Goal: Task Accomplishment & Management: Manage account settings

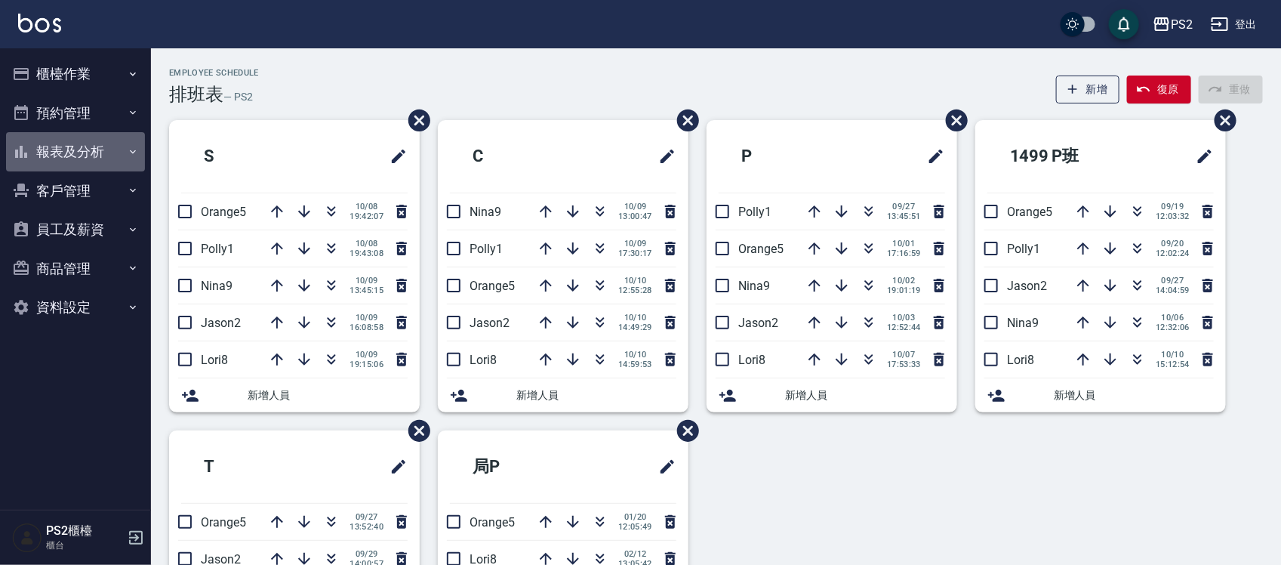
click at [77, 153] on button "報表及分析" at bounding box center [75, 151] width 139 height 39
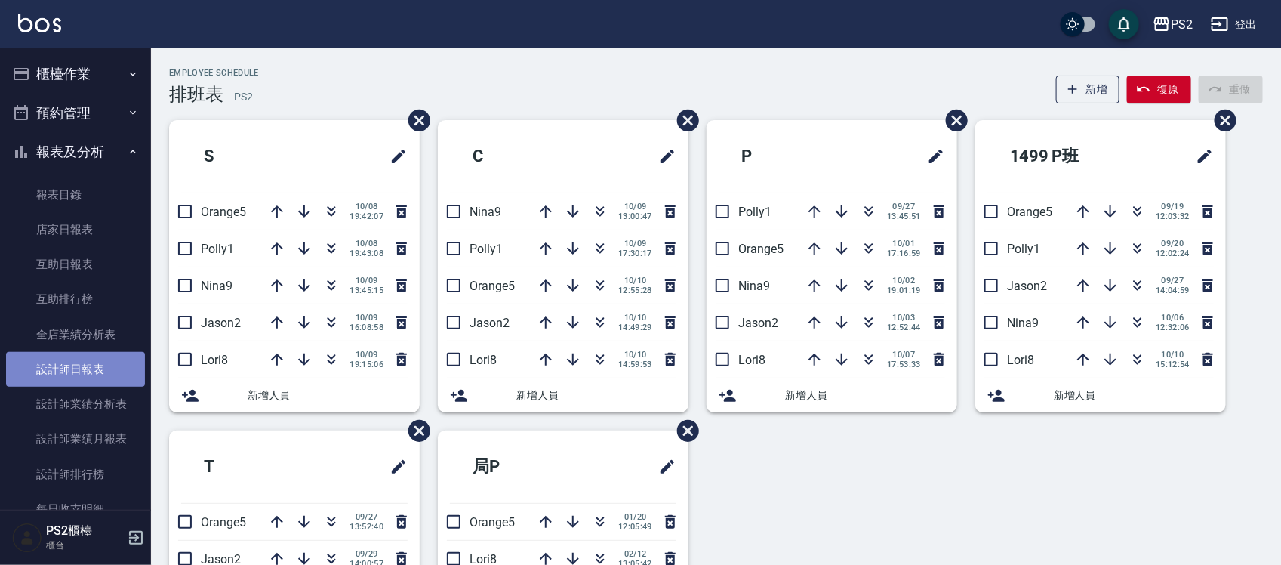
click at [115, 366] on link "設計師日報表" at bounding box center [75, 369] width 139 height 35
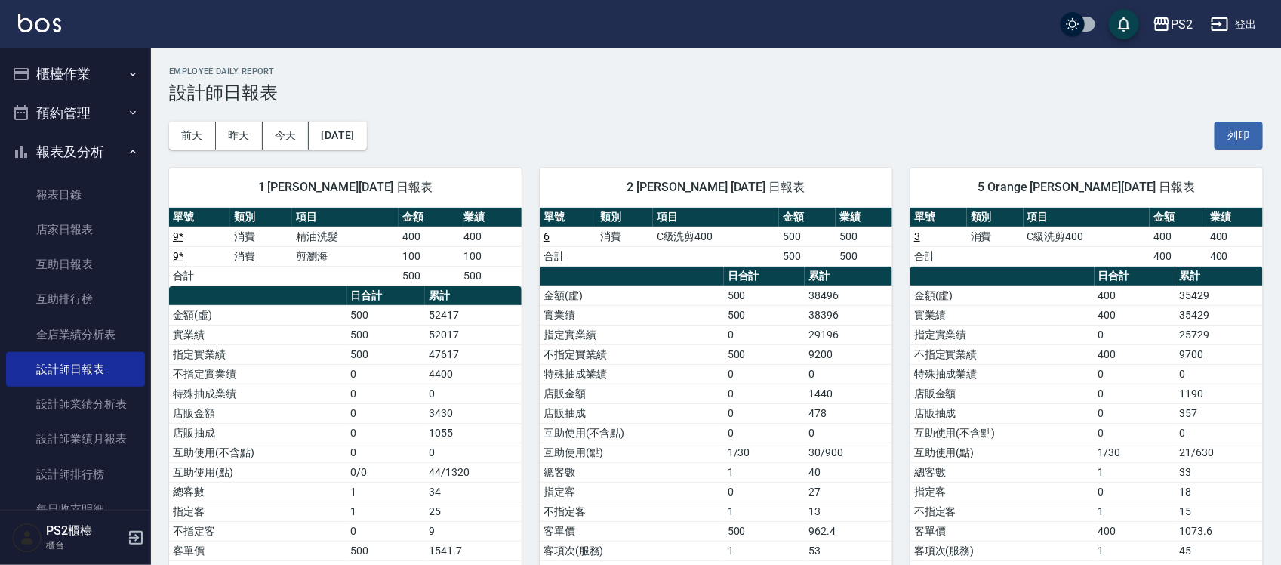
click at [81, 74] on button "櫃檯作業" at bounding box center [75, 73] width 139 height 39
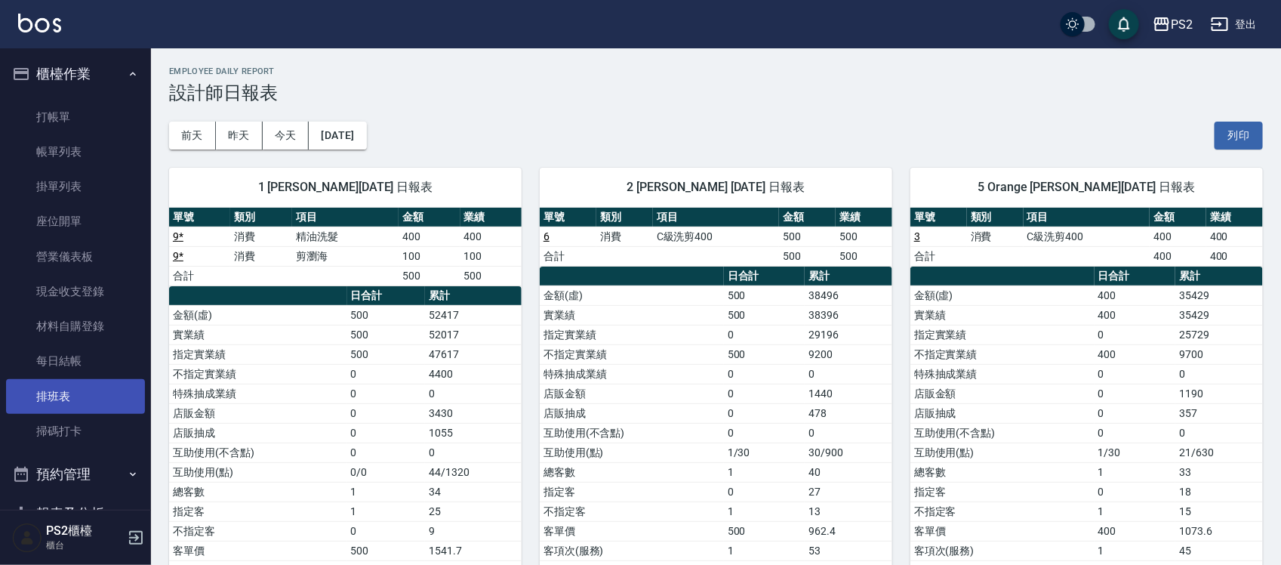
click at [74, 387] on link "排班表" at bounding box center [75, 396] width 139 height 35
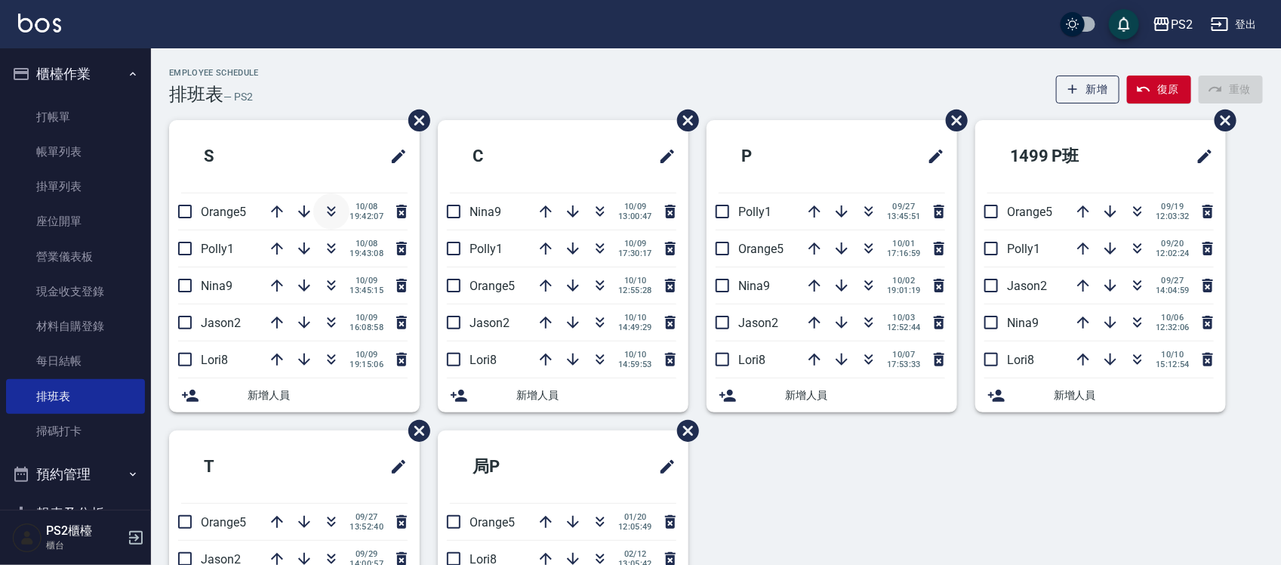
click at [334, 213] on icon "button" at bounding box center [332, 213] width 8 height 5
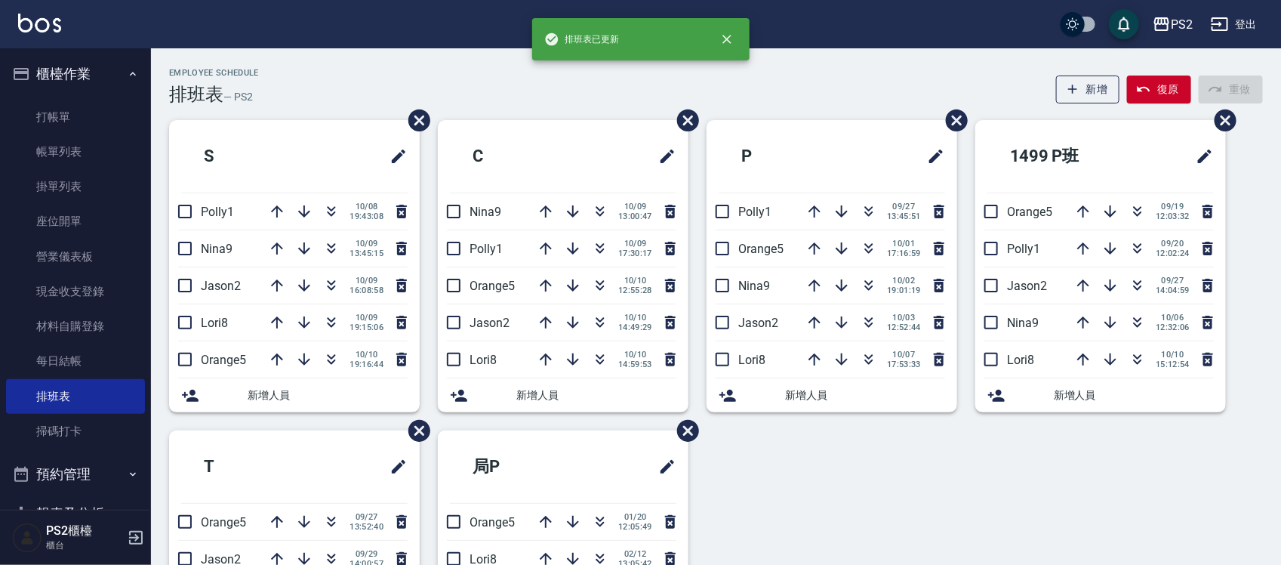
click at [325, 97] on div "Employee Schedule 排班表 — PS2 新增 復原 重做" at bounding box center [716, 86] width 1094 height 37
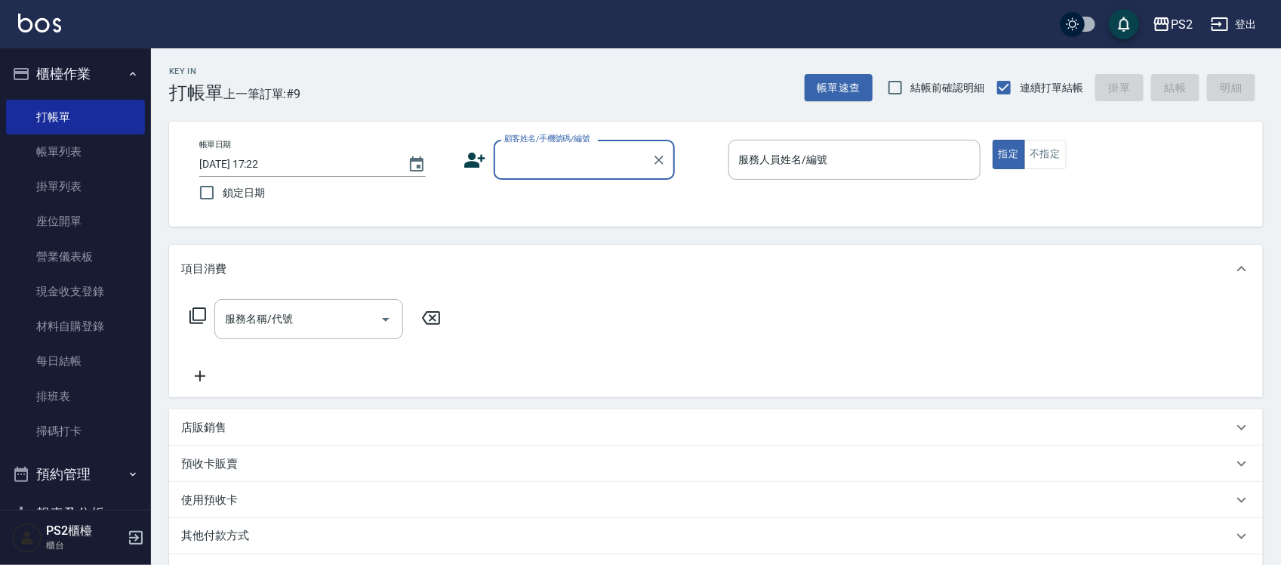
click at [591, 159] on input "顧客姓名/手機號碼/編號" at bounding box center [572, 159] width 145 height 26
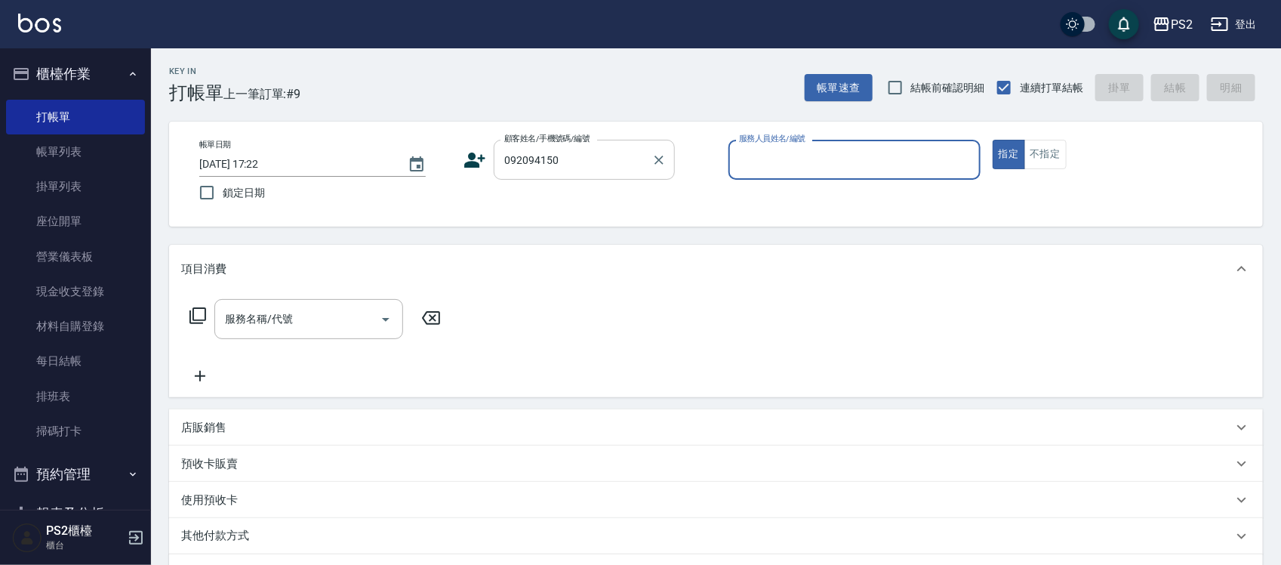
click at [530, 161] on input "092094150" at bounding box center [572, 159] width 145 height 26
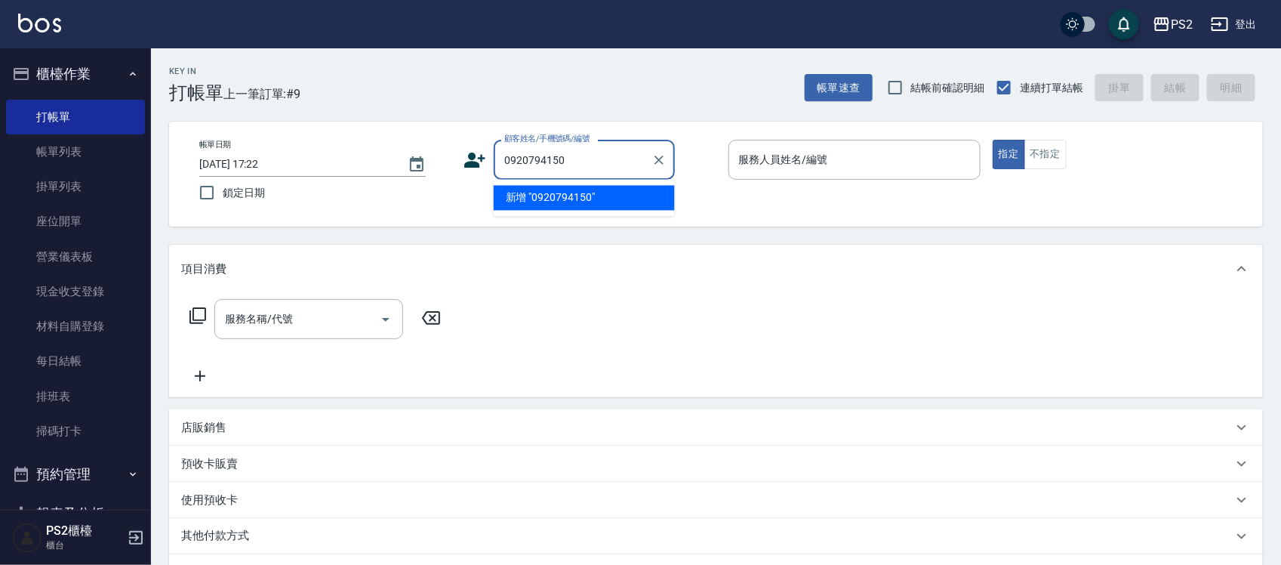
type input "092094150"
click at [466, 151] on icon at bounding box center [474, 160] width 23 height 23
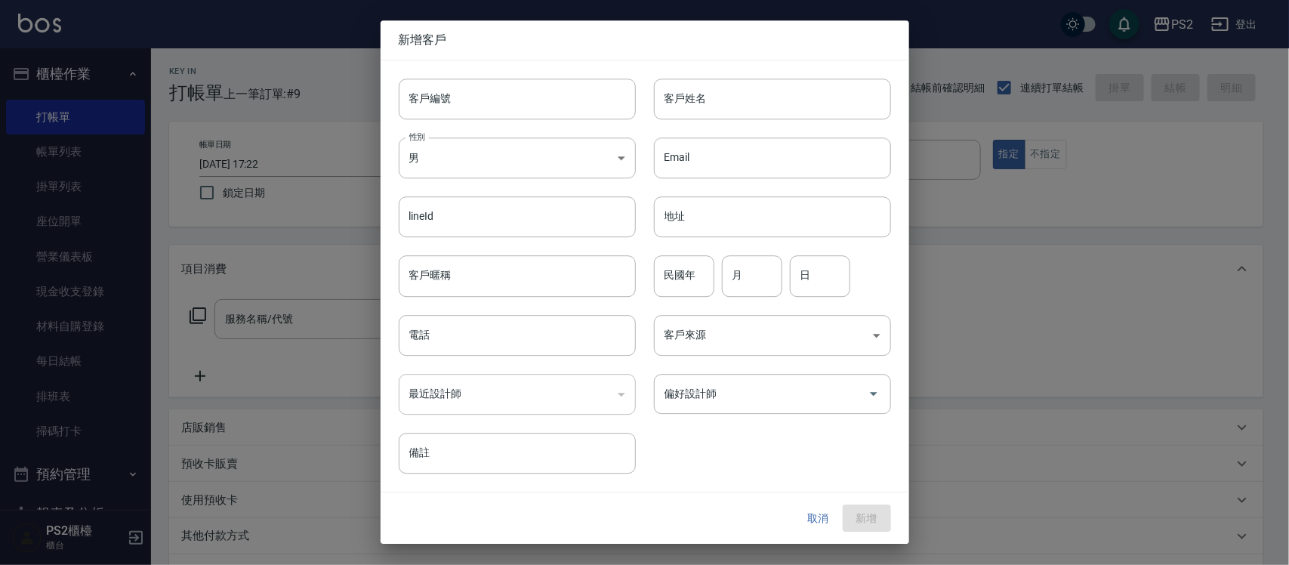
type input "092094150"
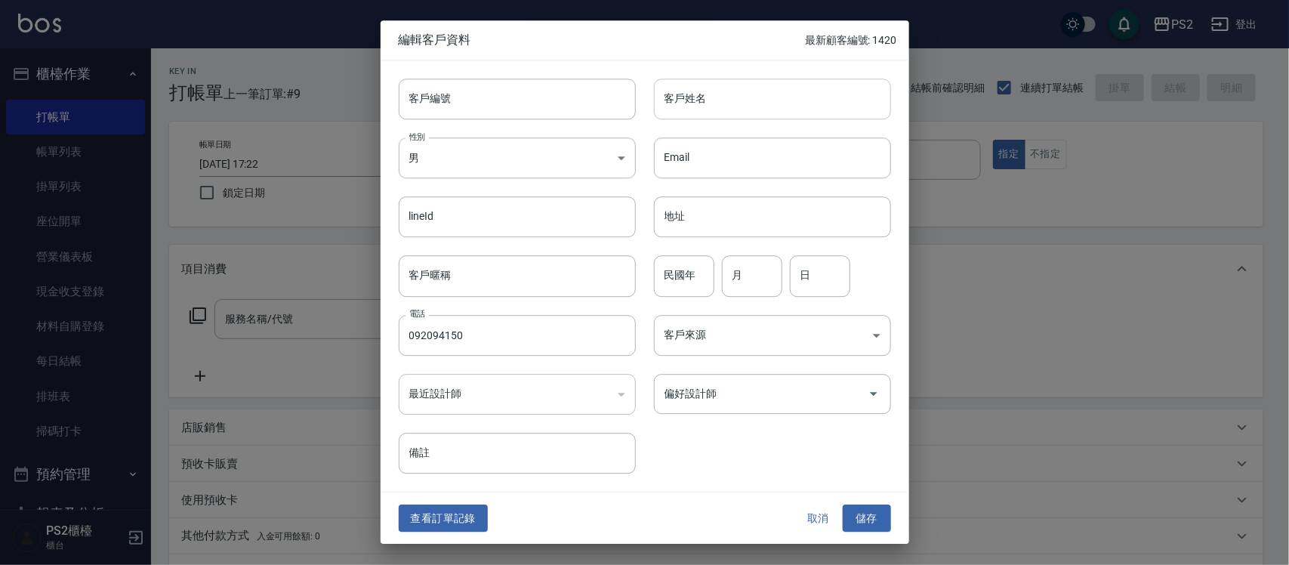
click at [746, 100] on input "客戶姓名" at bounding box center [772, 99] width 237 height 41
type input "莊雅竹"
type input "84"
type input "08"
type input "18"
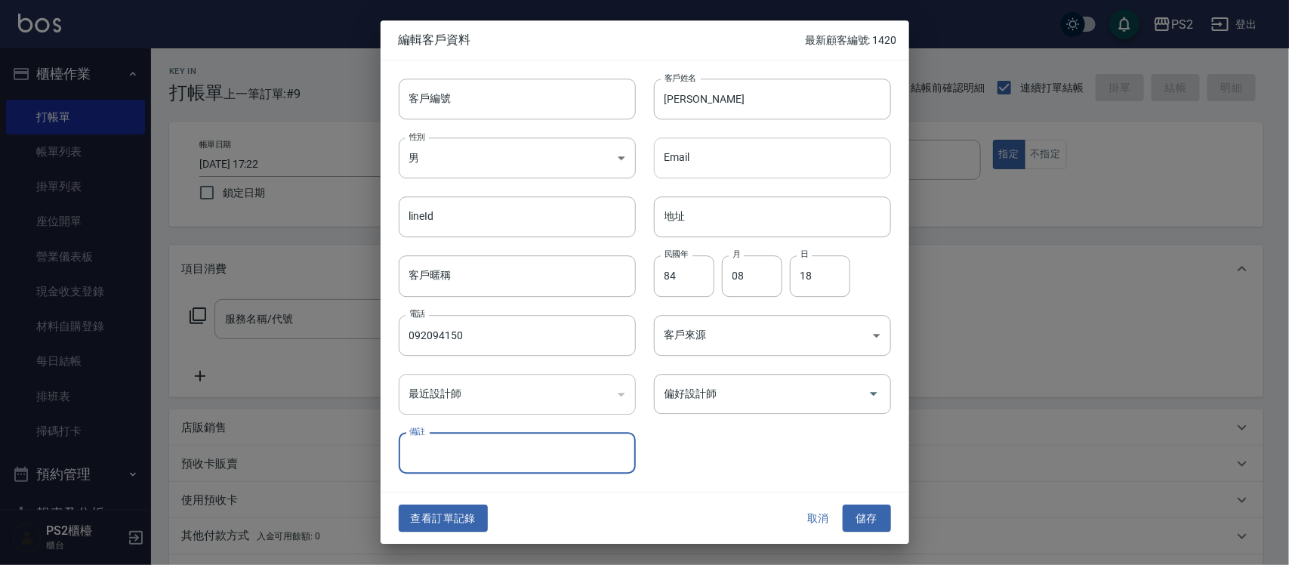
click at [842, 504] on button "儲存" at bounding box center [866, 518] width 48 height 28
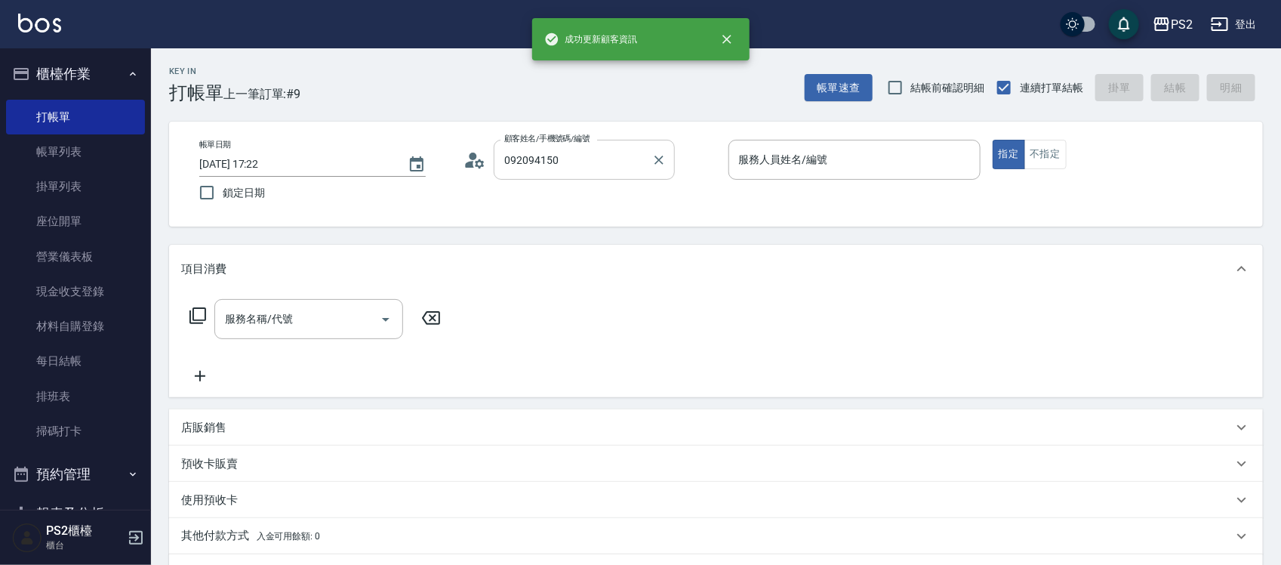
click at [608, 175] on div "092094150 顧客姓名/手機號碼/編號" at bounding box center [584, 160] width 181 height 40
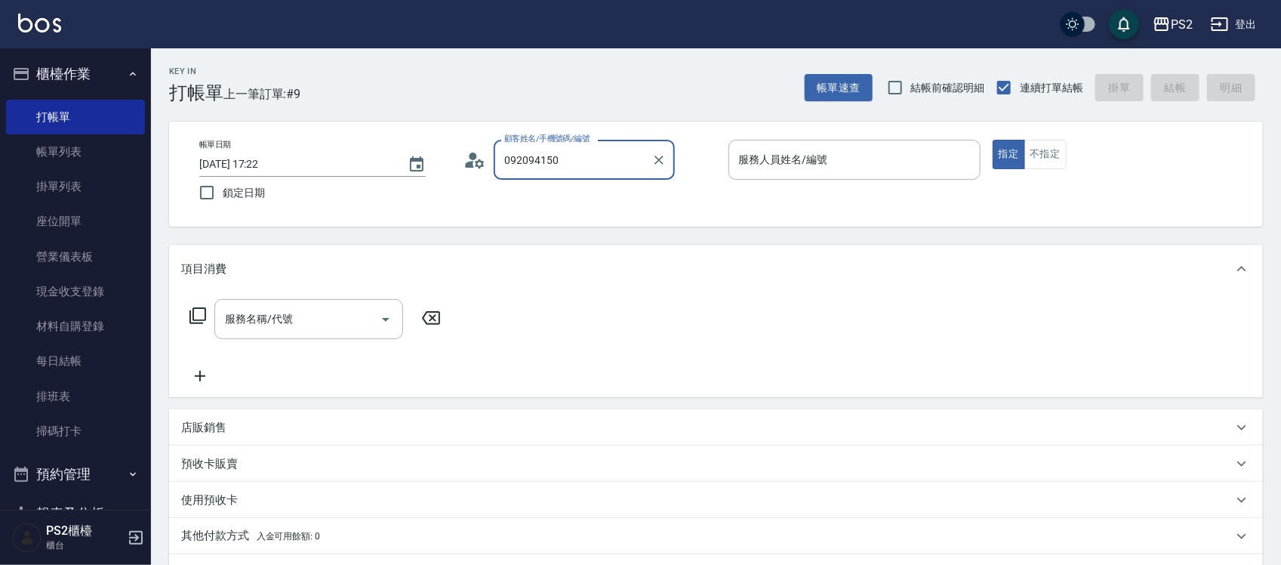
click at [521, 168] on input "092094150" at bounding box center [572, 159] width 145 height 26
click at [583, 172] on input "092094150" at bounding box center [572, 159] width 145 height 26
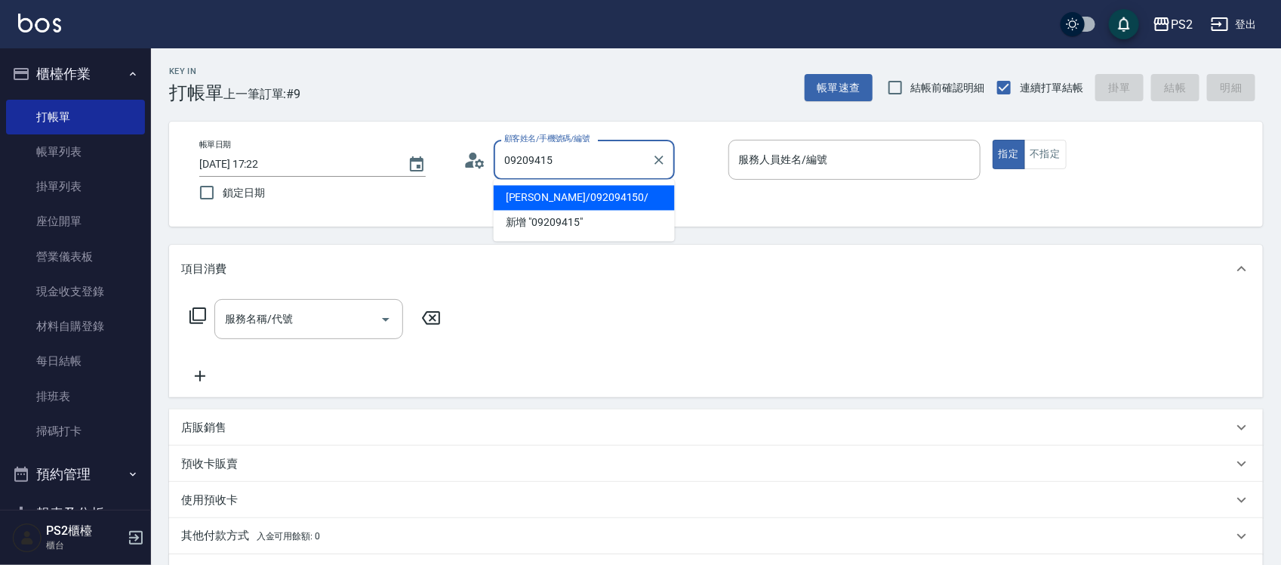
type input "莊雅竹/092094150/"
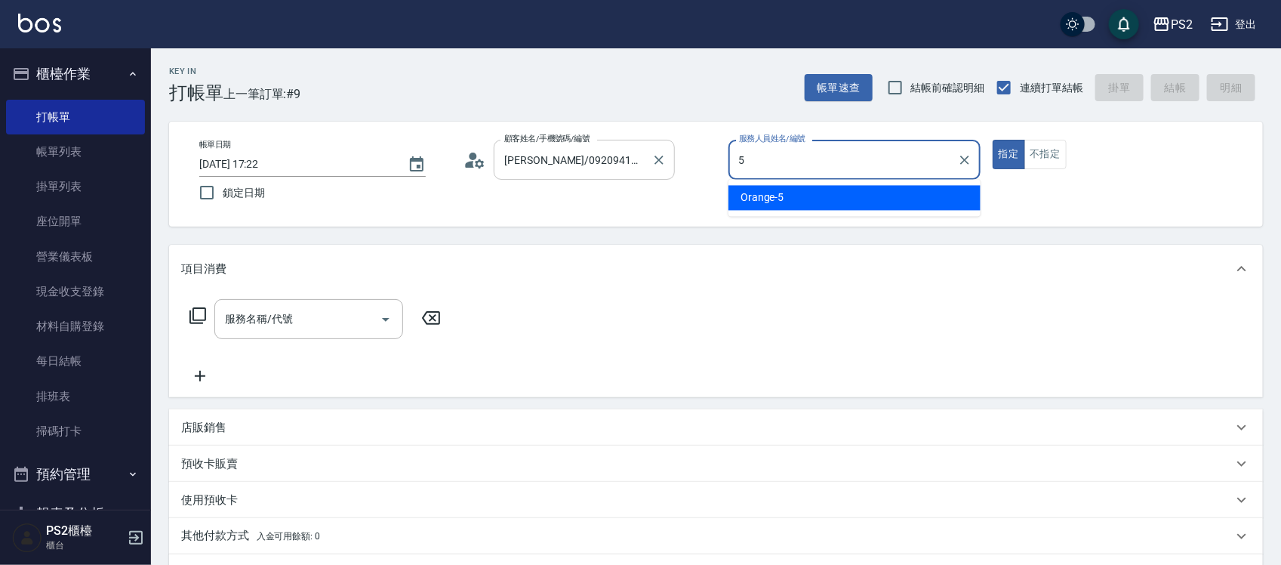
type input "Orange-5"
type button "true"
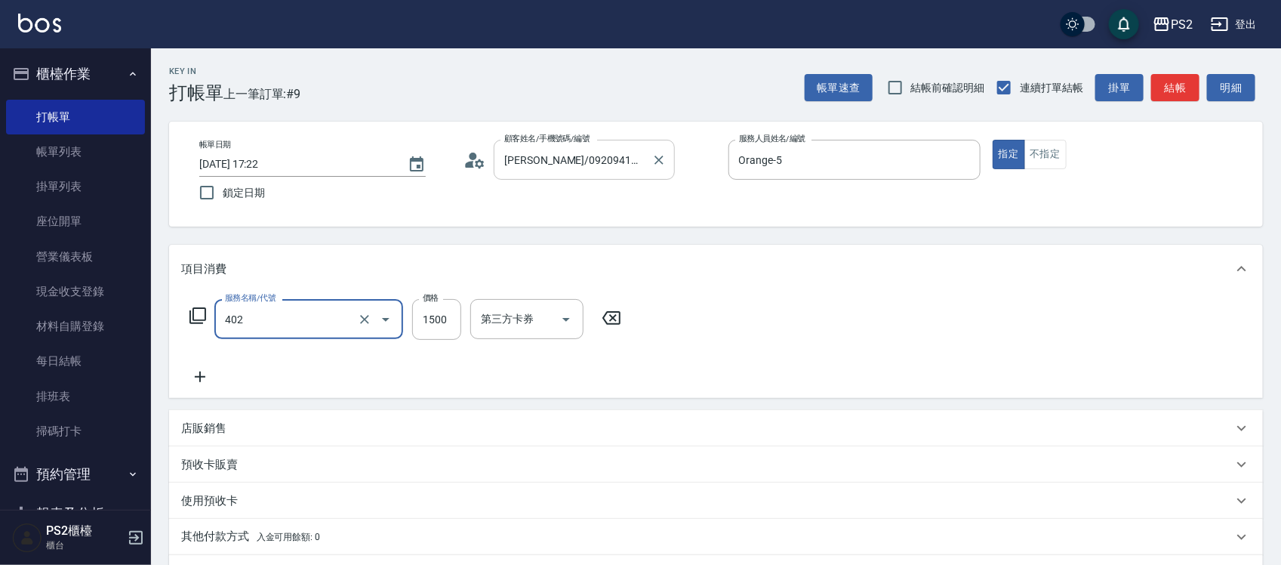
type input "染髮+髮還原1500(402)"
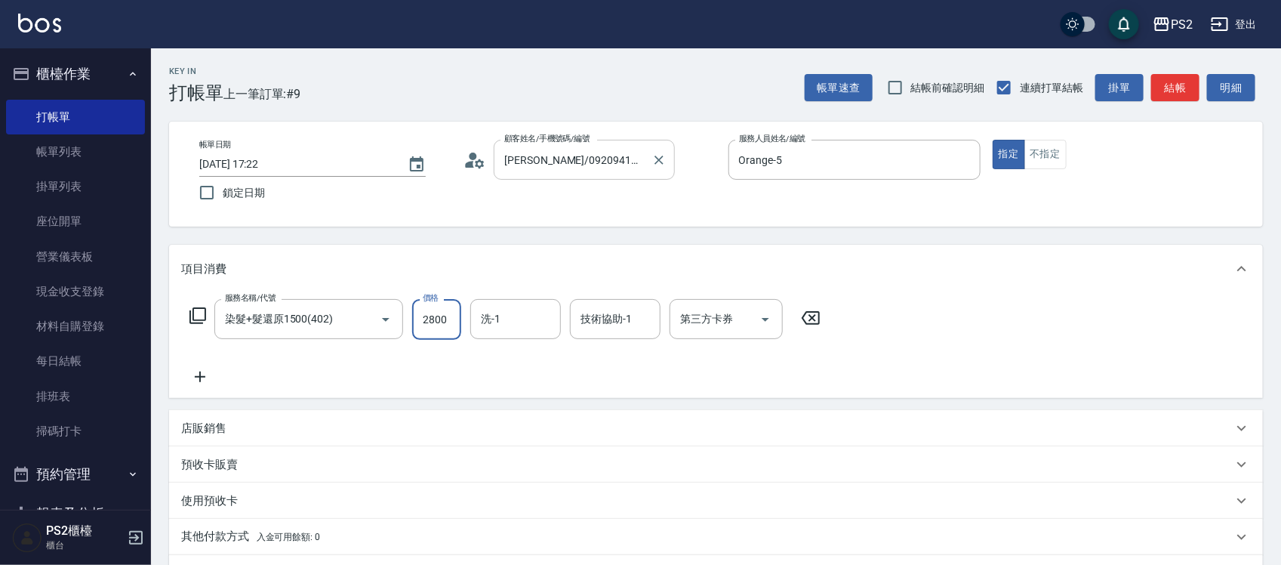
type input "2800"
type input "Allan-25"
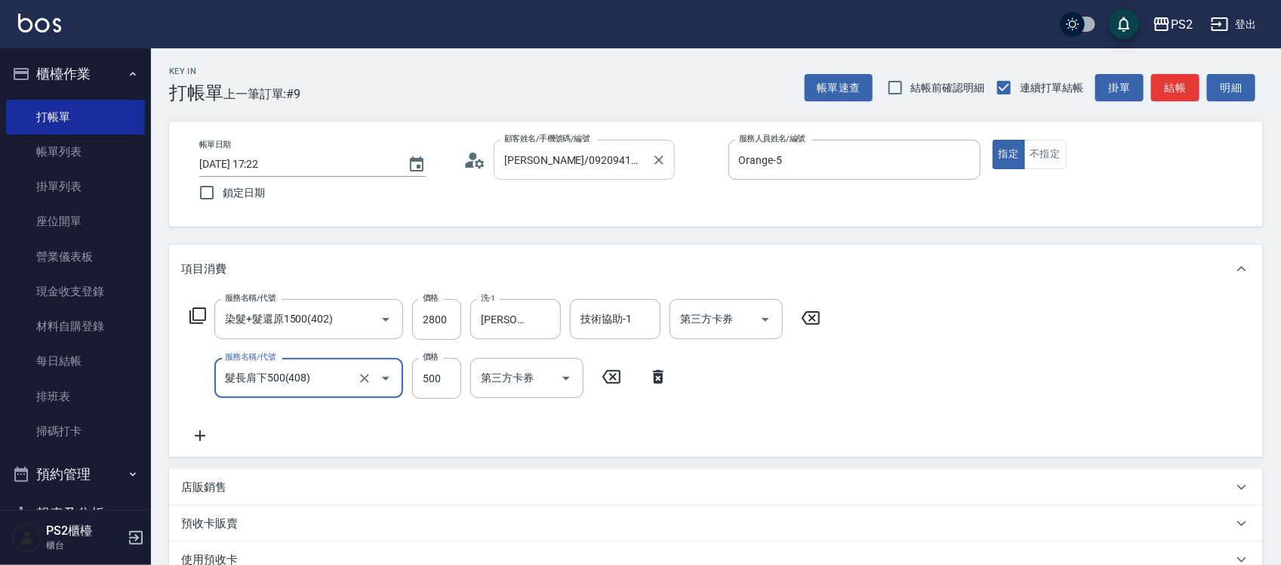
type input "髮長肩下500(408)"
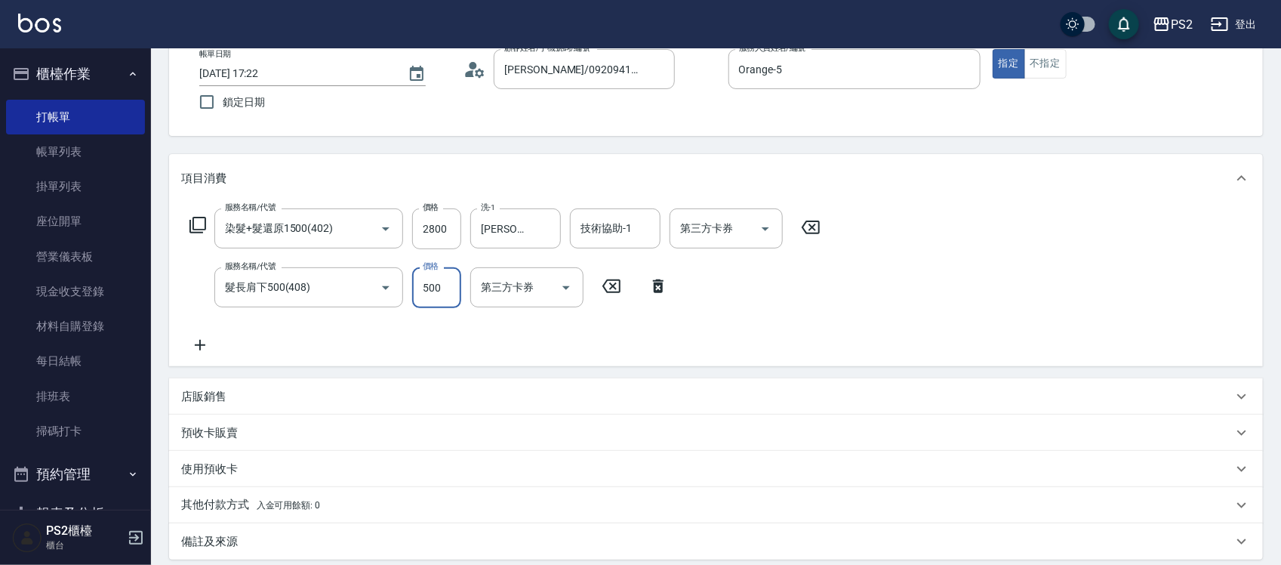
scroll to position [254, 0]
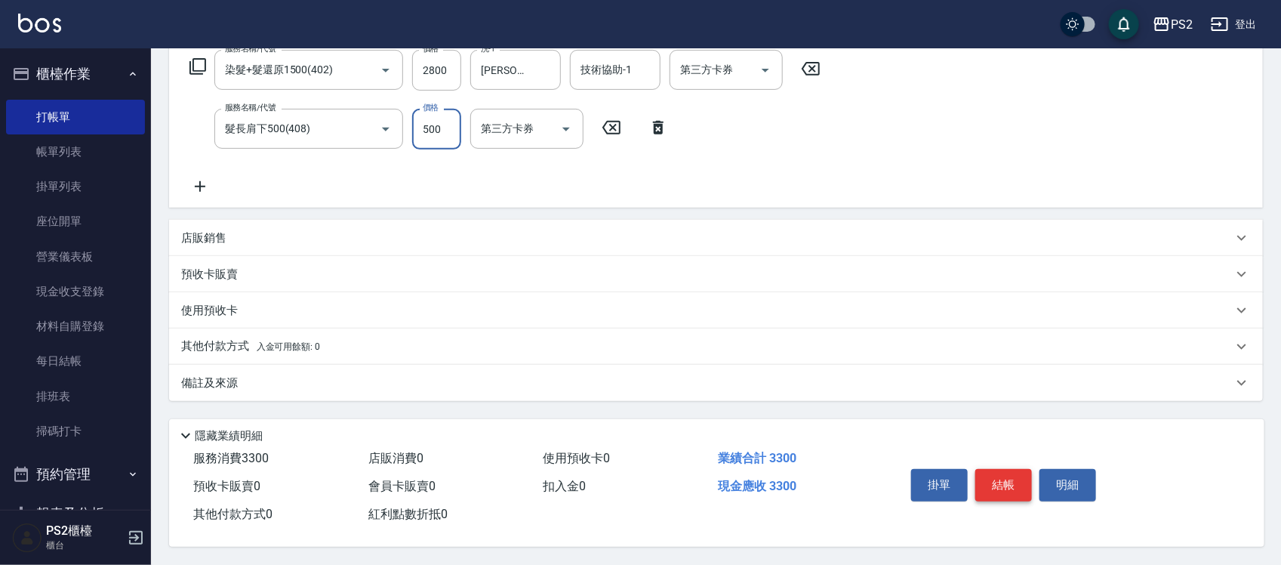
click at [995, 491] on button "結帳" at bounding box center [1003, 485] width 57 height 32
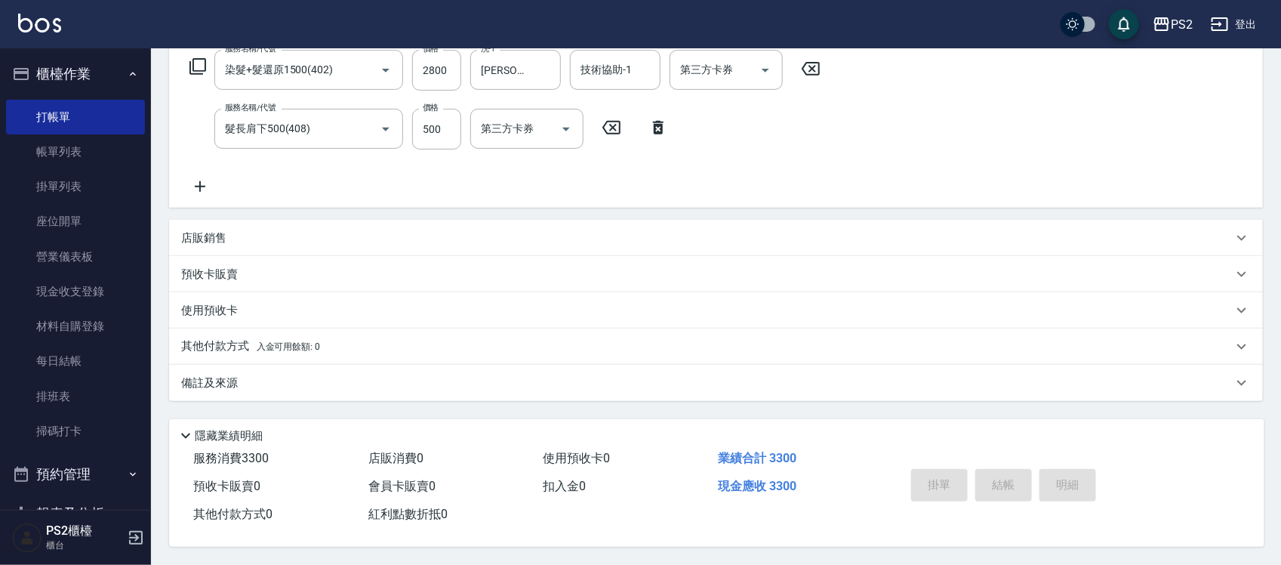
type input "2025/10/10 19:00"
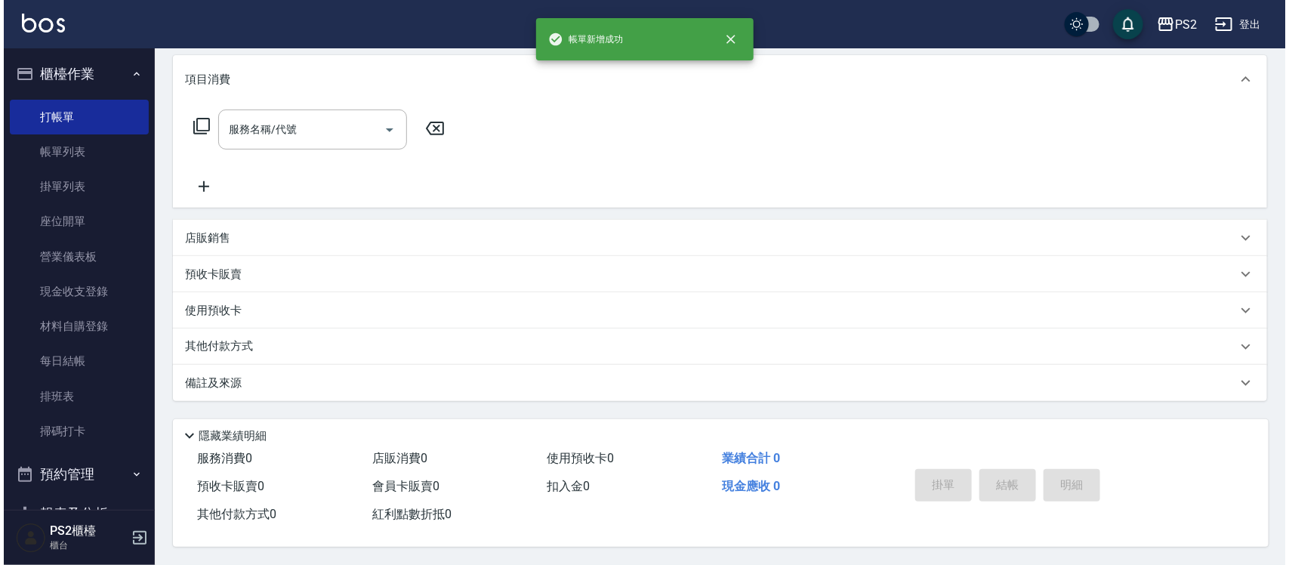
scroll to position [0, 0]
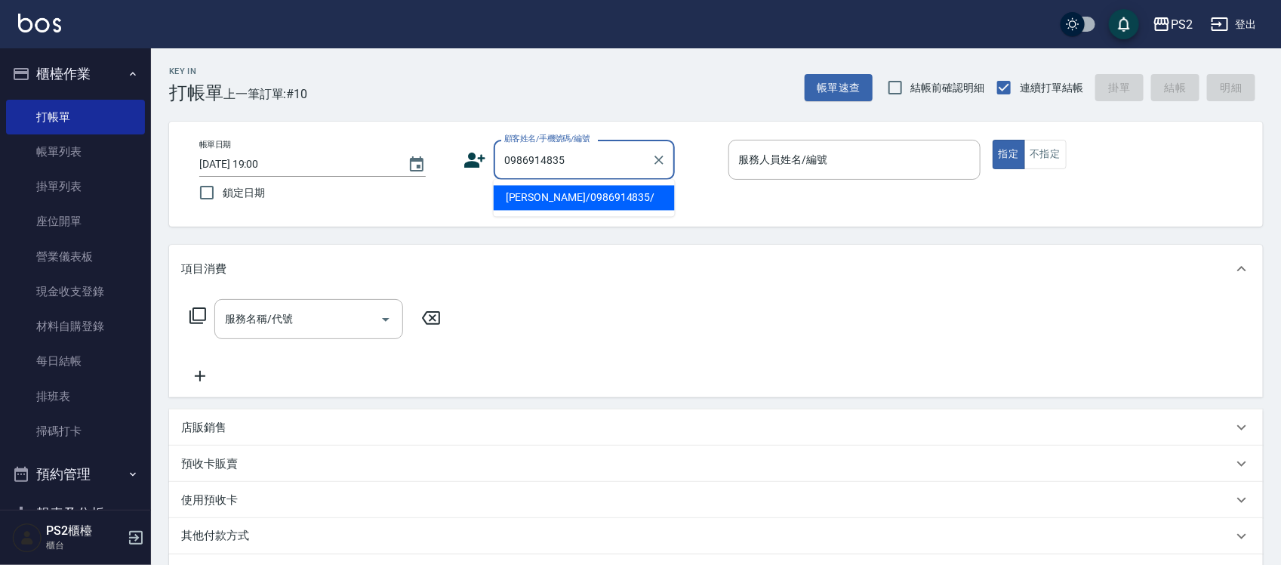
type input "蕭文凱/0986914835/"
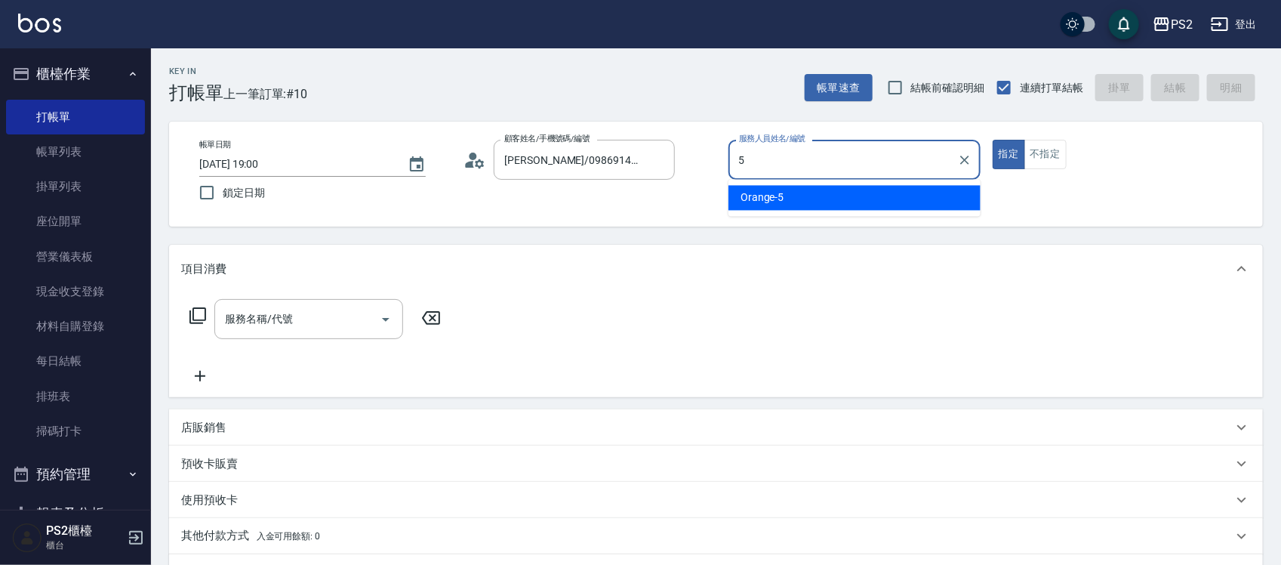
type input "Orange-5"
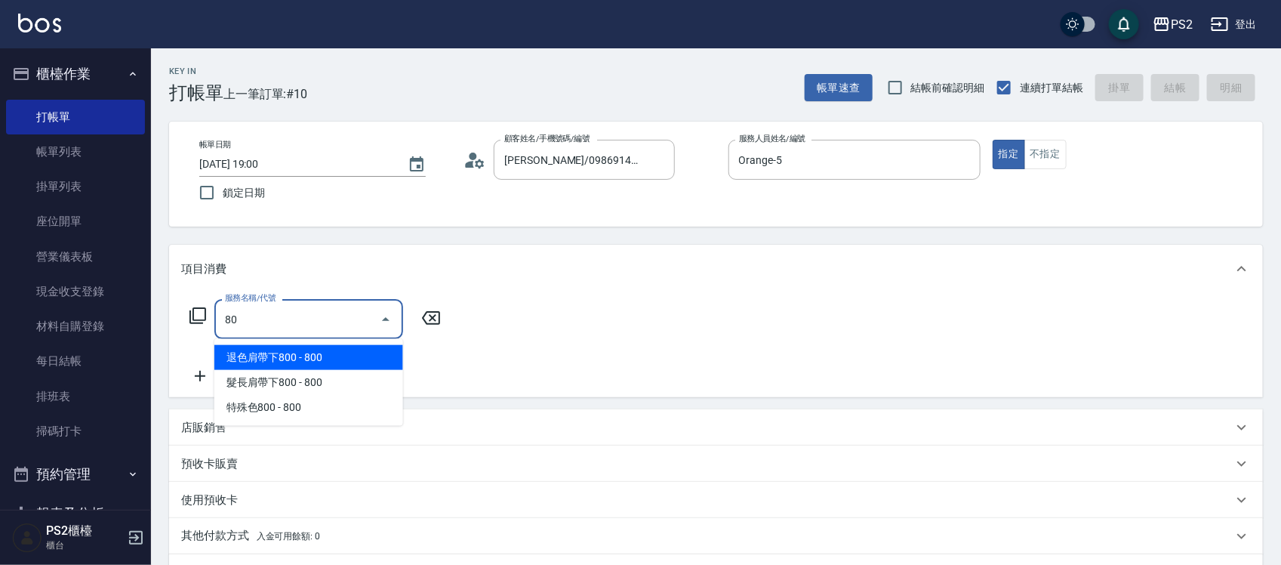
type input "8"
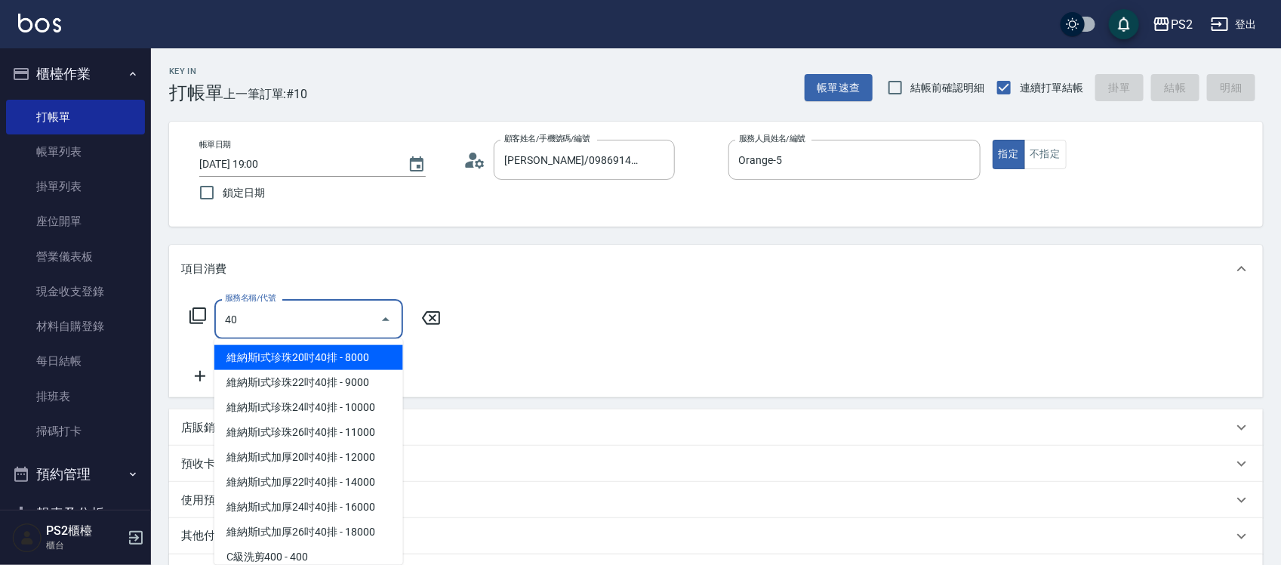
type input "4"
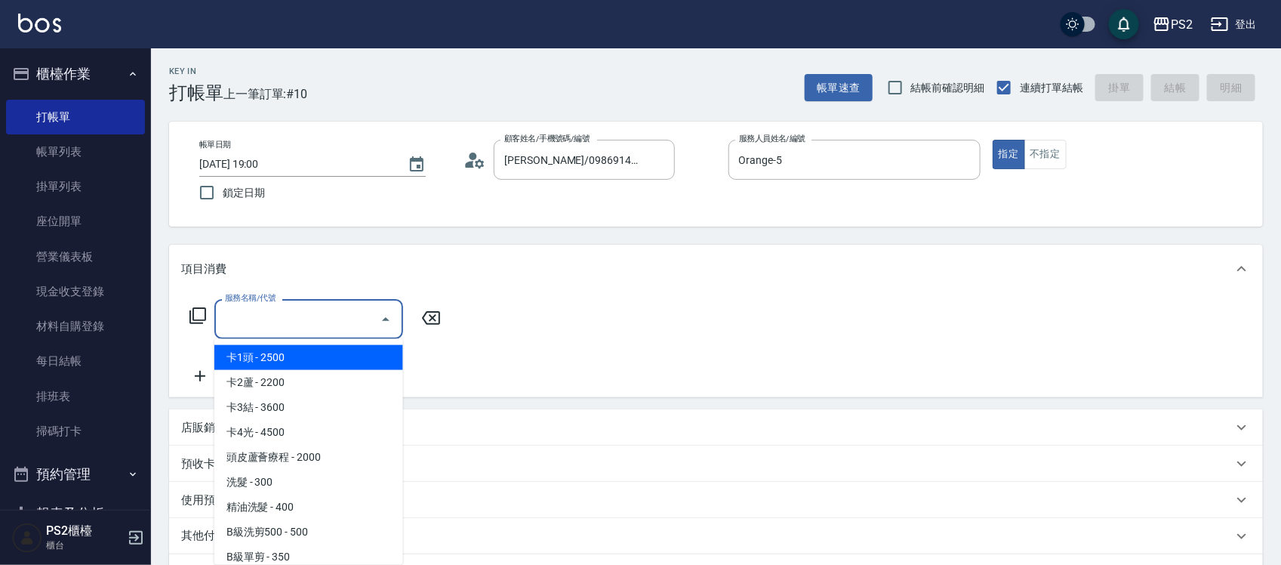
click at [190, 318] on icon at bounding box center [197, 315] width 17 height 17
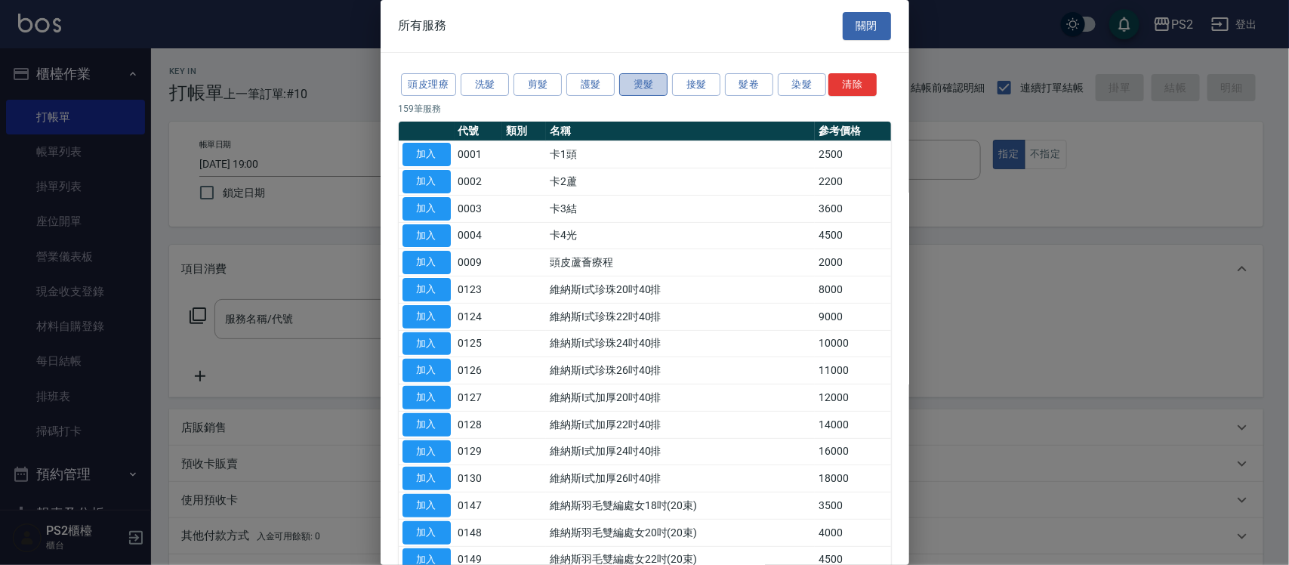
click at [644, 93] on button "燙髮" at bounding box center [643, 84] width 48 height 23
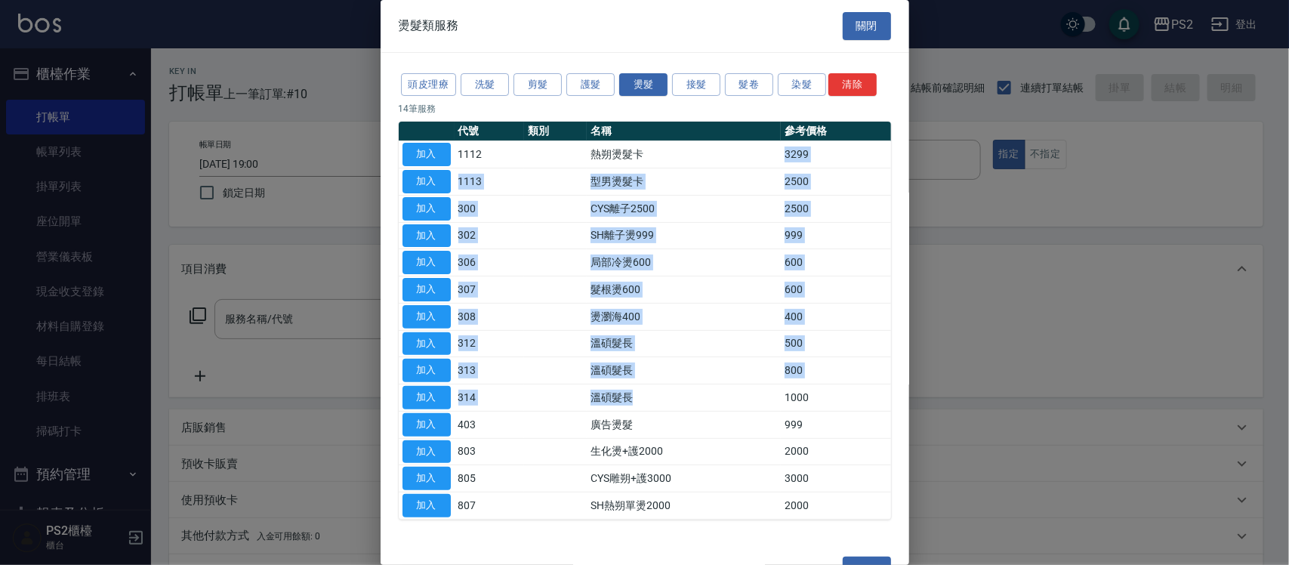
drag, startPoint x: 661, startPoint y: 153, endPoint x: 647, endPoint y: 398, distance: 245.0
click at [647, 396] on tbody "加入 1112 熱朔燙髮卡 3299 加入 1113 型男燙髮卡 2500 加入 300 CYS離子2500 2500 加入 302 SH離子燙999 999…" at bounding box center [645, 330] width 492 height 378
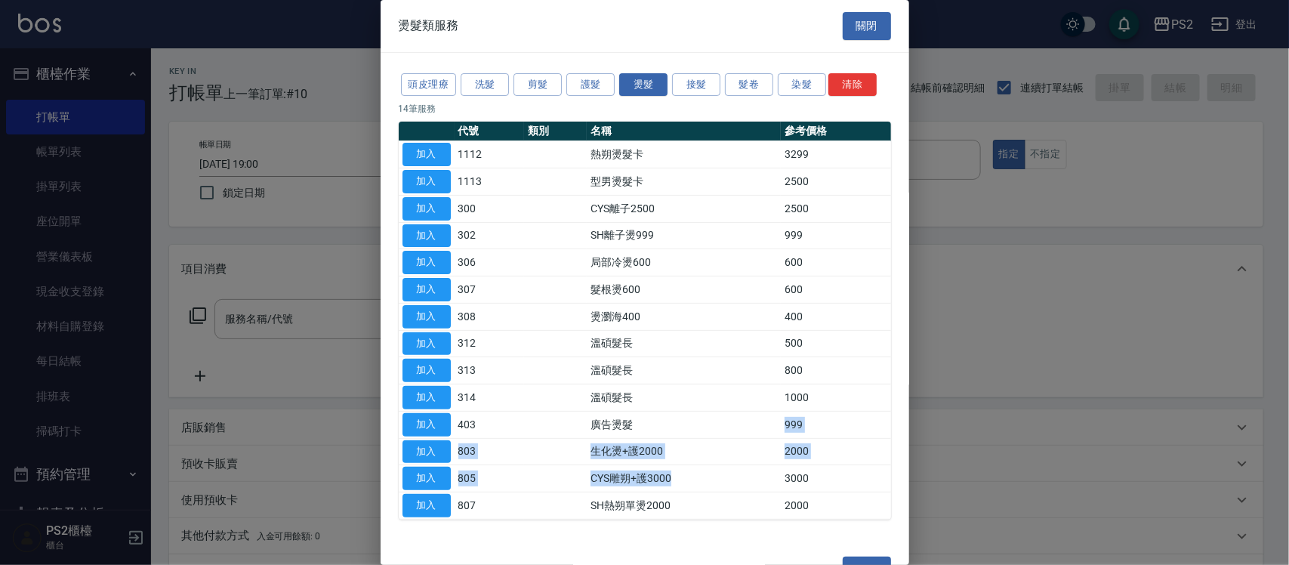
drag, startPoint x: 647, startPoint y: 417, endPoint x: 685, endPoint y: 482, distance: 74.4
click at [685, 482] on tbody "加入 1112 熱朔燙髮卡 3299 加入 1113 型男燙髮卡 2500 加入 300 CYS離子2500 2500 加入 302 SH離子燙999 999…" at bounding box center [645, 330] width 492 height 378
click at [685, 482] on td "CYS雕朔+護3000" at bounding box center [684, 478] width 194 height 27
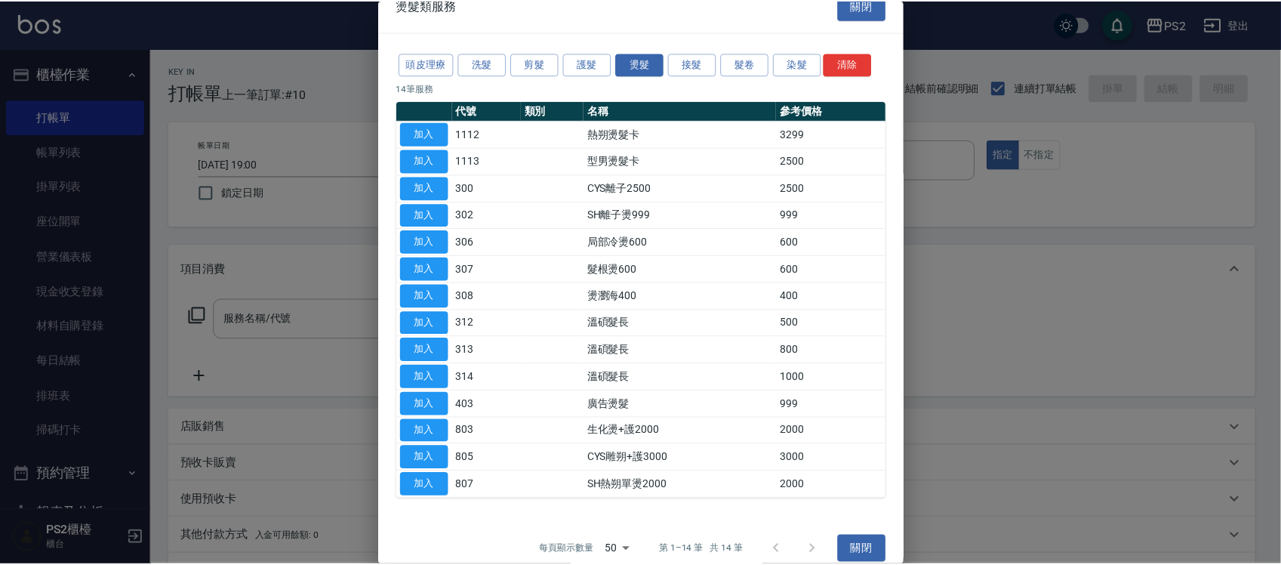
scroll to position [39, 0]
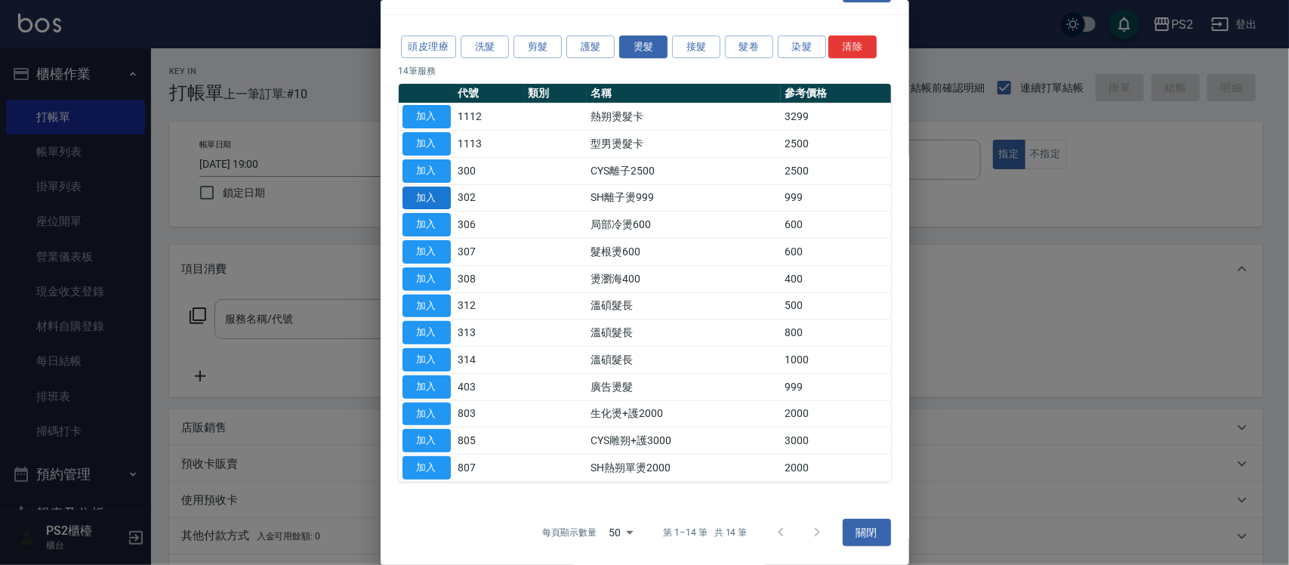
click at [442, 190] on button "加入" at bounding box center [426, 197] width 48 height 23
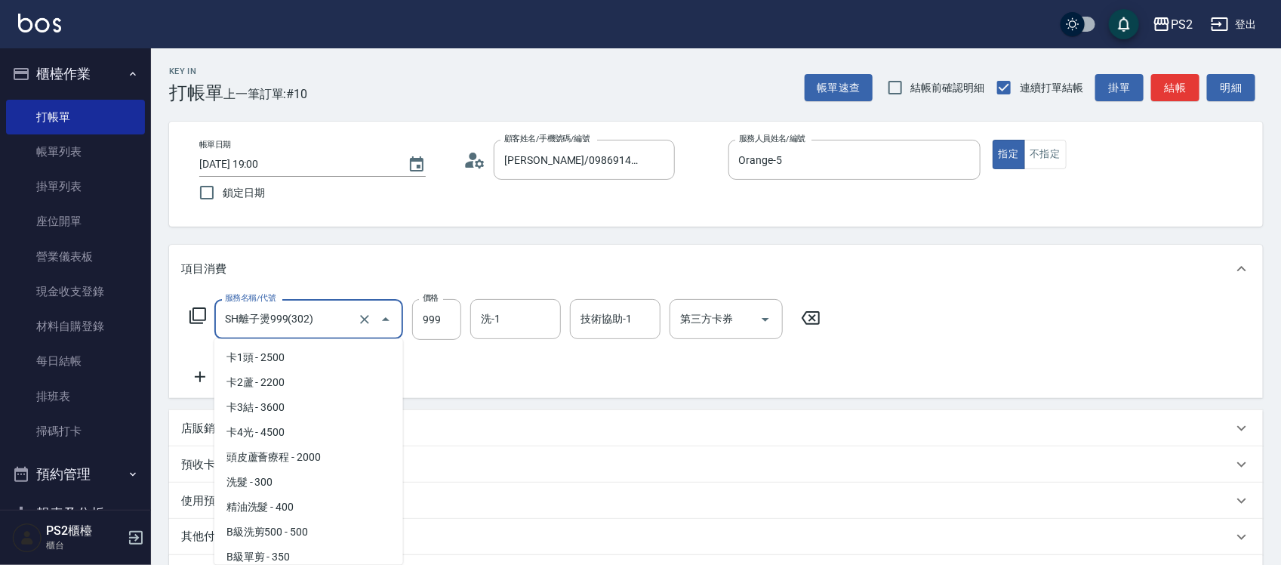
click at [343, 319] on input "SH離子燙999(302)" at bounding box center [287, 319] width 133 height 26
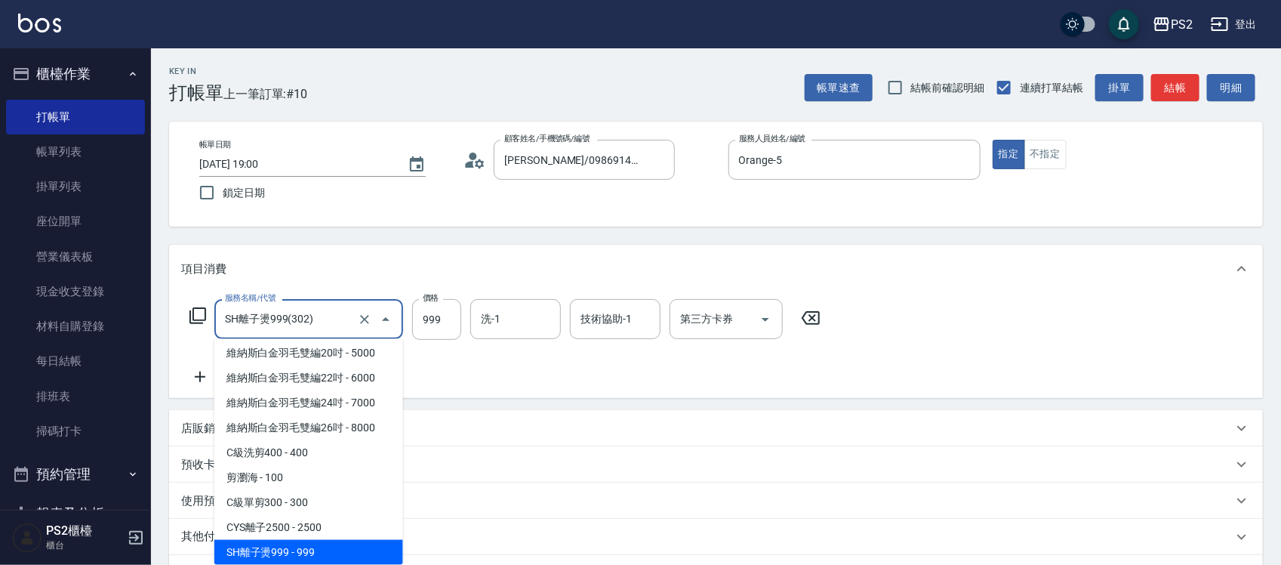
click at [342, 319] on input "SH離子燙999(302)" at bounding box center [287, 319] width 133 height 26
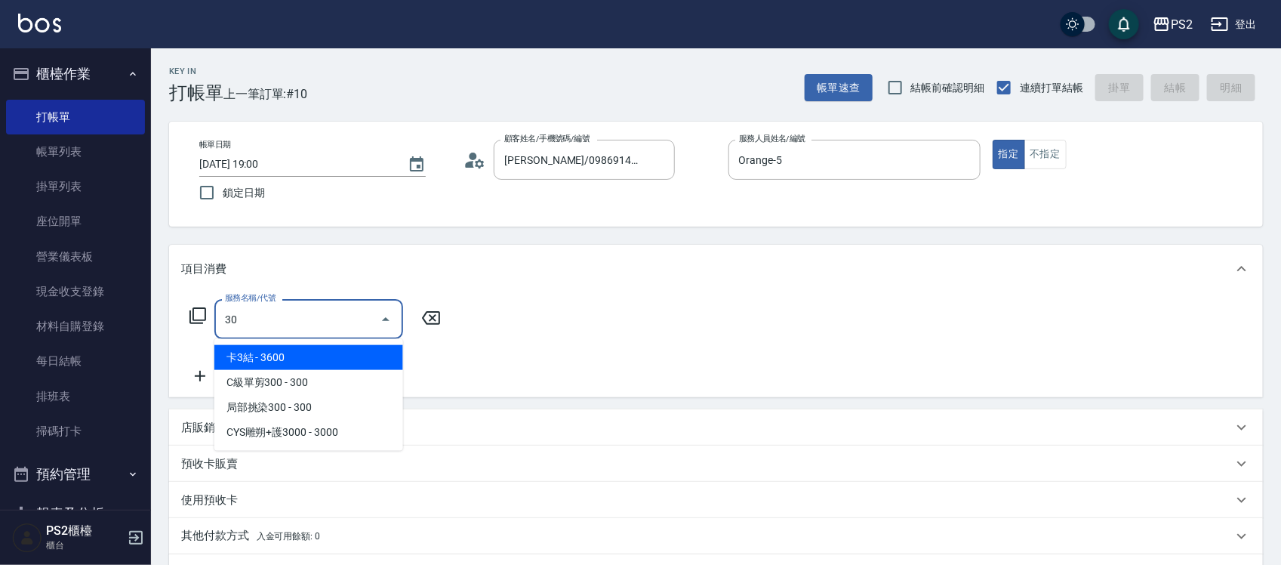
scroll to position [0, 0]
type input "3"
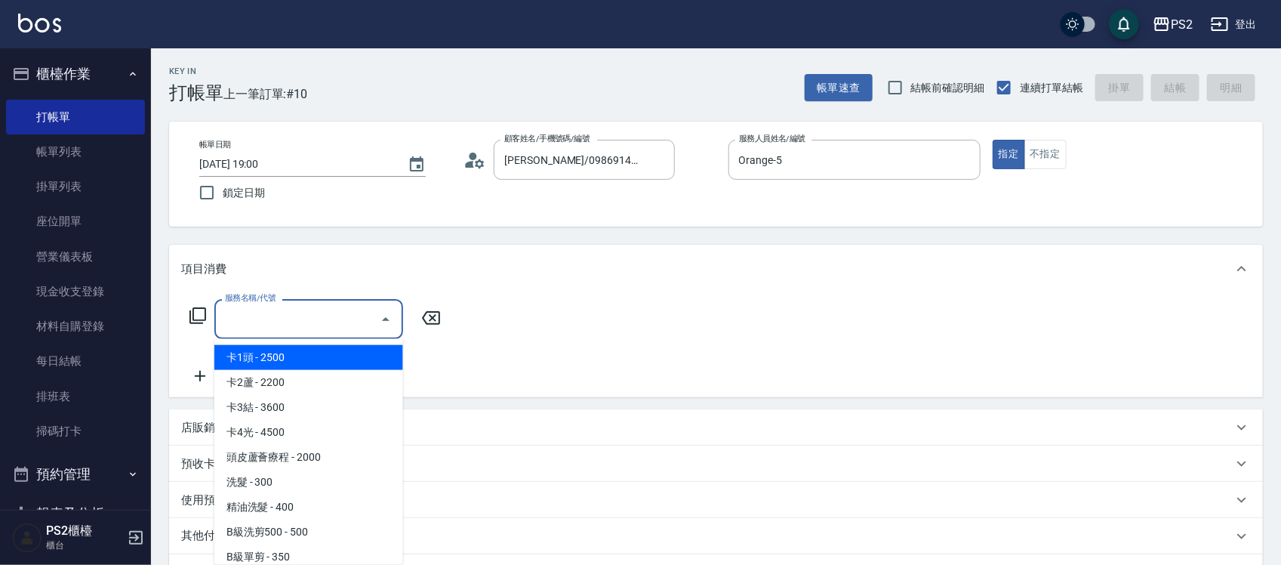
click at [198, 311] on icon at bounding box center [198, 315] width 18 height 18
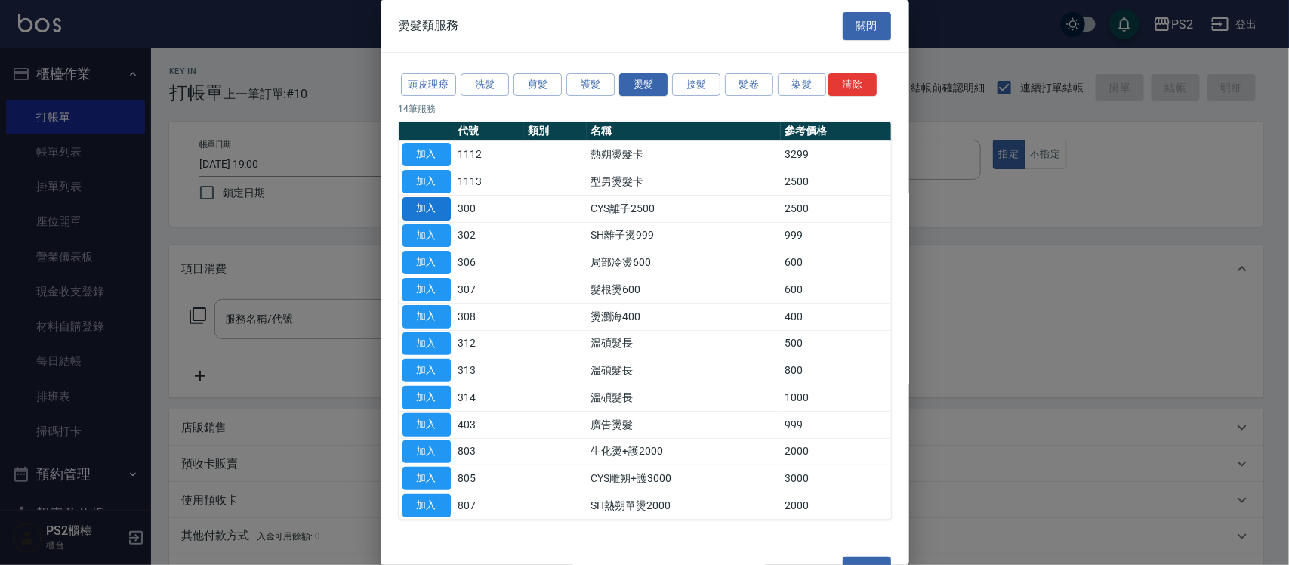
click at [430, 208] on button "加入" at bounding box center [426, 208] width 48 height 23
type input "CYS離子2500(300)"
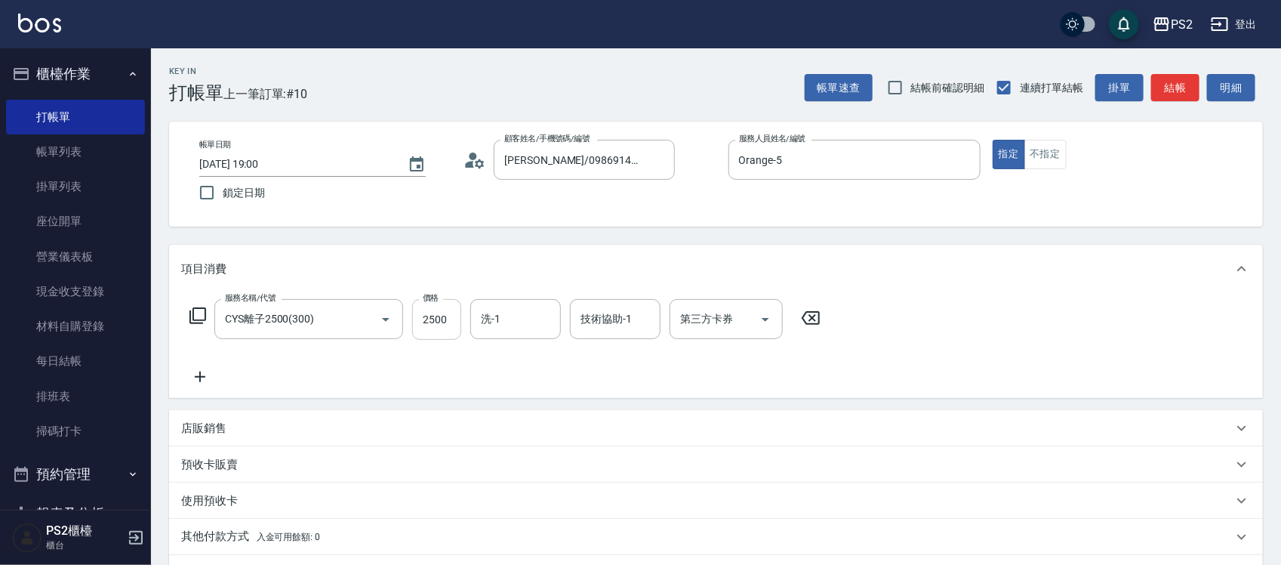
click at [454, 323] on input "2500" at bounding box center [436, 319] width 49 height 41
type input "2300"
type input "2025/10/10 19:02"
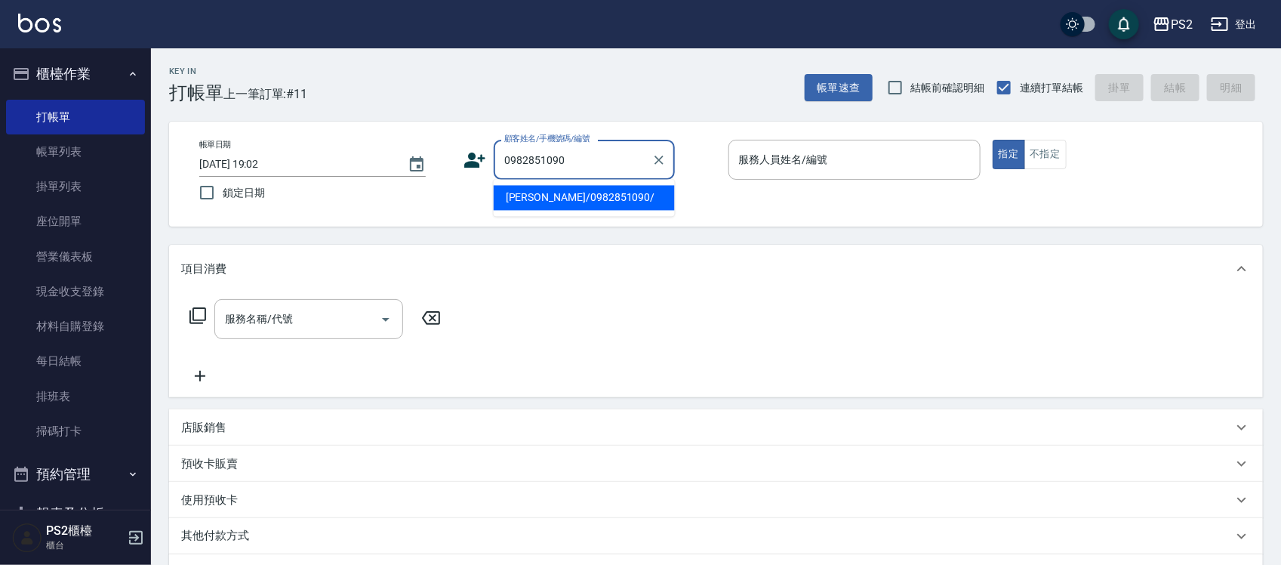
type input "陳豪文/0982851090/"
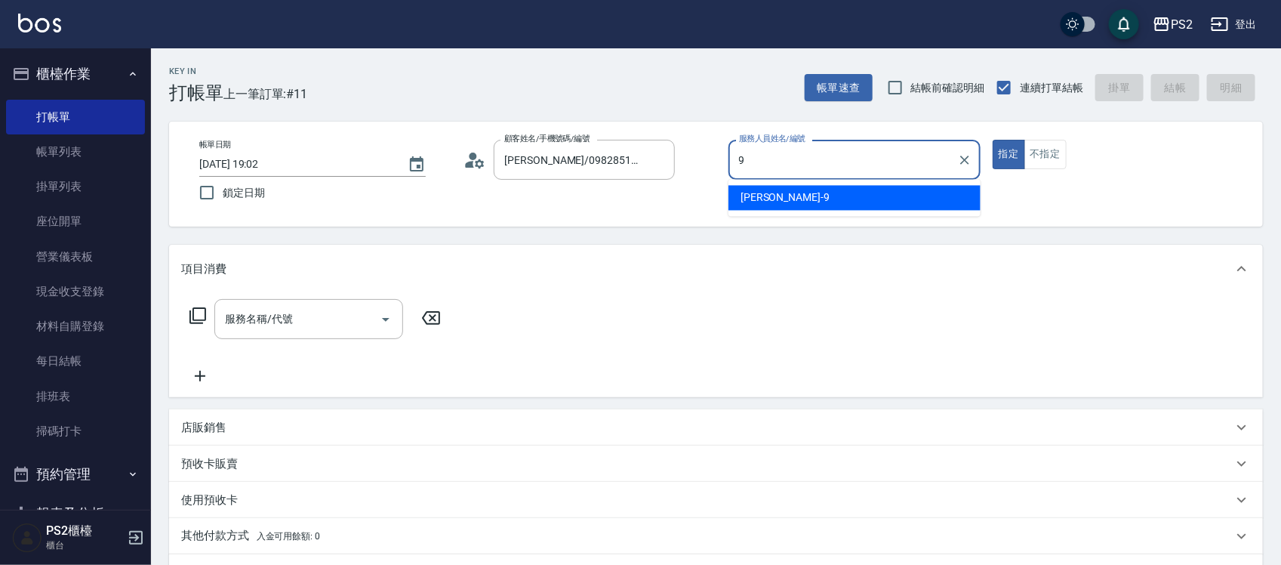
type input "Nina-9"
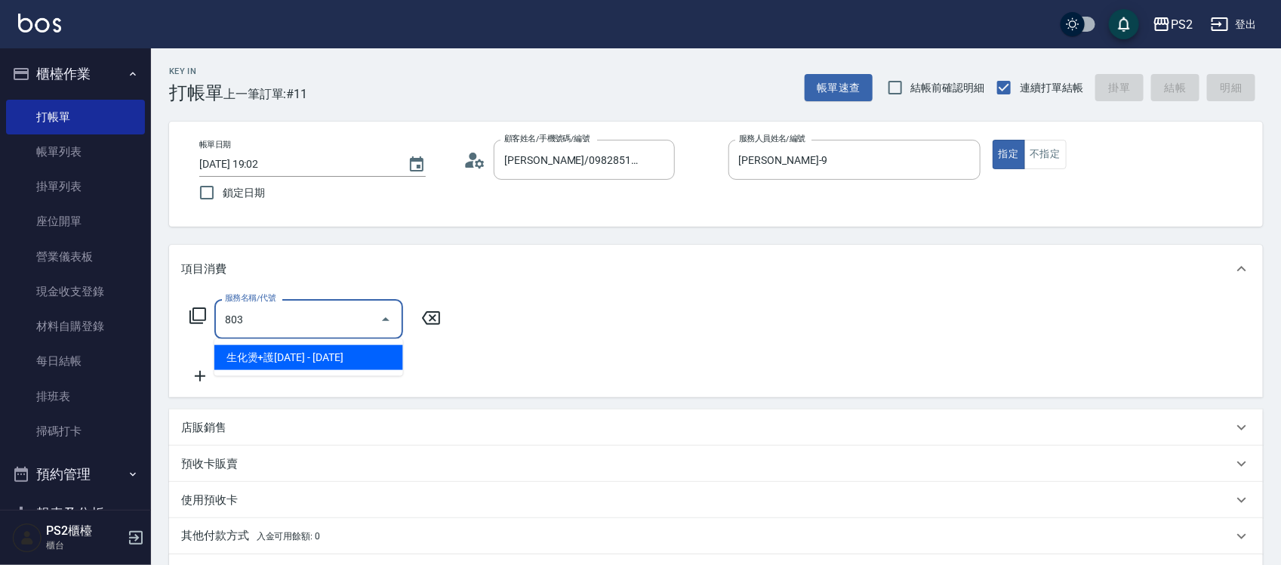
type input "生化燙+護2000(803)"
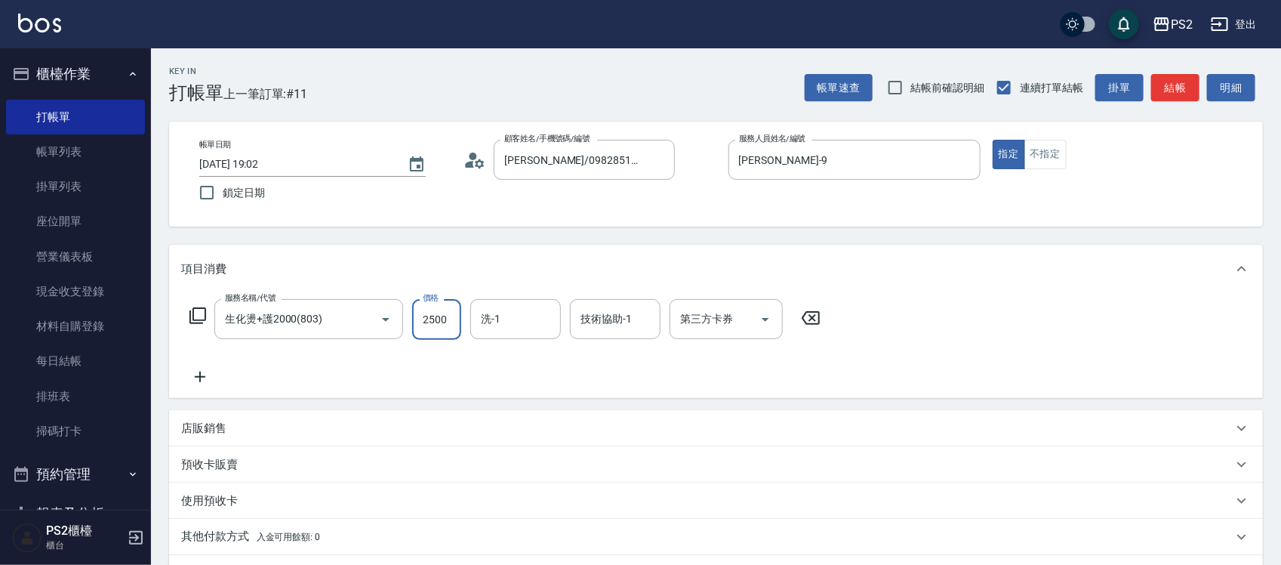
type input "2500"
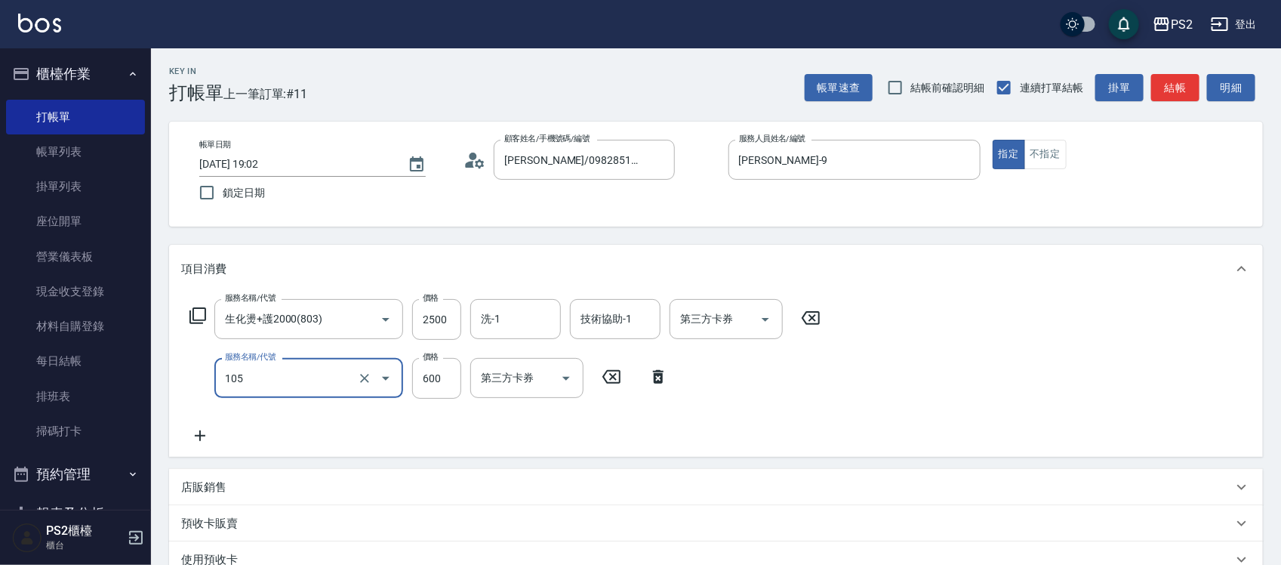
type input "A級洗剪600(105)"
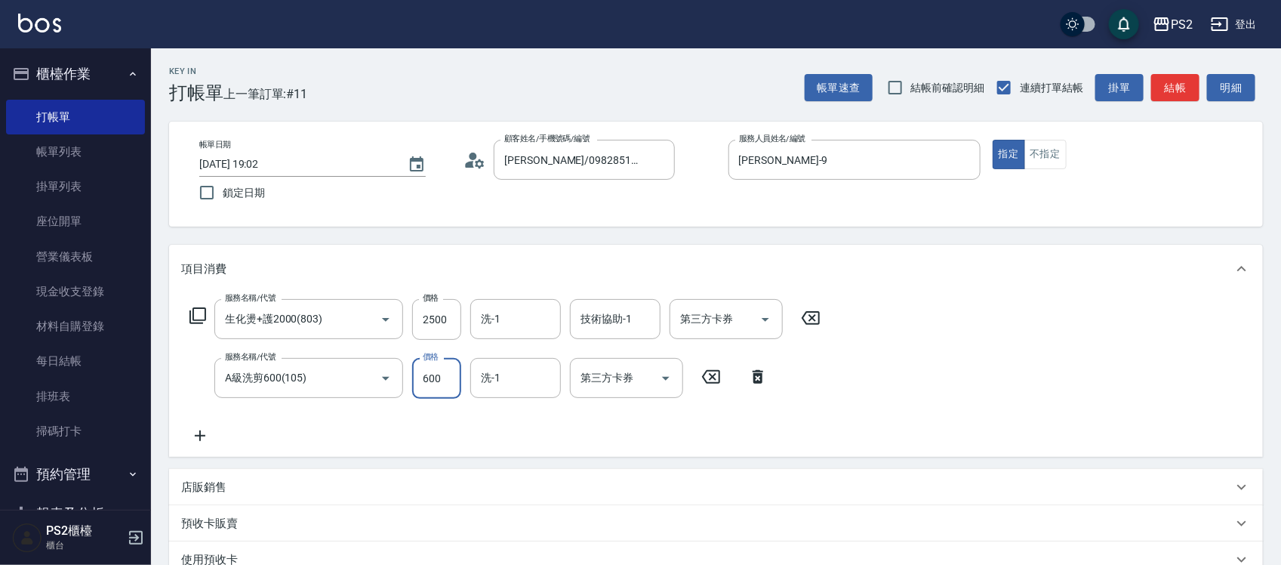
scroll to position [254, 0]
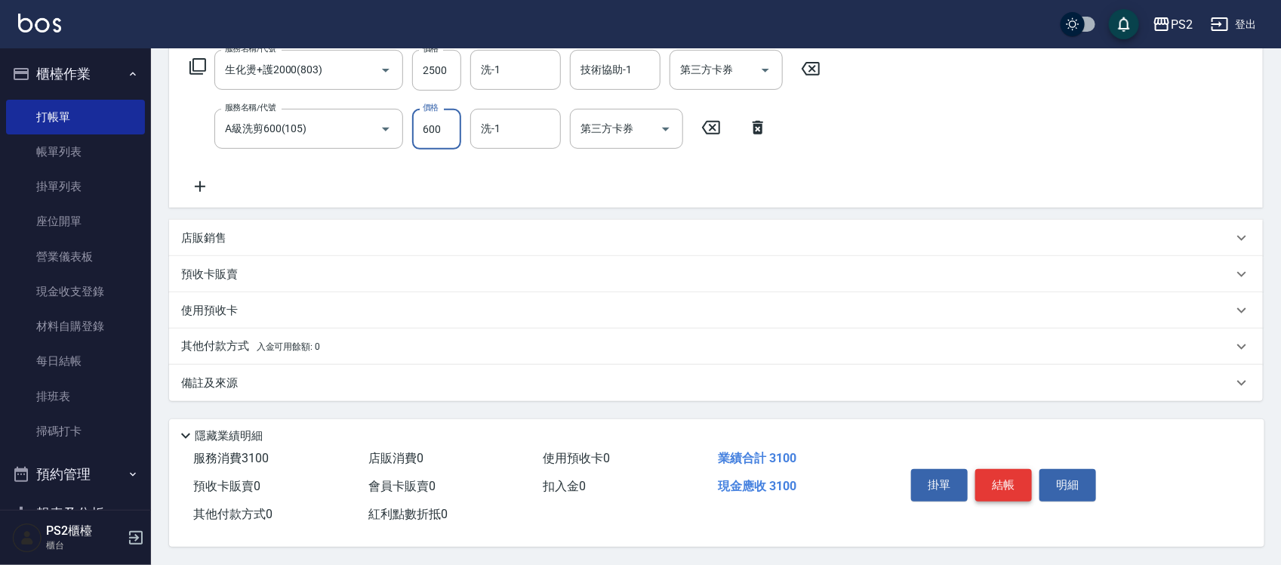
click at [1009, 491] on button "結帳" at bounding box center [1003, 485] width 57 height 32
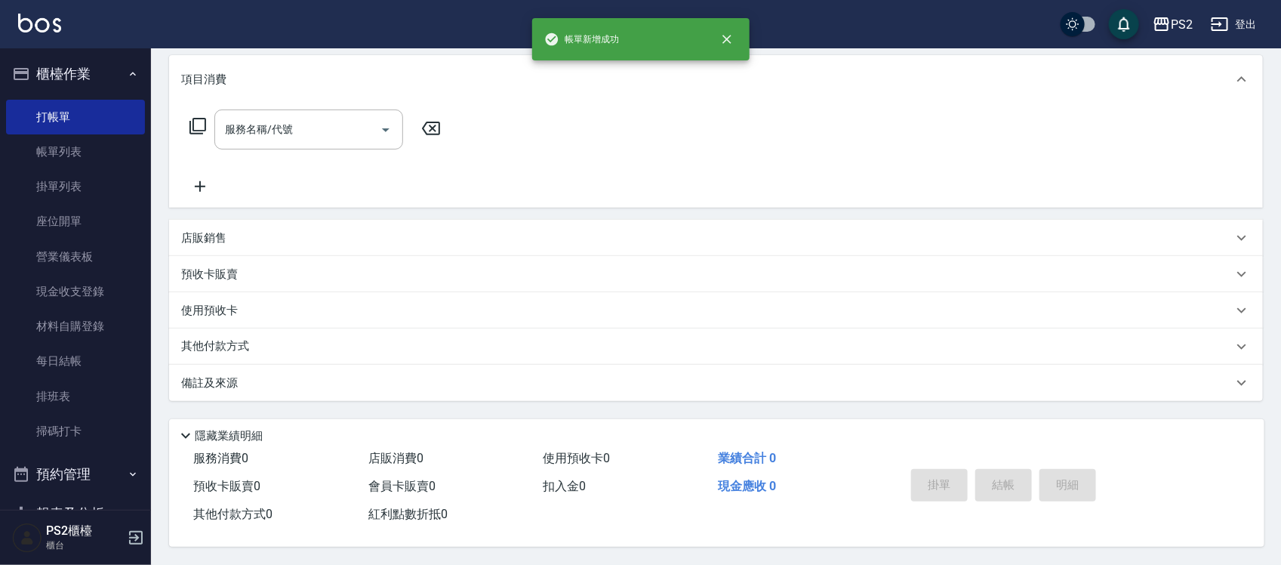
scroll to position [0, 0]
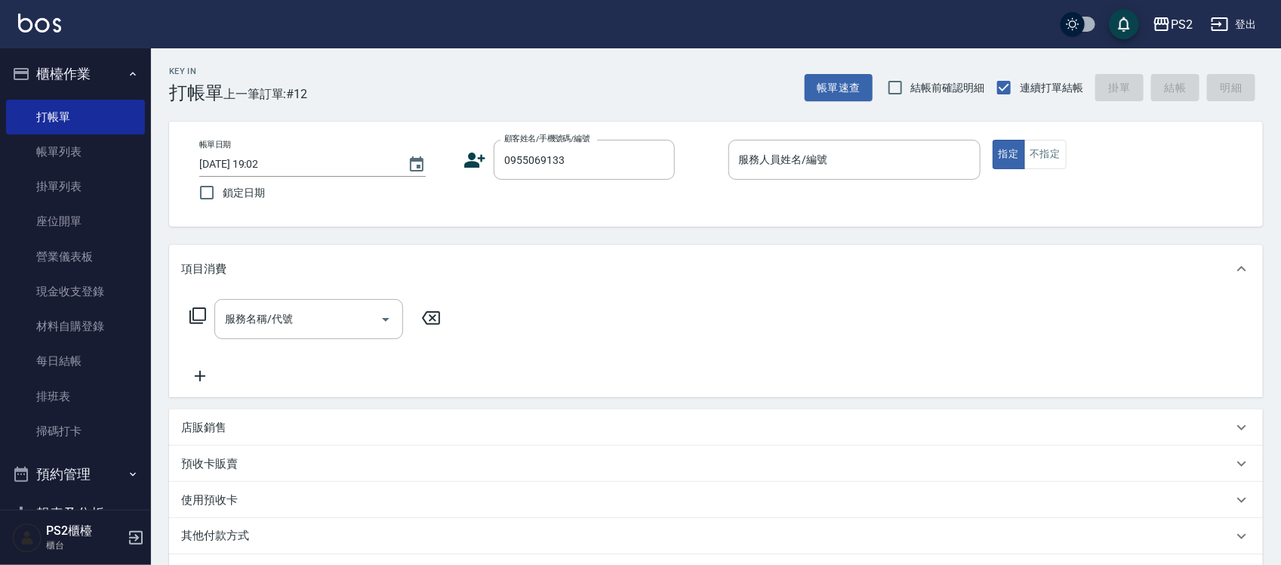
click at [479, 157] on icon at bounding box center [475, 159] width 21 height 15
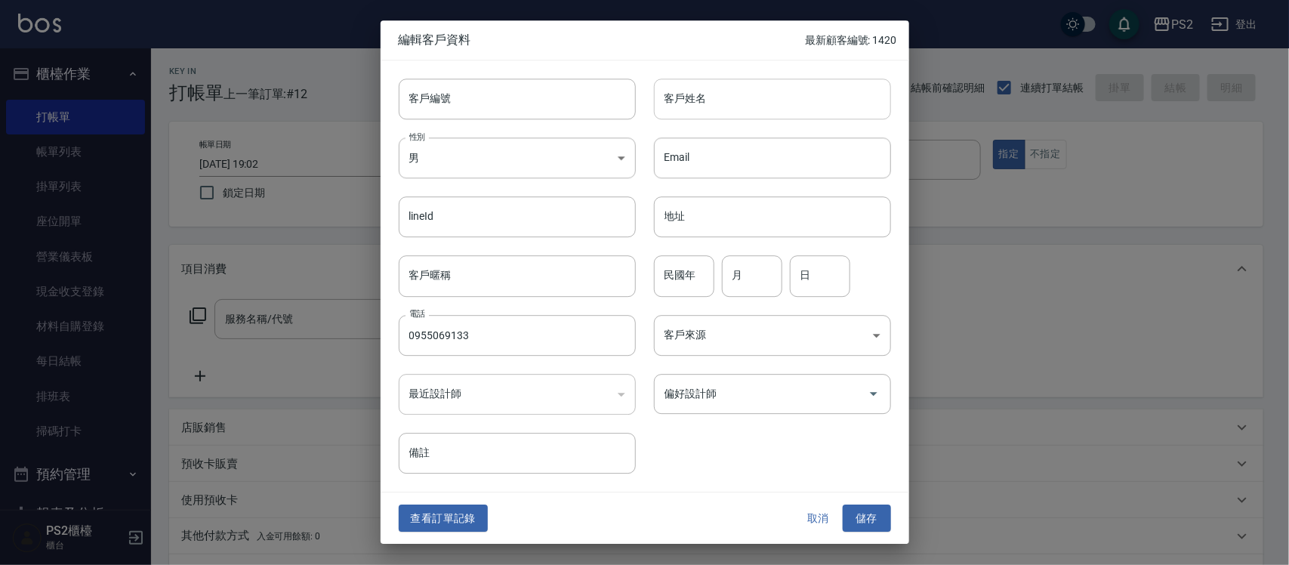
click at [809, 112] on input "客戶姓名" at bounding box center [772, 99] width 237 height 41
click at [814, 517] on button "取消" at bounding box center [818, 518] width 48 height 28
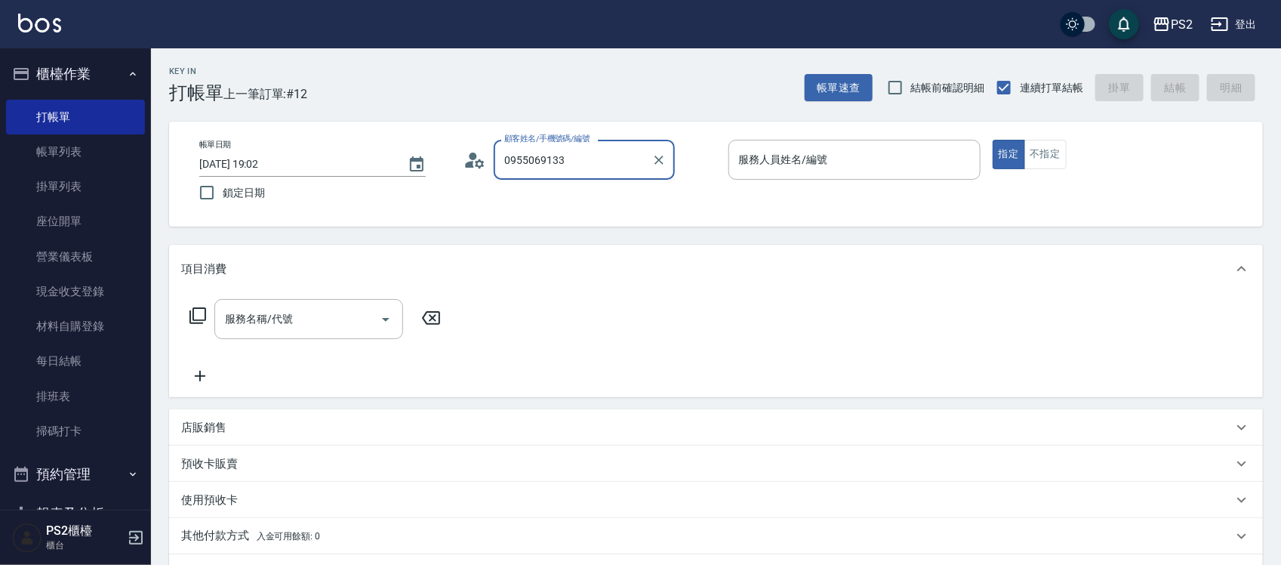
click at [623, 161] on input "0955069133" at bounding box center [572, 159] width 145 height 26
type input "0"
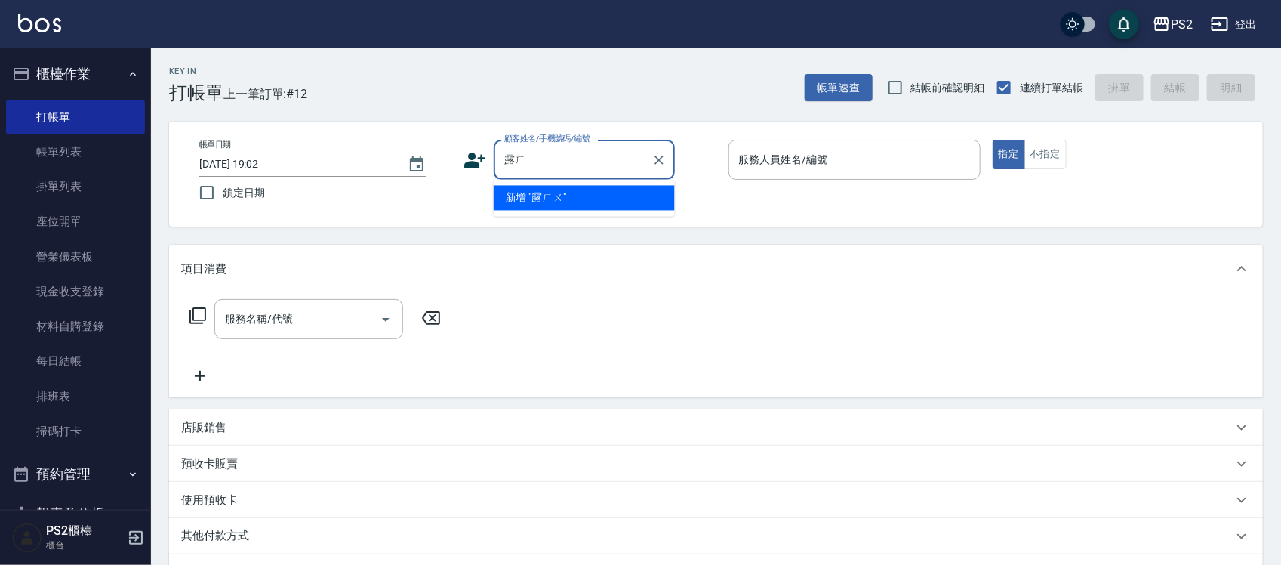
type input "露"
type input "樓"
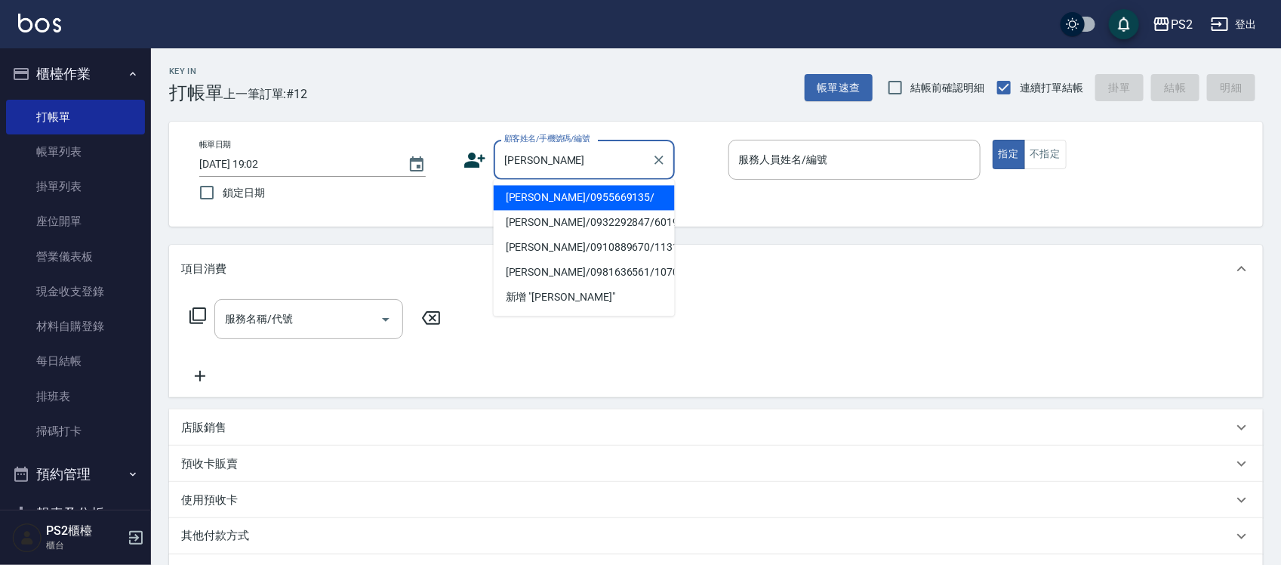
click at [604, 194] on li "劉建華/0955669135/" at bounding box center [584, 198] width 181 height 25
type input "劉建華/0955669135/"
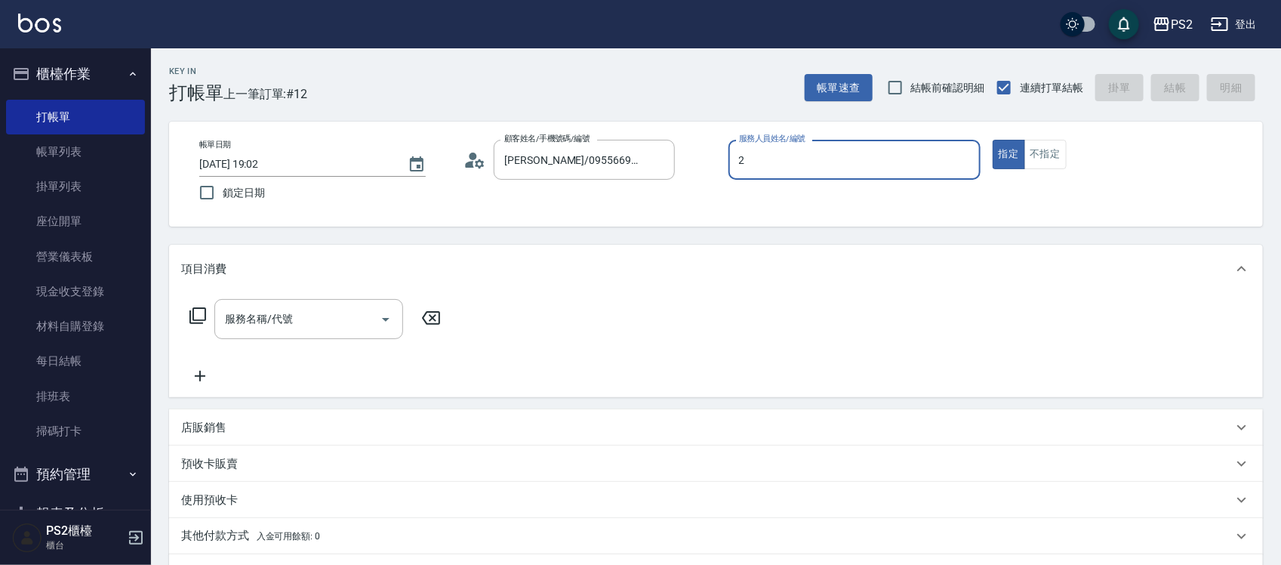
type input "Jason-2"
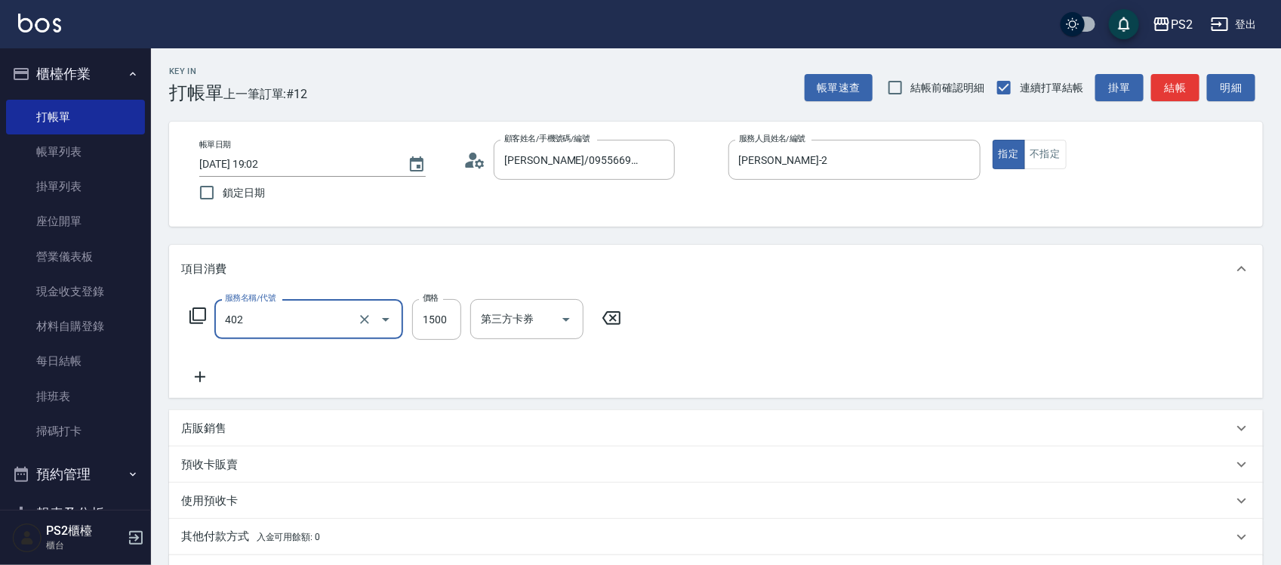
type input "染髮+髮還原1500(402)"
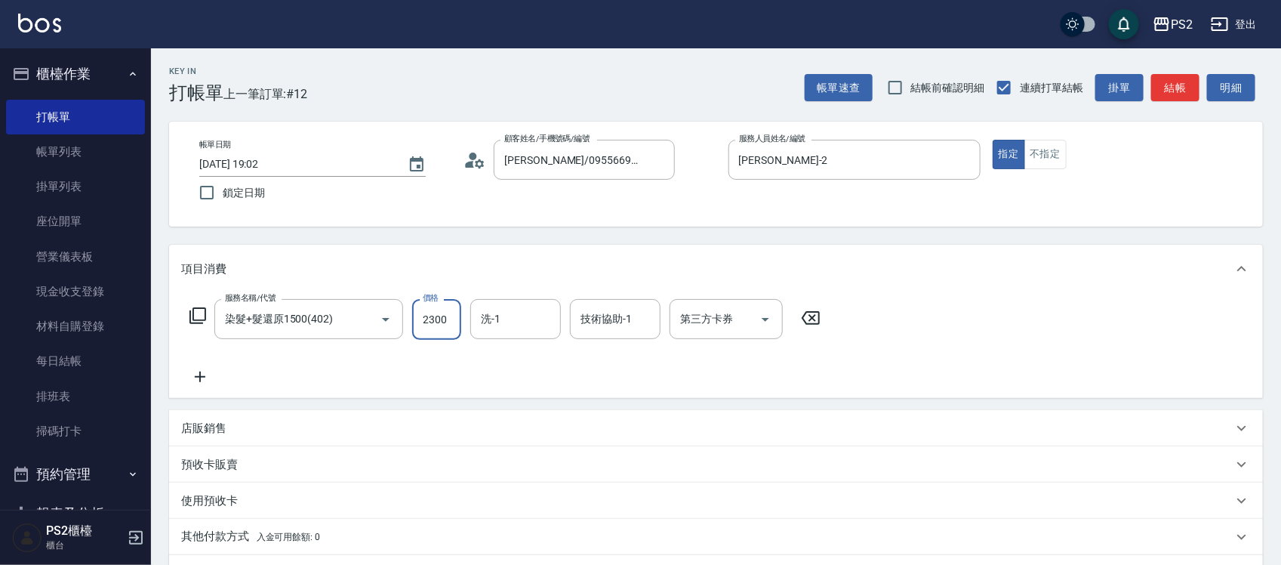
type input "2300"
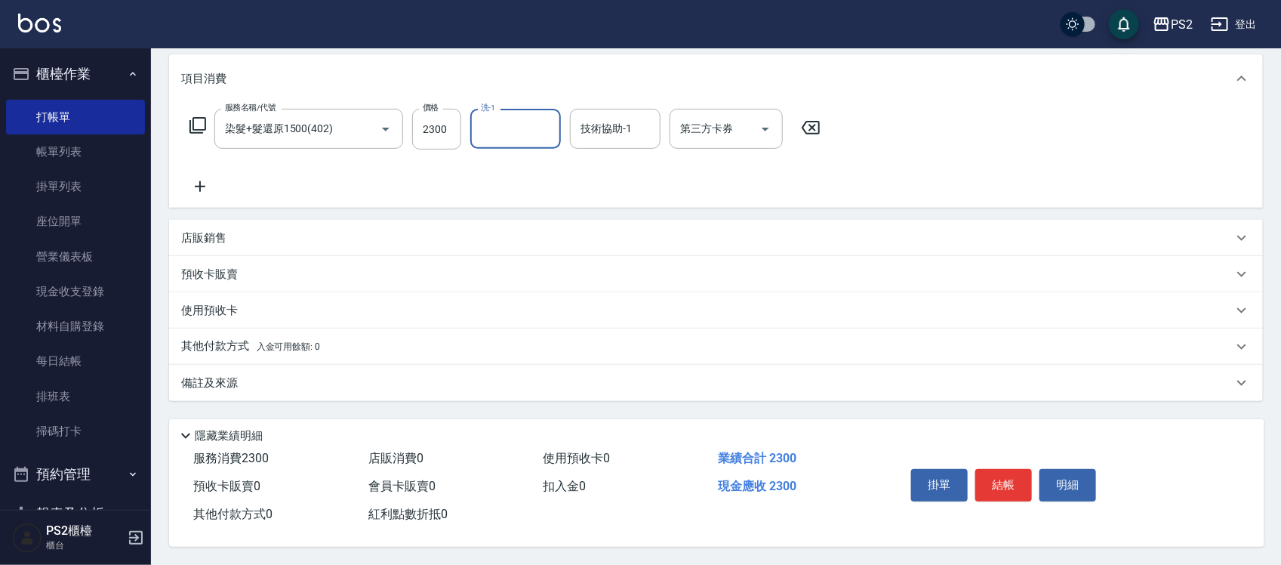
scroll to position [195, 0]
click at [277, 341] on span "入金可用餘額: 0" at bounding box center [289, 346] width 64 height 11
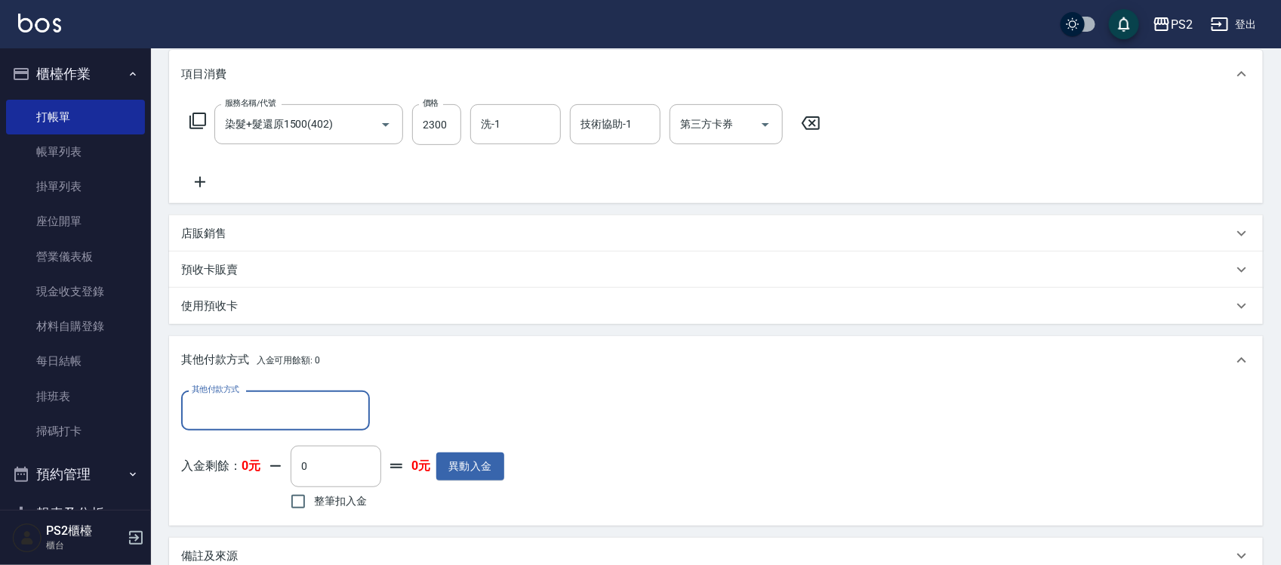
scroll to position [0, 0]
click at [242, 393] on div "其他付款方式" at bounding box center [275, 410] width 189 height 40
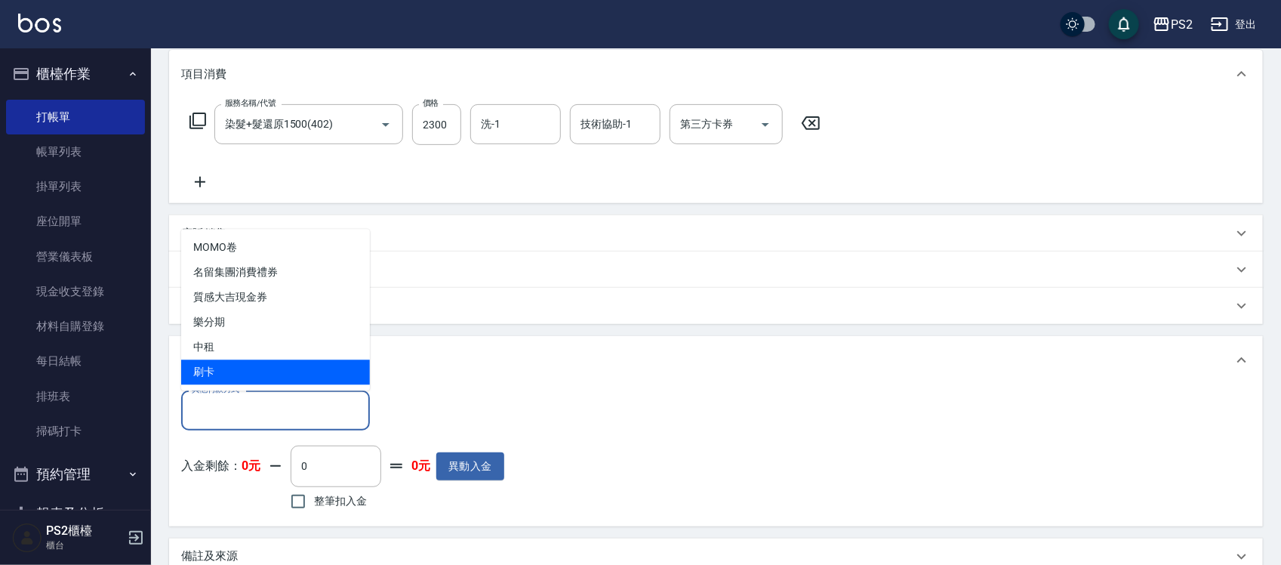
click at [226, 365] on span "刷卡" at bounding box center [275, 372] width 189 height 25
type input "刷卡"
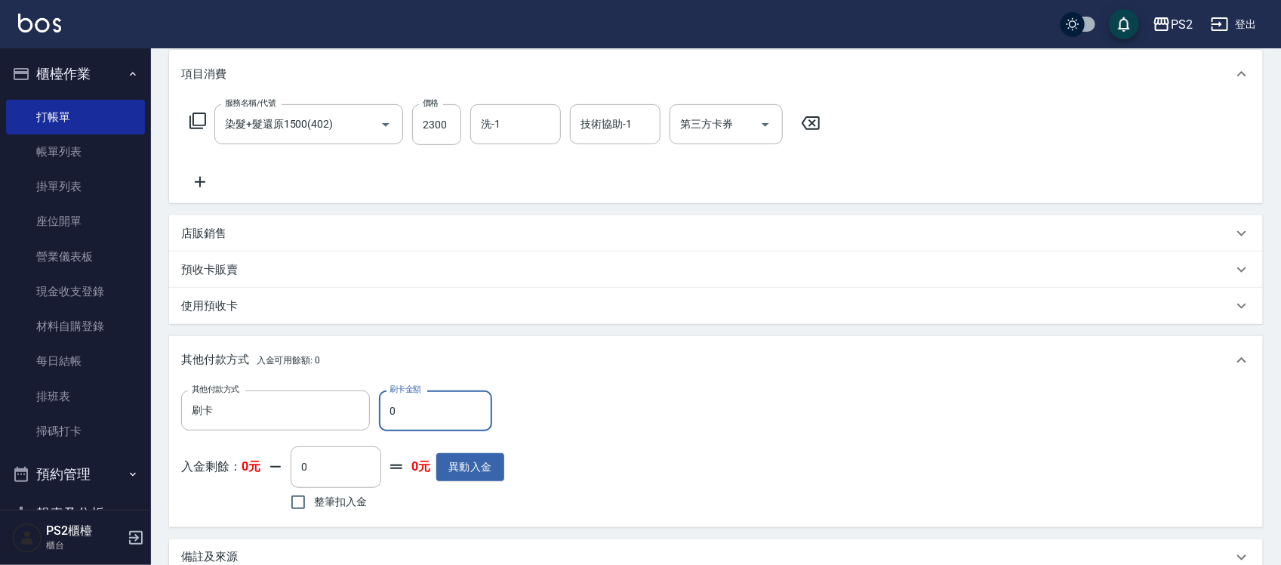
click at [414, 398] on input "0" at bounding box center [435, 410] width 113 height 41
type input "2300"
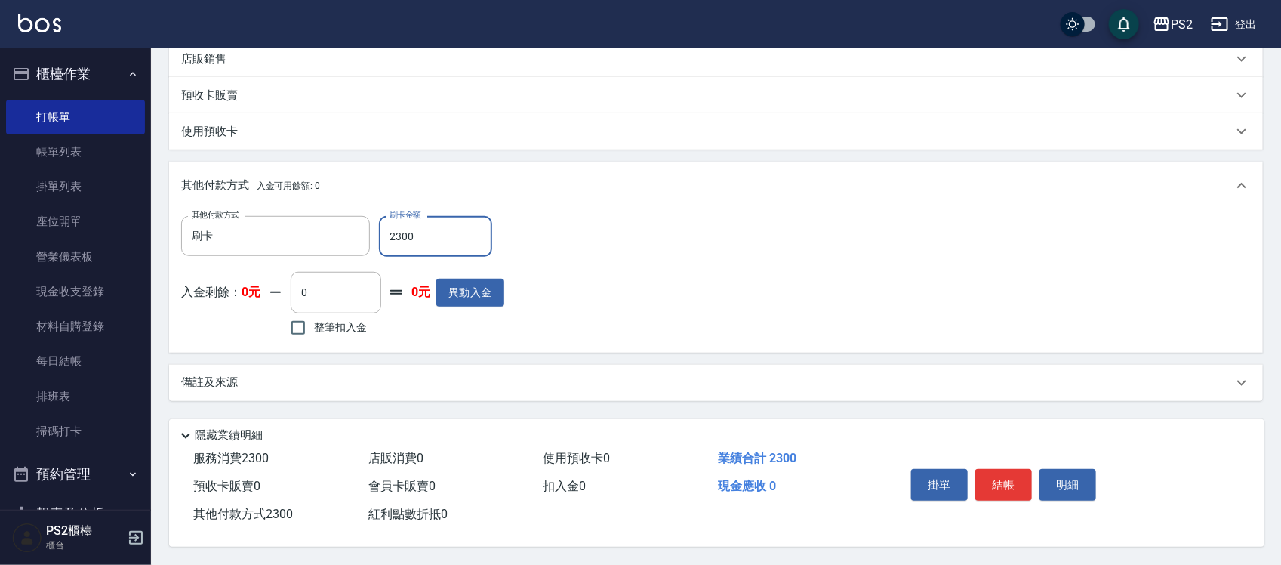
scroll to position [374, 0]
click at [1002, 485] on button "結帳" at bounding box center [1003, 485] width 57 height 32
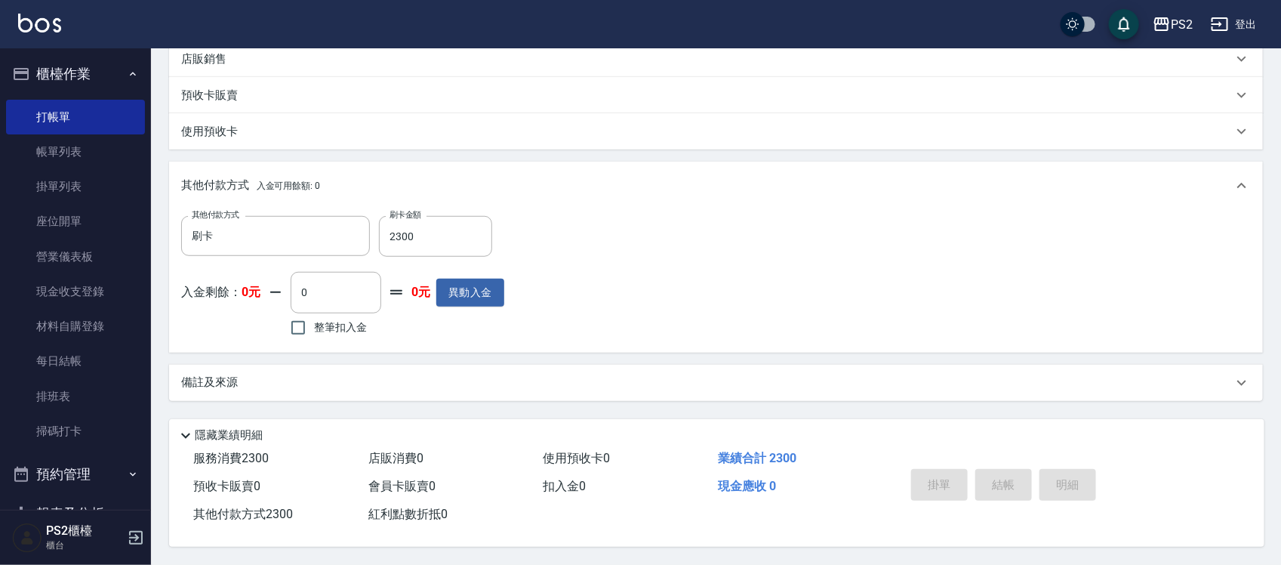
type input "2025/10/10 19:03"
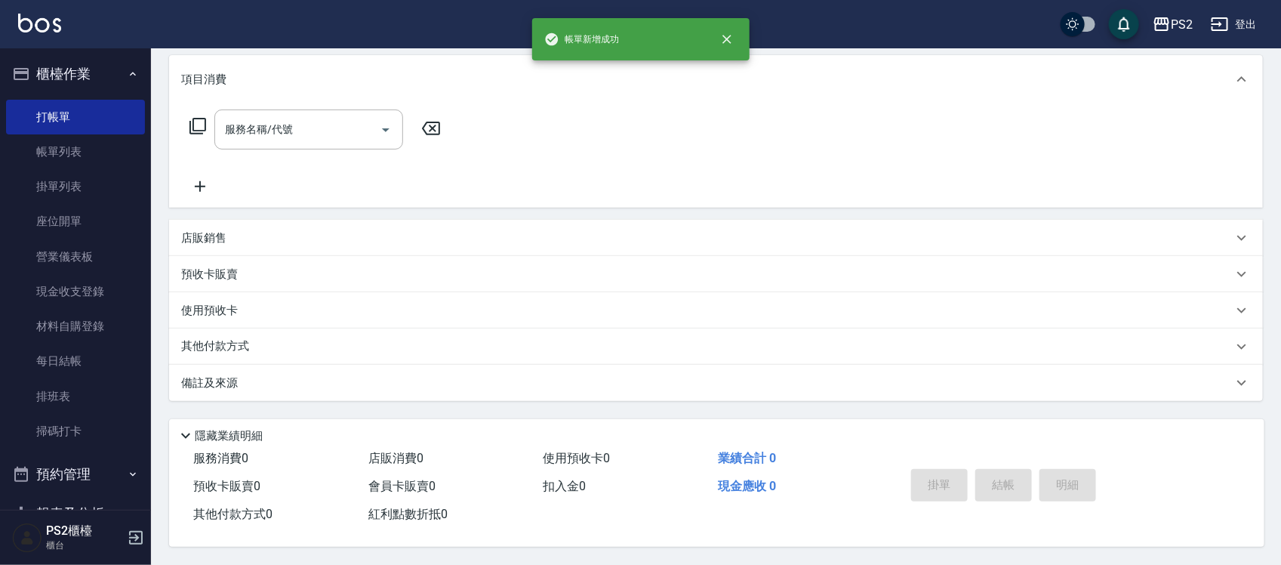
scroll to position [0, 0]
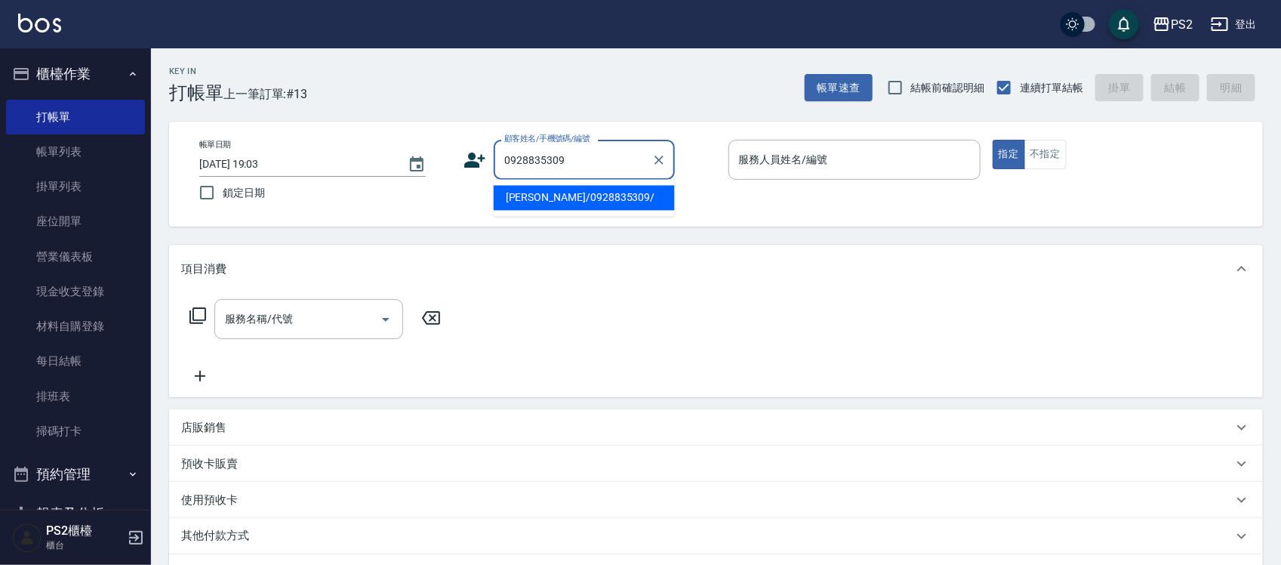
type input "朱禹翔/0928835309/"
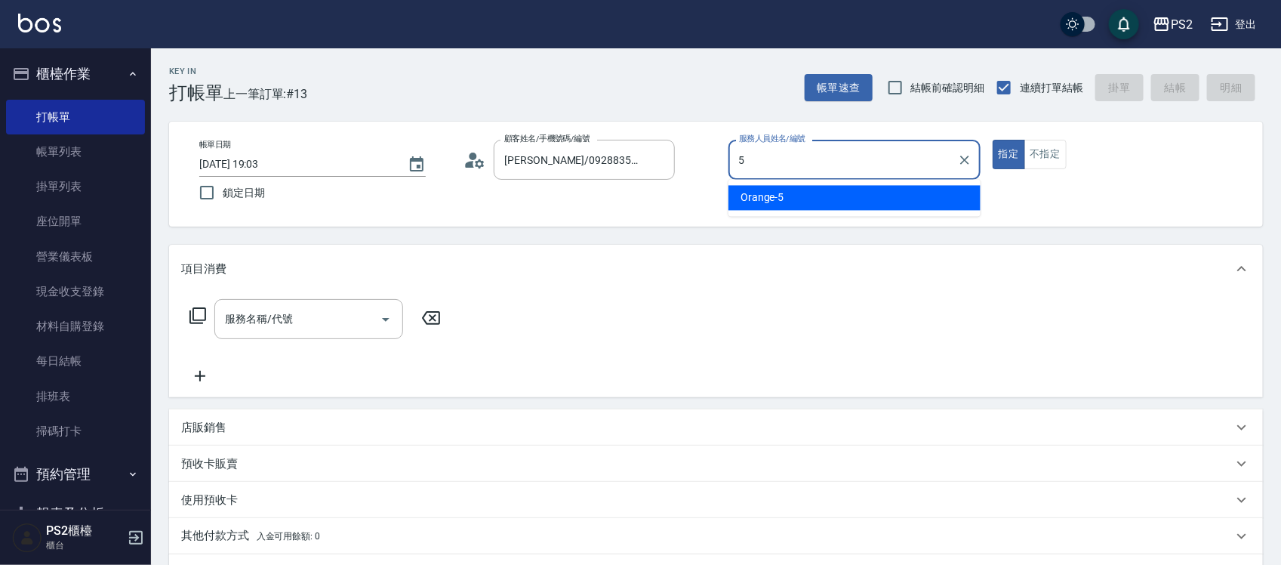
type input "Orange-5"
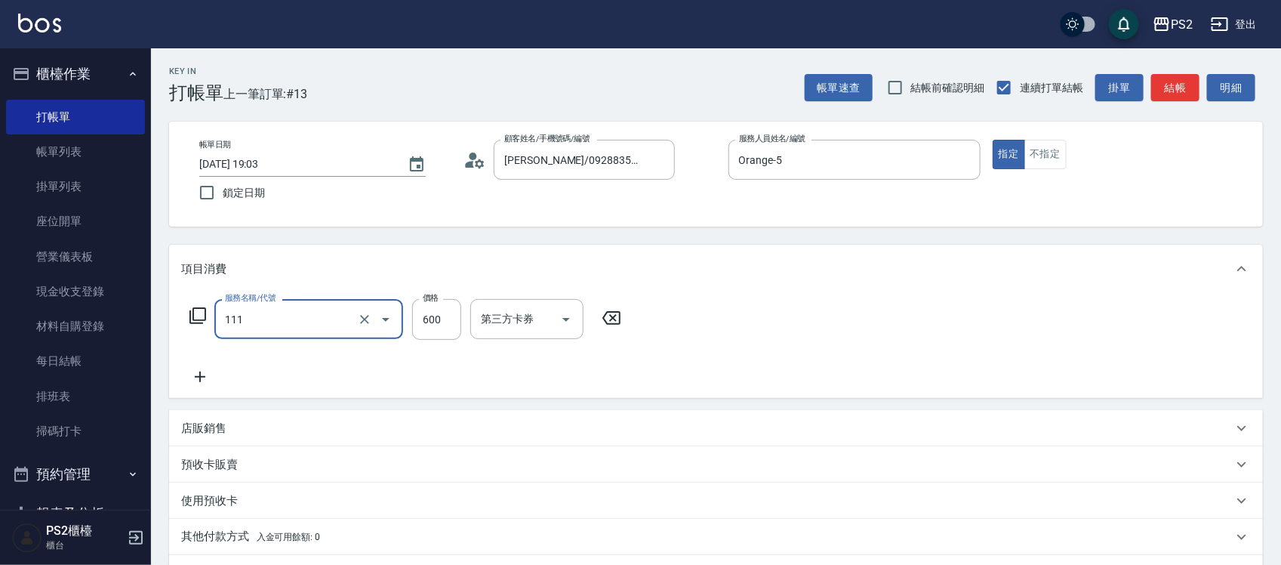
type input "精油洗+去角質(111)"
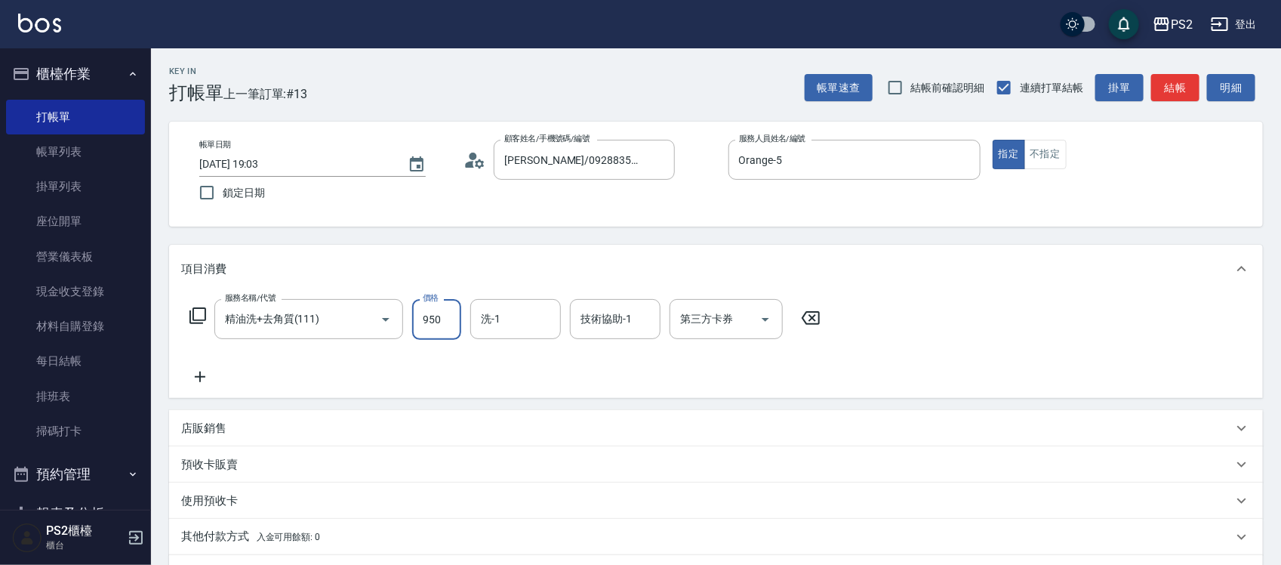
type input "950"
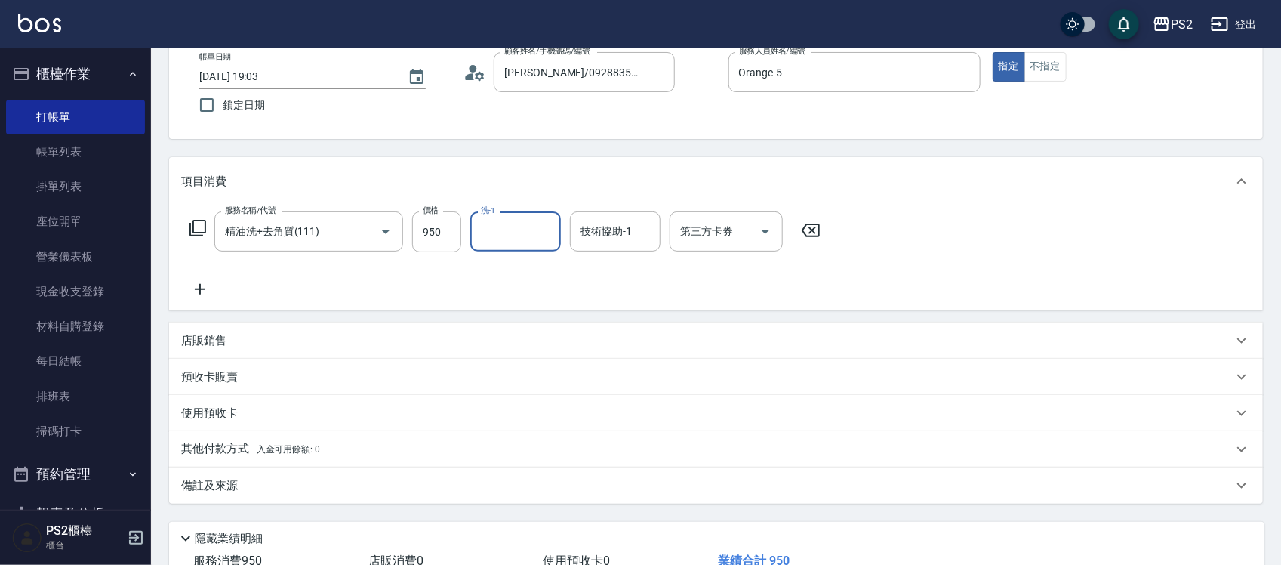
scroll to position [195, 0]
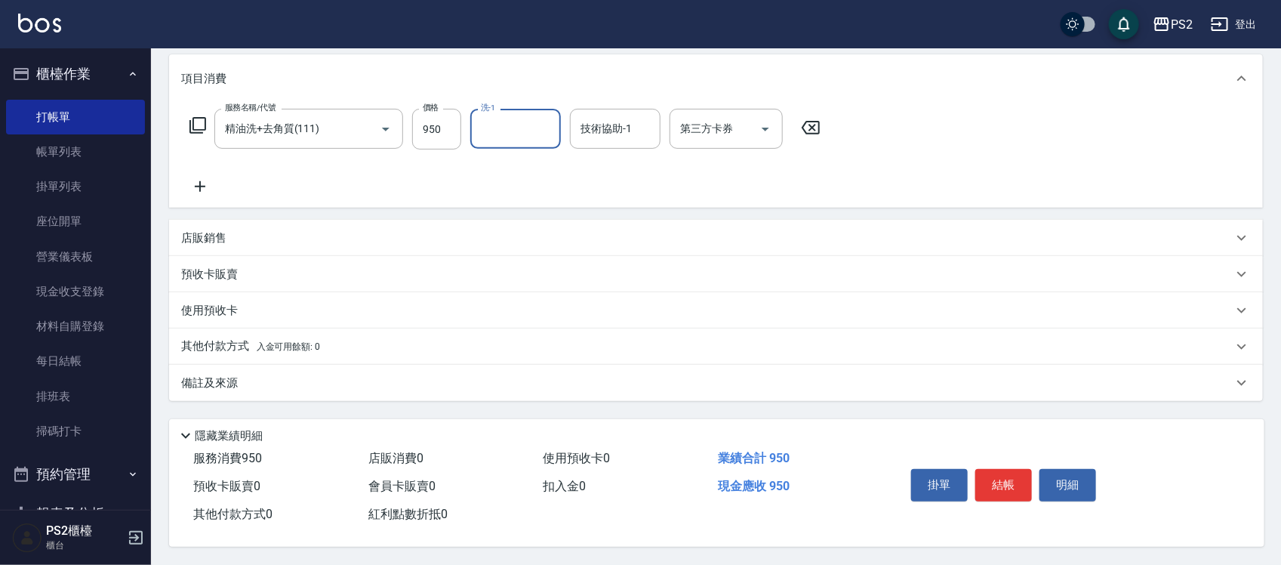
click at [257, 341] on span "入金可用餘額: 0" at bounding box center [289, 346] width 64 height 11
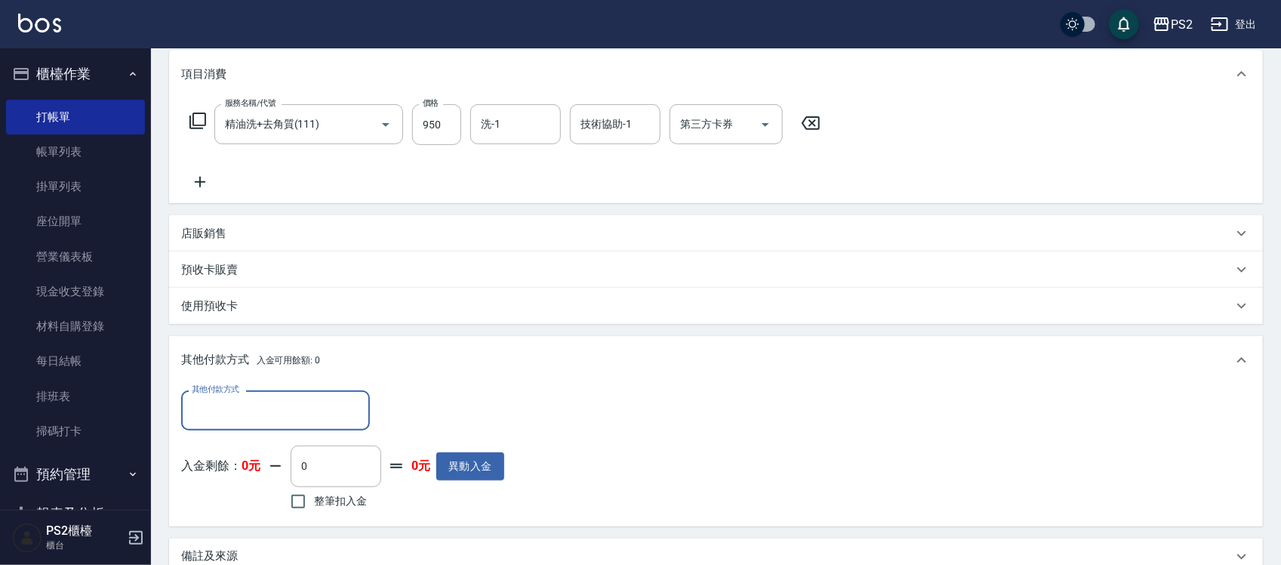
scroll to position [0, 0]
click at [230, 411] on input "其他付款方式" at bounding box center [275, 410] width 175 height 26
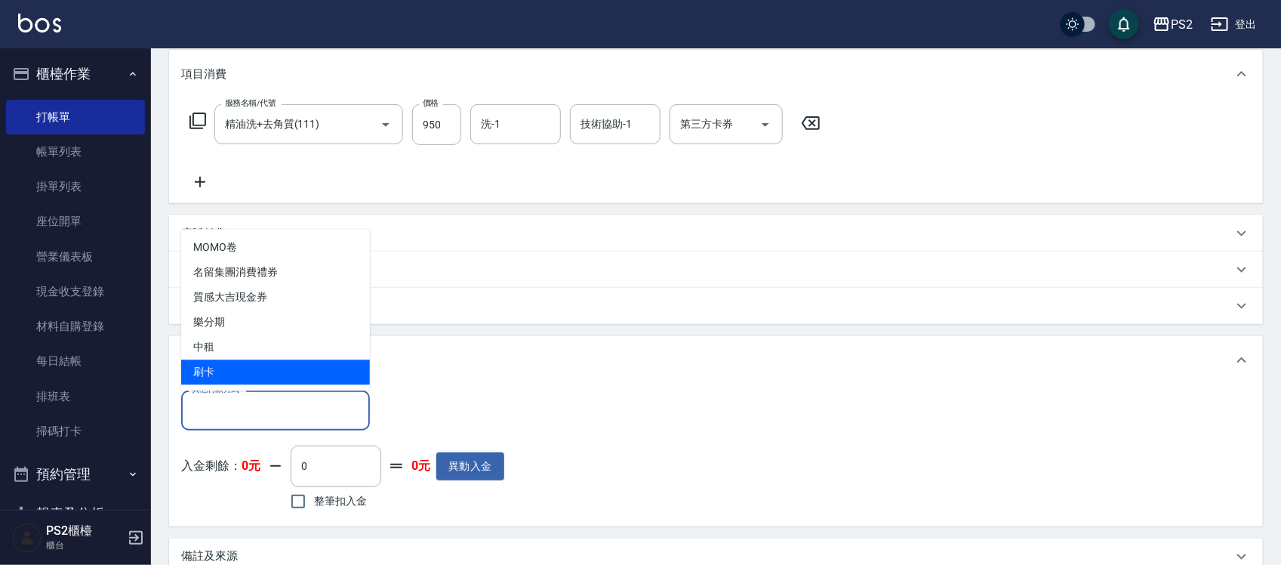
click at [494, 391] on div "其他付款方式 其他付款方式" at bounding box center [342, 410] width 323 height 40
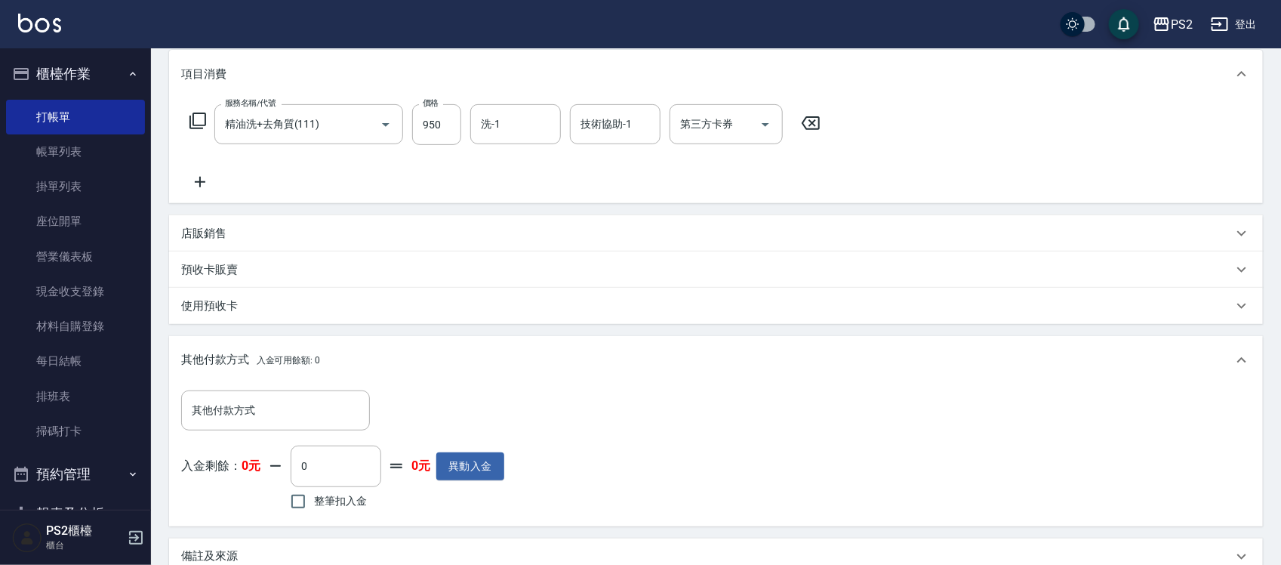
click at [340, 371] on div "其他付款方式 入金可用餘額: 0" at bounding box center [716, 360] width 1094 height 48
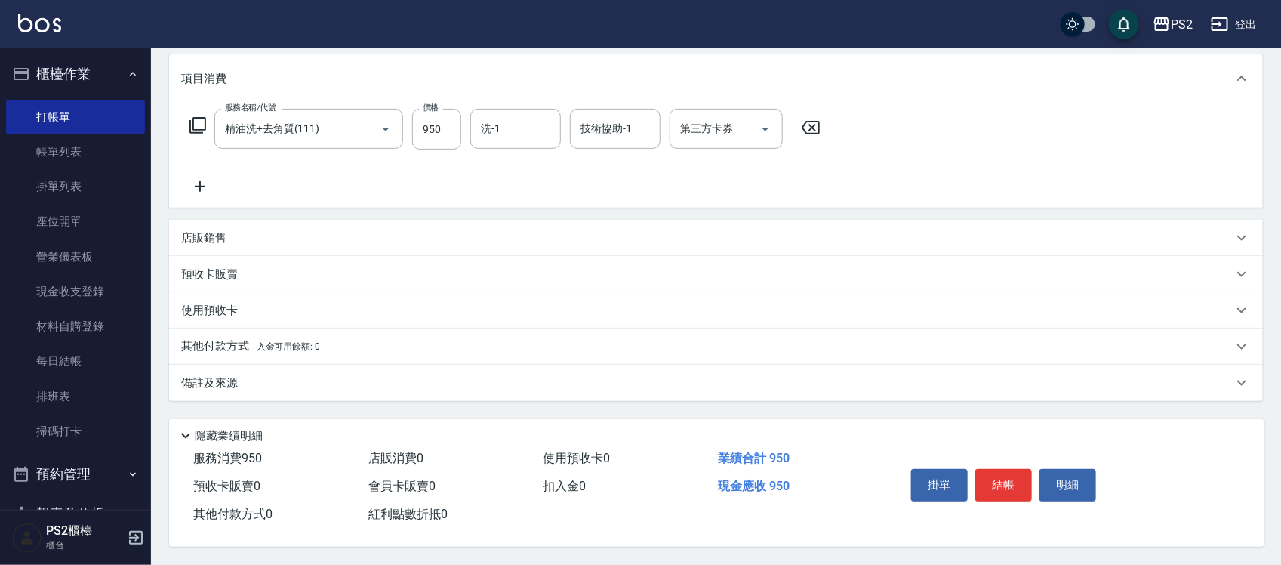
click at [302, 233] on div "店販銷售" at bounding box center [707, 238] width 1052 height 16
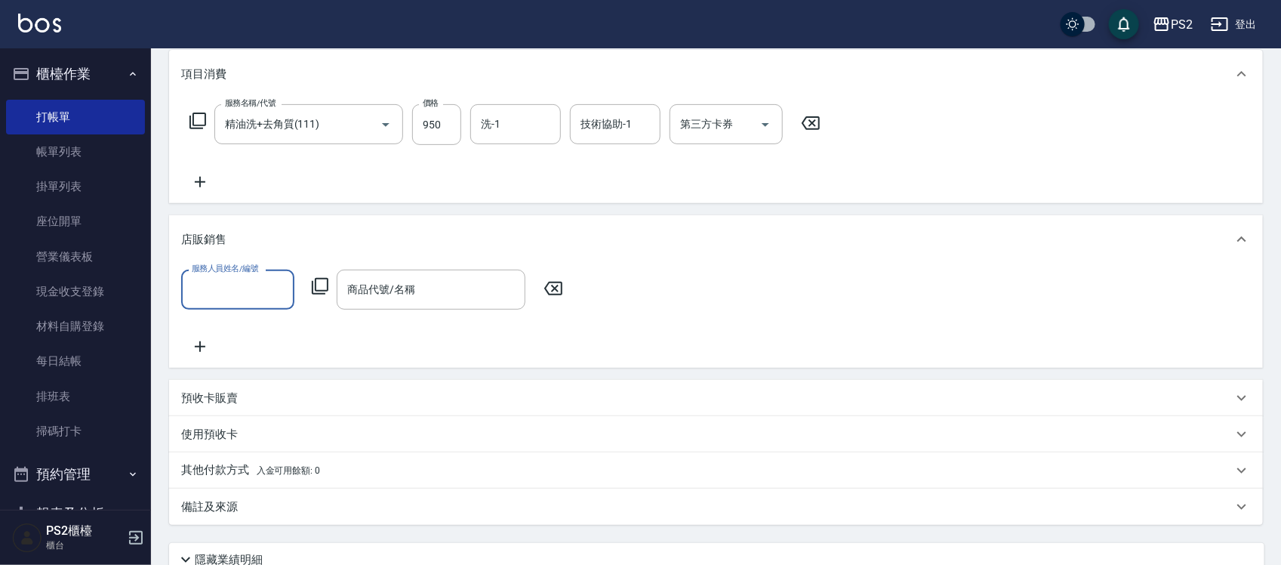
click at [238, 276] on input "服務人員姓名/編號" at bounding box center [238, 289] width 100 height 26
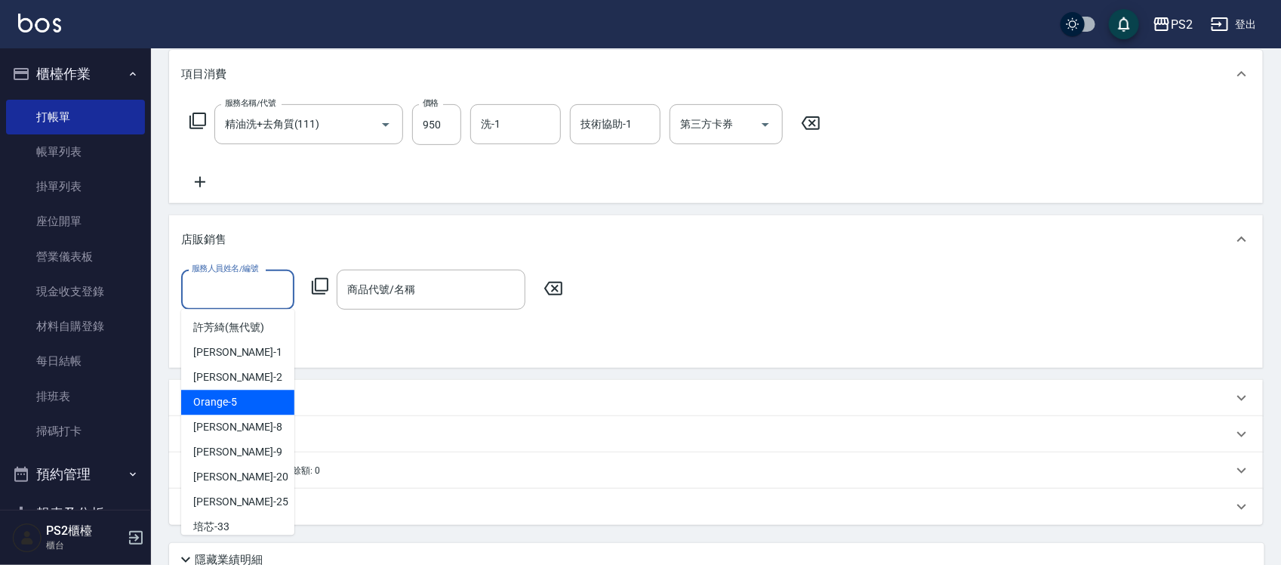
click at [230, 401] on span "Orange -5" at bounding box center [215, 403] width 44 height 16
type input "Orange-5"
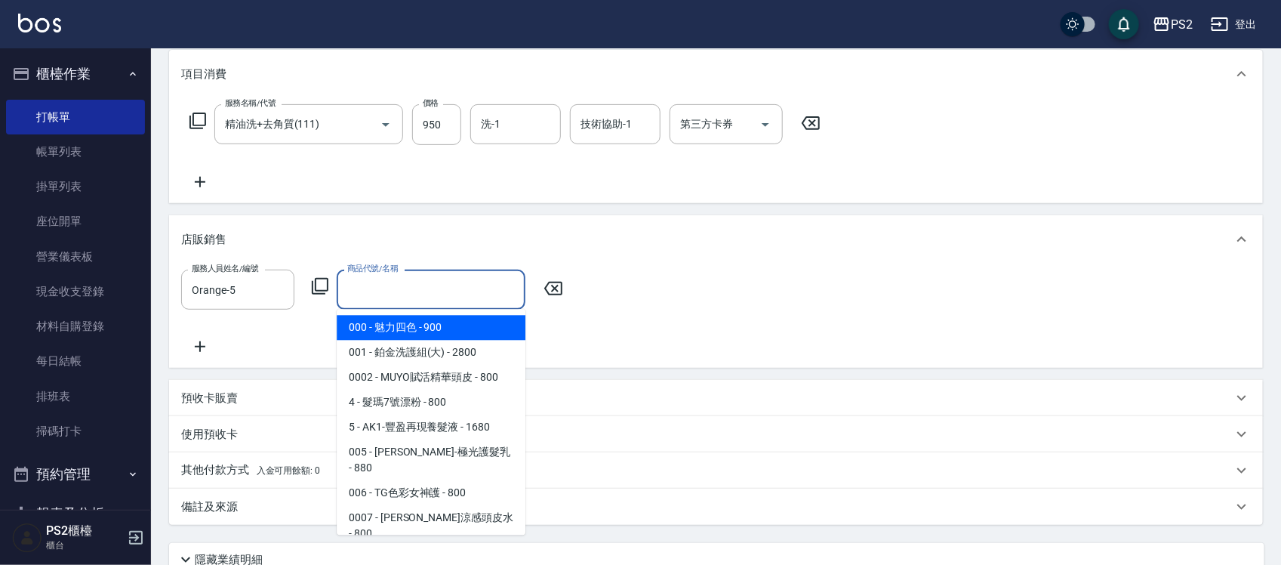
click at [434, 298] on input "商品代號/名稱" at bounding box center [430, 289] width 175 height 26
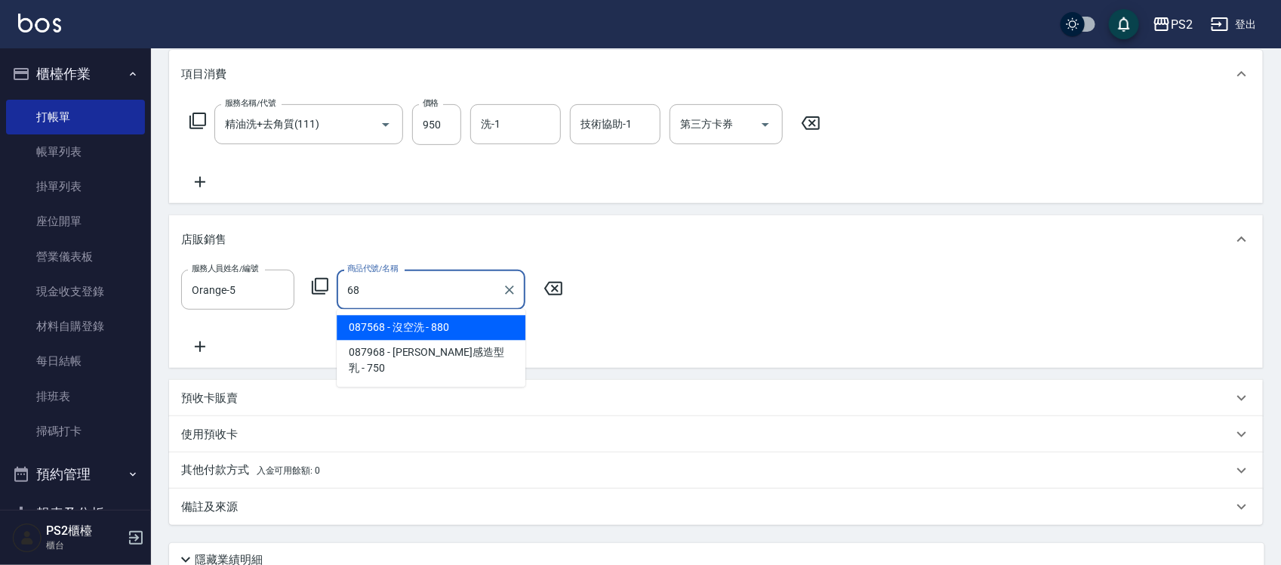
type input "6"
type input "慕"
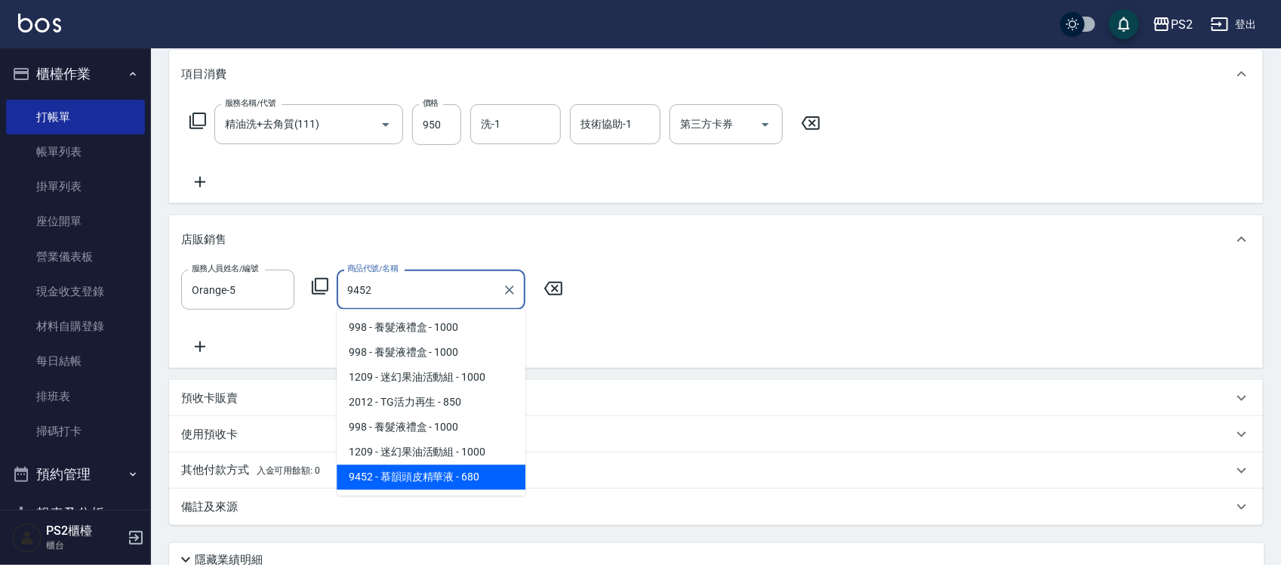
type input "慕韻頭皮精華液"
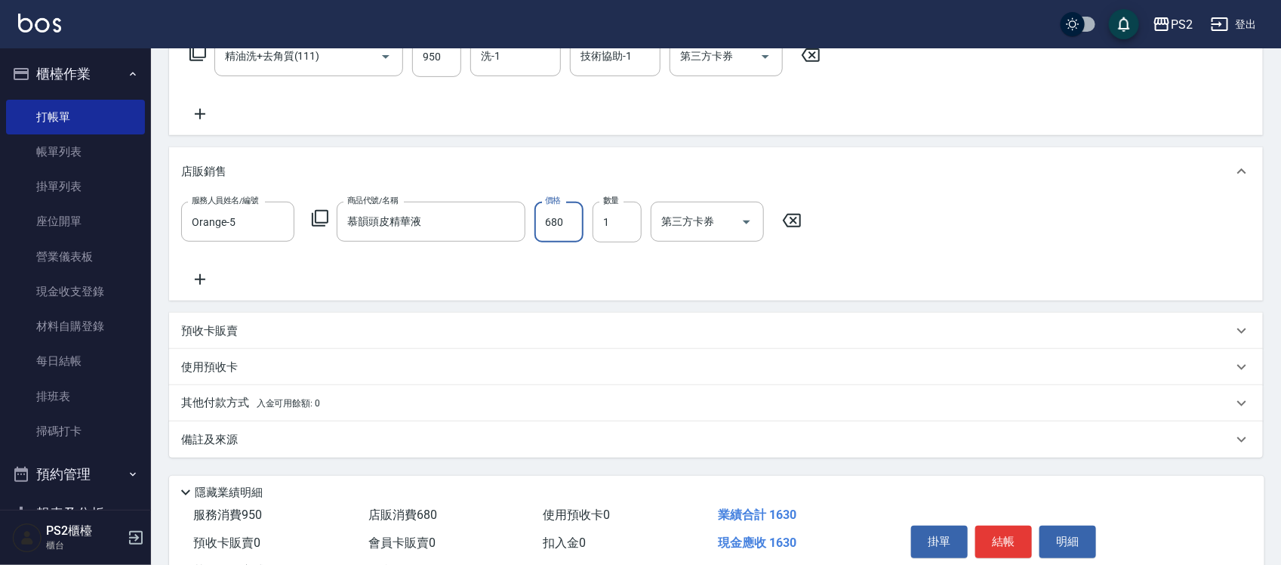
scroll to position [325, 0]
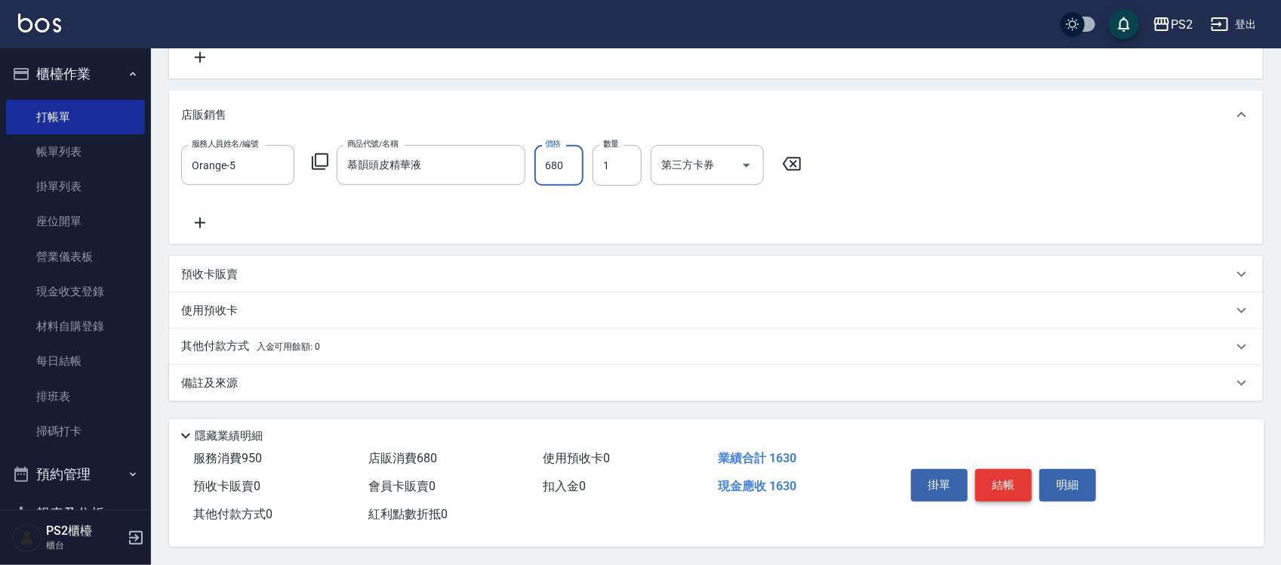
click at [1013, 485] on button "結帳" at bounding box center [1003, 485] width 57 height 32
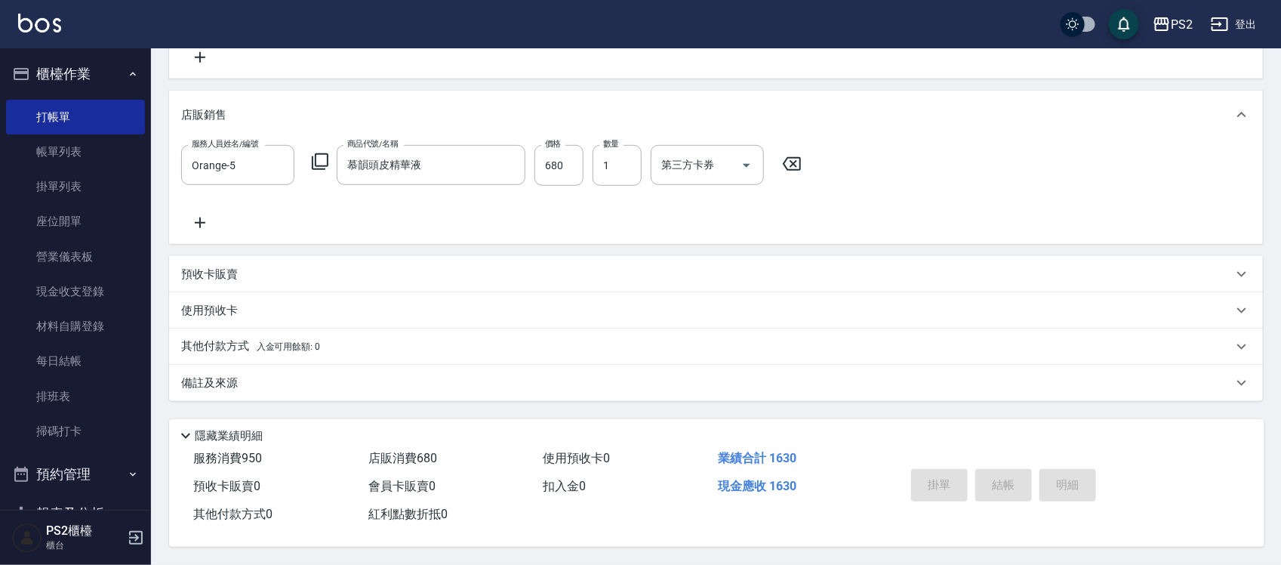
type input "2025/10/10 19:04"
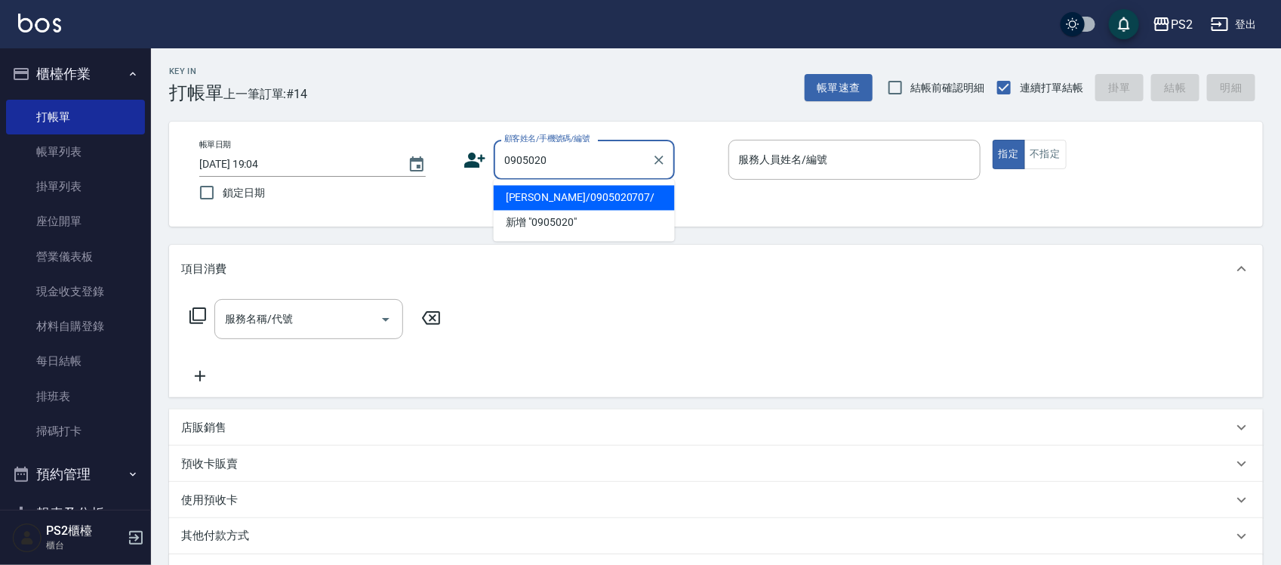
type input "高宥舜/0905020707/"
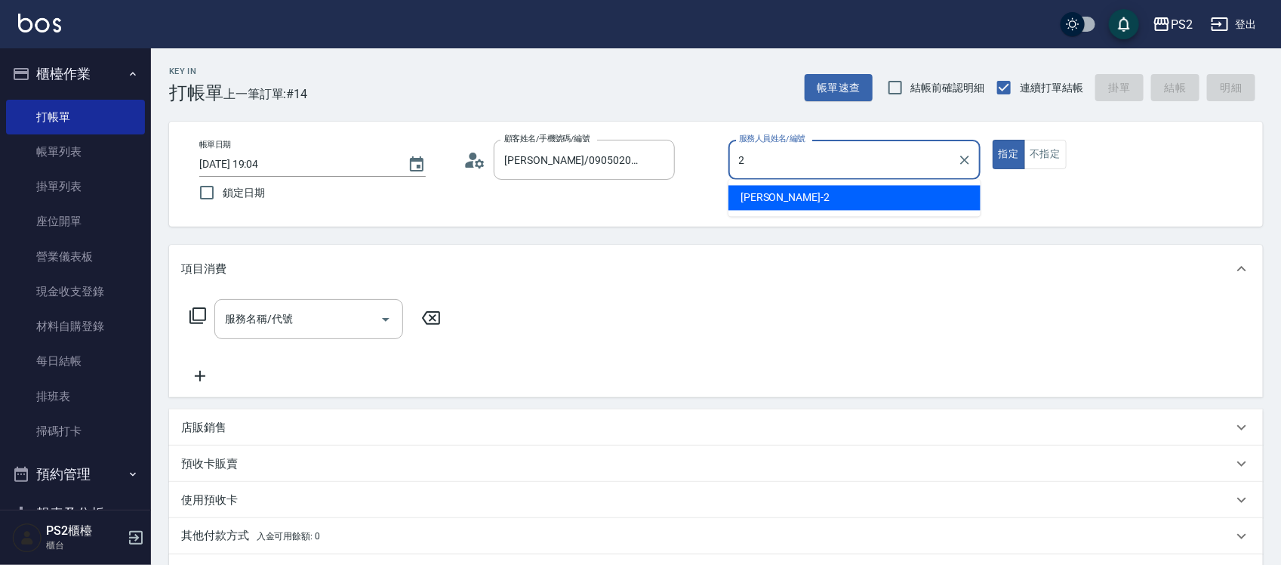
type input "Jason-2"
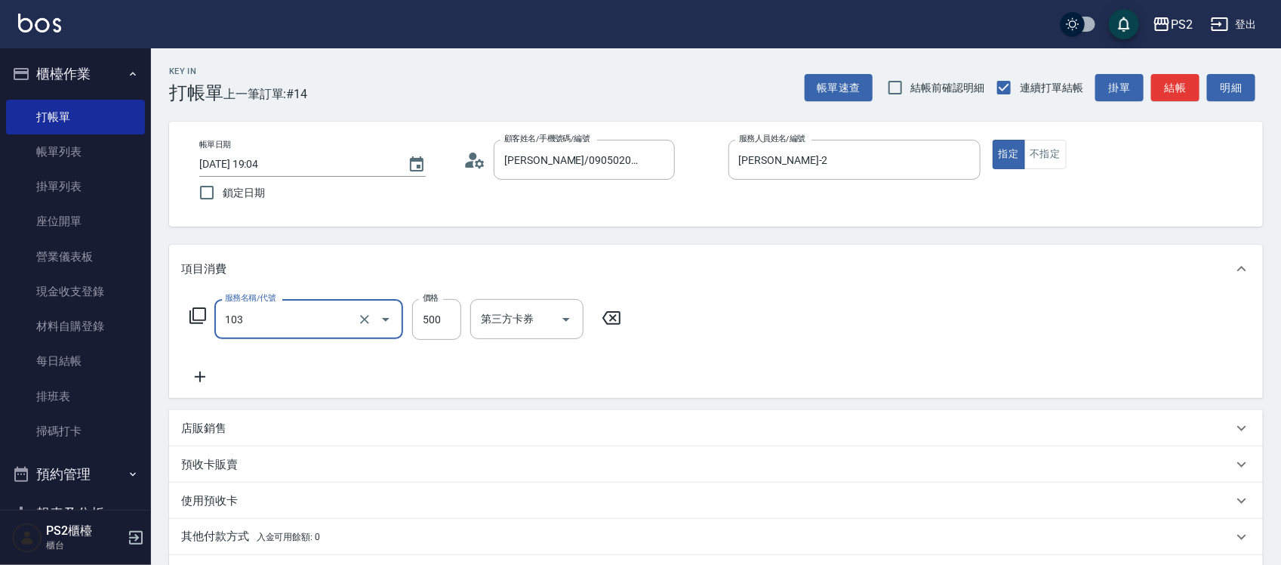
type input "B級洗剪500(103)"
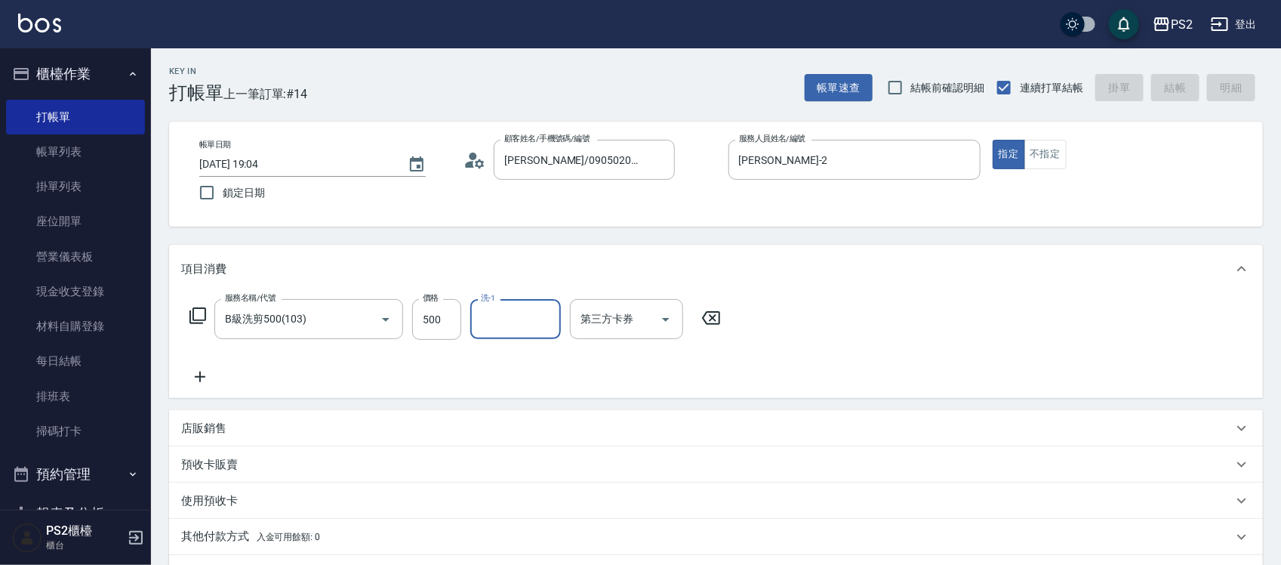
type input "2025/10/10 19:11"
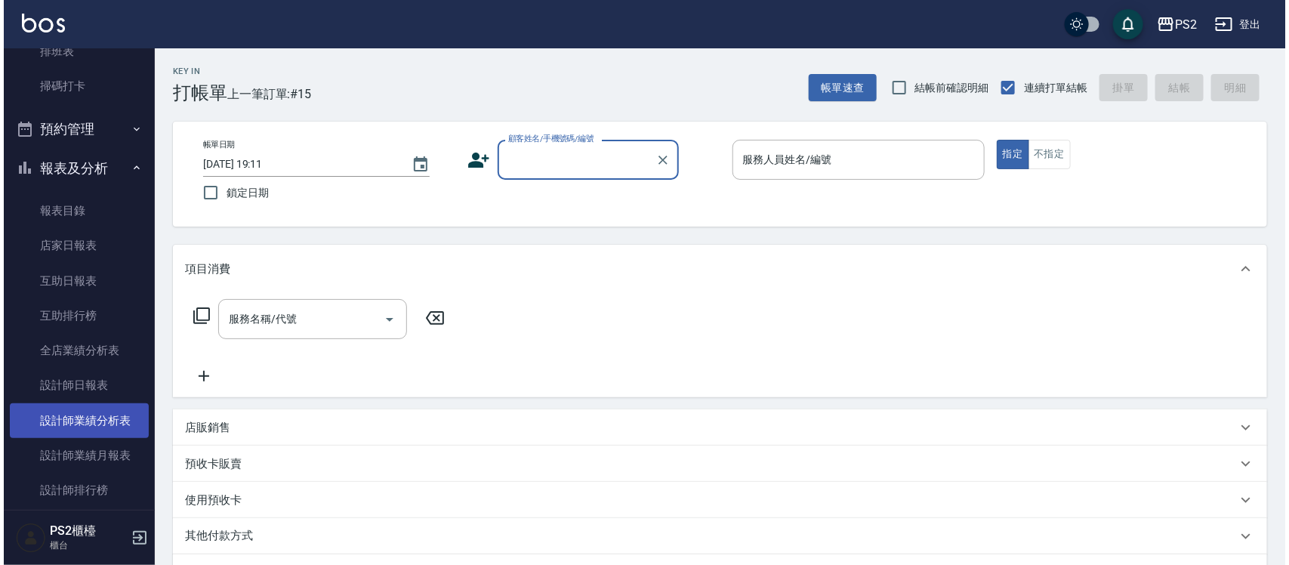
scroll to position [377, 0]
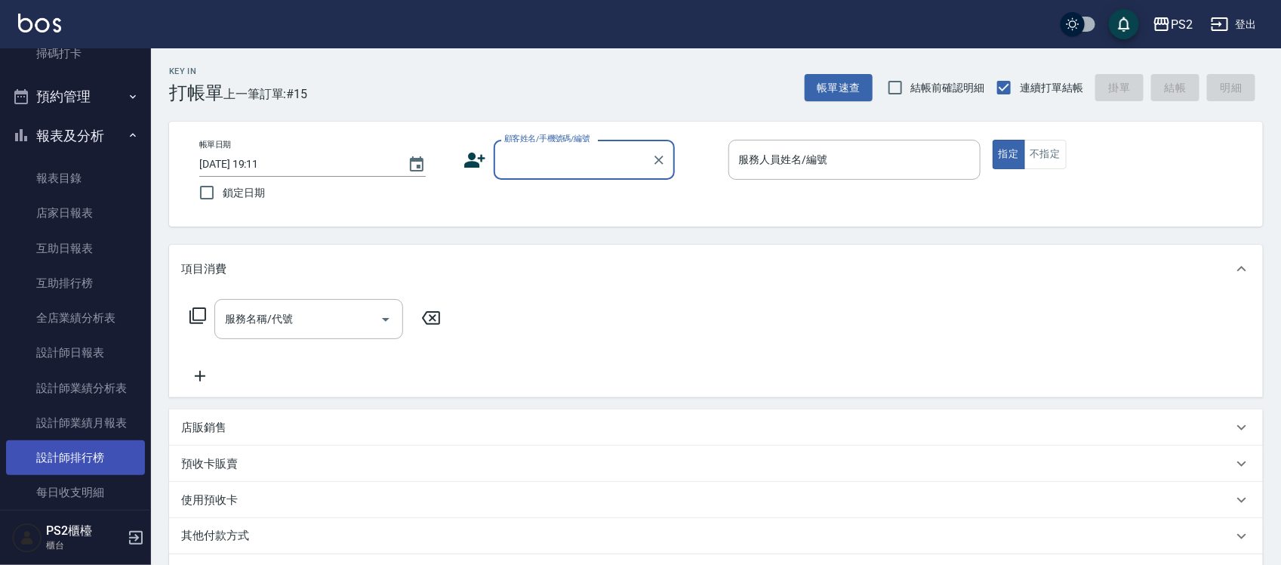
click at [102, 453] on link "設計師排行榜" at bounding box center [75, 457] width 139 height 35
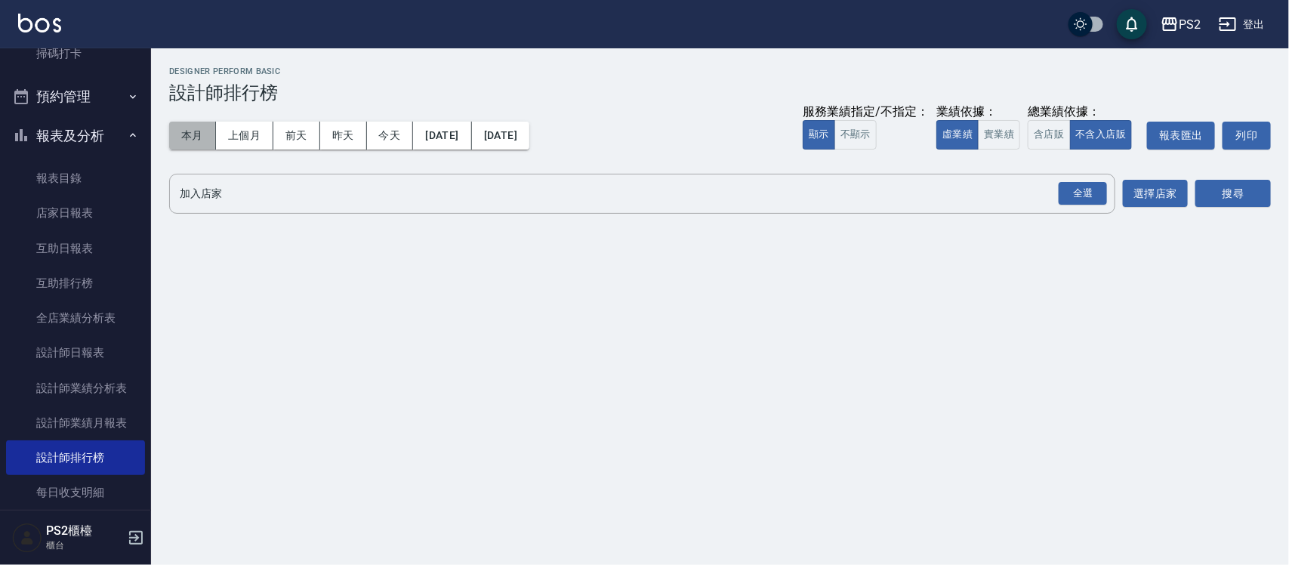
click at [187, 133] on button "本月" at bounding box center [192, 136] width 47 height 28
click at [866, 138] on button "不顯示" at bounding box center [855, 134] width 42 height 29
click at [808, 140] on button "顯示" at bounding box center [818, 134] width 32 height 29
click at [1002, 134] on button "實業績" at bounding box center [999, 134] width 42 height 29
click at [1091, 193] on div "全選" at bounding box center [1082, 193] width 48 height 23
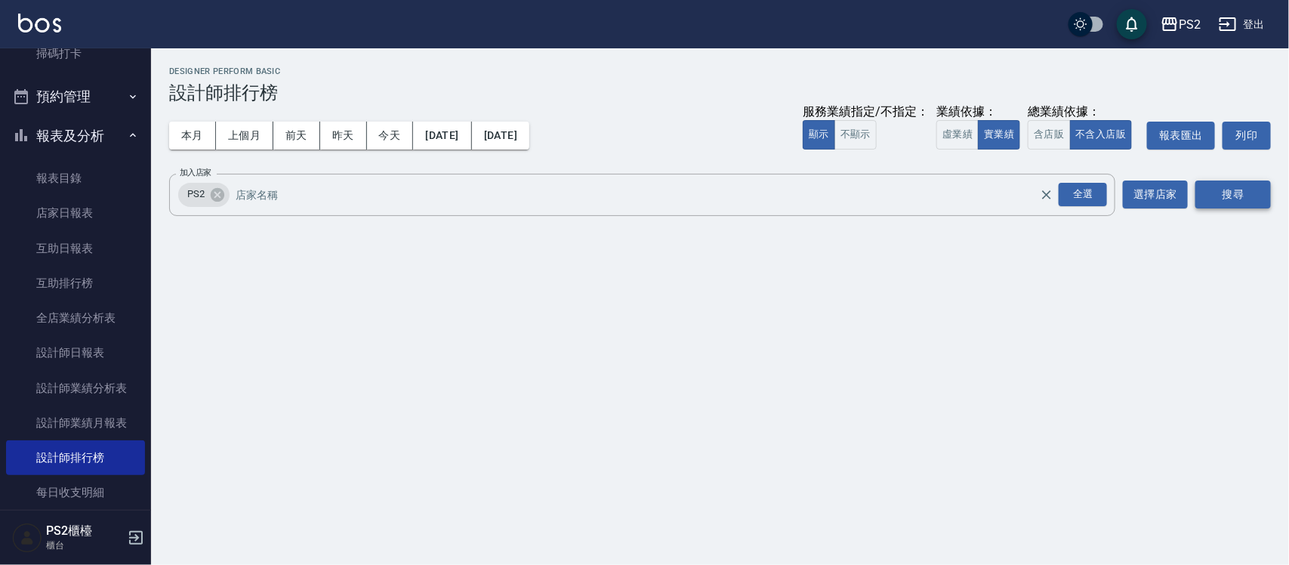
click at [1224, 183] on button "搜尋" at bounding box center [1232, 194] width 75 height 28
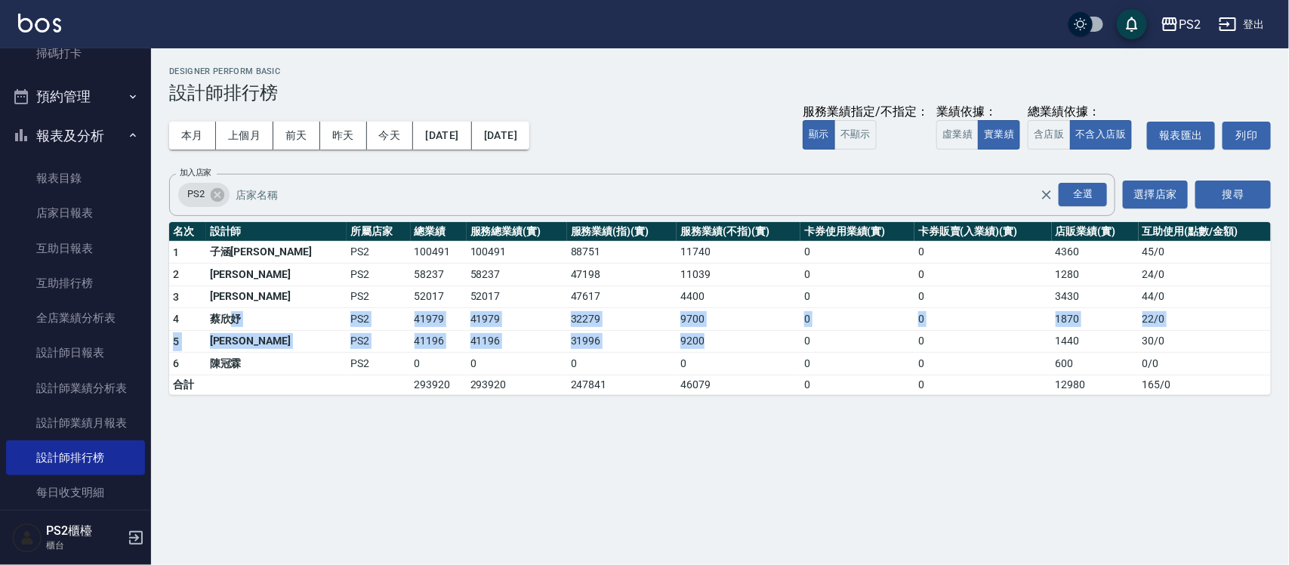
drag, startPoint x: 229, startPoint y: 322, endPoint x: 725, endPoint y: 333, distance: 496.1
click at [685, 333] on tbody "1 子涵戴 PS2 100491 100491 88751 11740 0 0 4360 45 / 0 2 薛羽涵 PS2 58237 58237 47198…" at bounding box center [719, 317] width 1101 height 153
click at [679, 319] on td "9700" at bounding box center [738, 319] width 124 height 23
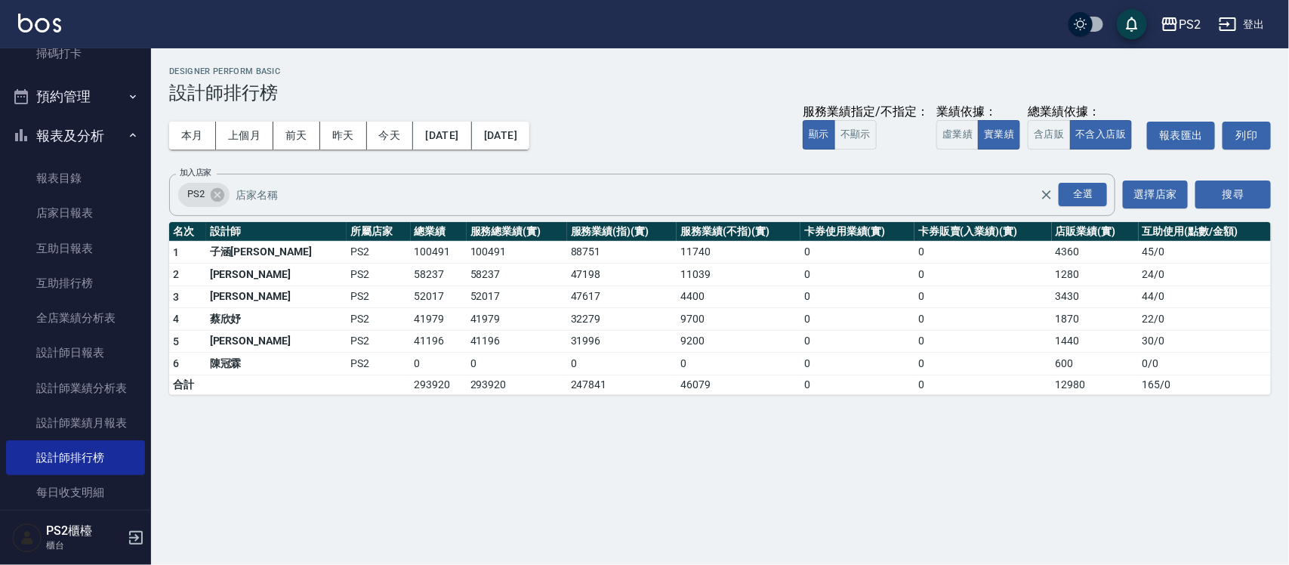
click at [411, 316] on td "41979" at bounding box center [439, 319] width 56 height 23
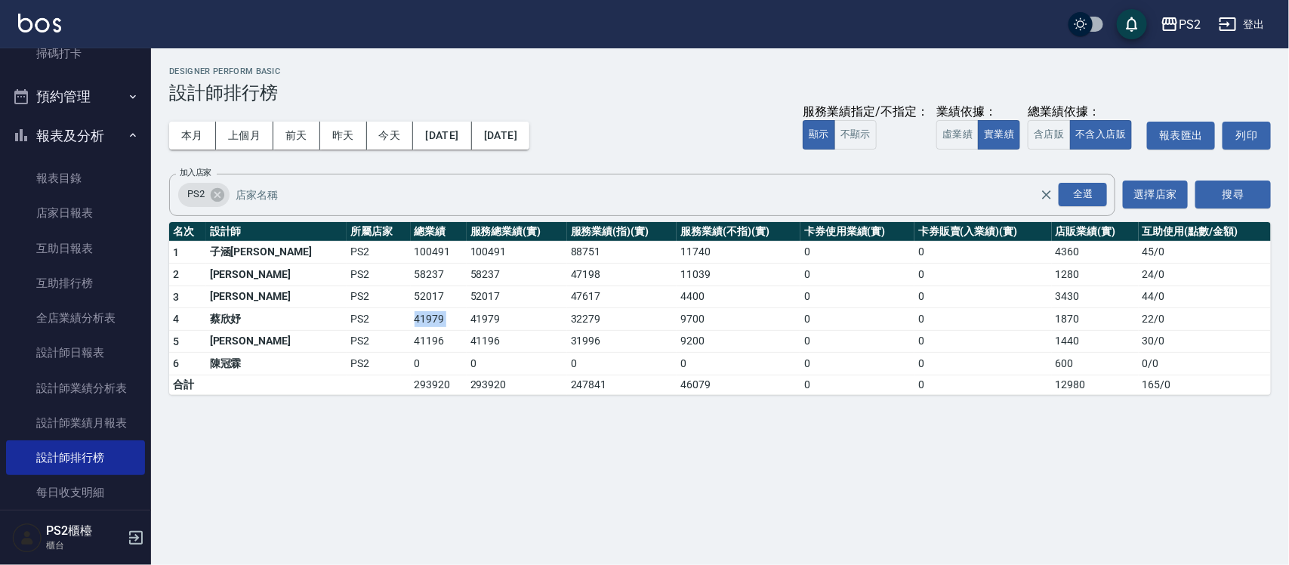
click at [411, 316] on td "41979" at bounding box center [439, 319] width 56 height 23
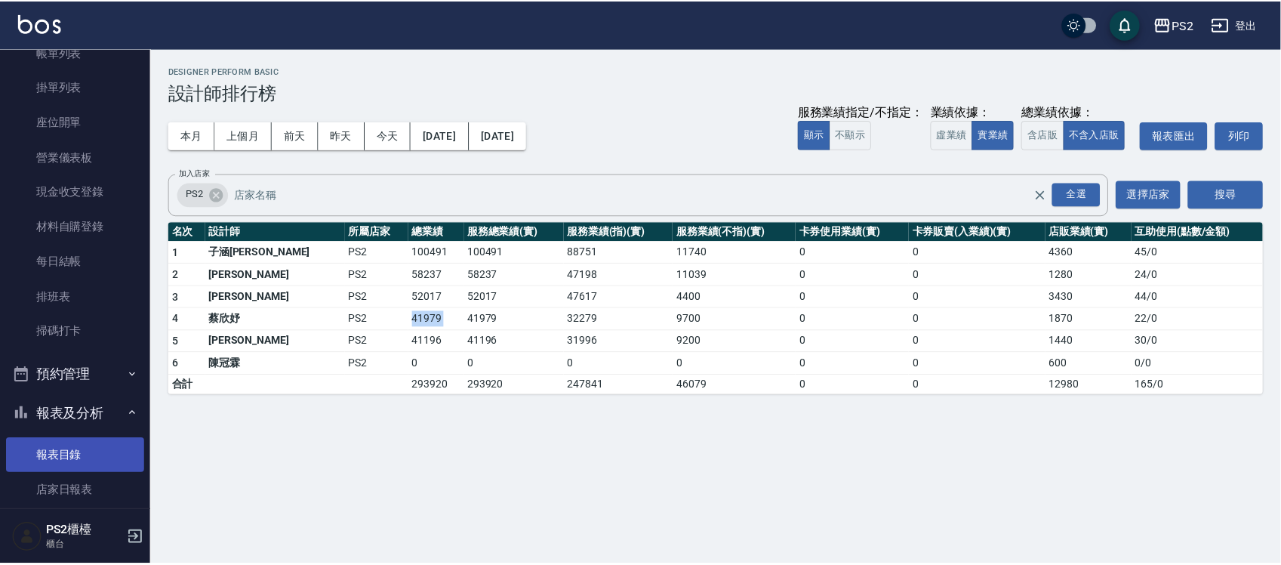
scroll to position [377, 0]
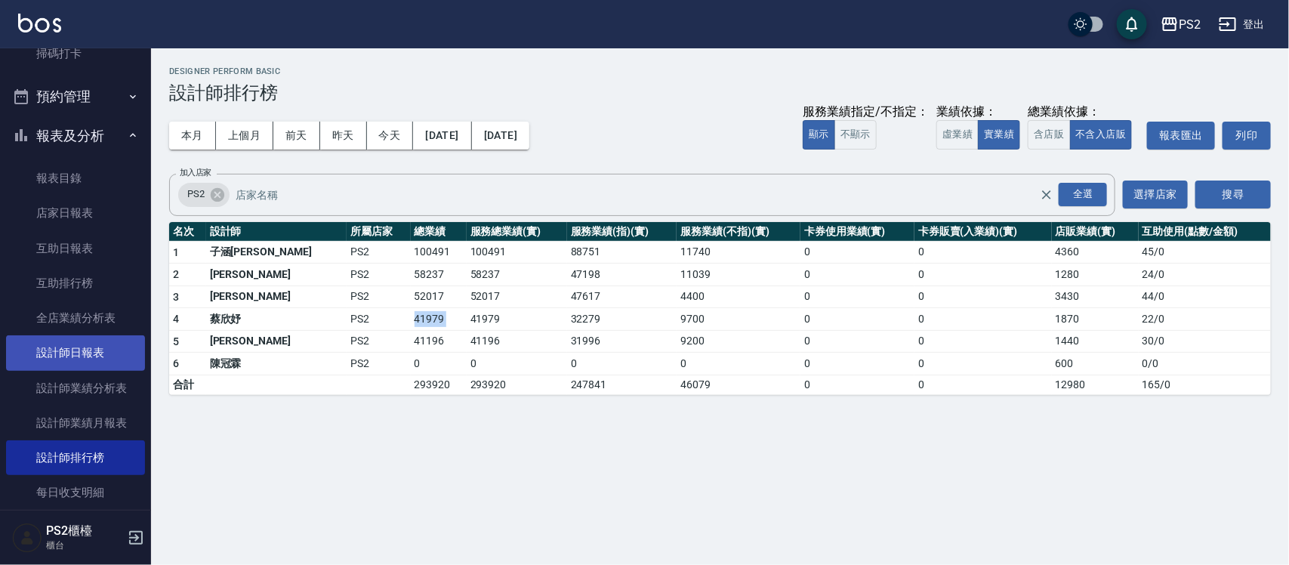
click at [91, 347] on link "設計師日報表" at bounding box center [75, 352] width 139 height 35
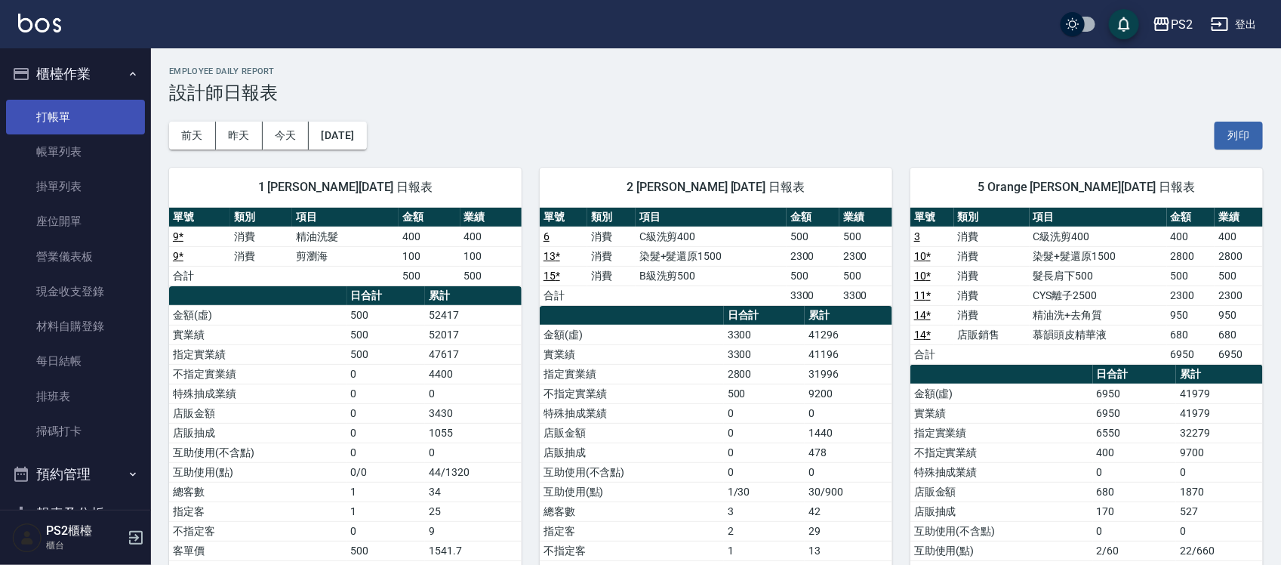
click at [83, 123] on link "打帳單" at bounding box center [75, 117] width 139 height 35
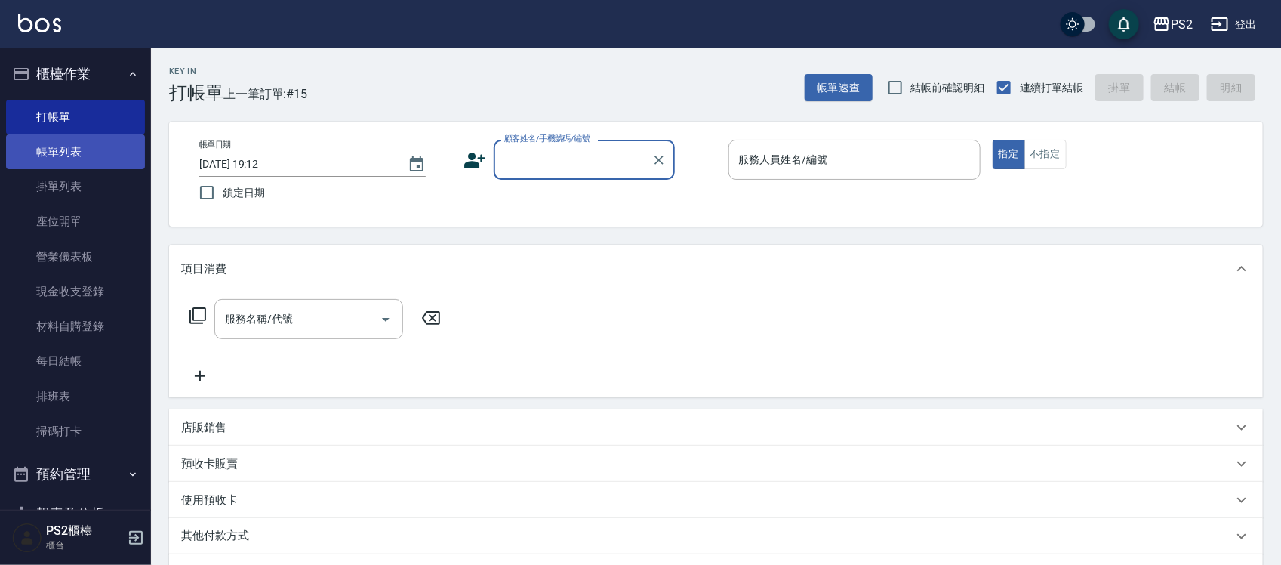
click at [103, 137] on link "帳單列表" at bounding box center [75, 151] width 139 height 35
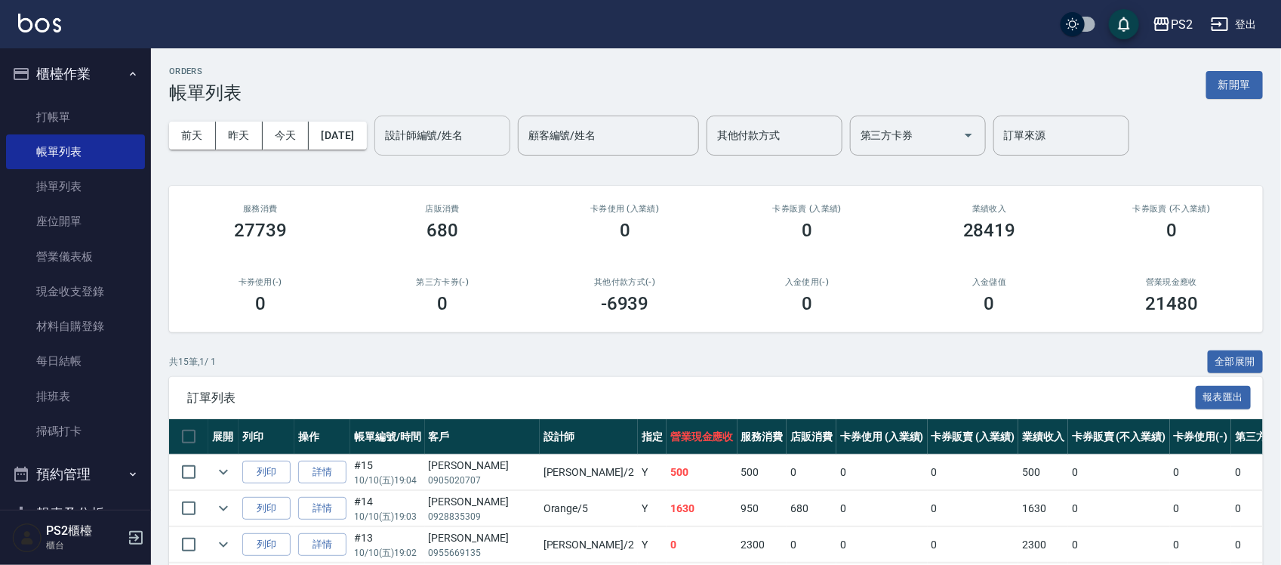
click at [446, 145] on input "設計師編號/姓名" at bounding box center [442, 135] width 122 height 26
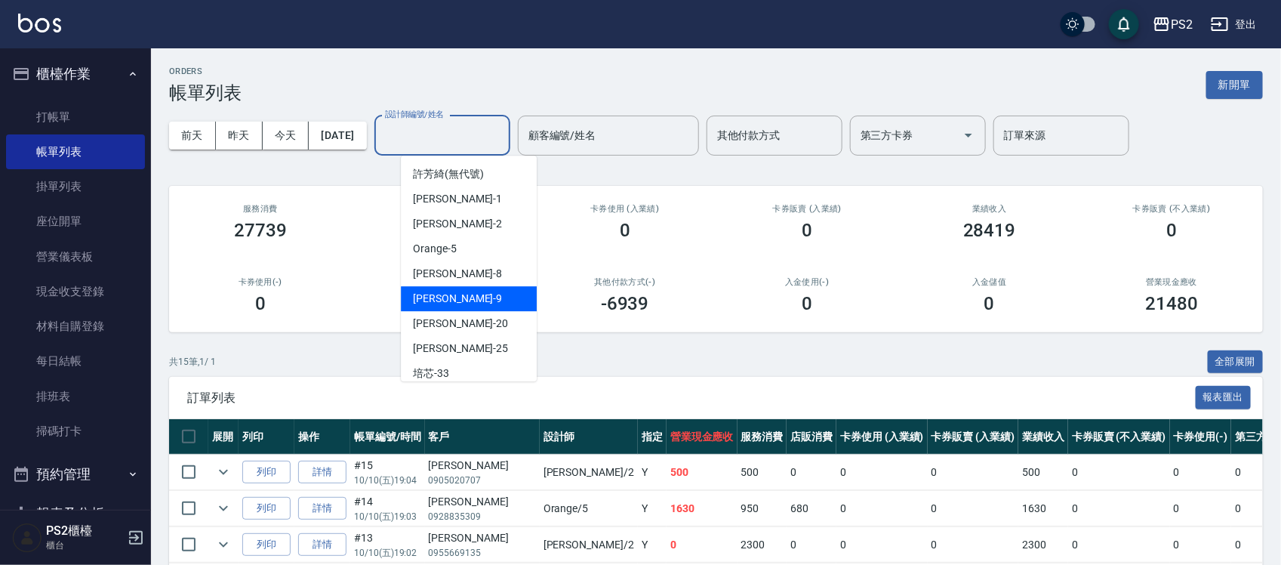
click at [451, 293] on div "Nina -9" at bounding box center [469, 298] width 136 height 25
type input "Nina-9"
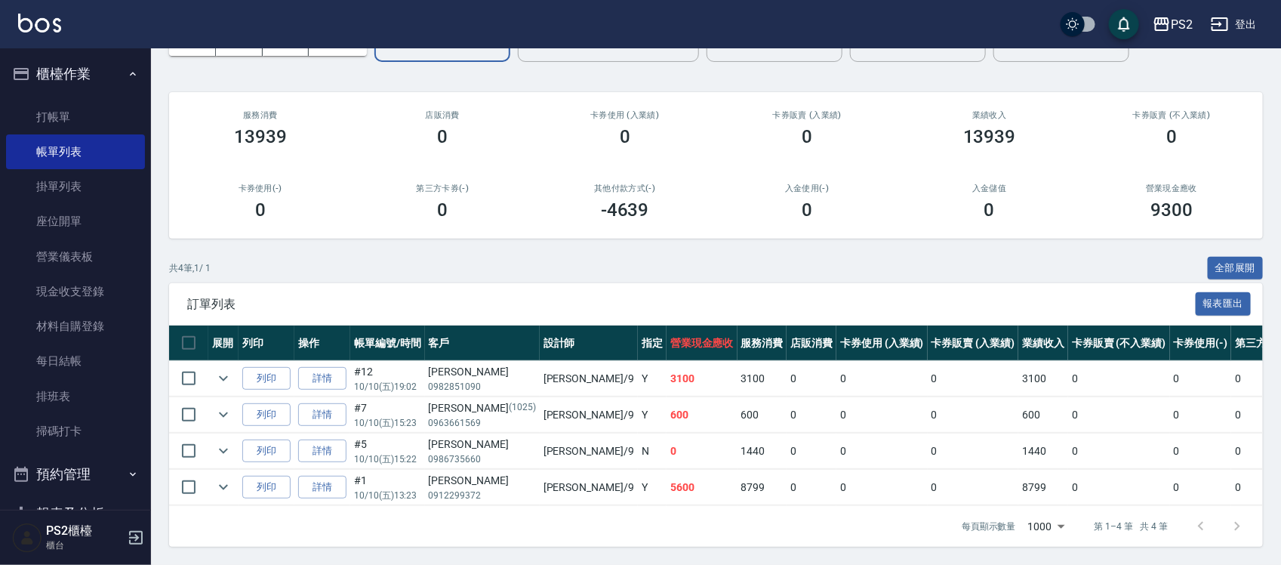
scroll to position [108, 0]
click at [319, 367] on link "詳情" at bounding box center [322, 378] width 48 height 23
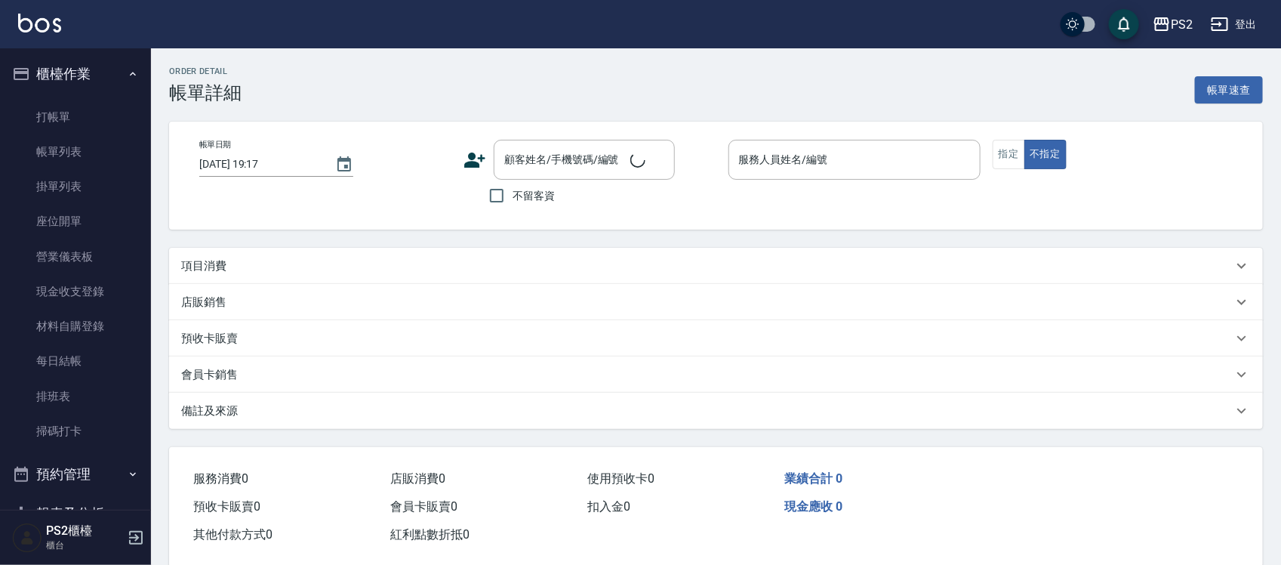
type input "2025/10/10 19:02"
type input "Nina-9"
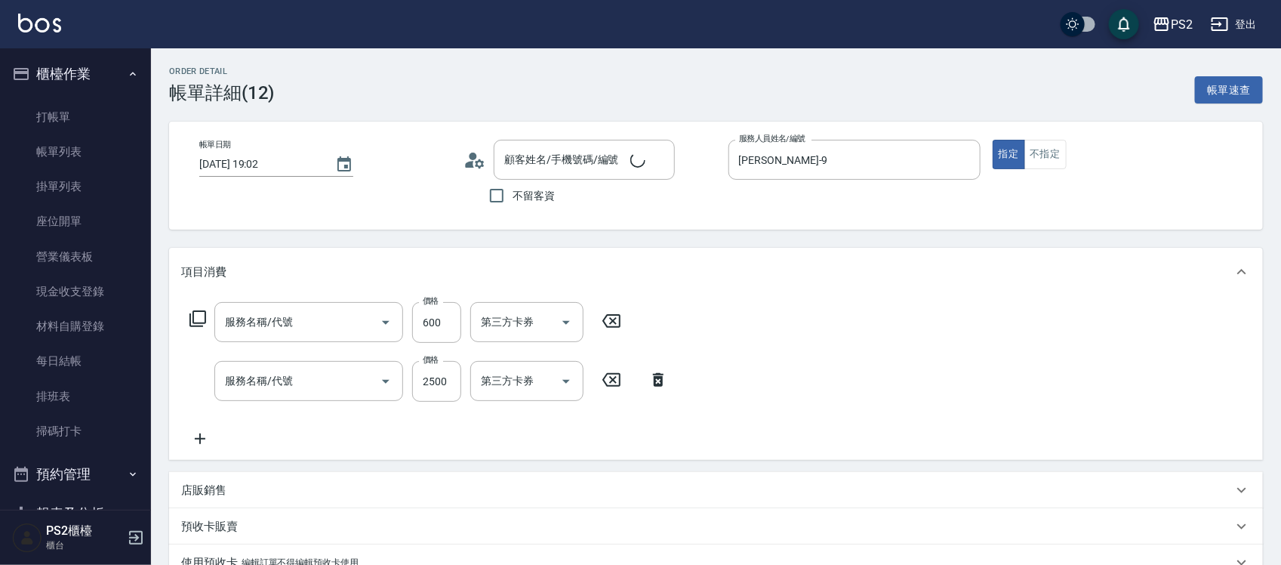
click at [480, 162] on icon at bounding box center [474, 160] width 23 height 23
type input "A級洗剪600(105)"
type input "生化燙+護2000(803)"
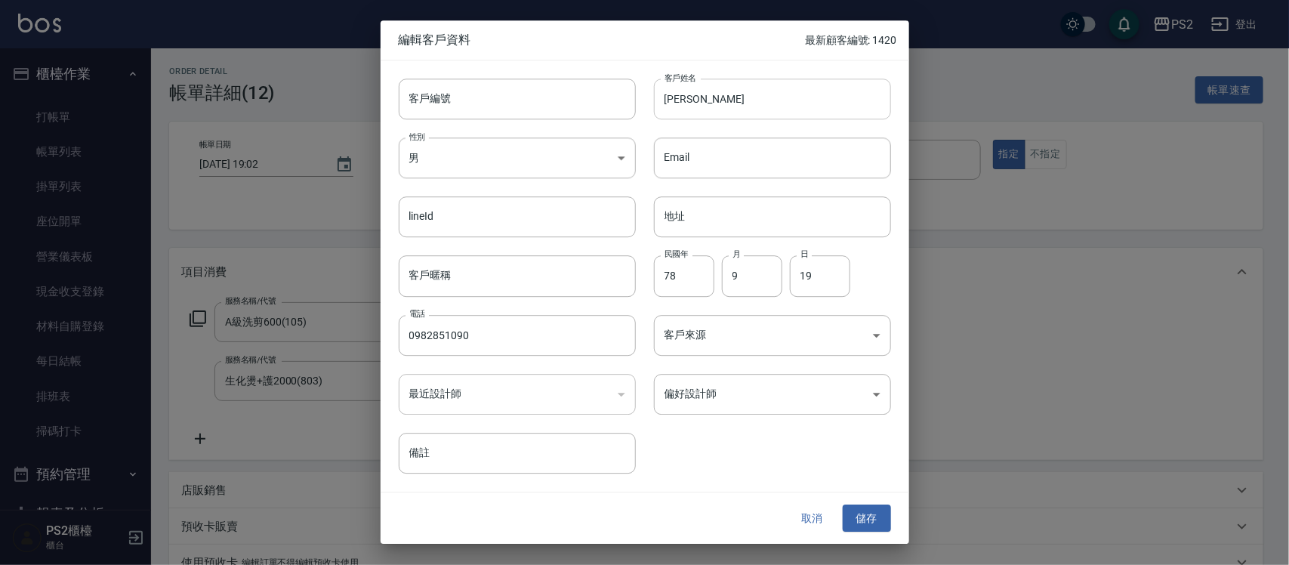
type input "陳豪文/0982851090/"
drag, startPoint x: 738, startPoint y: 99, endPoint x: 676, endPoint y: 111, distance: 63.1
click at [676, 111] on input "陳豪文" at bounding box center [772, 99] width 237 height 41
click at [704, 109] on input "陳豪文" at bounding box center [772, 99] width 237 height 41
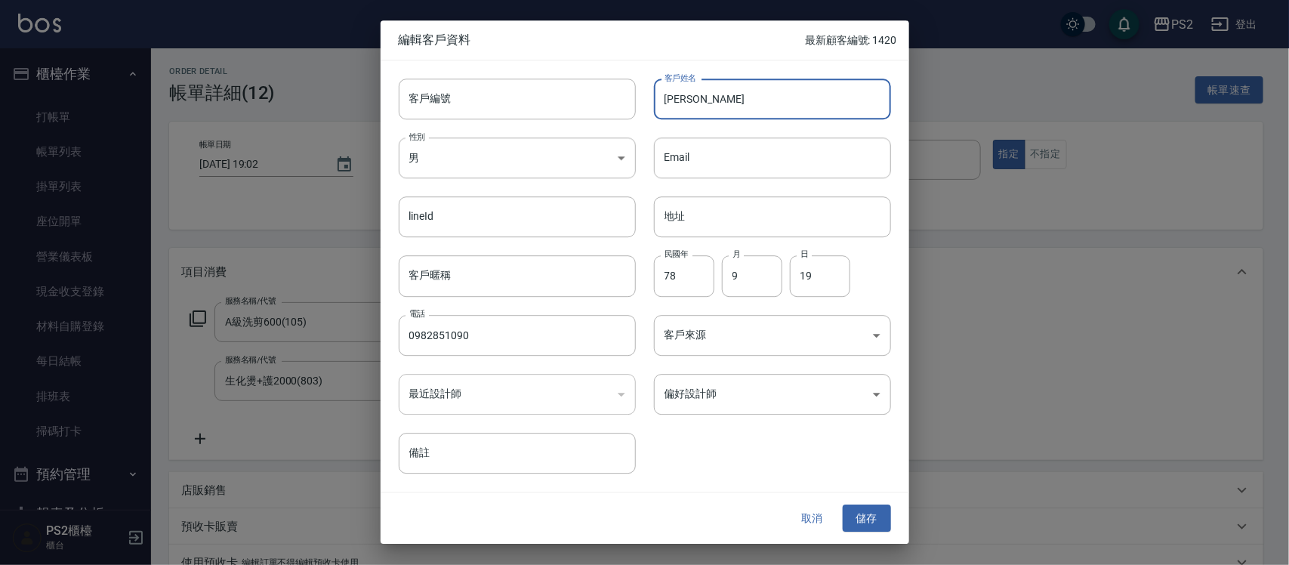
click at [704, 109] on input "陳豪文" at bounding box center [772, 99] width 237 height 41
type input "陳毅"
click at [861, 526] on button "儲存" at bounding box center [866, 518] width 48 height 28
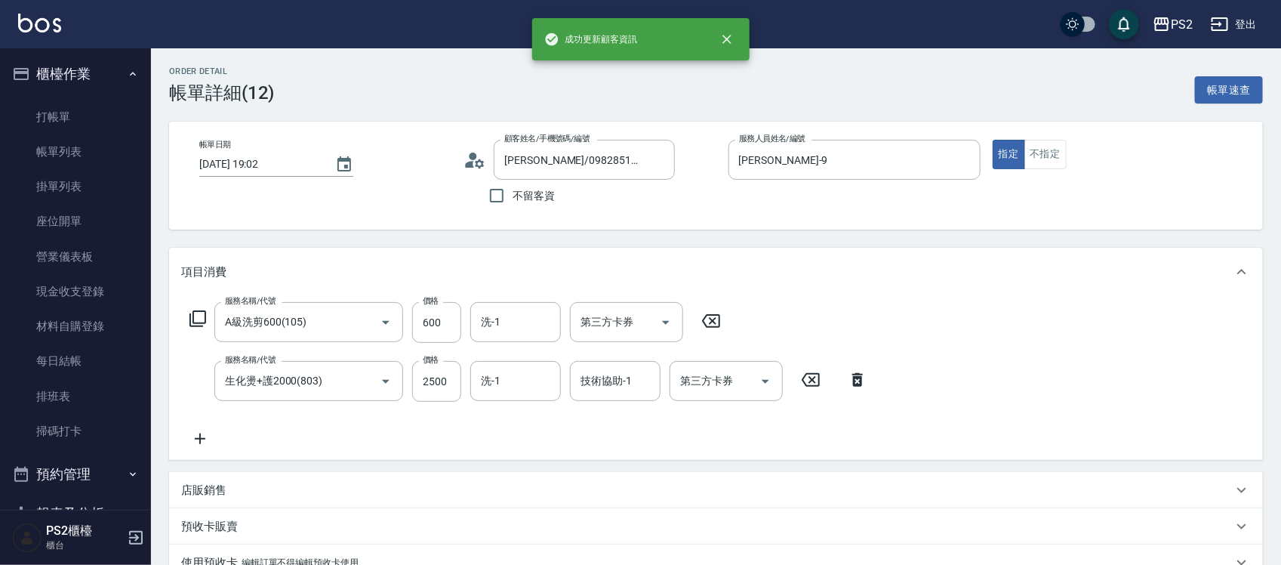
type input "陳毅/0982851090/"
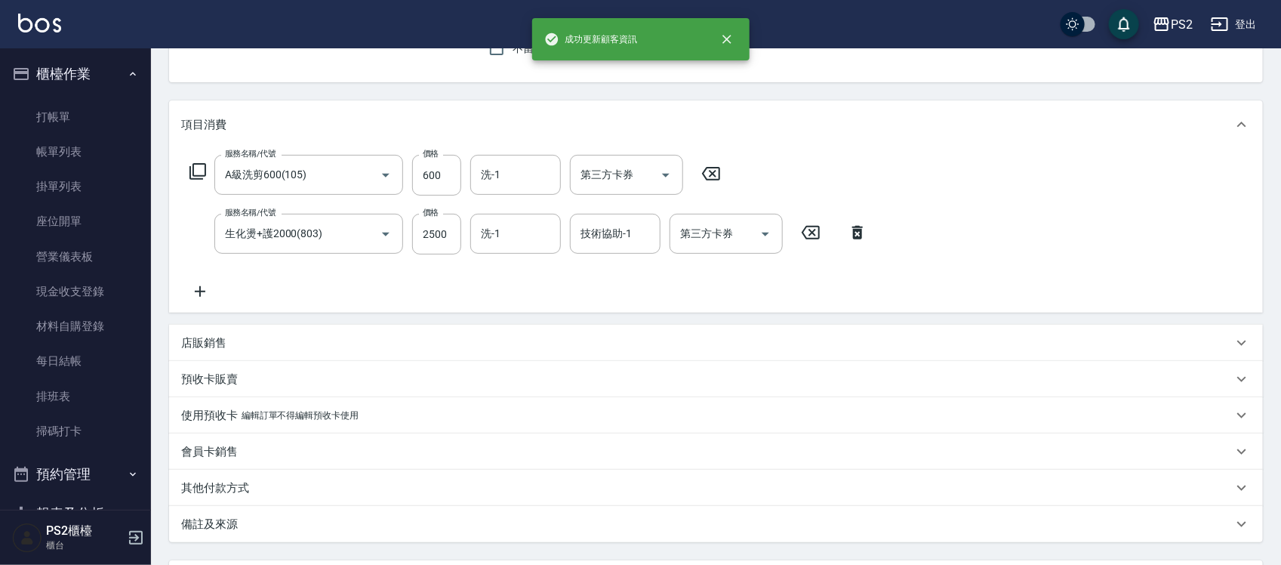
scroll to position [285, 0]
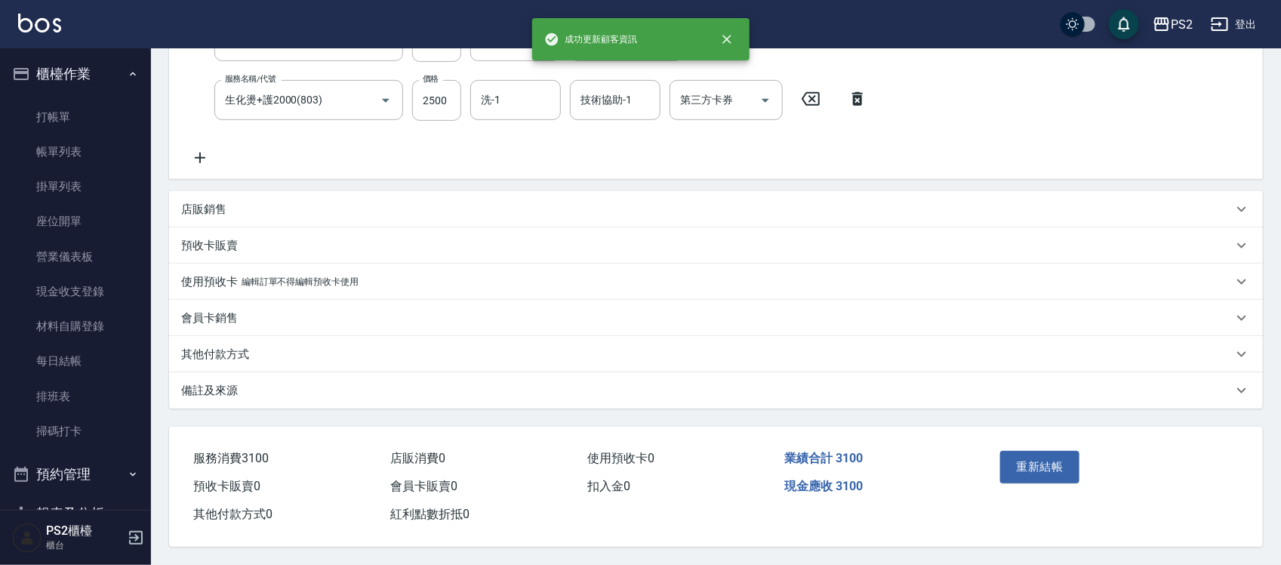
click at [264, 346] on div "其他付款方式" at bounding box center [707, 354] width 1052 height 16
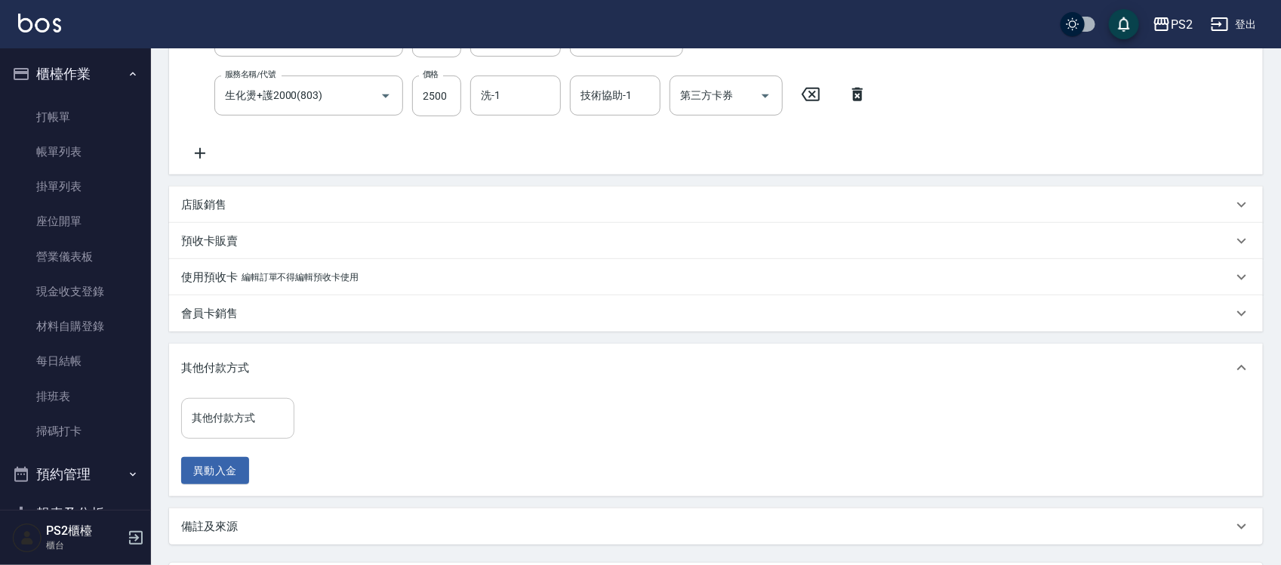
click at [190, 411] on input "其他付款方式" at bounding box center [238, 418] width 100 height 26
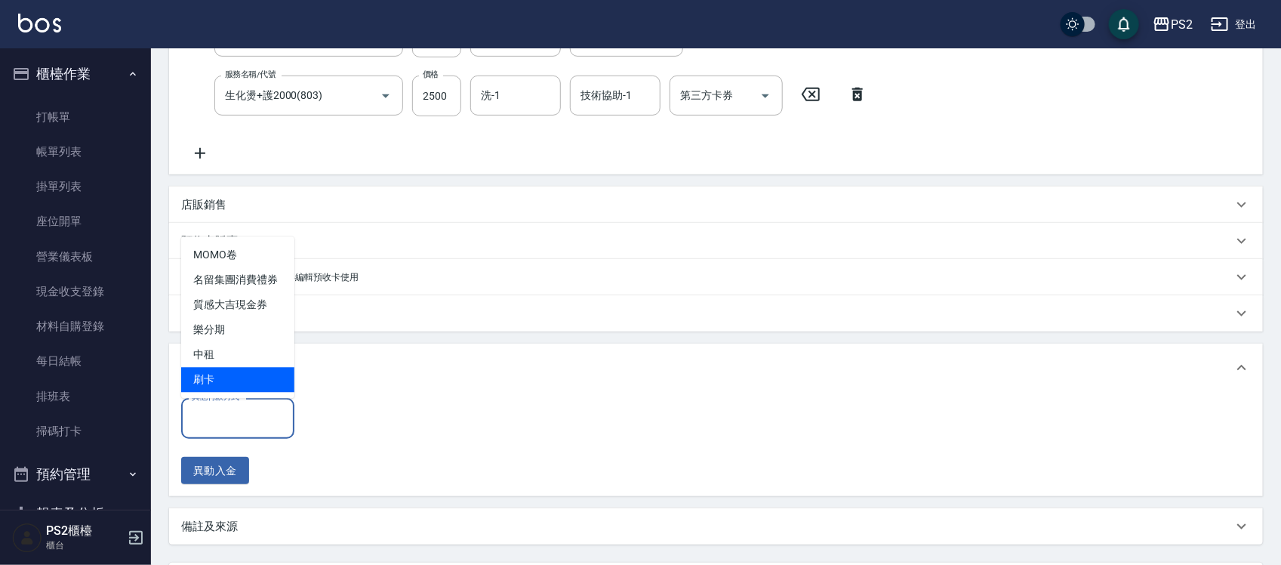
click at [239, 380] on span "刷卡" at bounding box center [237, 380] width 113 height 25
type input "刷卡"
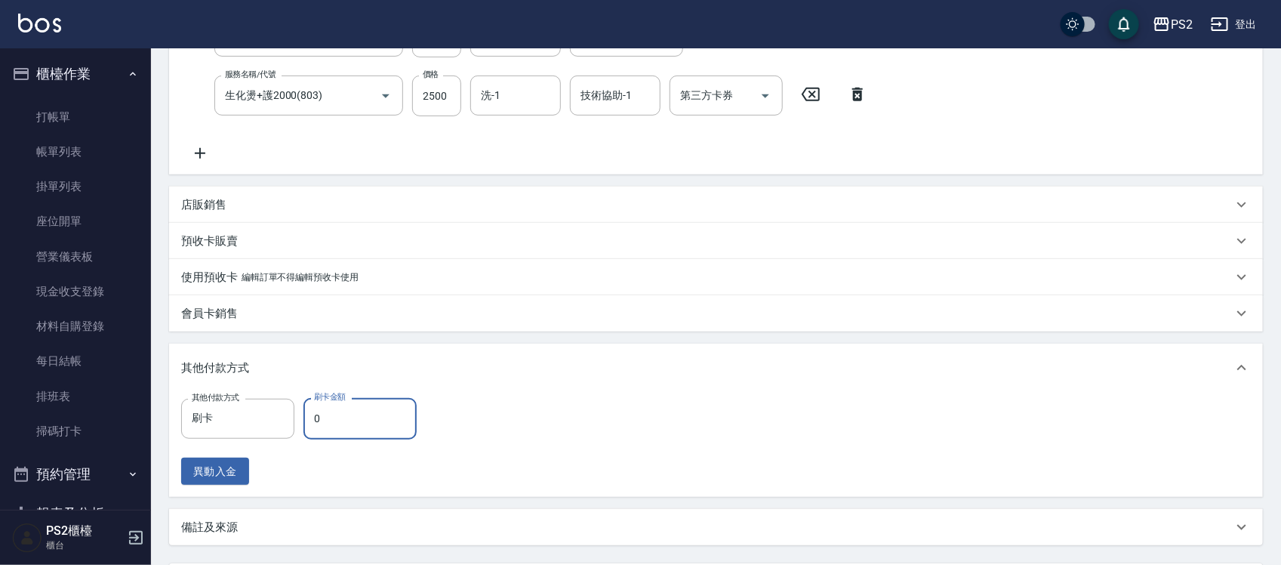
click at [355, 398] on input "0" at bounding box center [359, 418] width 113 height 41
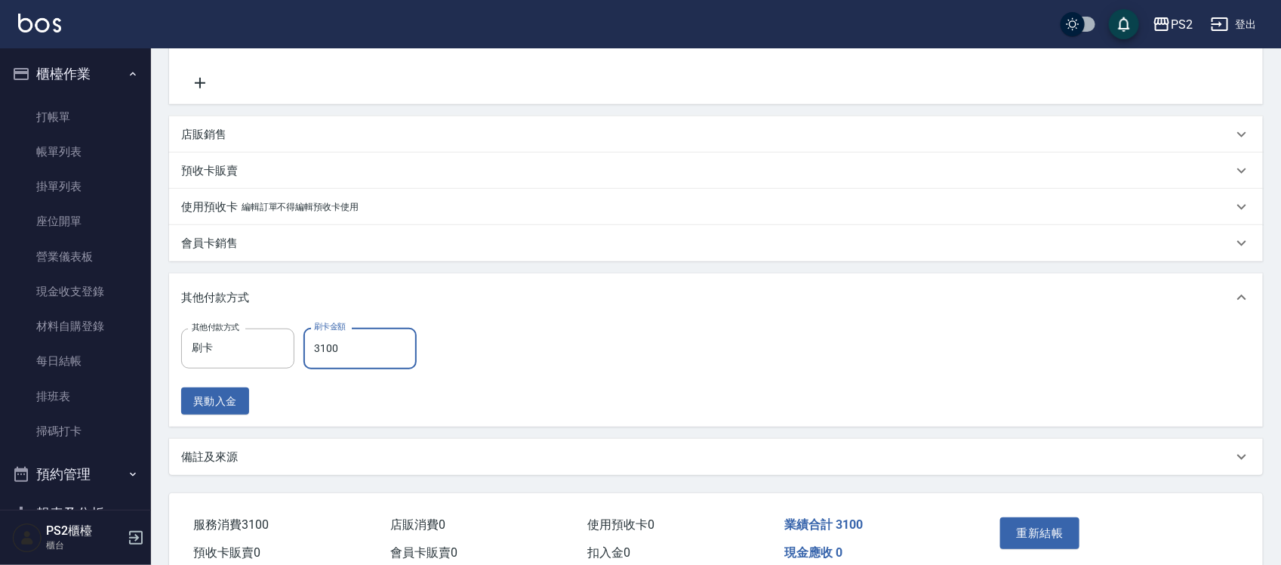
scroll to position [427, 0]
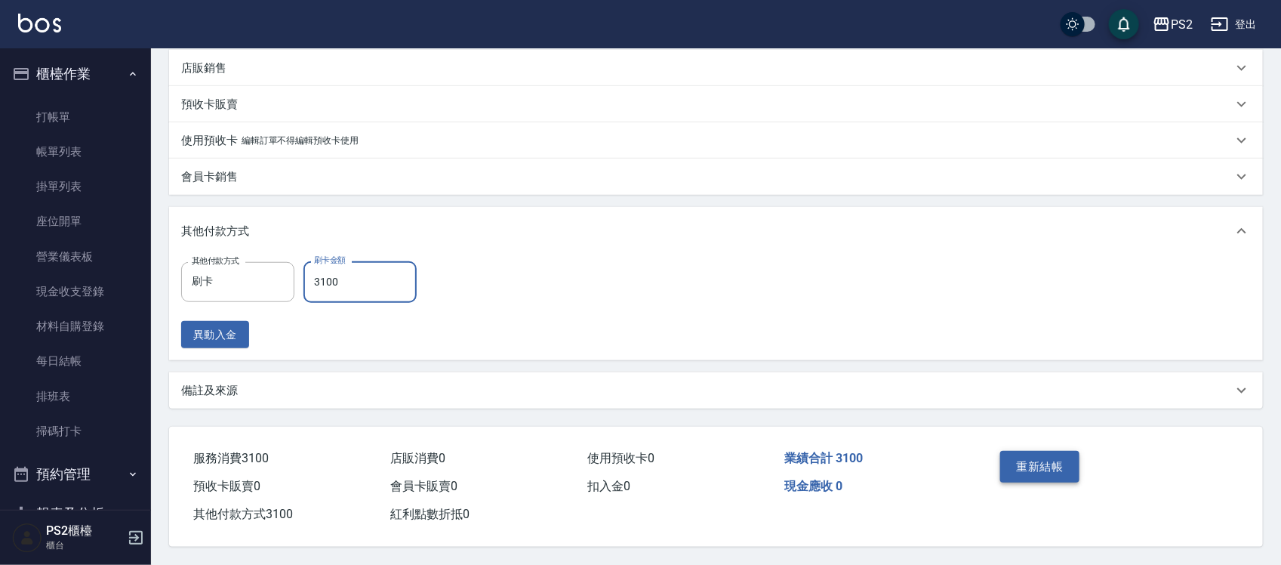
type input "3100"
click at [1024, 461] on button "重新結帳" at bounding box center [1040, 467] width 80 height 32
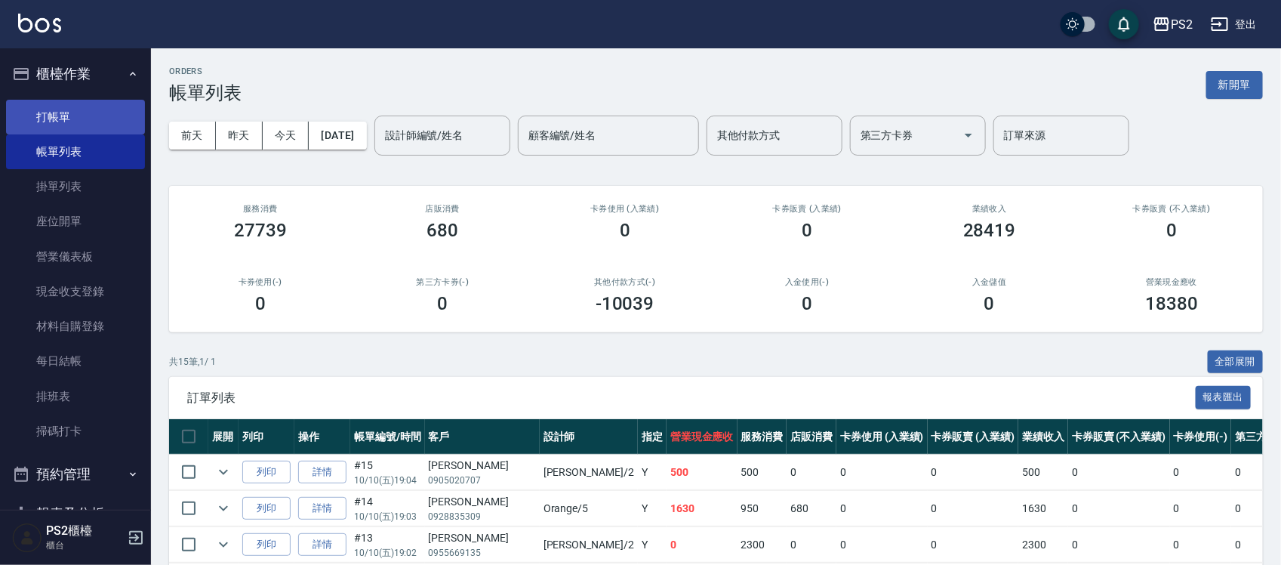
click at [64, 121] on link "打帳單" at bounding box center [75, 117] width 139 height 35
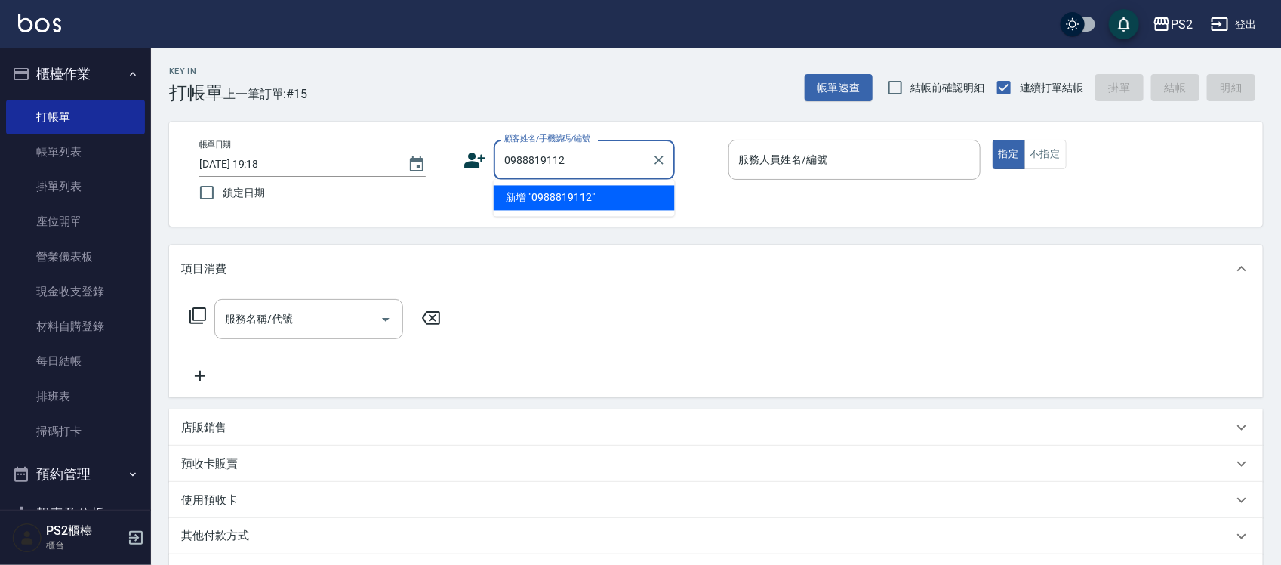
type input "0988819112"
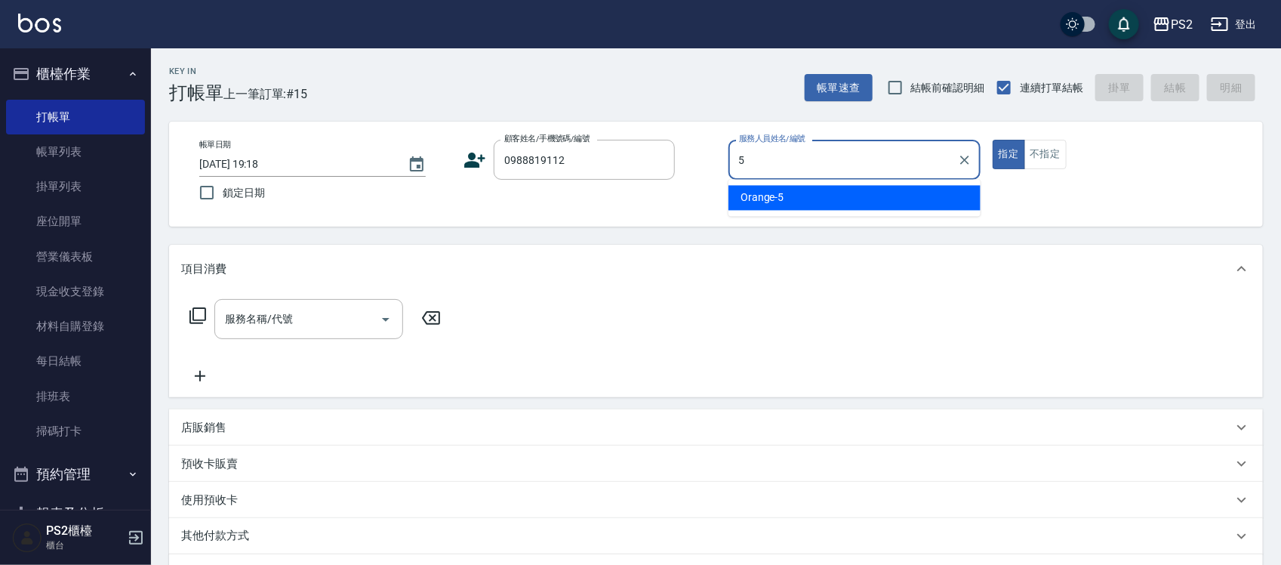
type input "Orange-5"
type button "true"
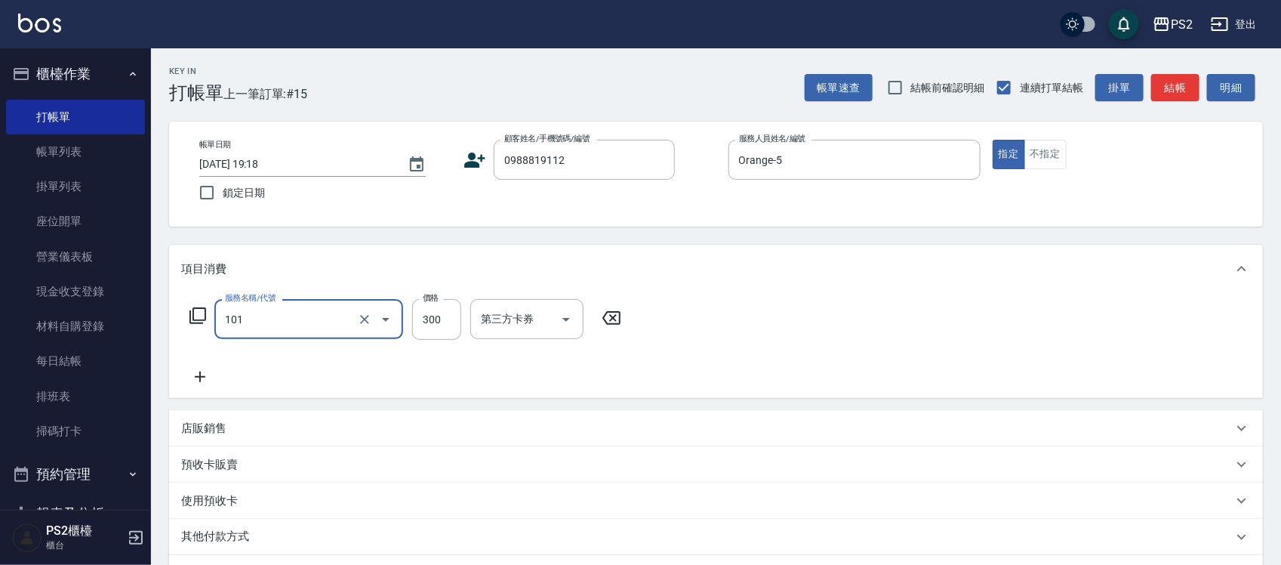
type input "洗髮(101)"
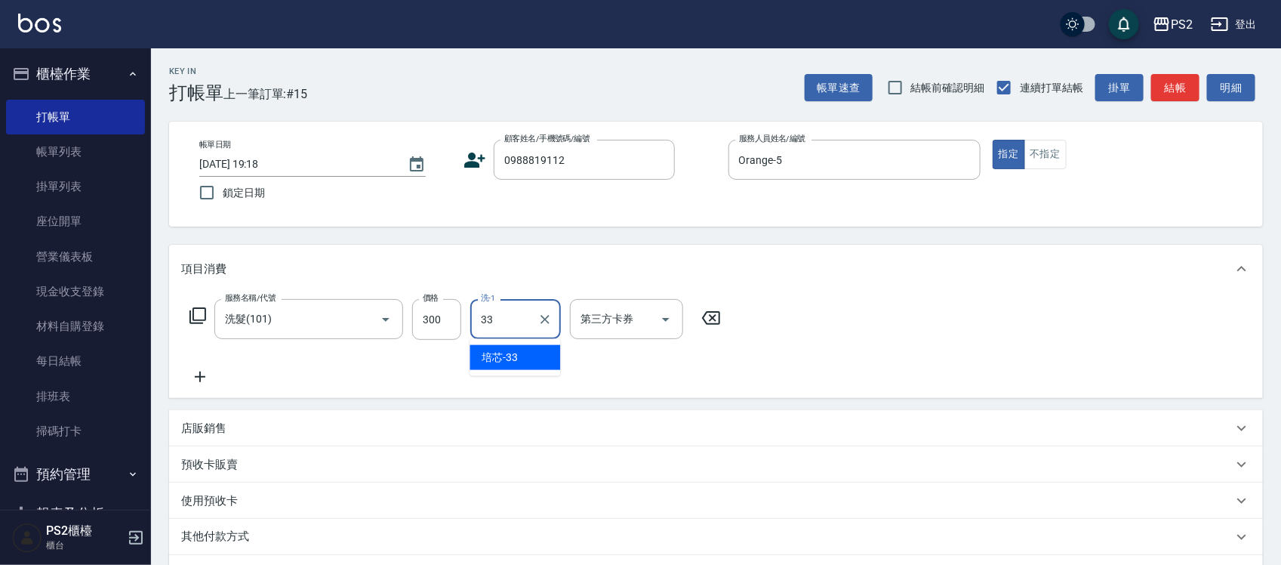
type input "培芯-33"
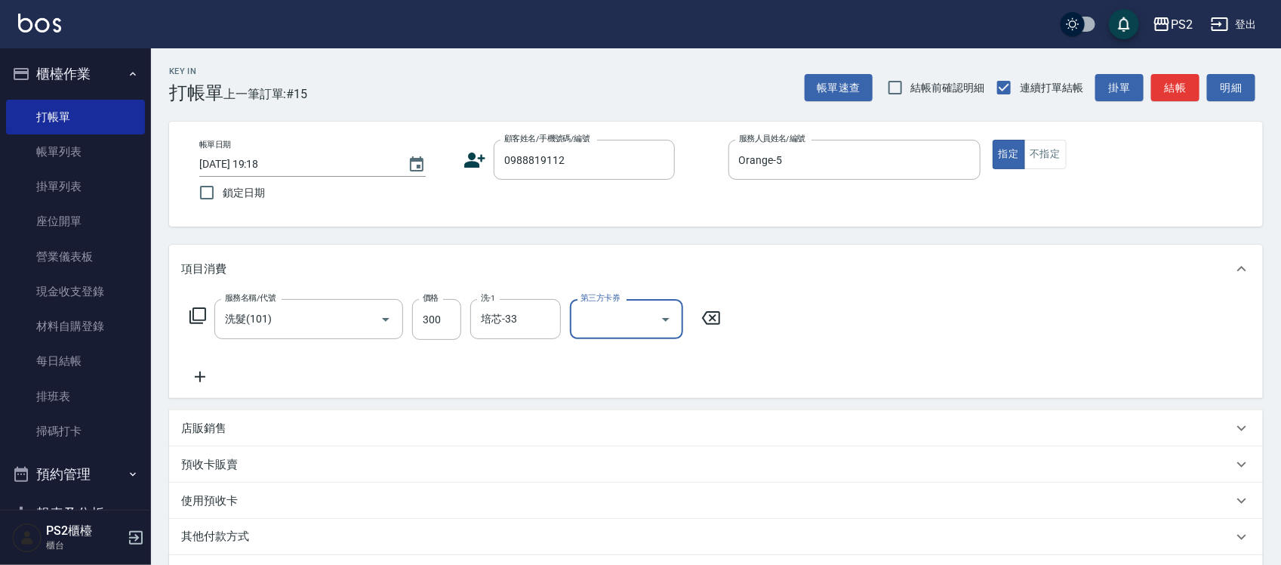
click at [462, 159] on div "帳單日期 2025/10/10 19:18 鎖定日期 顧客姓名/手機號碼/編號 0988819112 顧客姓名/手機號碼/編號 服務人員姓名/編號 Orang…" at bounding box center [716, 174] width 1058 height 69
click at [476, 159] on icon at bounding box center [474, 160] width 23 height 23
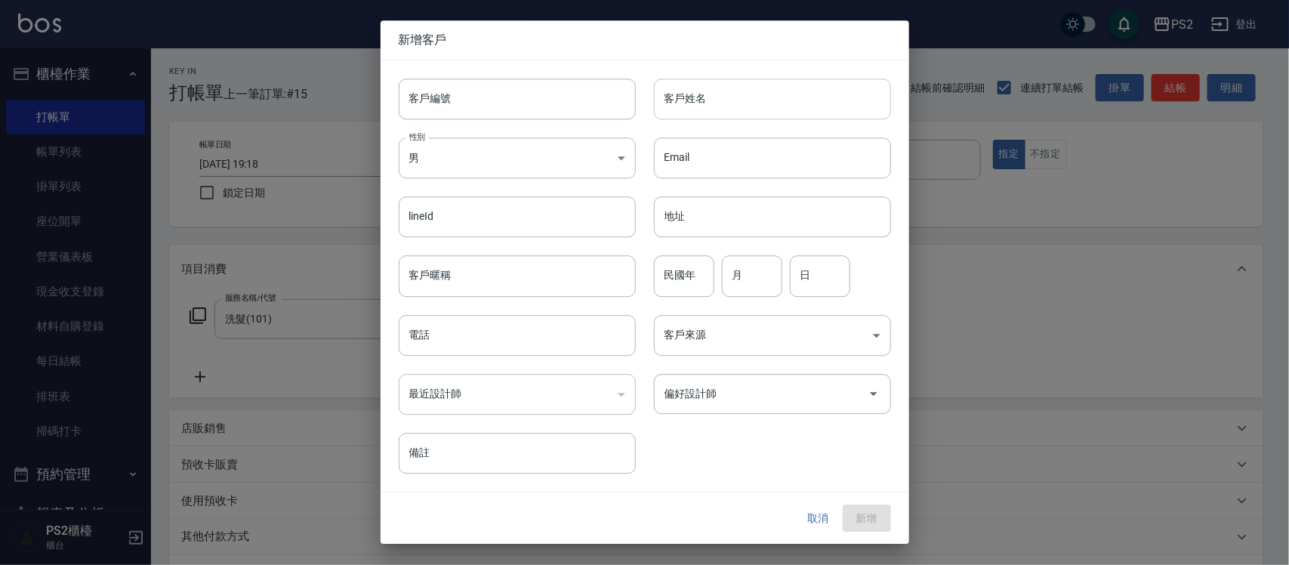
type input "0988819112"
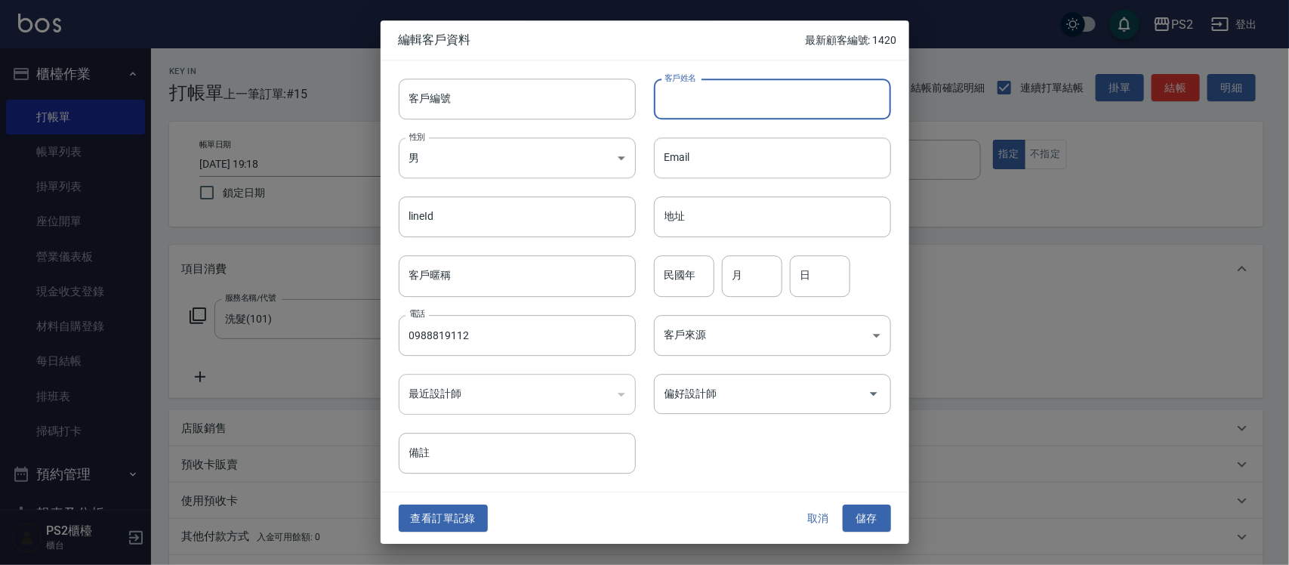
click at [719, 93] on input "客戶姓名" at bounding box center [772, 99] width 237 height 41
type input "[PERSON_NAME]"
click at [703, 268] on input "民國年" at bounding box center [684, 276] width 60 height 41
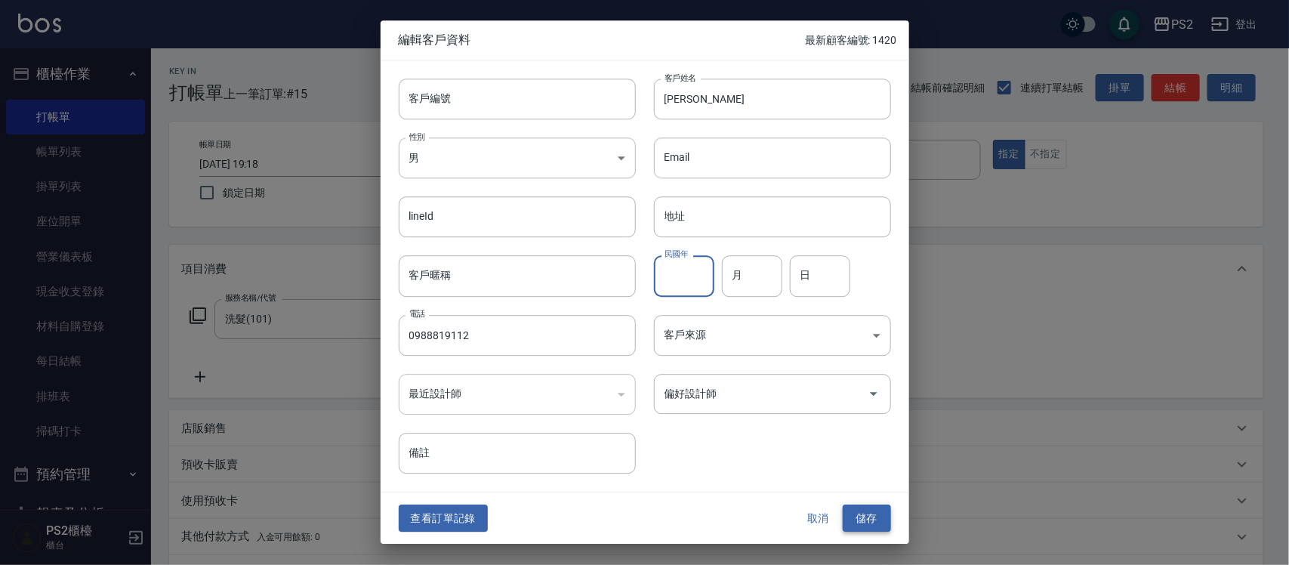
click at [876, 504] on button "儲存" at bounding box center [866, 518] width 48 height 28
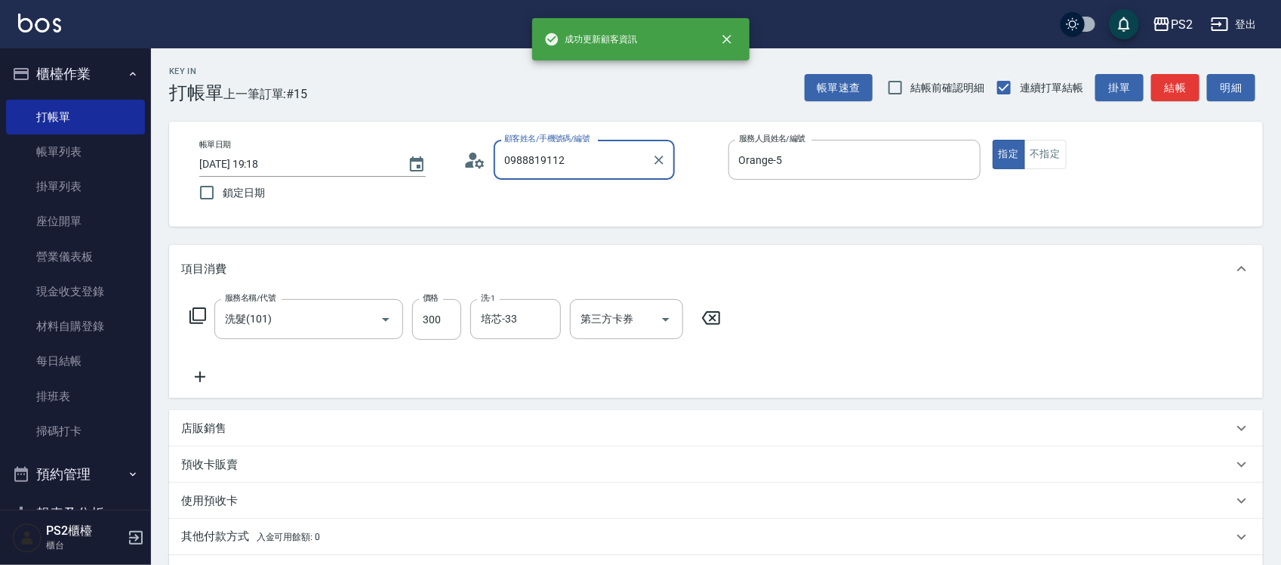
click at [609, 151] on input "0988819112" at bounding box center [572, 159] width 145 height 26
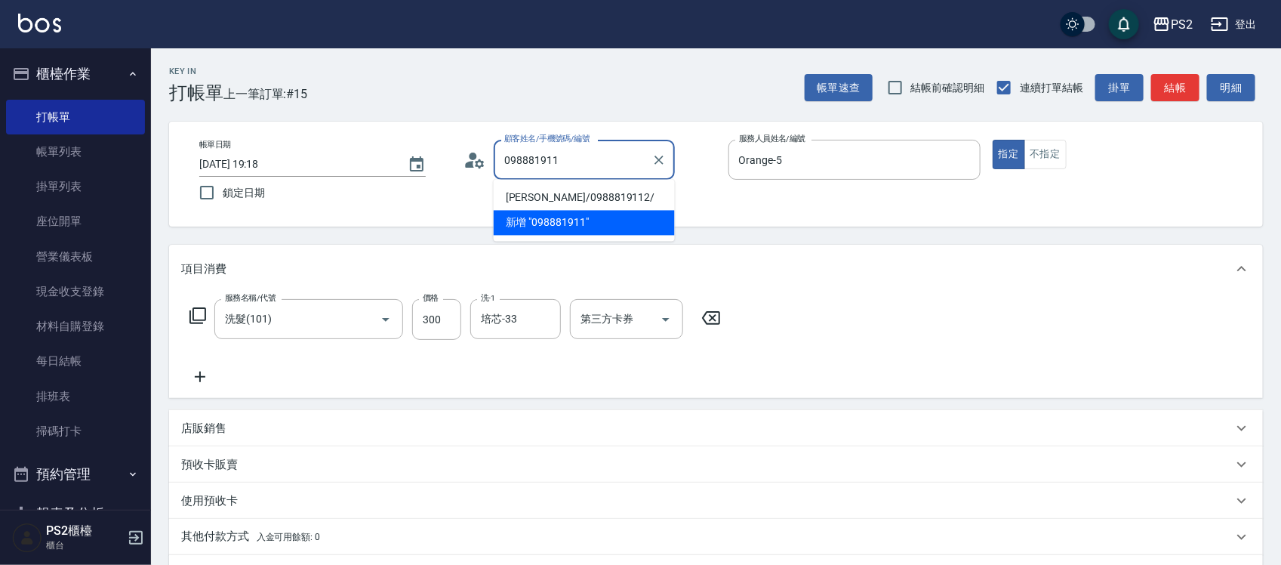
click at [610, 194] on li "劉宜貞/0988819112/" at bounding box center [584, 198] width 181 height 25
type input "劉宜貞/0988819112/"
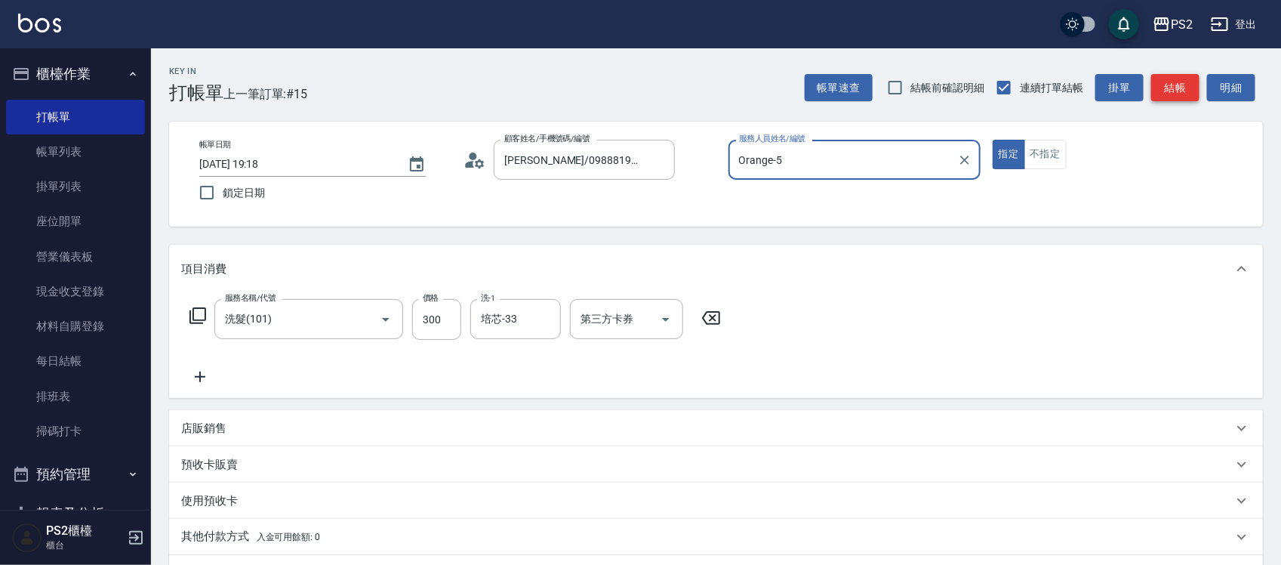
click at [1174, 92] on button "結帳" at bounding box center [1175, 88] width 48 height 28
click at [1174, 92] on div "帳單速查 結帳前確認明細 連續打單結帳 掛單 結帳 明細" at bounding box center [1034, 88] width 458 height 32
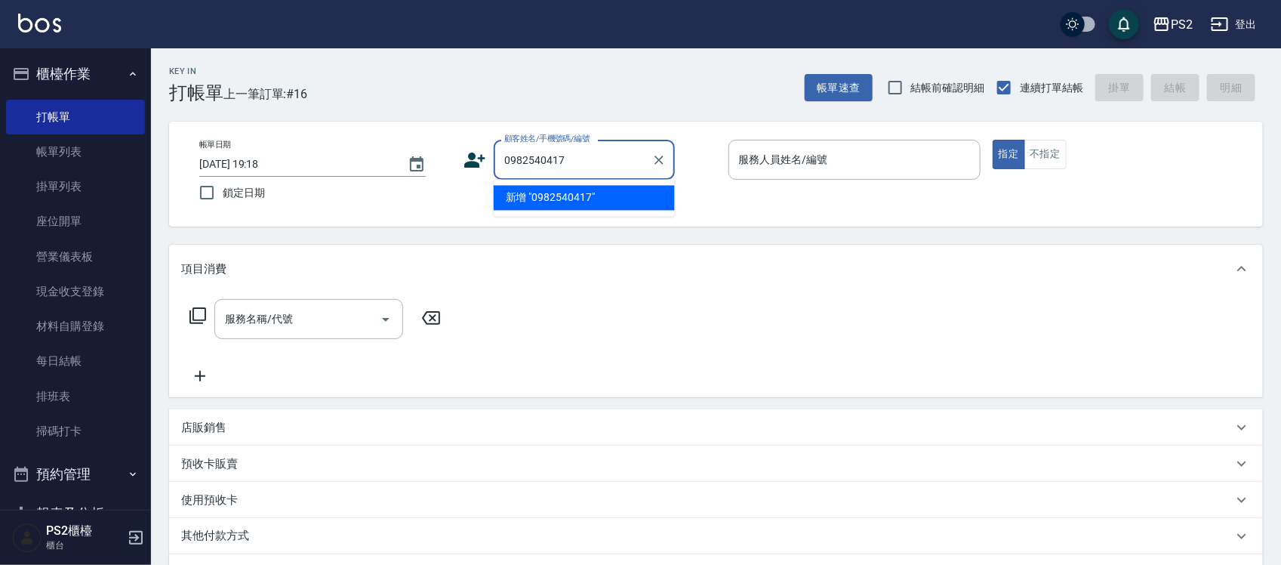
type input "0982540417"
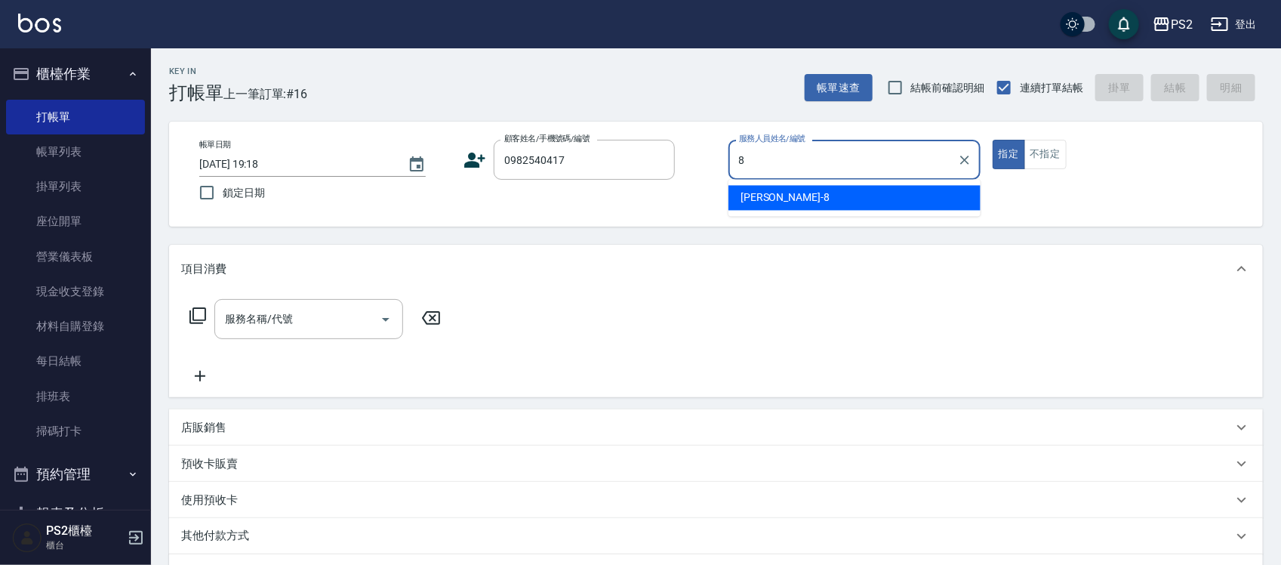
type input "Lori-8"
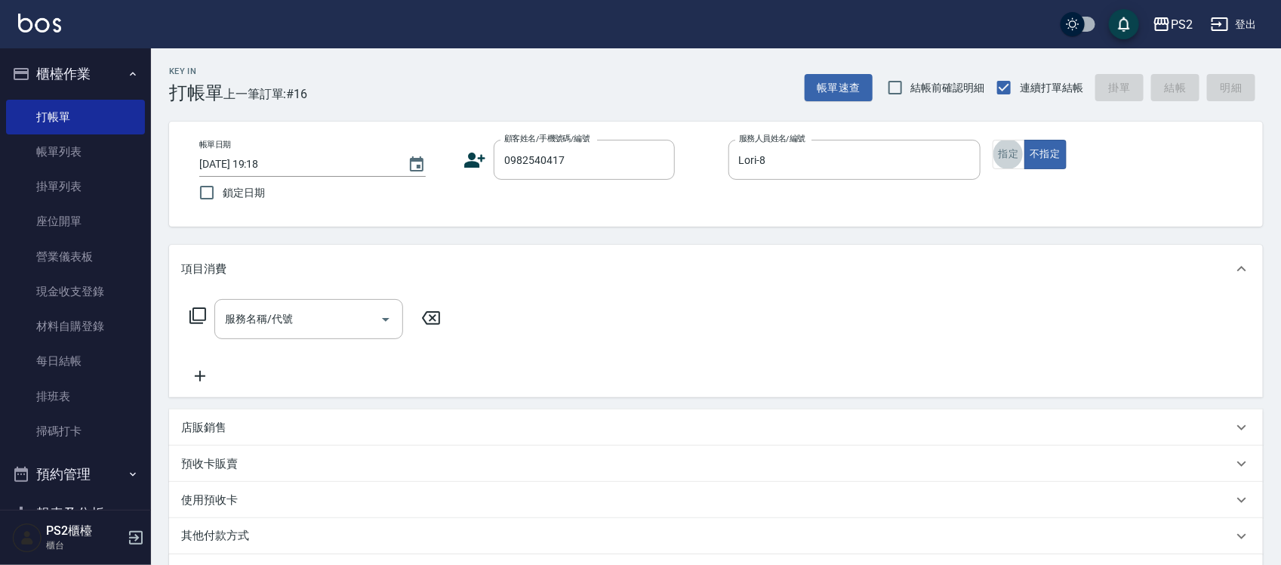
type input "李佩紋/0982540417/"
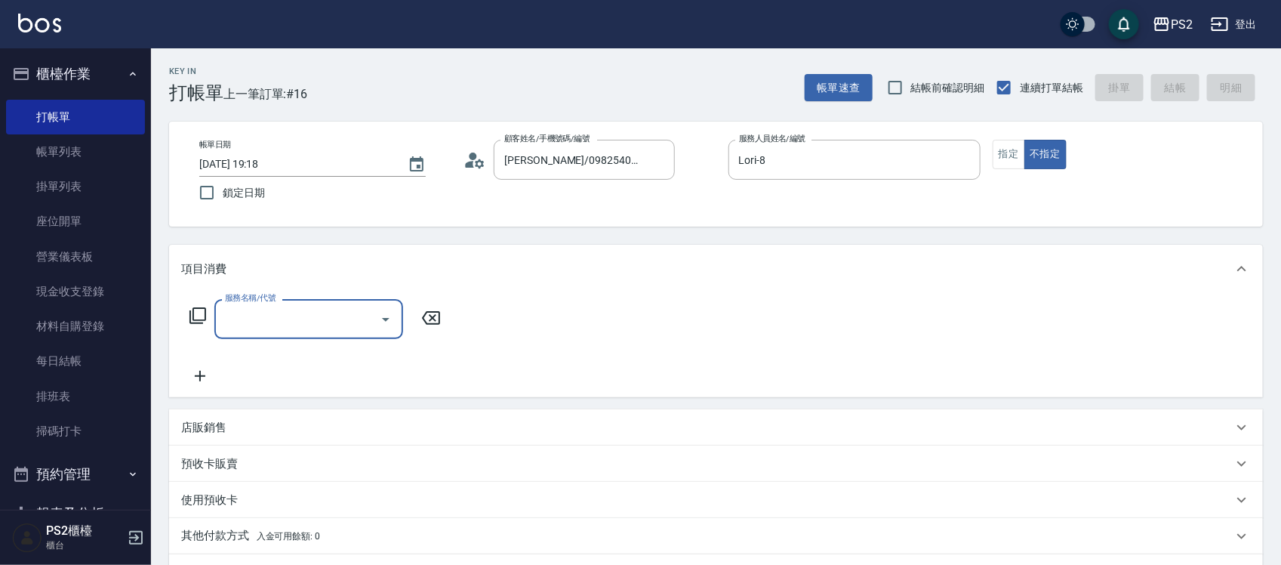
click at [466, 166] on icon at bounding box center [470, 164] width 9 height 7
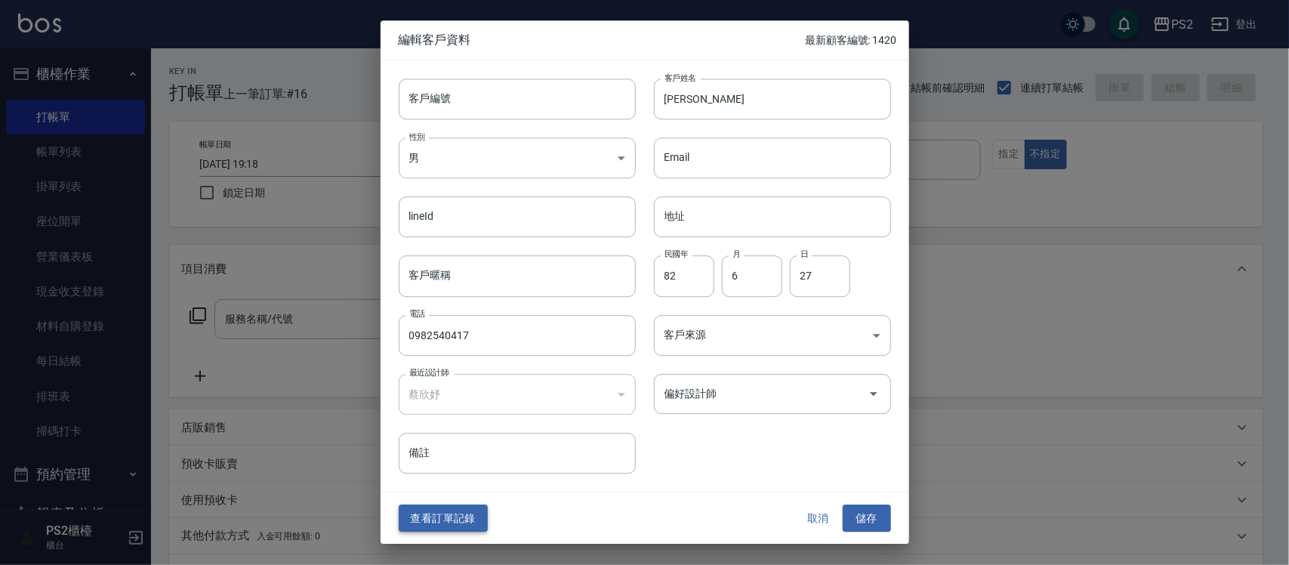
click at [436, 516] on button "查看訂單記錄" at bounding box center [443, 518] width 89 height 28
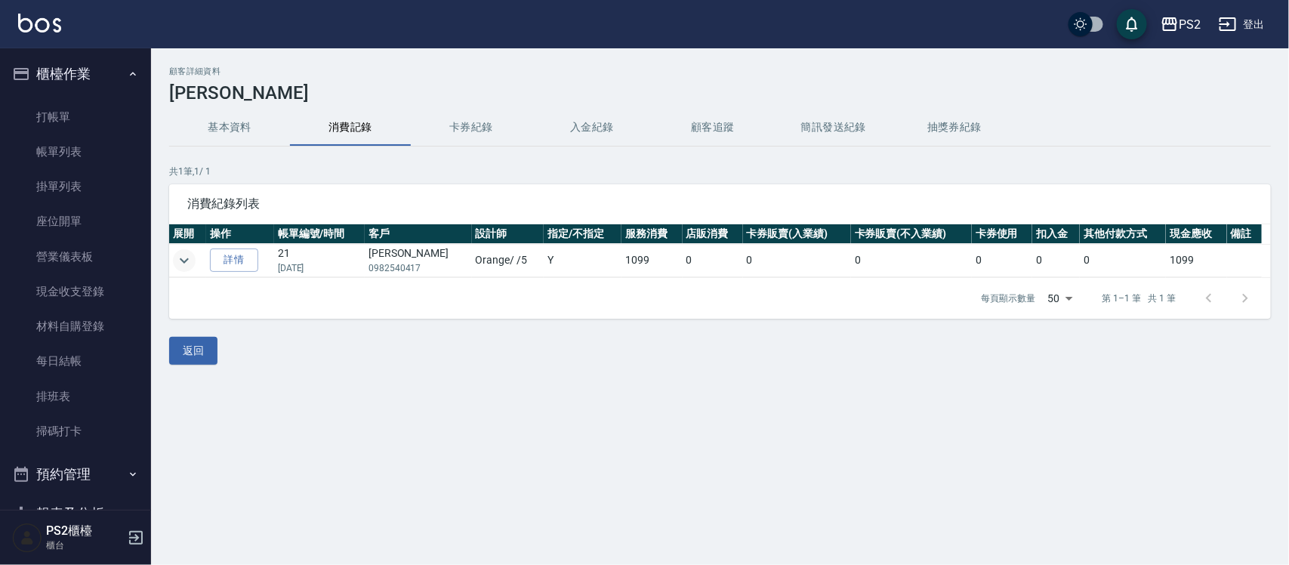
click at [187, 258] on icon "expand row" at bounding box center [184, 259] width 9 height 5
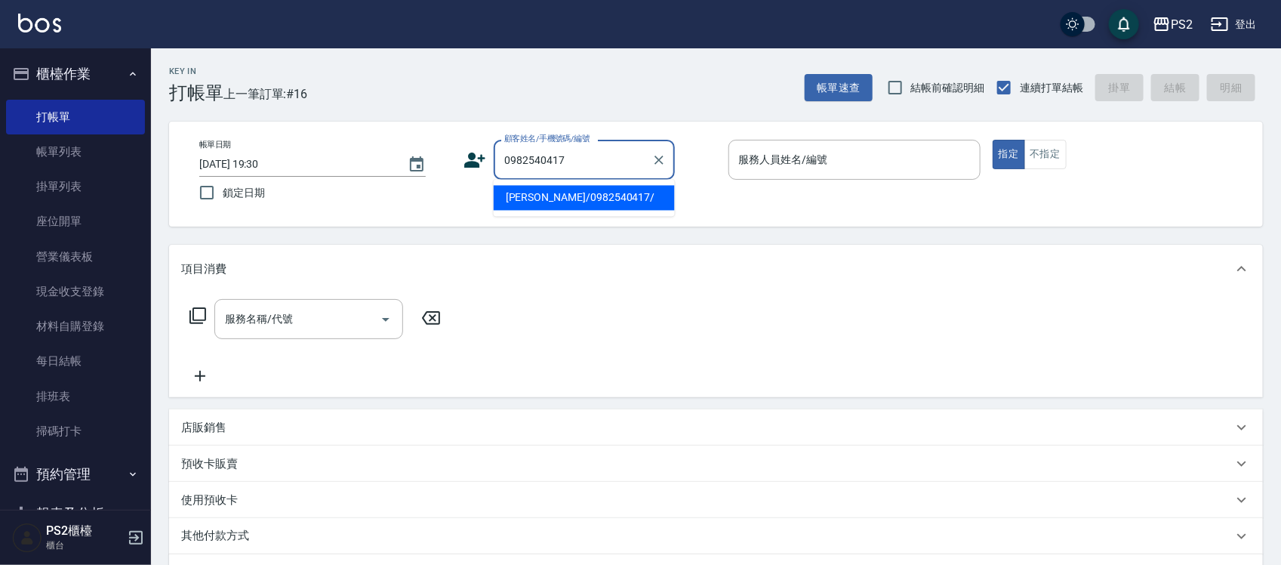
type input "李佩紋/0982540417/"
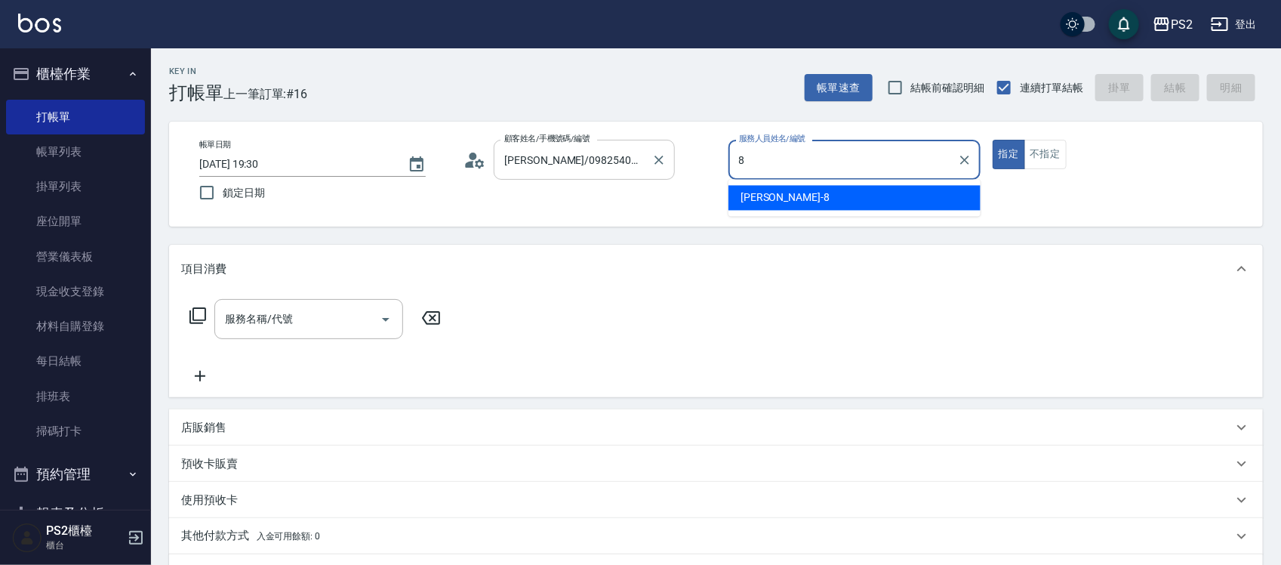
type input "Lori-8"
type button "true"
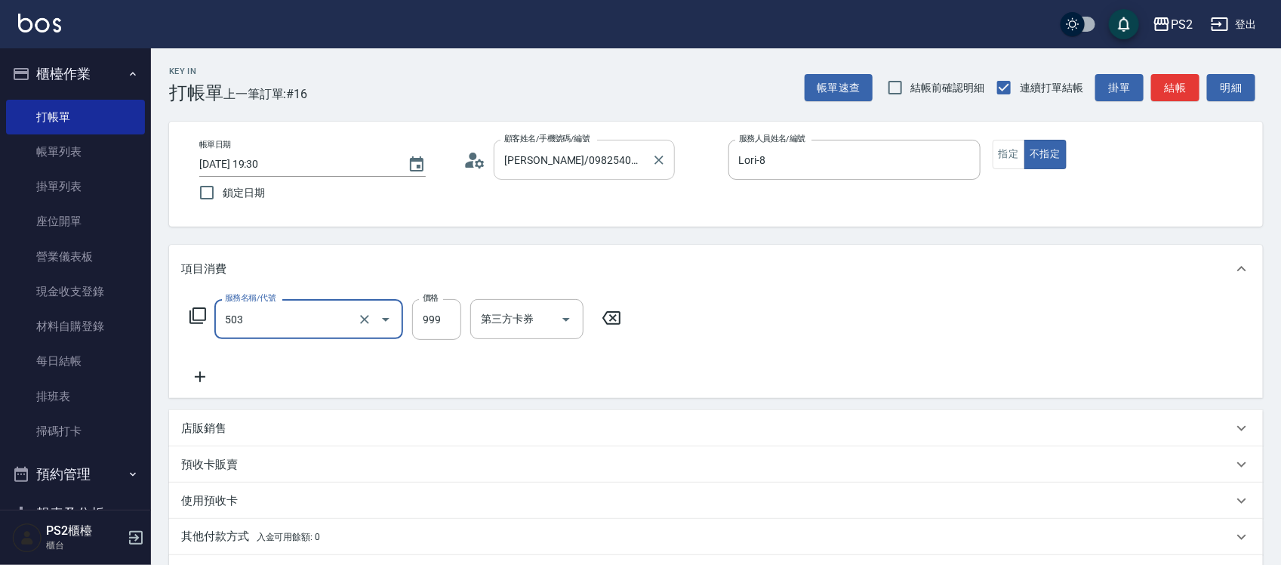
type input "廣告染髮(503)"
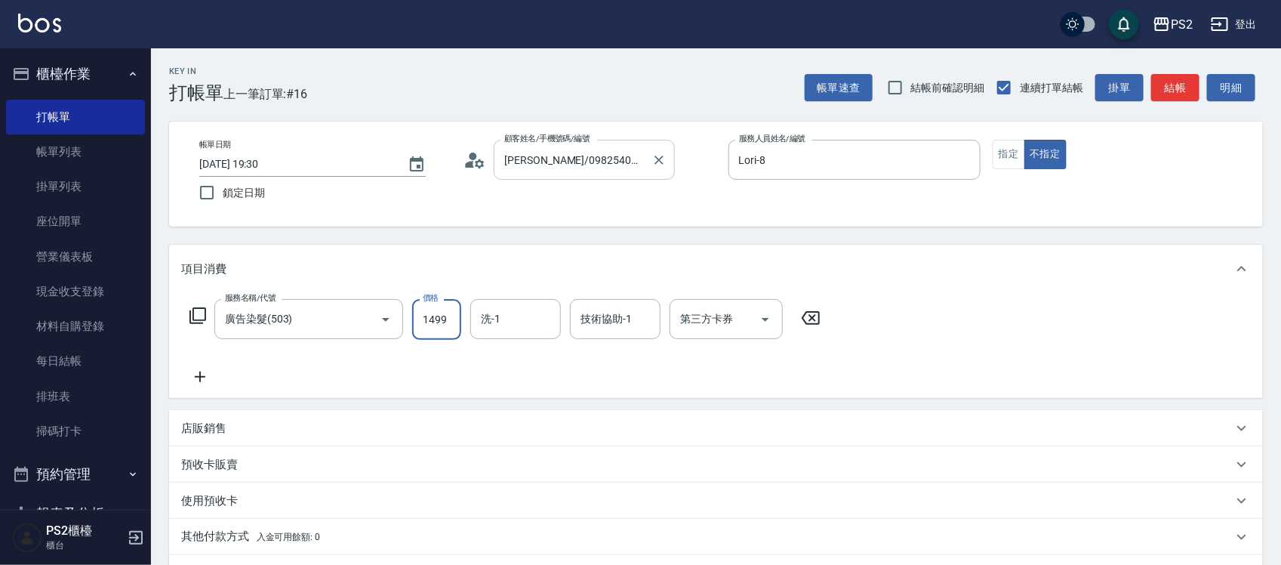
type input "1499"
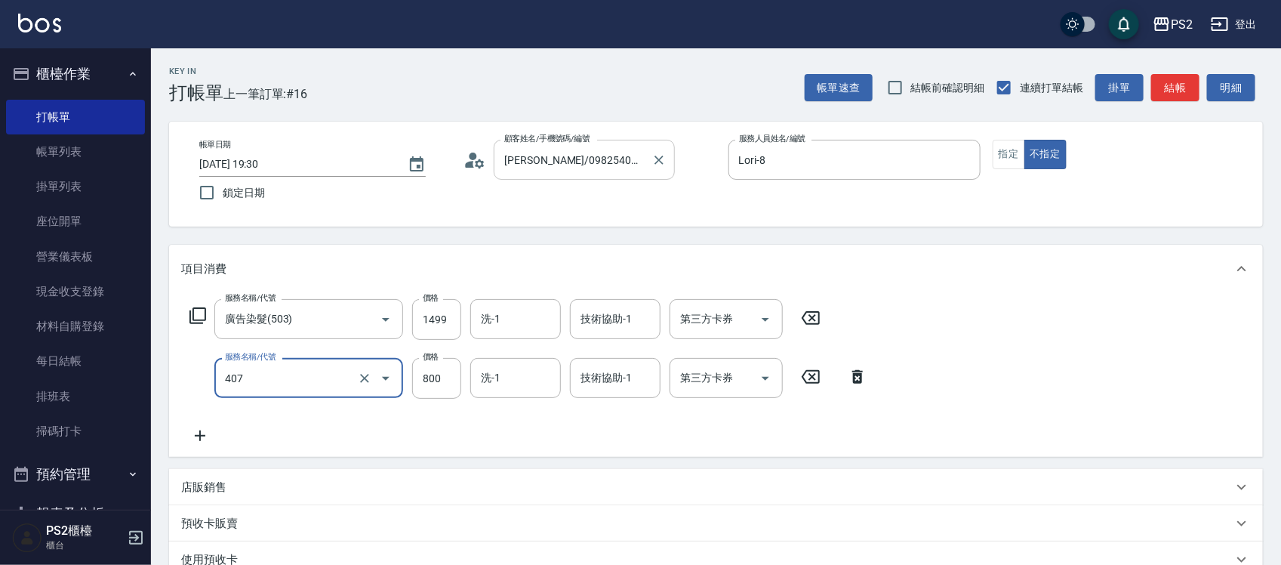
type input "退色肩帶下800(407)"
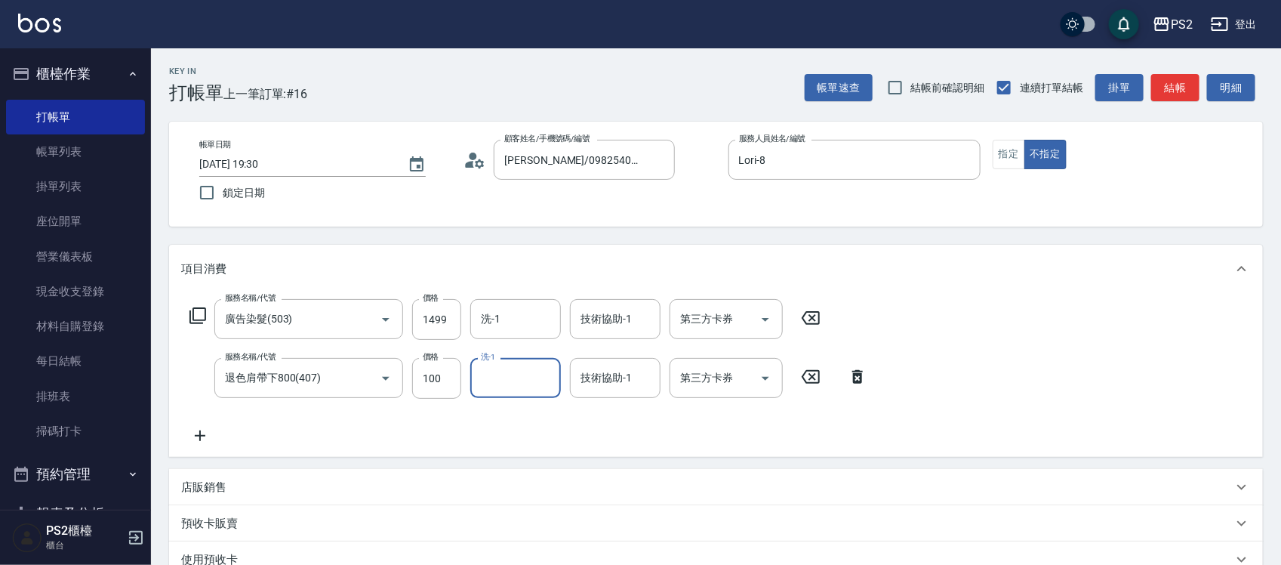
click at [461, 393] on div "服務名稱/代號 退色肩帶下800(407) 服務名稱/代號 價格 100 價格 洗-1 洗-1 技術協助-1 技術協助-1 第三方卡券 第三方卡券" at bounding box center [528, 378] width 695 height 41
click at [454, 382] on input "100" at bounding box center [436, 378] width 49 height 41
type input "1000"
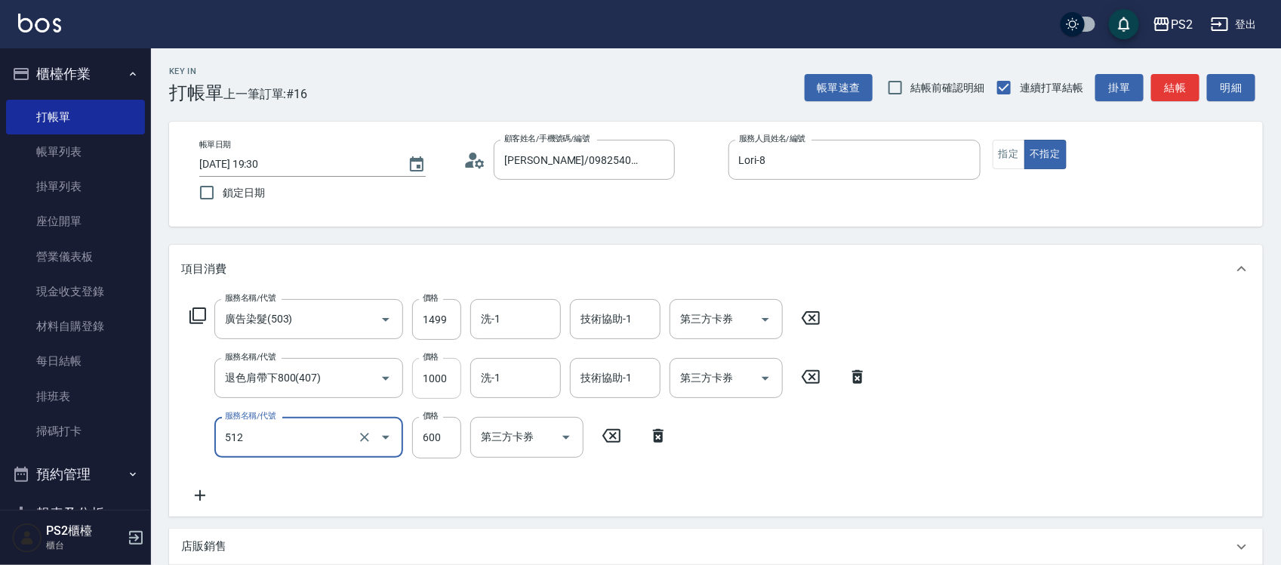
type input "洗+水解護髮600(512)"
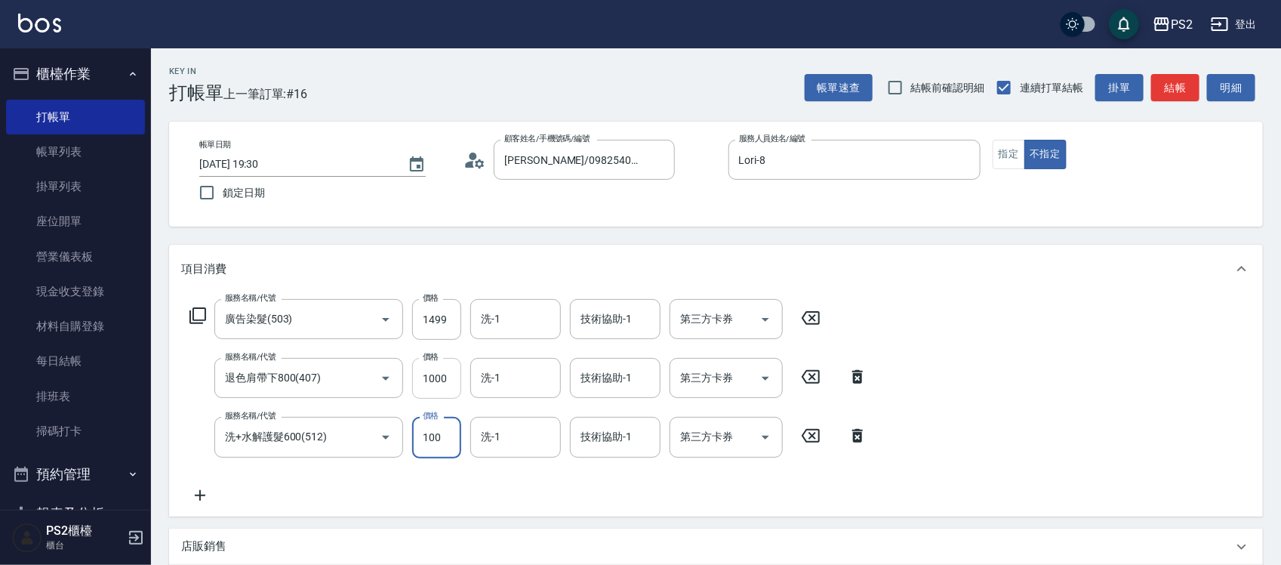
type input "100"
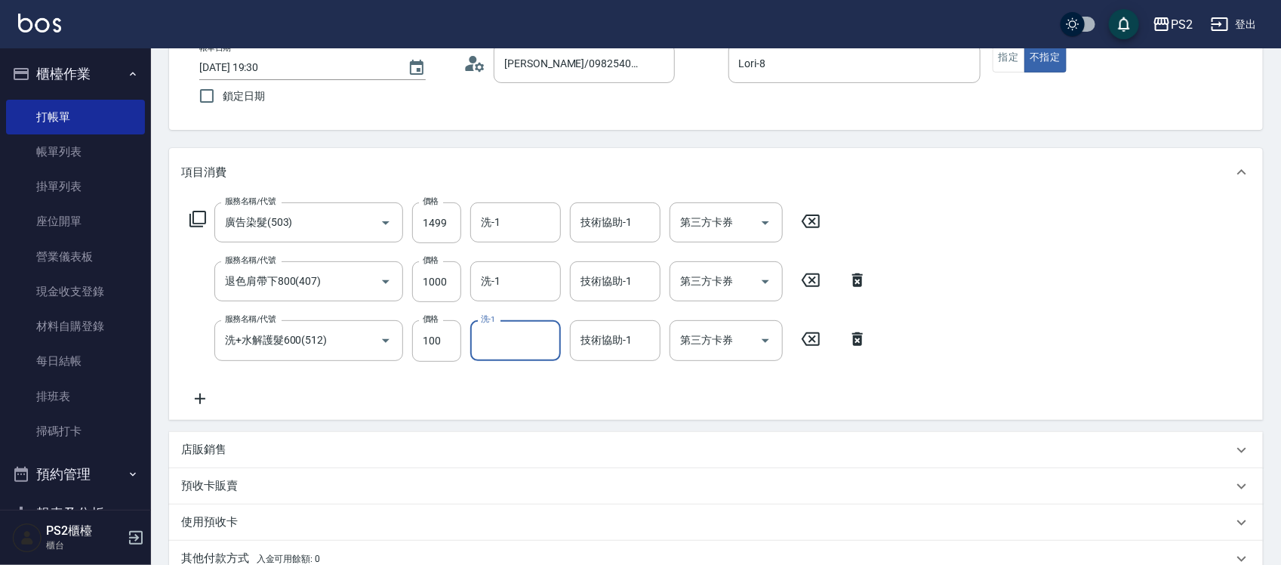
scroll to position [283, 0]
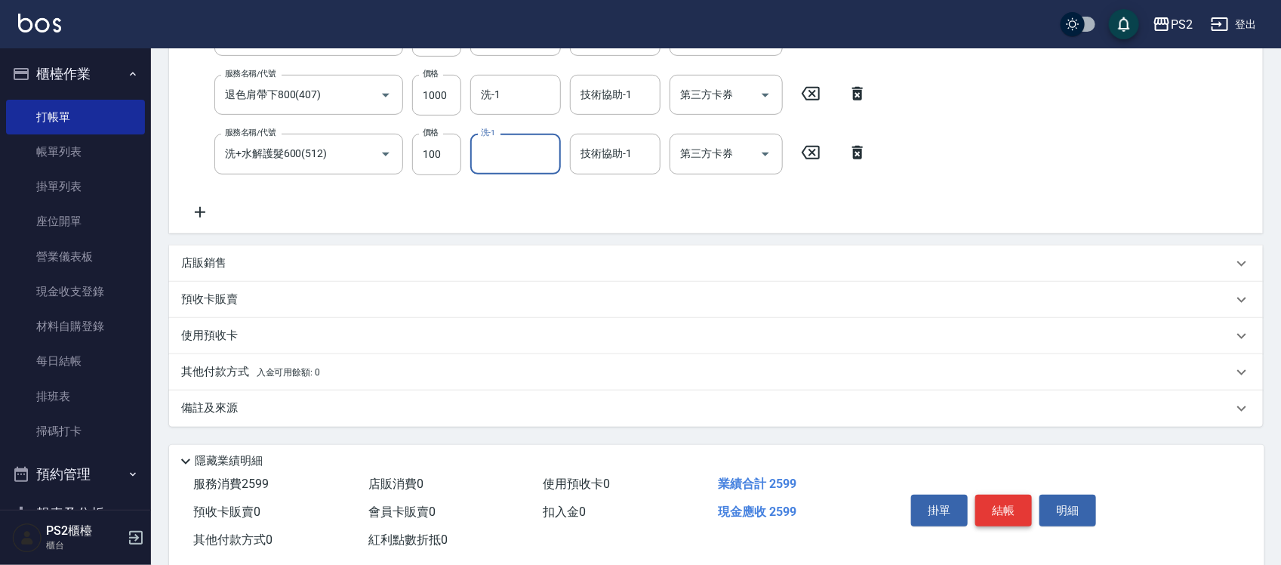
click at [1006, 510] on button "結帳" at bounding box center [1003, 510] width 57 height 32
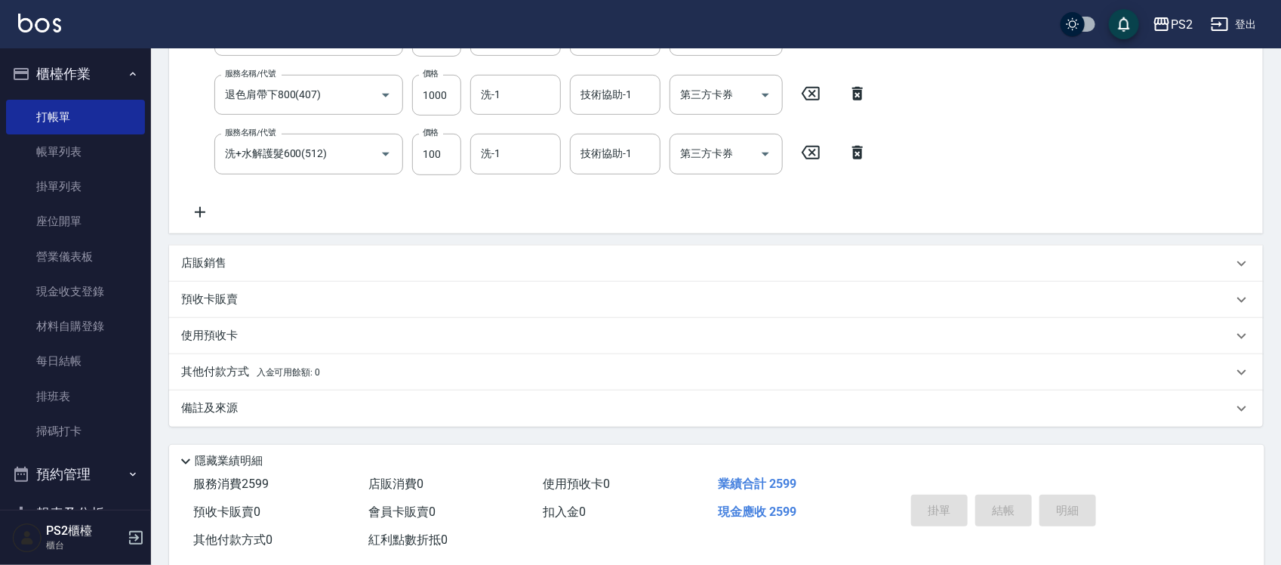
type input "2025/10/10 19:31"
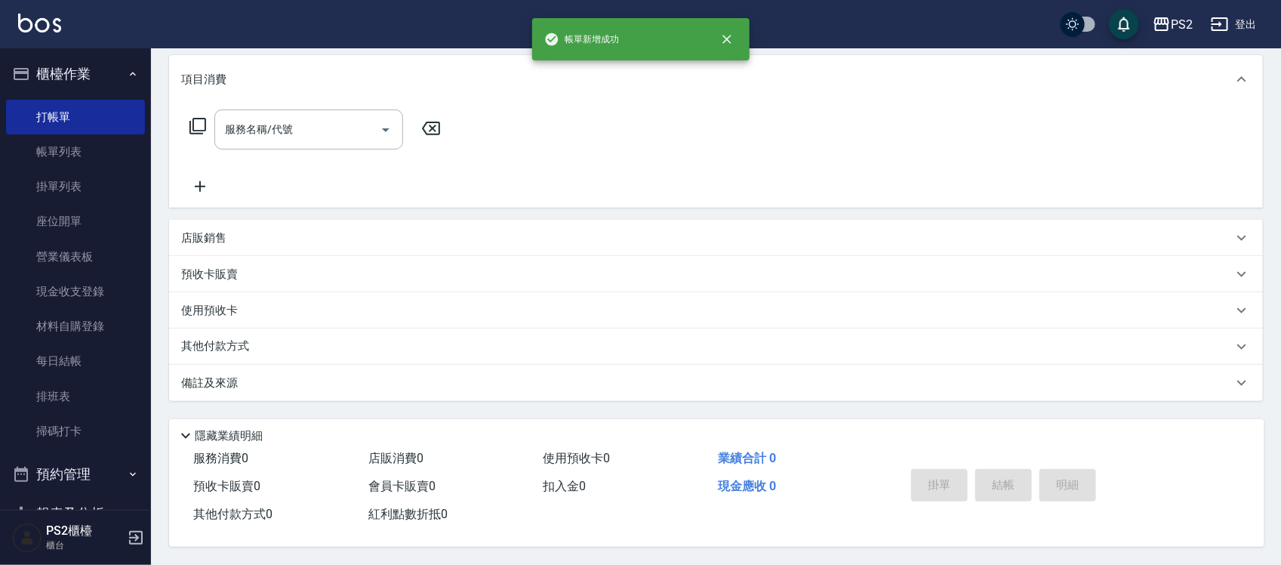
scroll to position [0, 0]
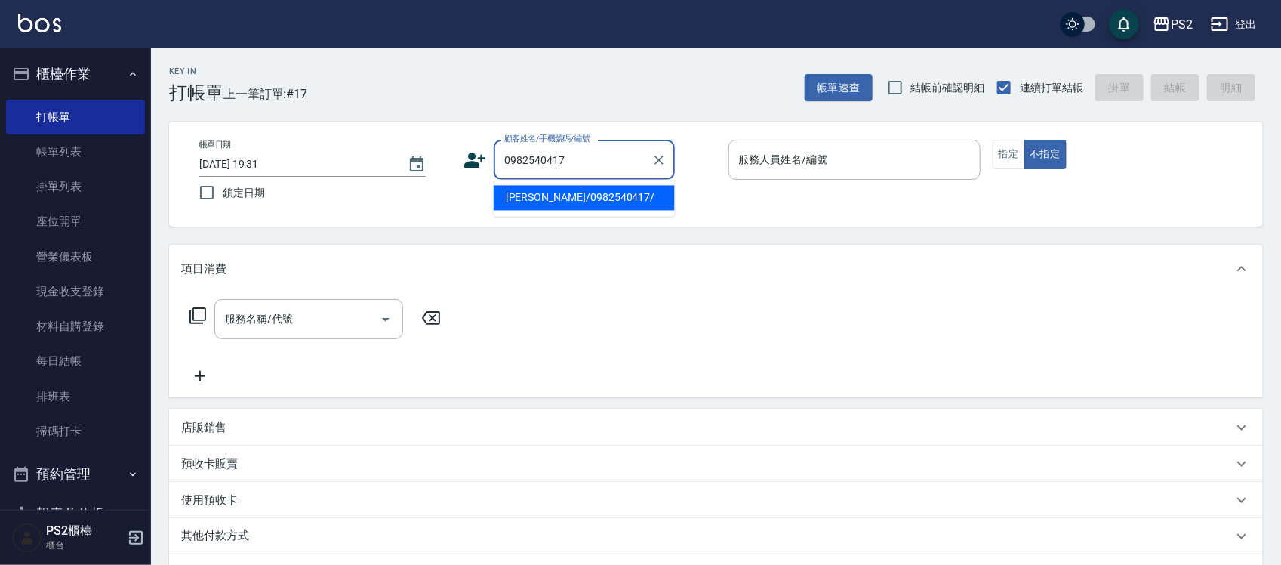
type input "李佩紋/0982540417/"
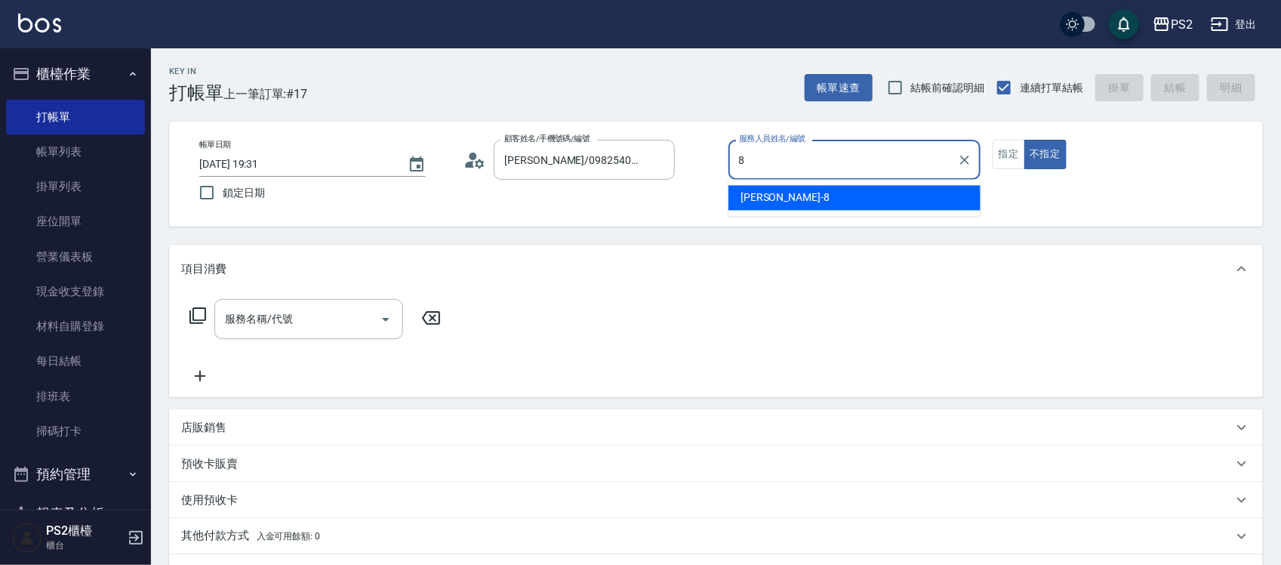
type input "Lori-8"
type button "false"
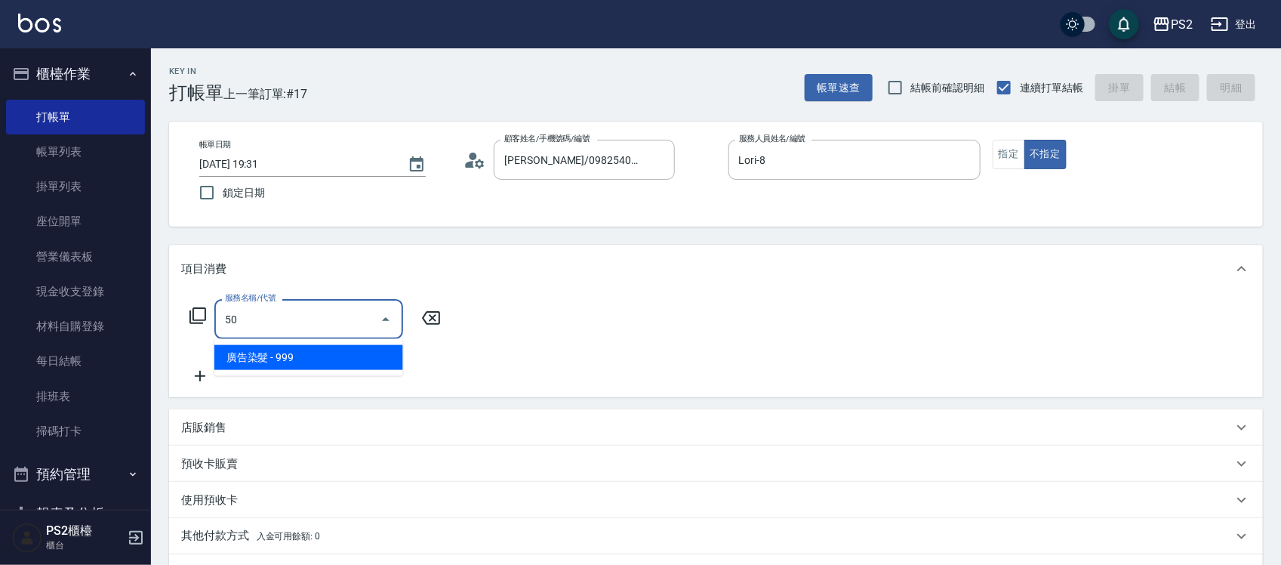
type input "5"
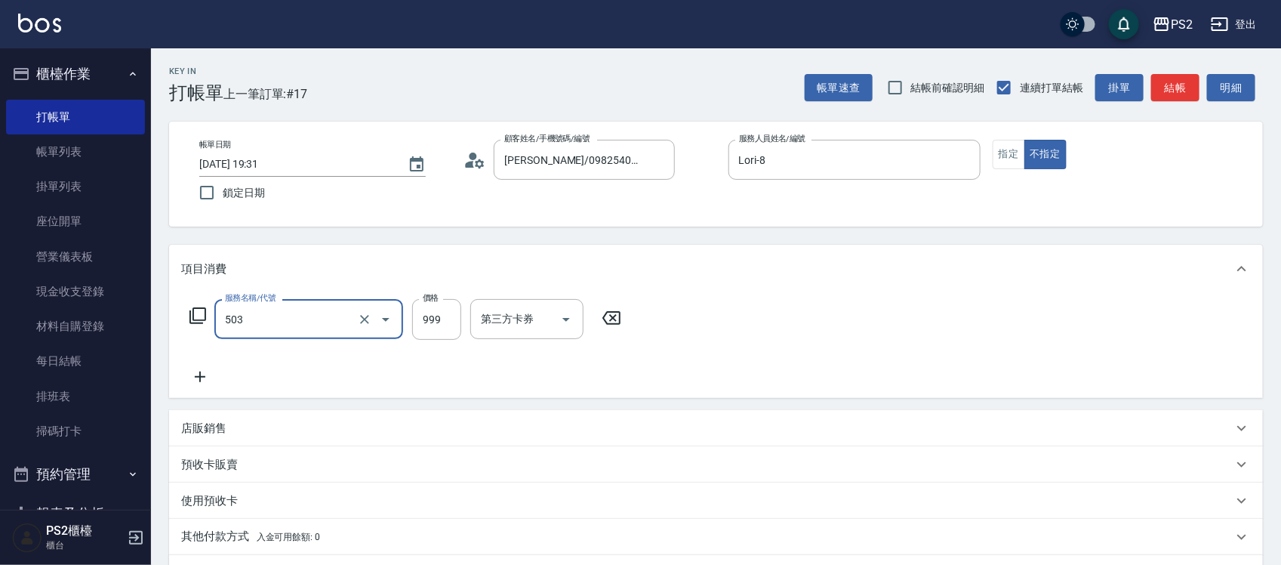
type input "廣告染髮(503)"
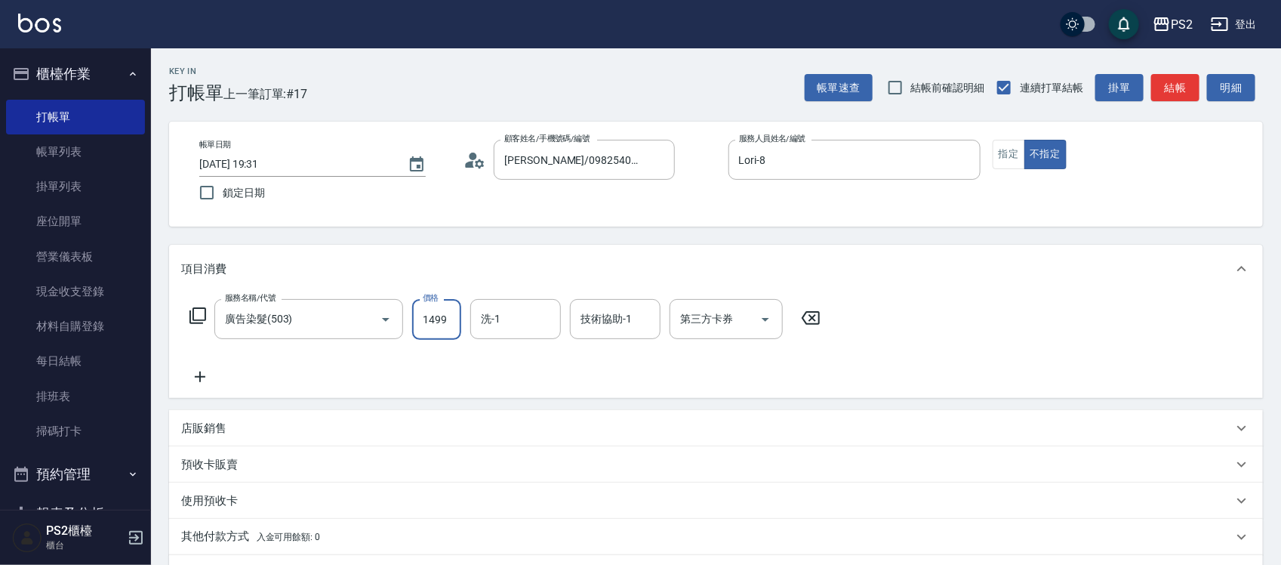
type input "1499"
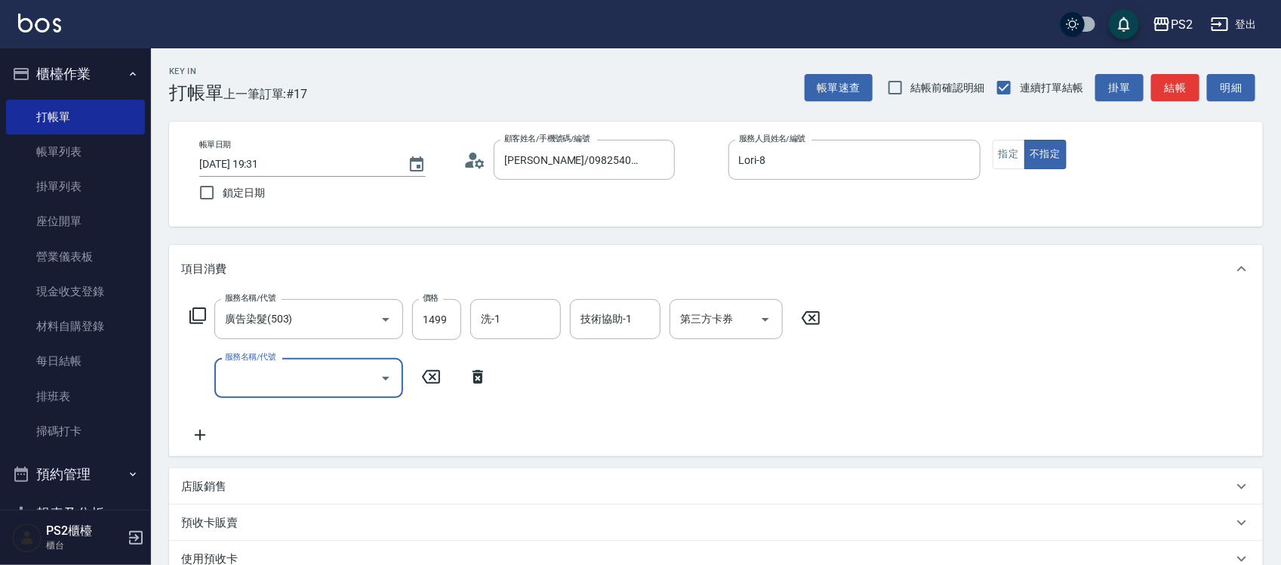
type input "4"
type input "洗+水解護髮600(512)"
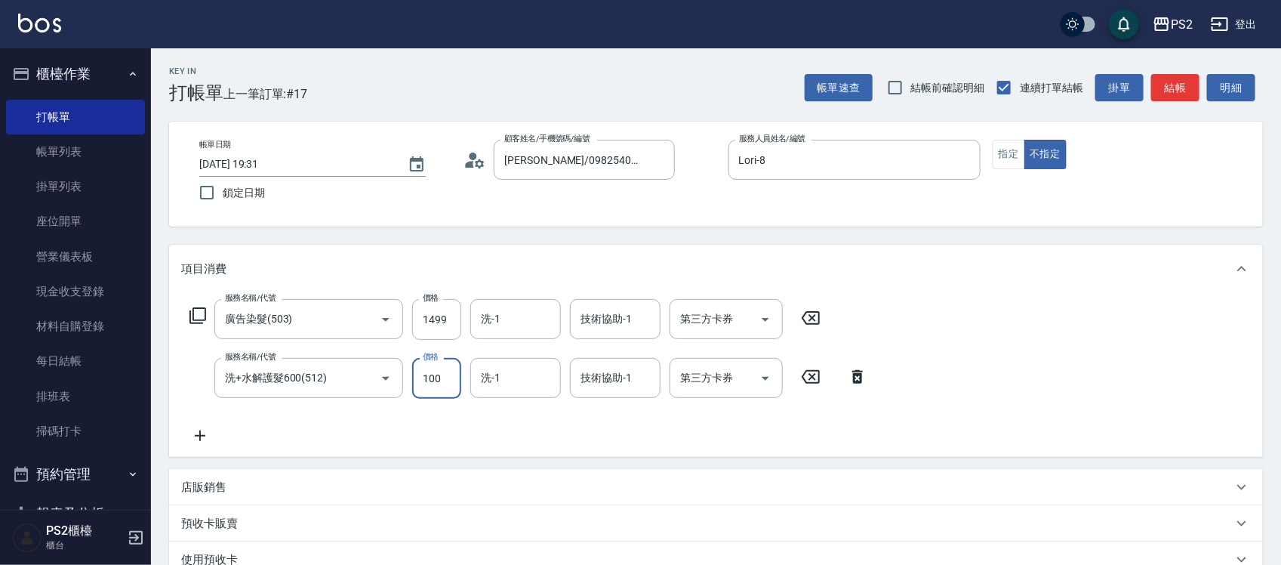
type input "100"
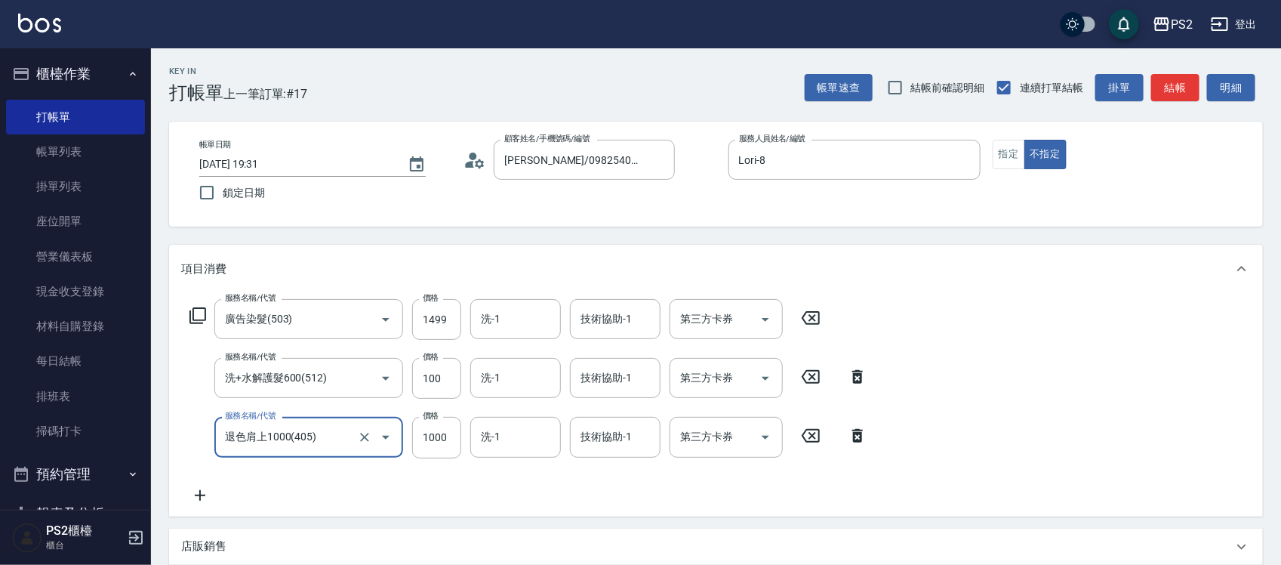
scroll to position [313, 0]
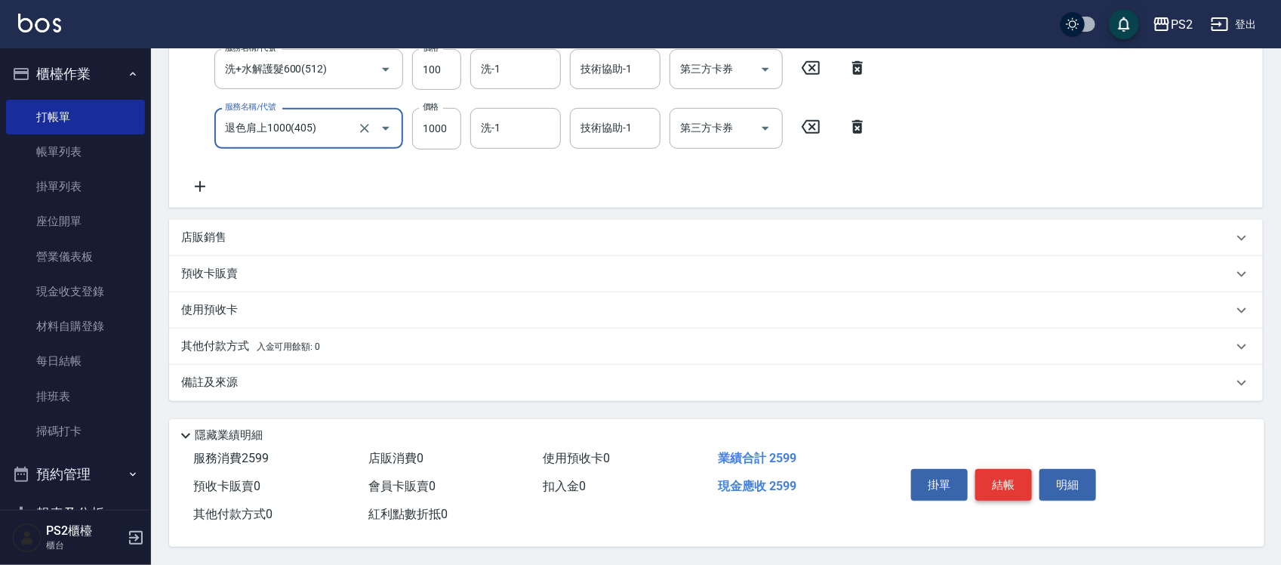
type input "退色肩上1000(405)"
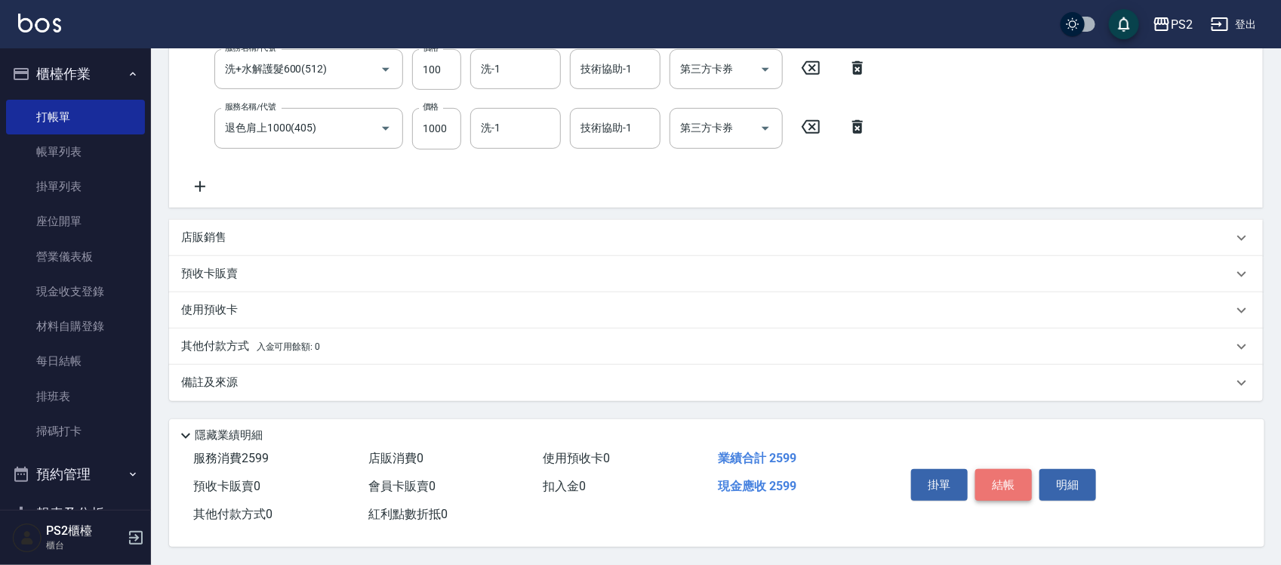
click at [1009, 480] on button "結帳" at bounding box center [1003, 485] width 57 height 32
type input "[DATE] 19:56"
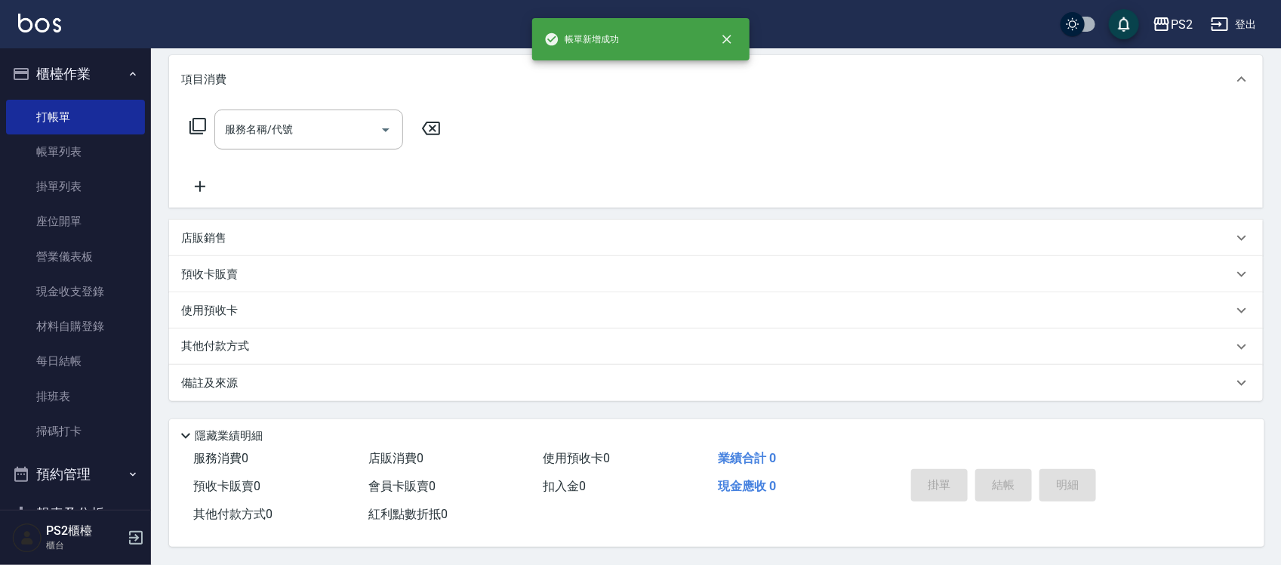
scroll to position [0, 0]
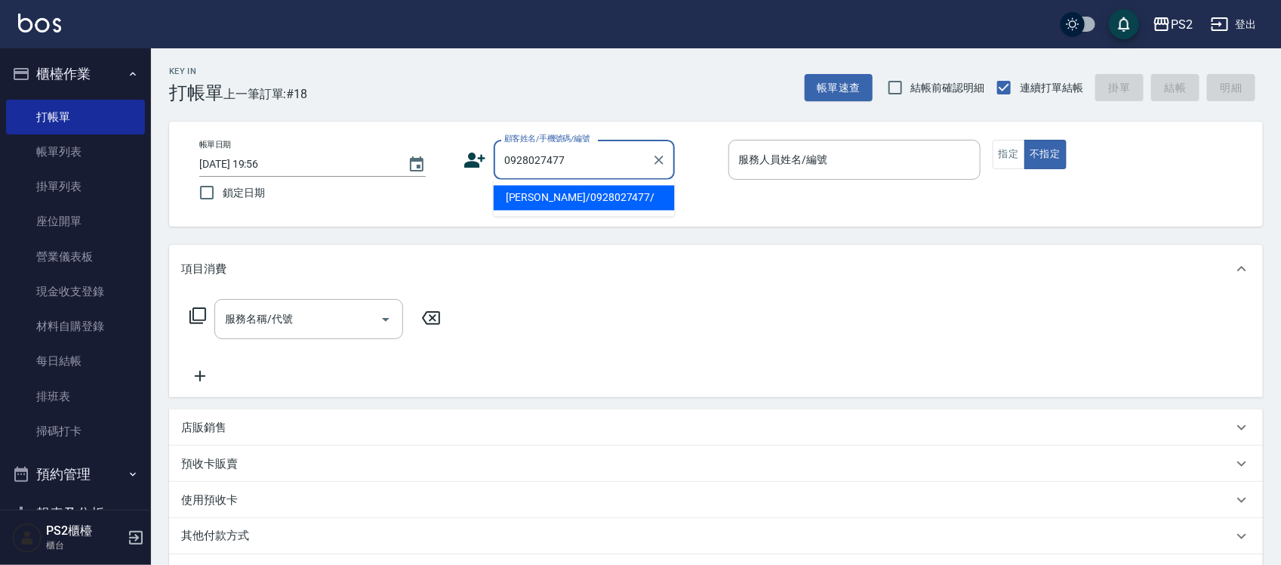
type input "蔡志逸/0928027477/"
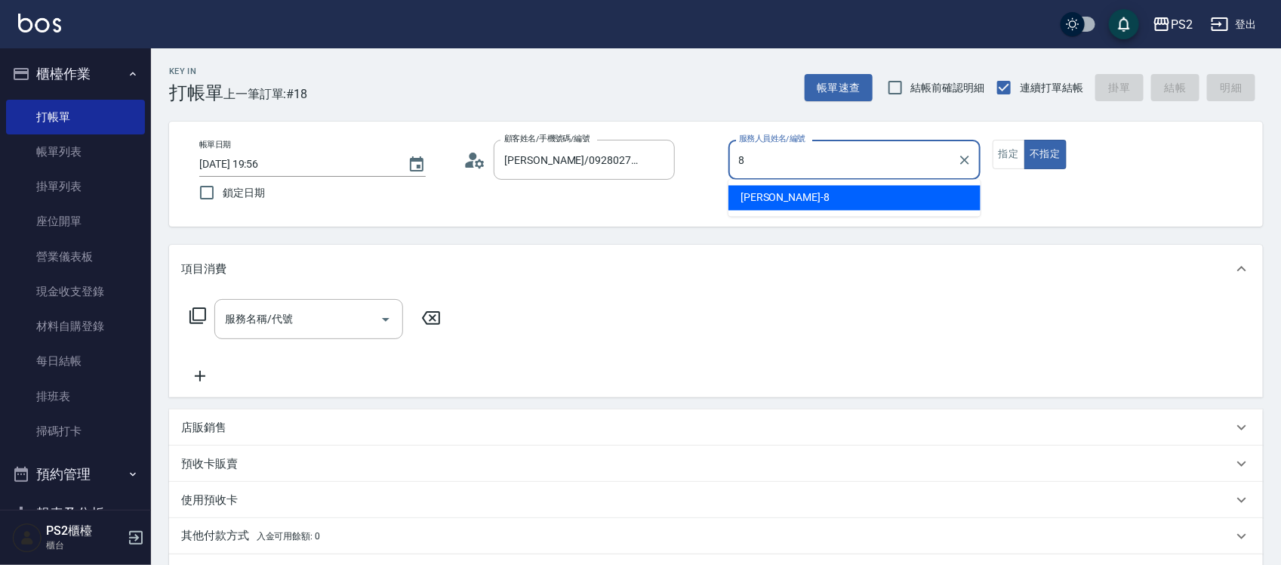
type input "Lori-8"
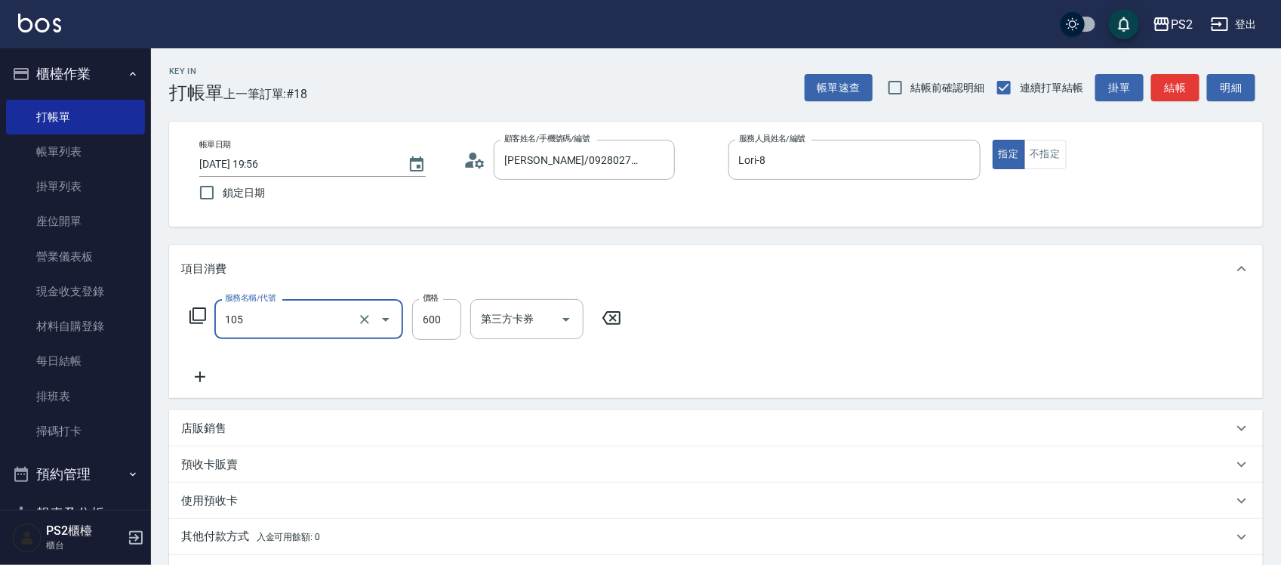
type input "A級洗剪600(105)"
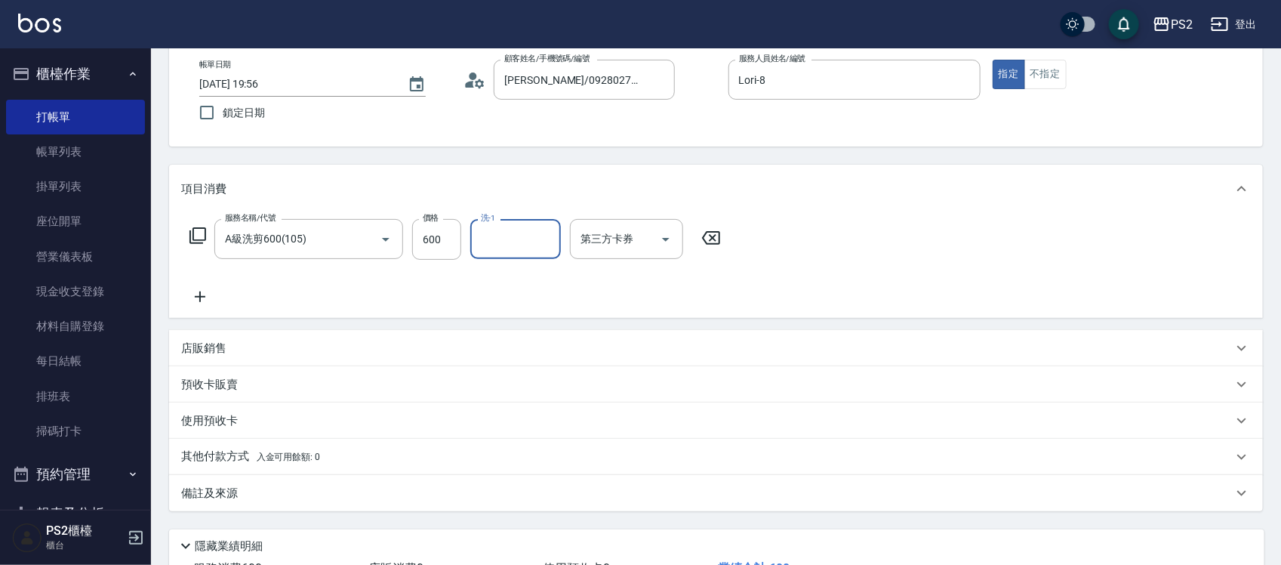
scroll to position [189, 0]
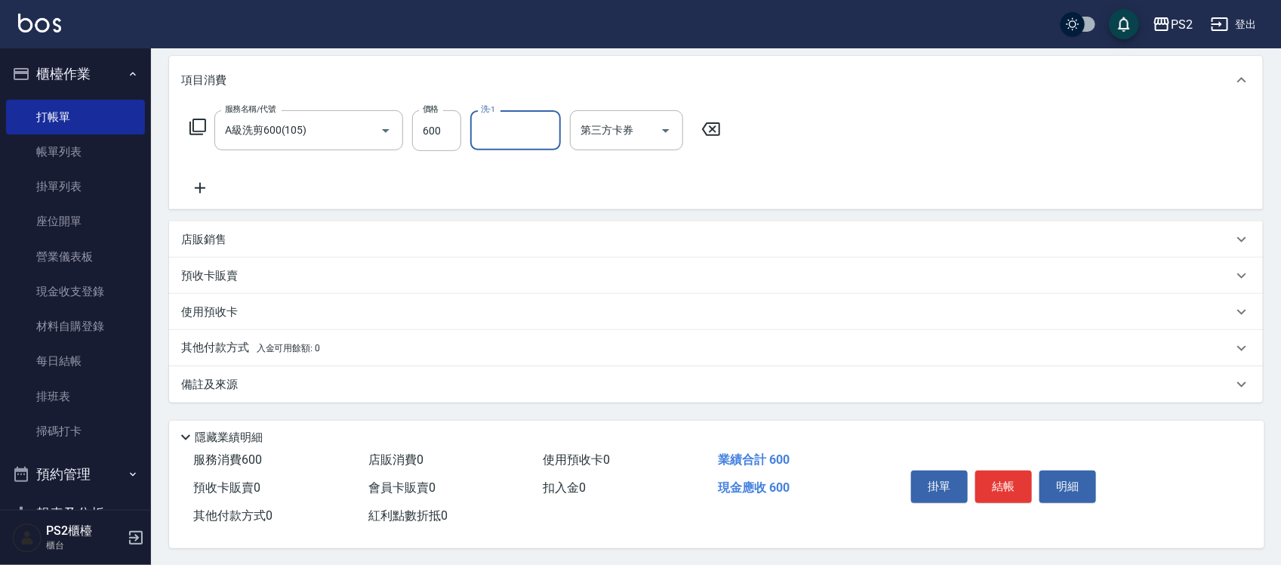
click at [245, 228] on div "店販銷售" at bounding box center [716, 239] width 1094 height 36
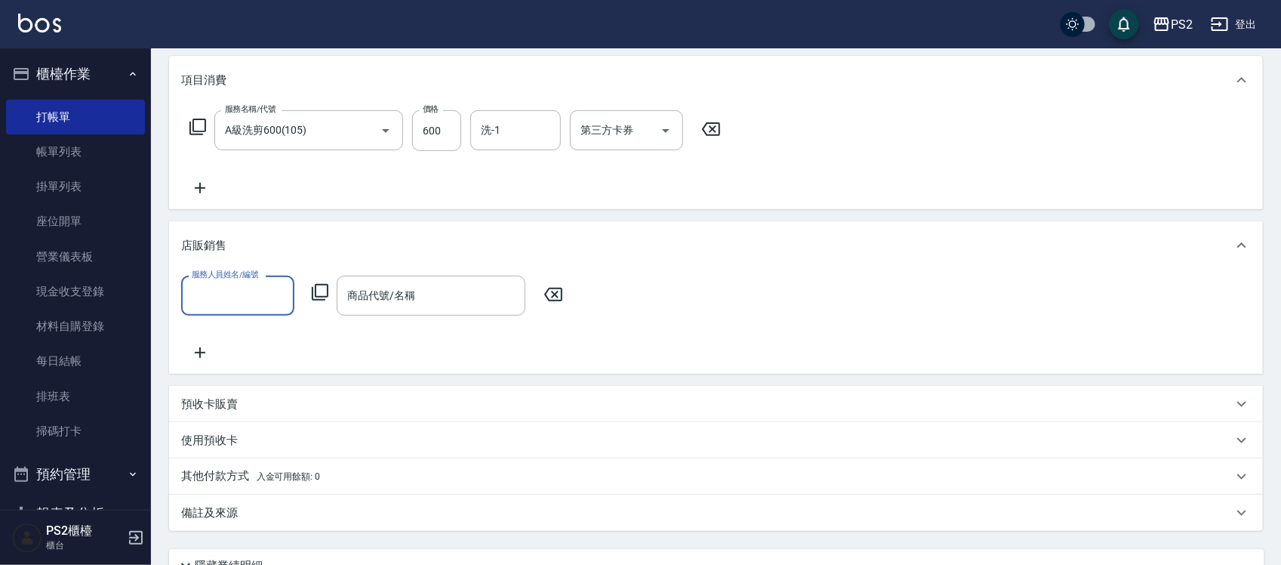
scroll to position [0, 0]
click at [239, 278] on label "服務人員姓名/編號" at bounding box center [225, 274] width 66 height 11
click at [239, 282] on input "服務人員姓名/編號" at bounding box center [238, 295] width 100 height 26
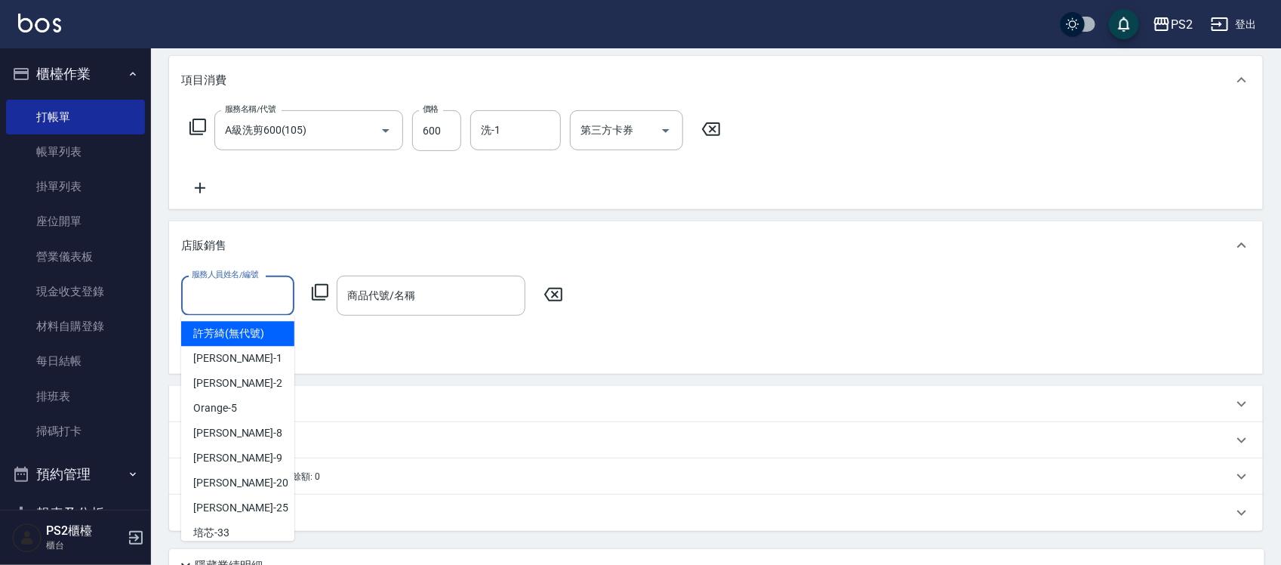
click at [231, 296] on input "服務人員姓名/編號" at bounding box center [238, 295] width 100 height 26
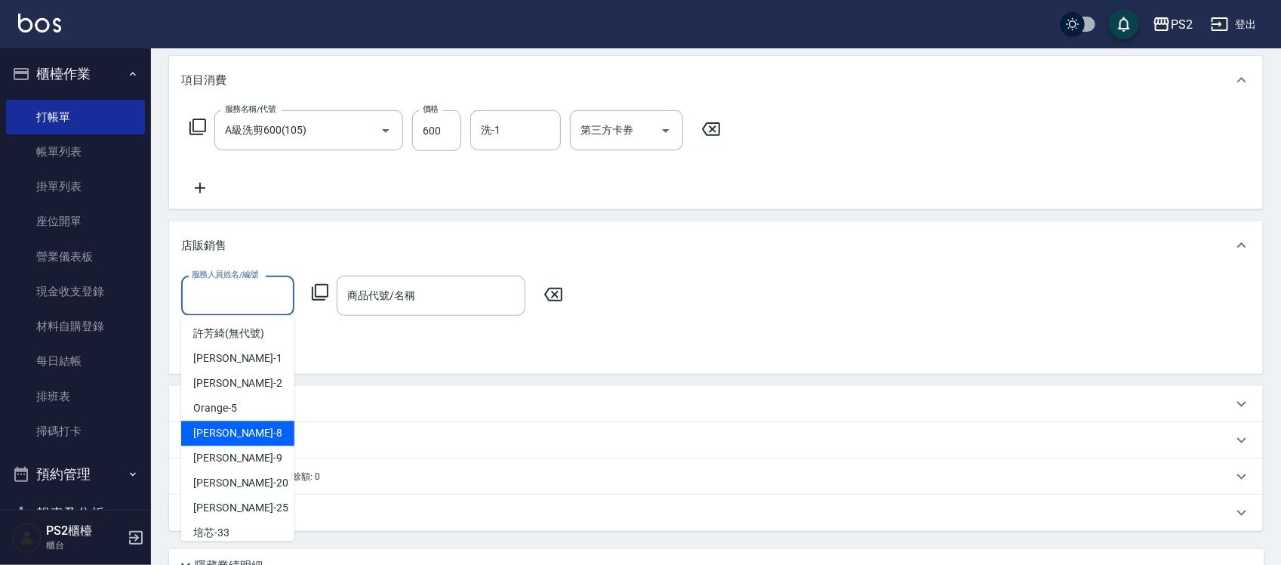
click at [235, 433] on div "Lori -8" at bounding box center [237, 433] width 113 height 25
type input "Lori-8"
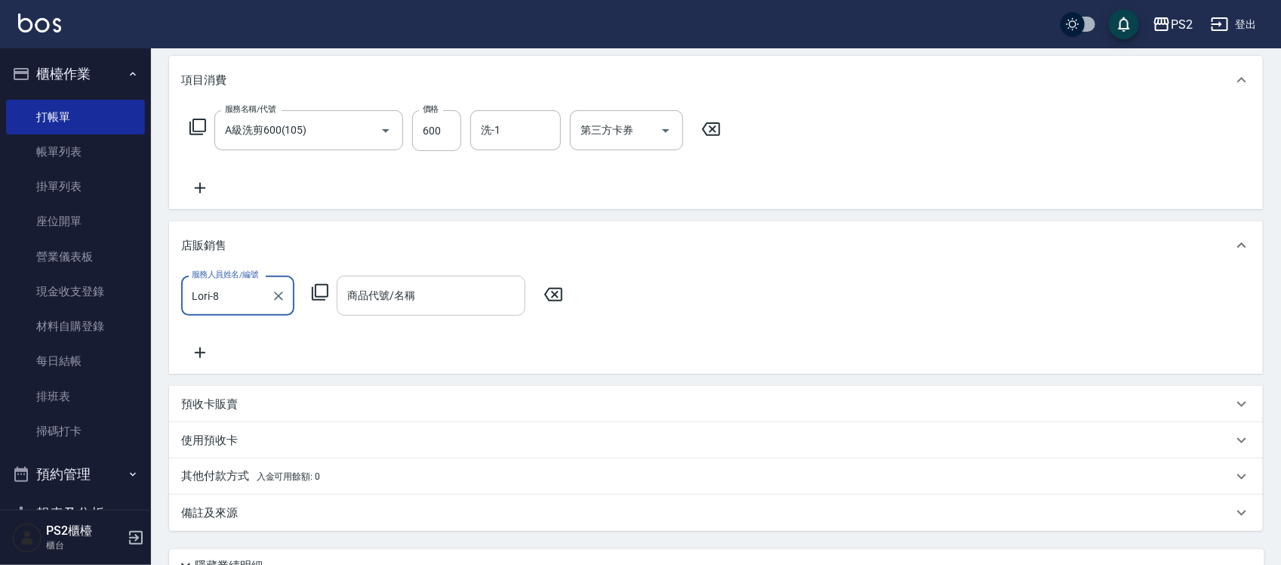
click at [446, 296] on input "商品代號/名稱" at bounding box center [430, 295] width 175 height 26
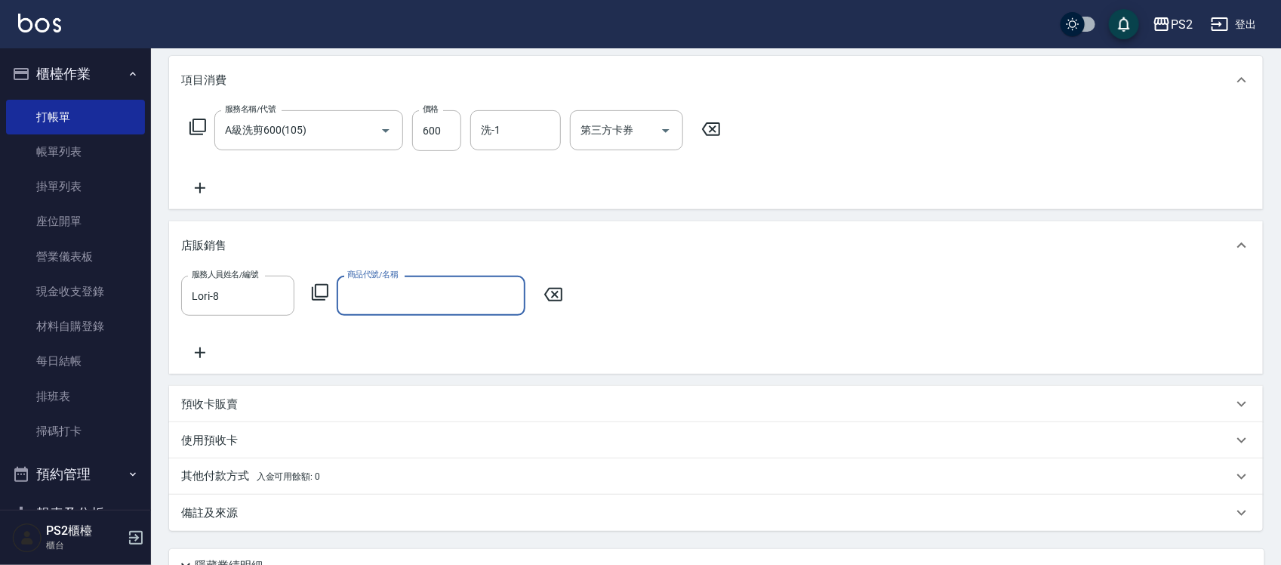
click at [446, 296] on input "商品代號/名稱" at bounding box center [430, 295] width 175 height 26
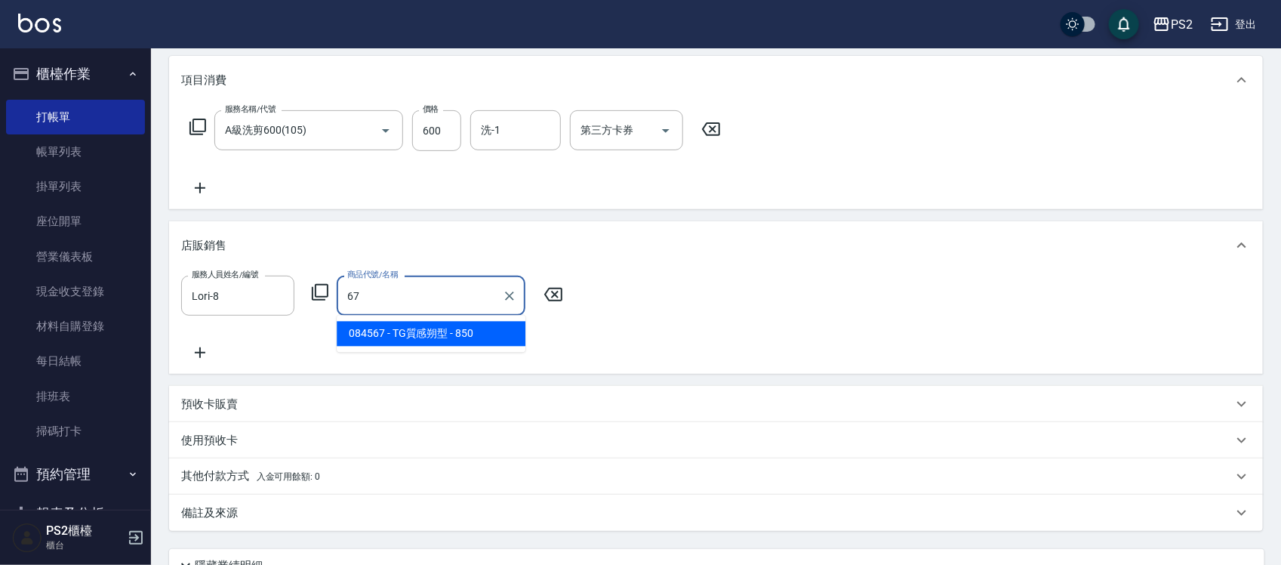
type input "6"
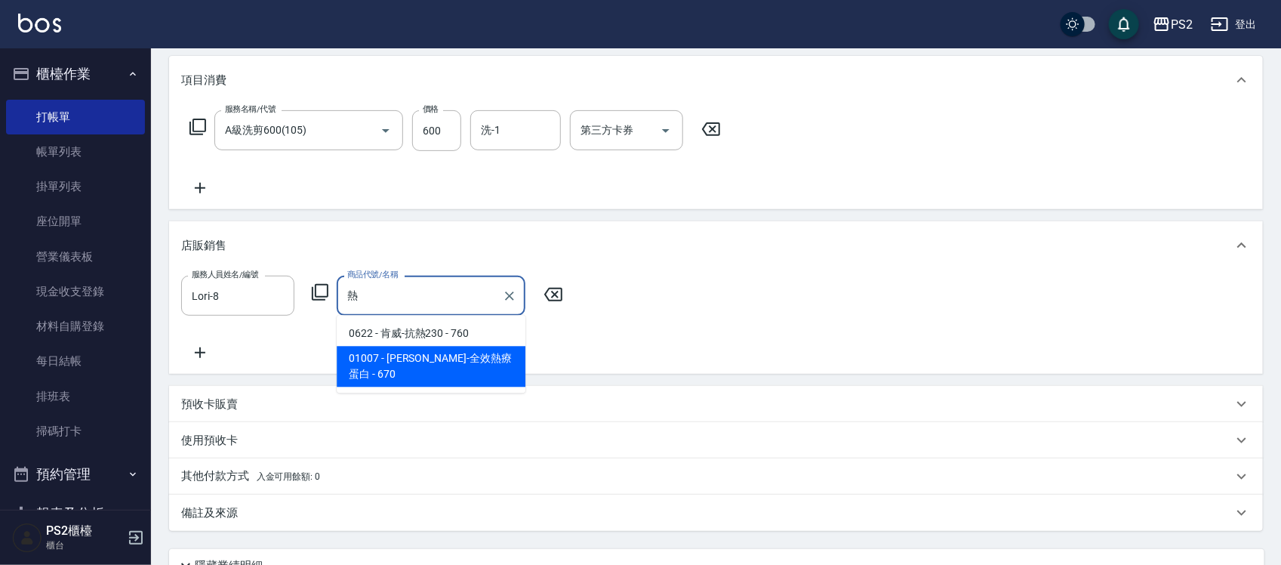
type input "養髮液禮盒"
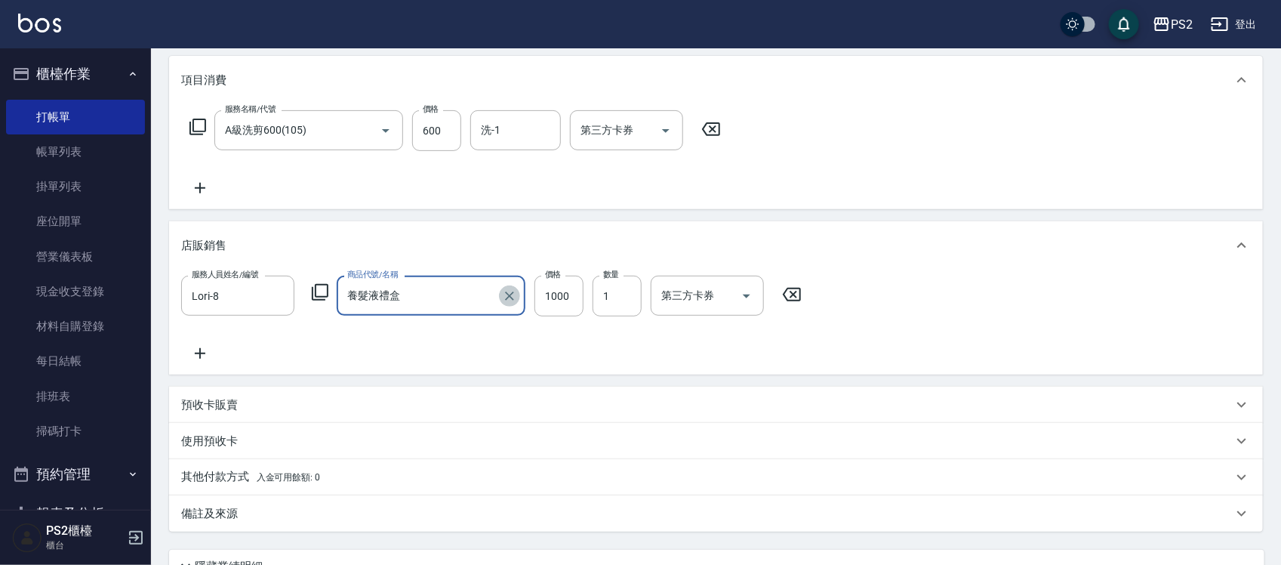
click at [512, 294] on icon "Clear" at bounding box center [509, 295] width 15 height 15
click at [445, 292] on input "商品代號/名稱" at bounding box center [430, 295] width 175 height 26
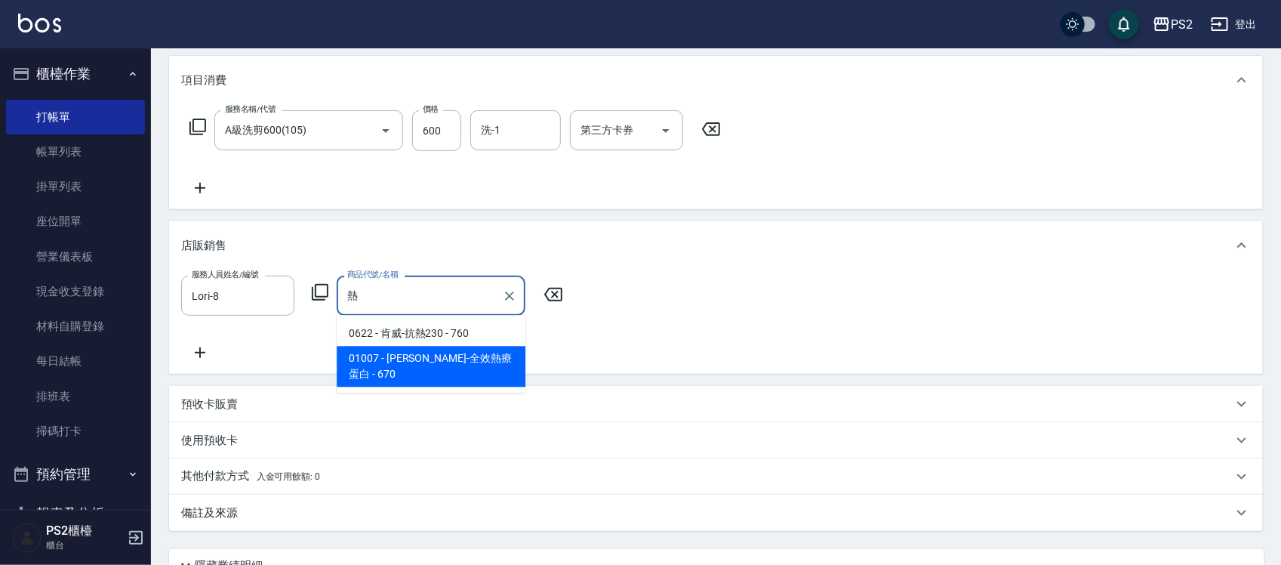
type input "[PERSON_NAME]-全效熱療蛋白"
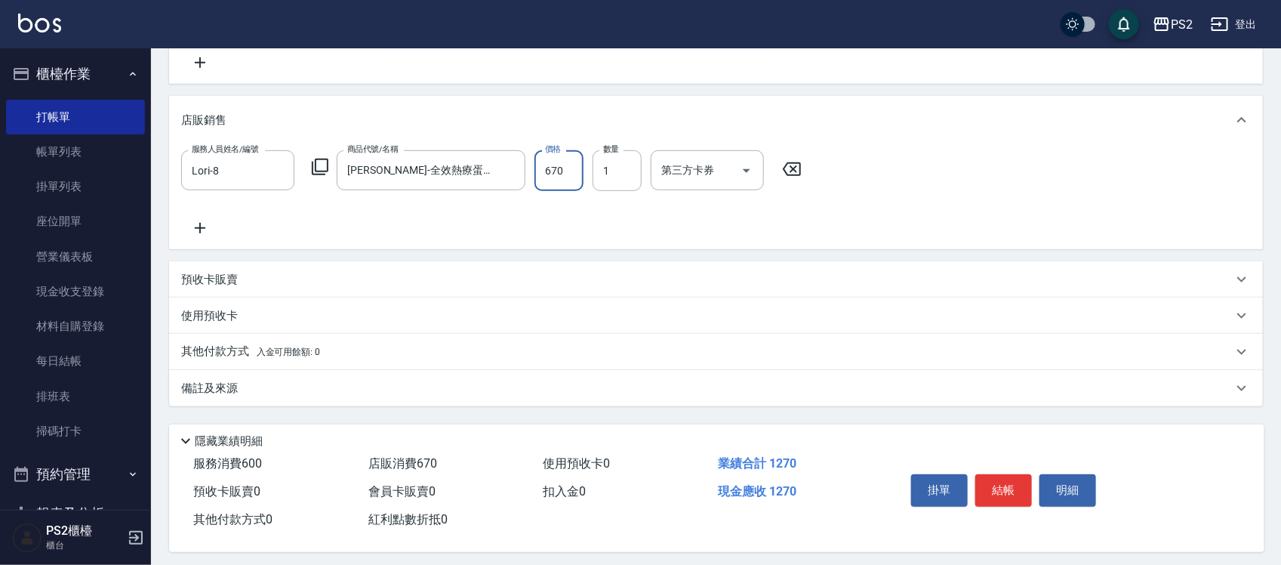
scroll to position [325, 0]
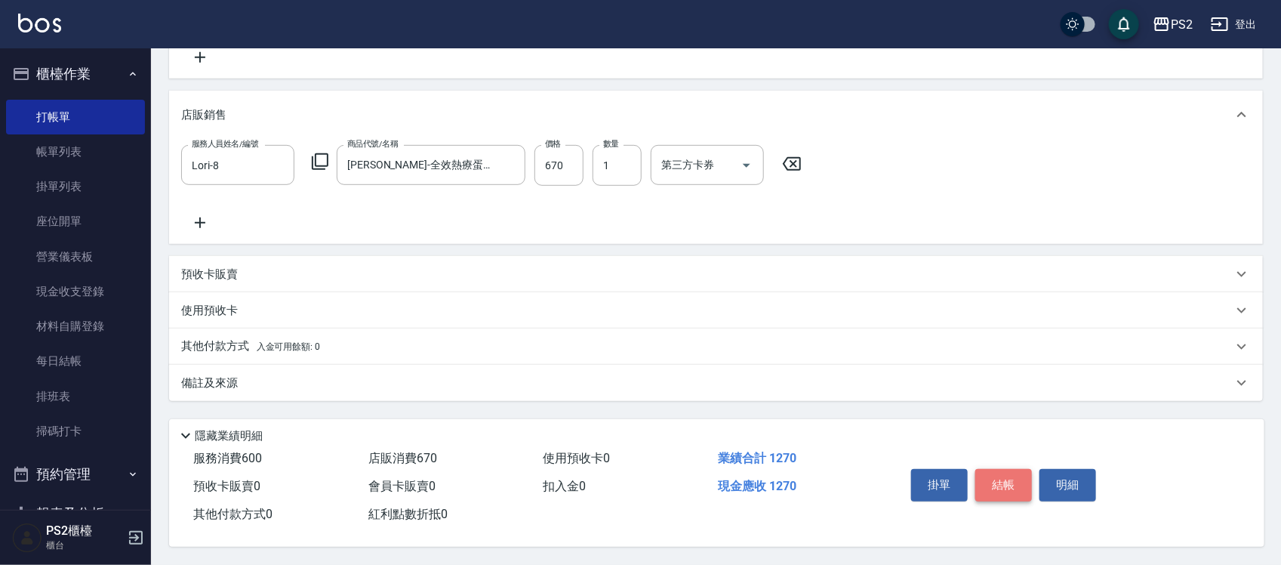
click at [1013, 483] on button "結帳" at bounding box center [1003, 485] width 57 height 32
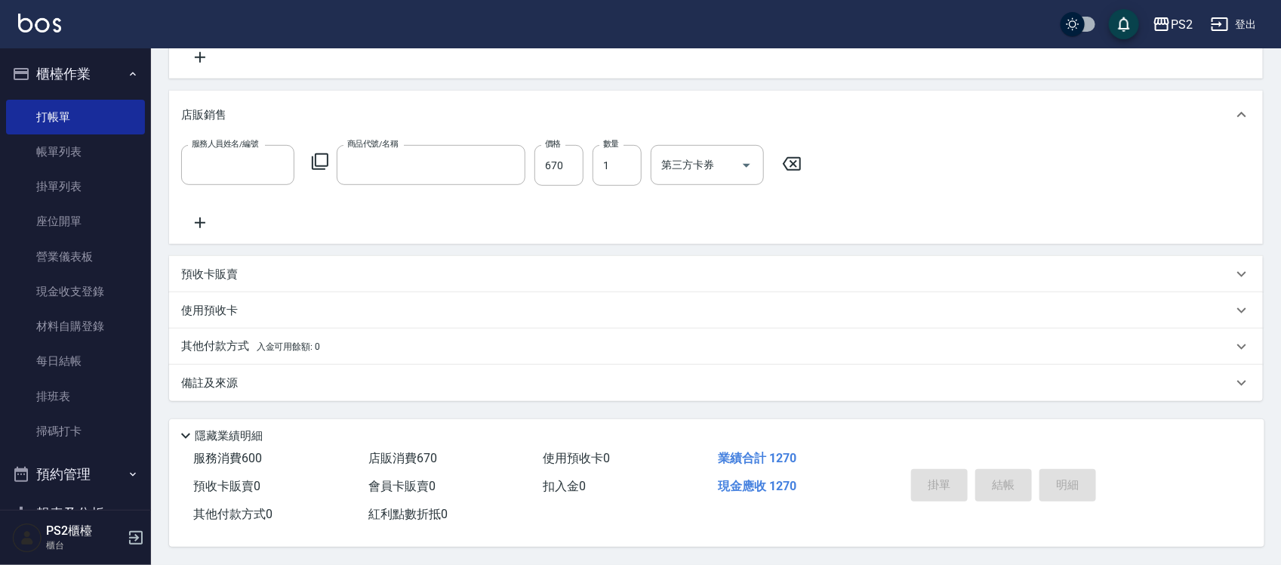
scroll to position [0, 0]
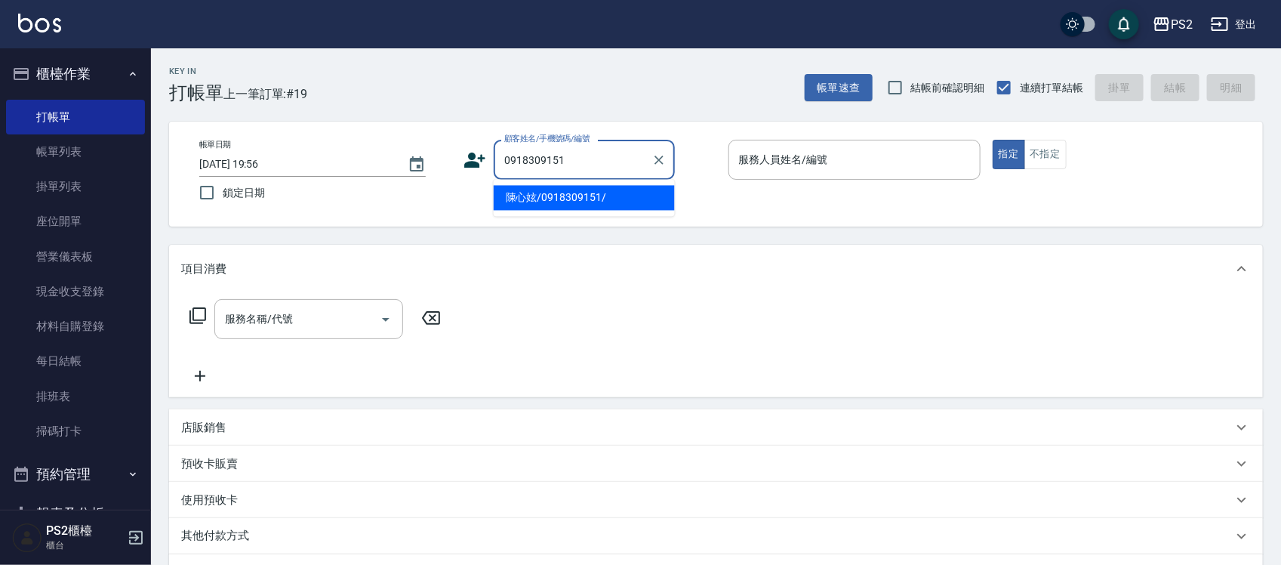
type input "陳心妶/0918309151/"
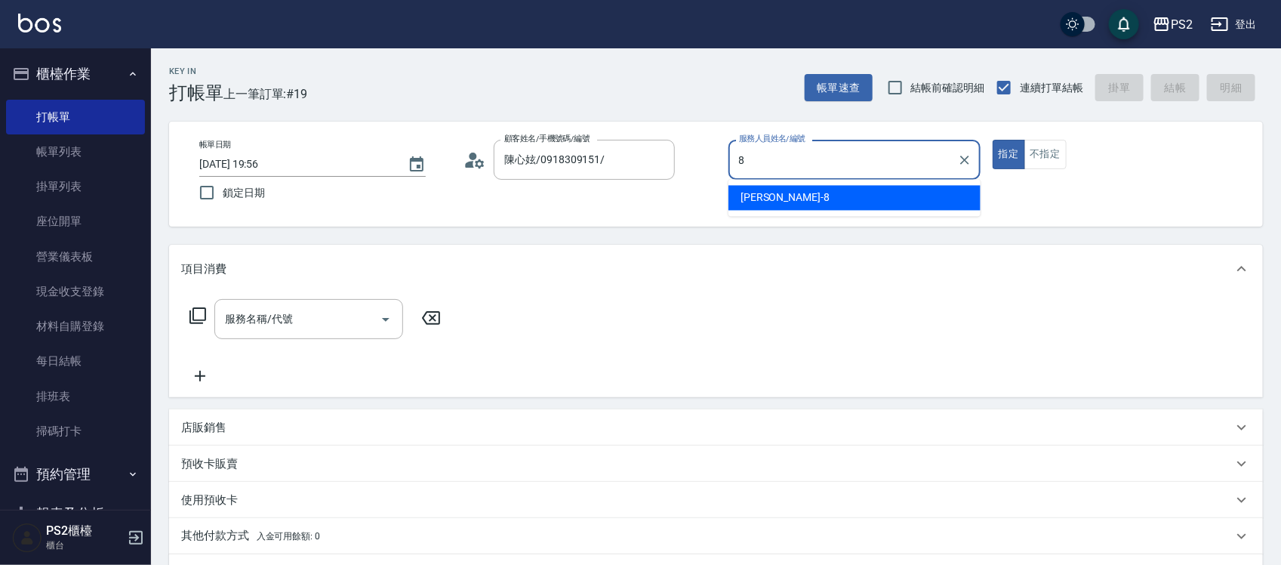
type input "Lori-8"
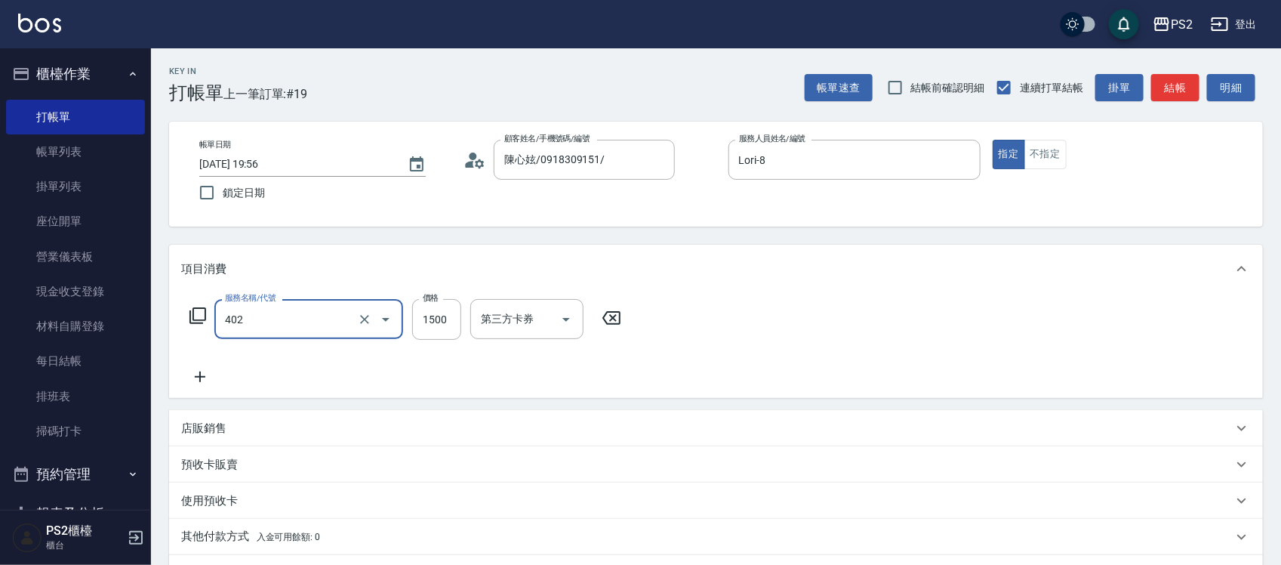
type input "染髮+髮還原1500(402)"
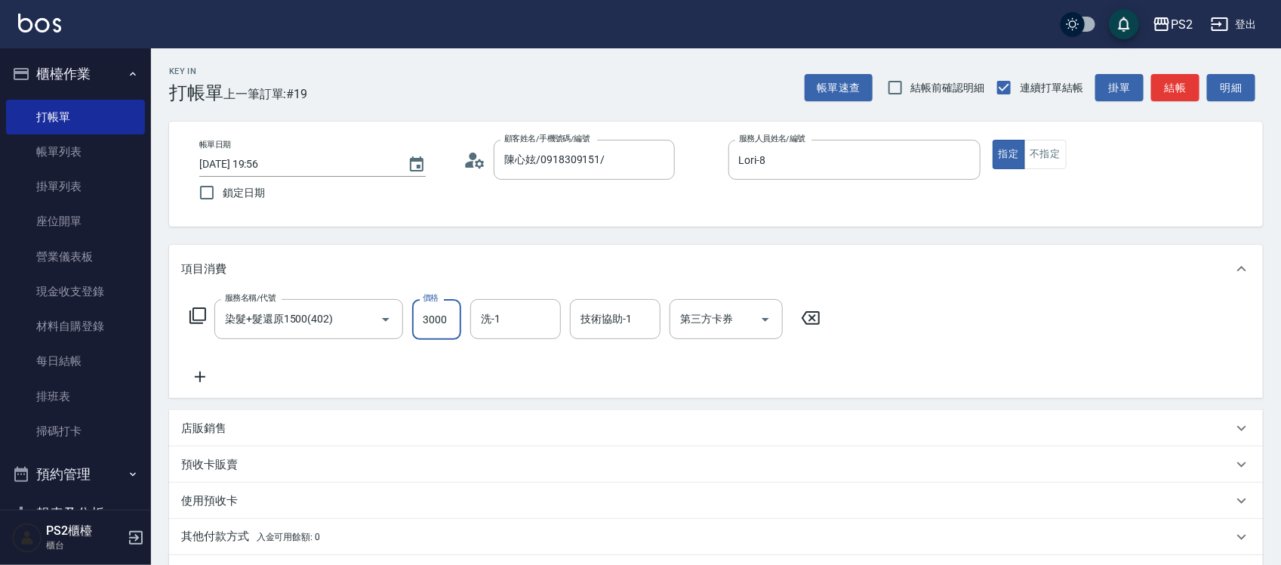
type input "3000"
type input "[PERSON_NAME]-25"
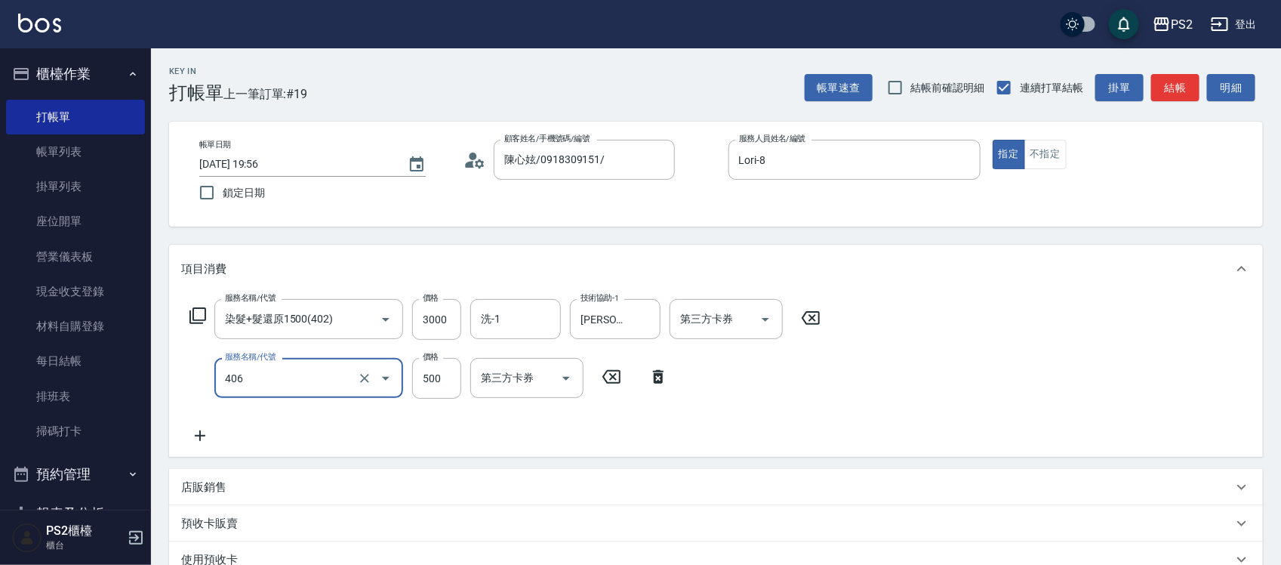
type input "退色肩帶上500(406)"
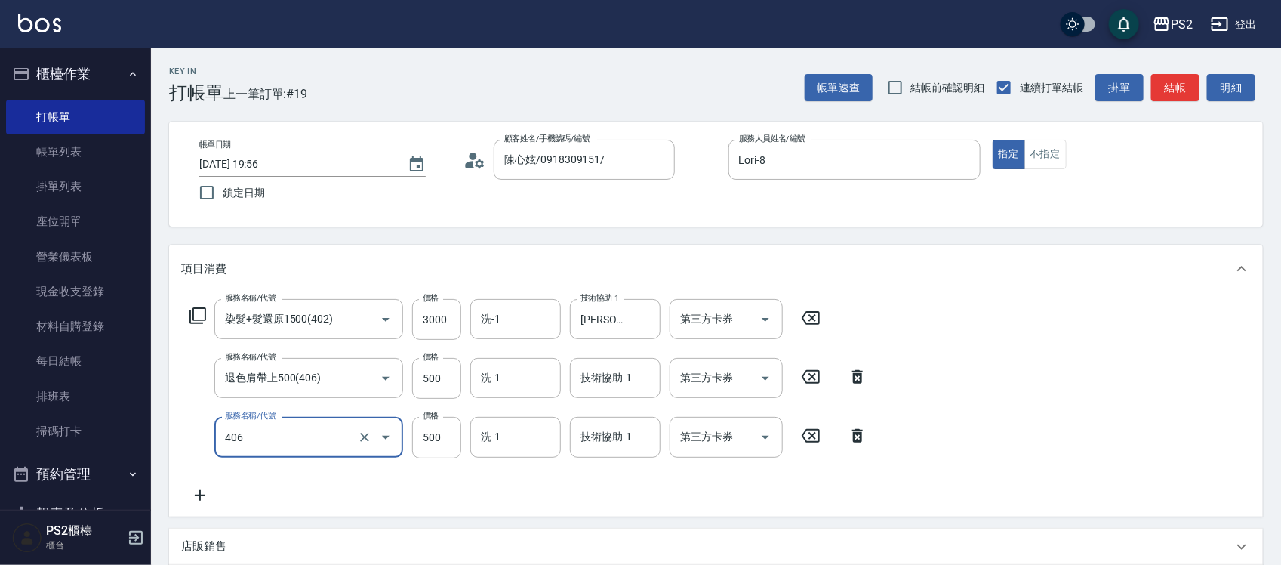
type input "退色肩帶上500(406)"
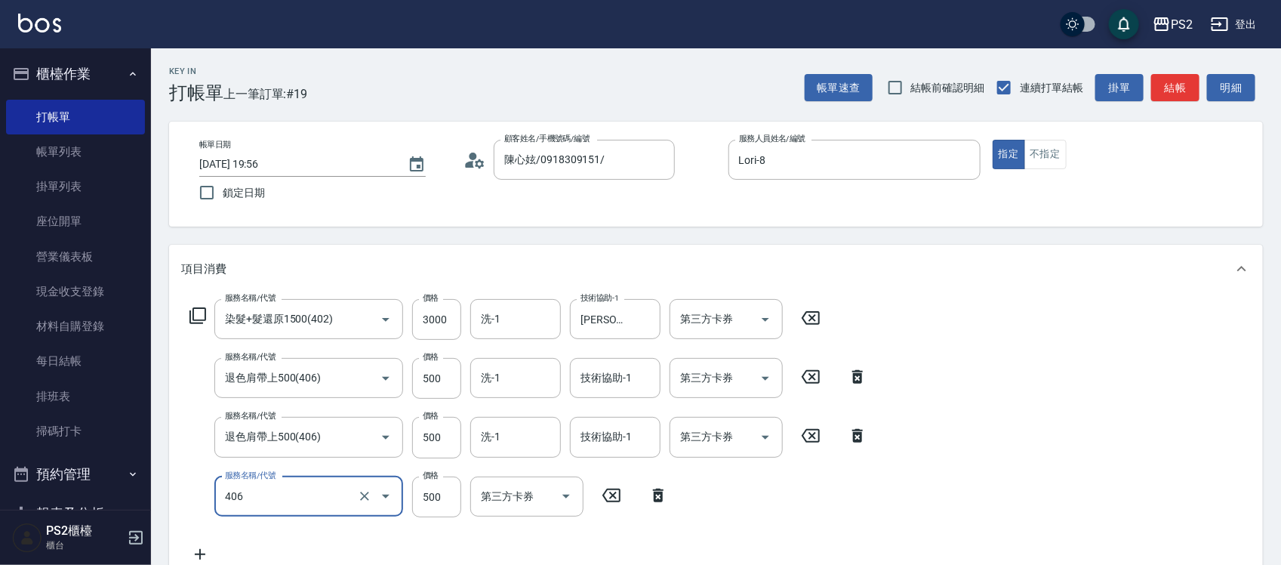
type input "退色肩帶上500(406)"
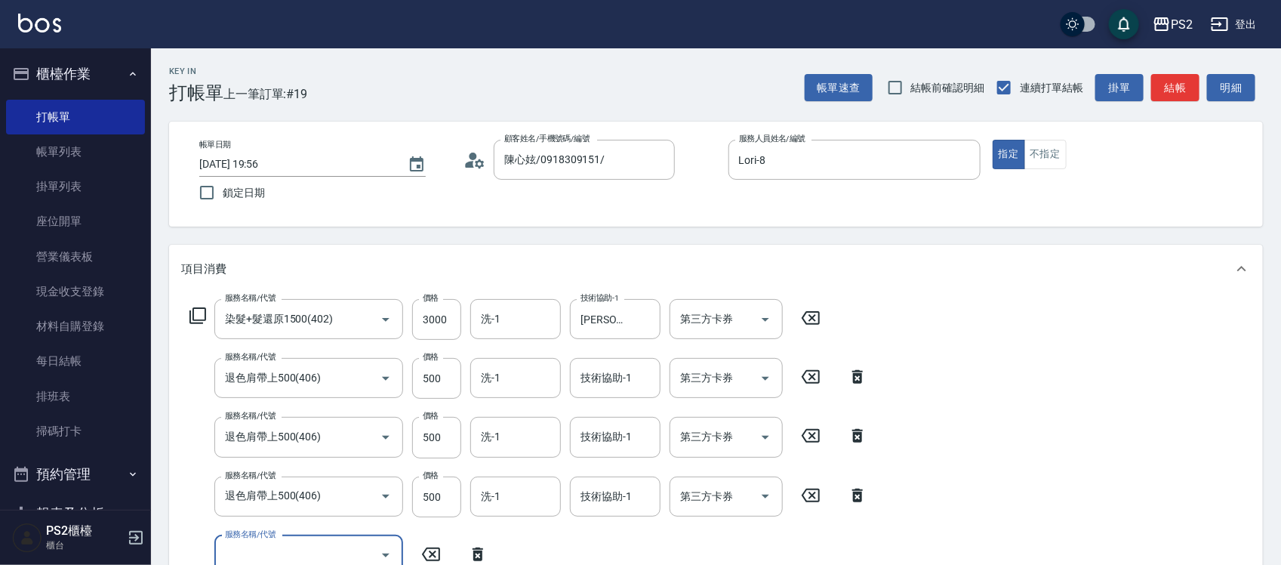
scroll to position [2, 0]
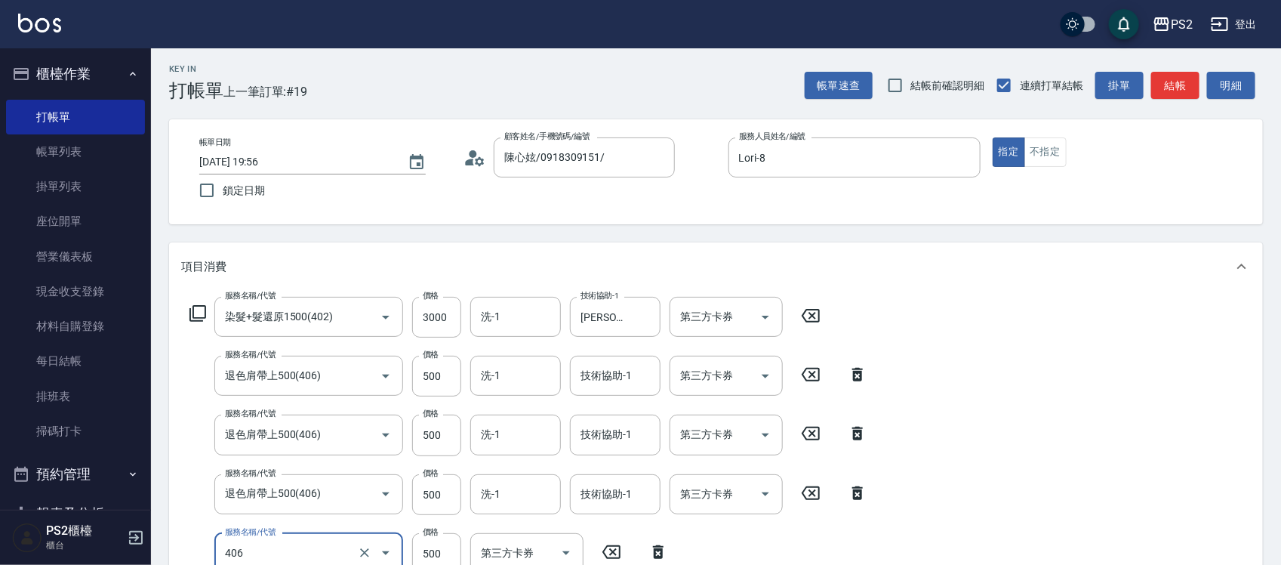
type input "退色肩帶上500(406)"
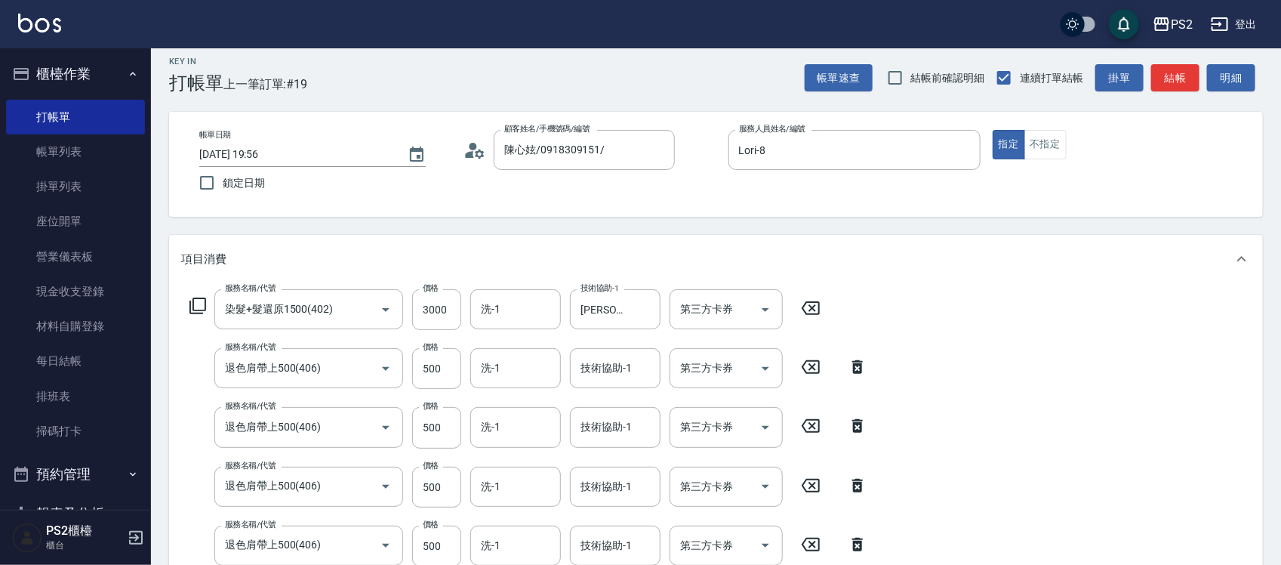
scroll to position [306, 0]
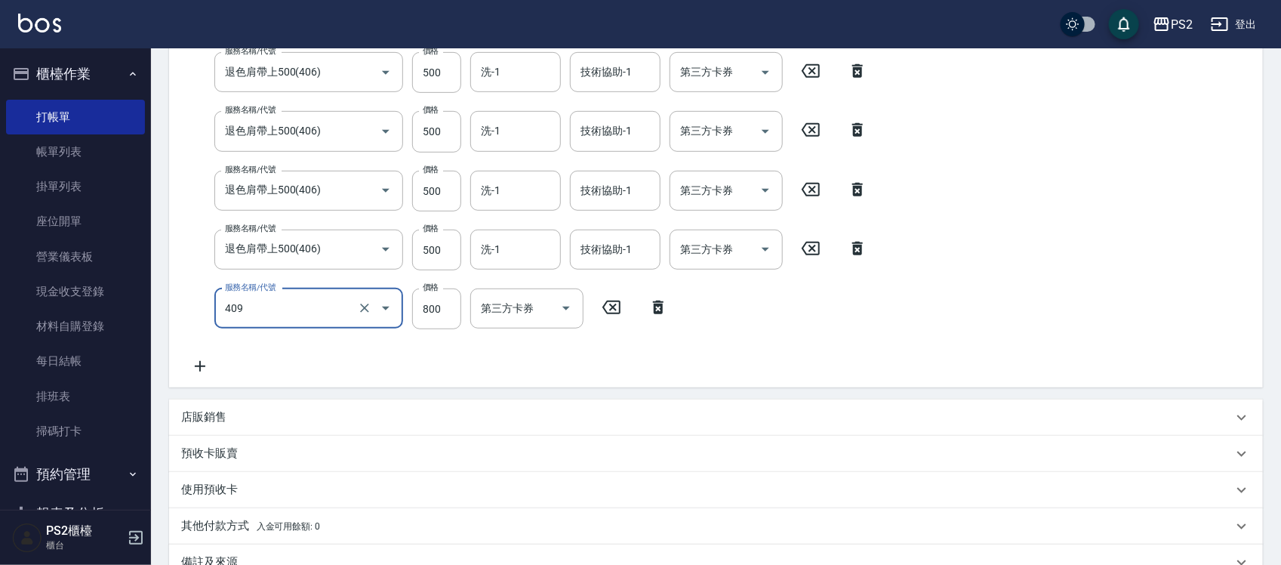
type input "髮長肩帶下800(409)"
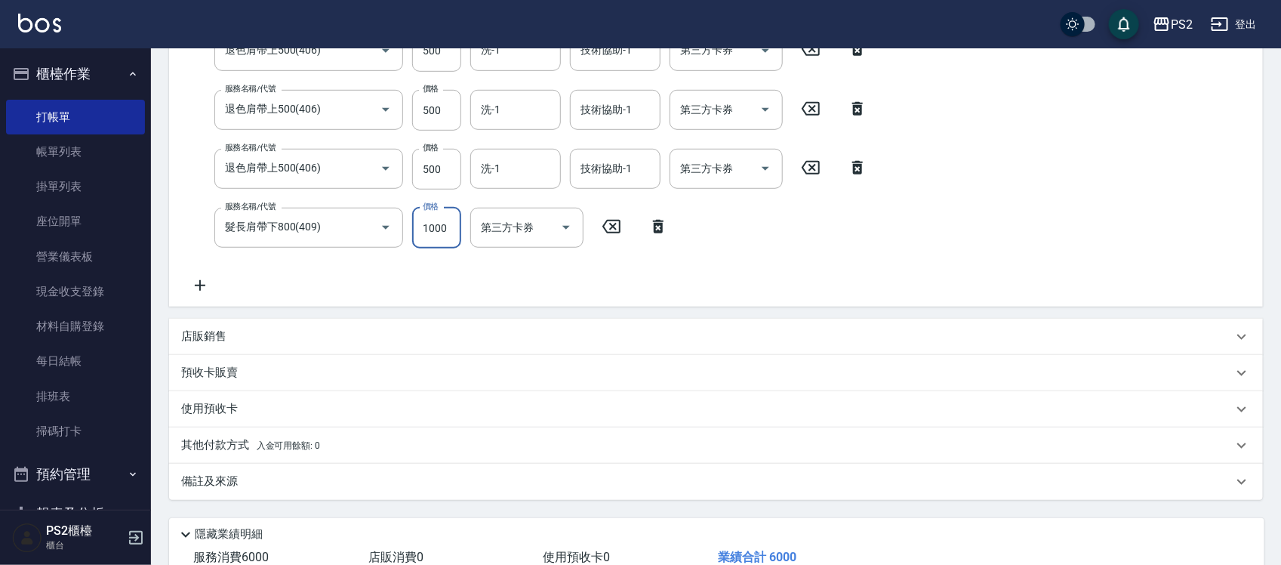
scroll to position [491, 0]
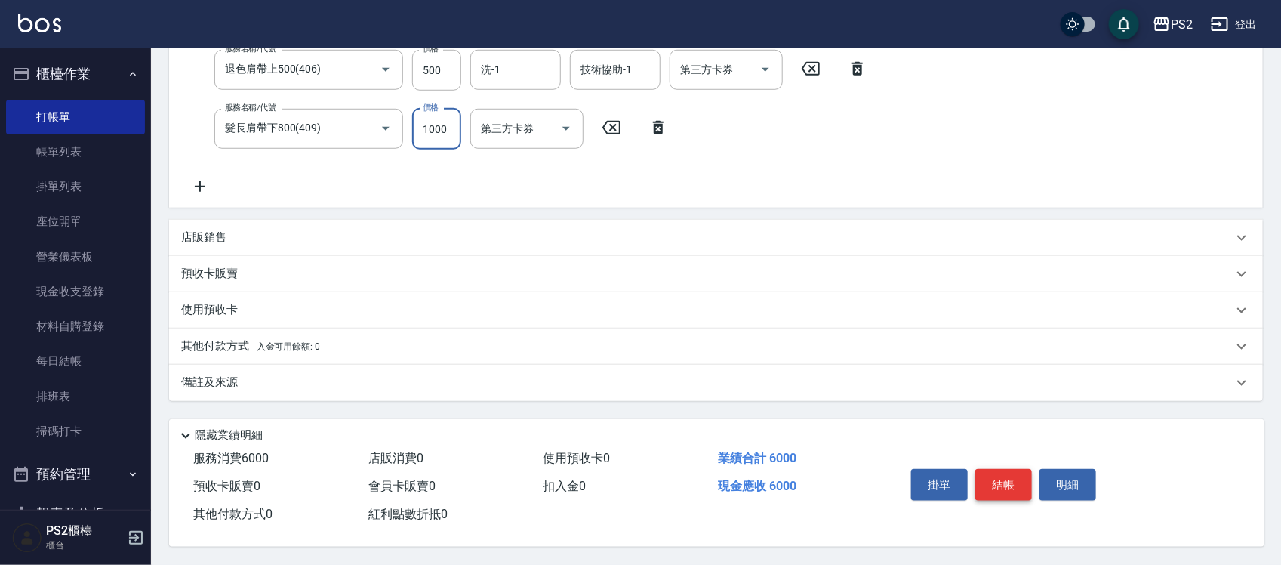
type input "1000"
click at [994, 481] on button "結帳" at bounding box center [1003, 485] width 57 height 32
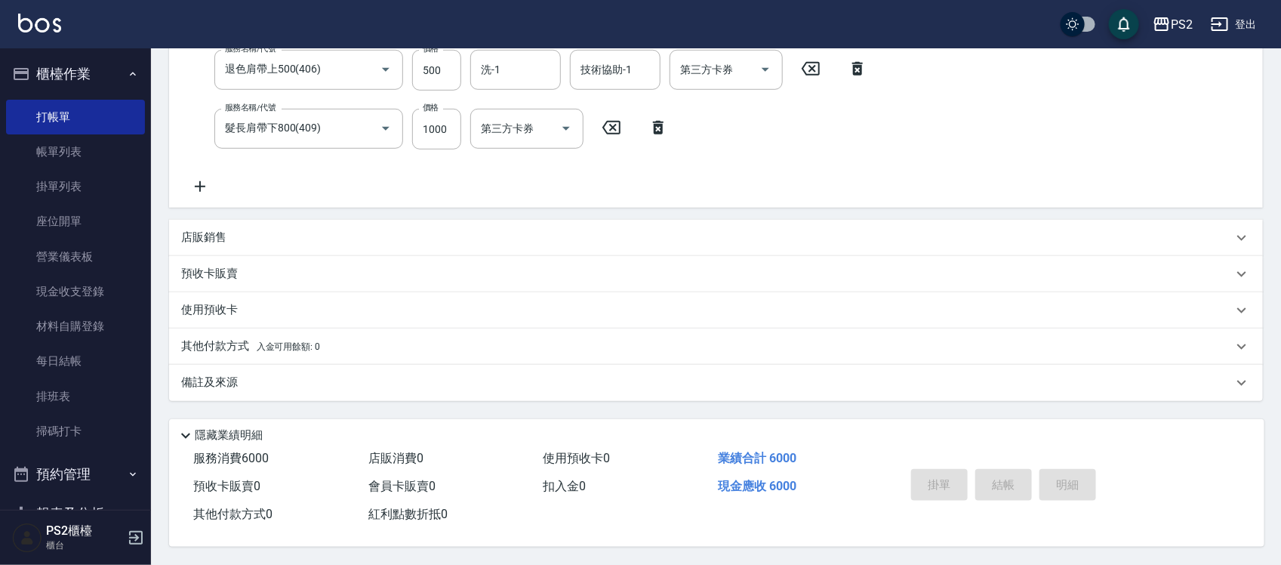
type input "2025/10/10 19:58"
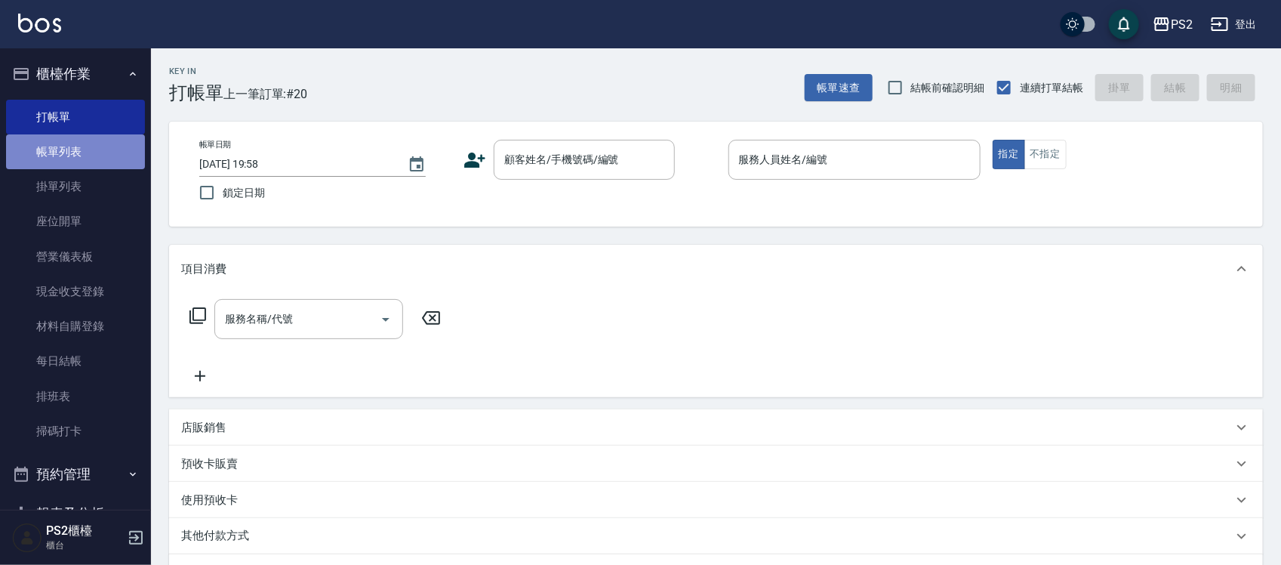
click at [88, 151] on link "帳單列表" at bounding box center [75, 151] width 139 height 35
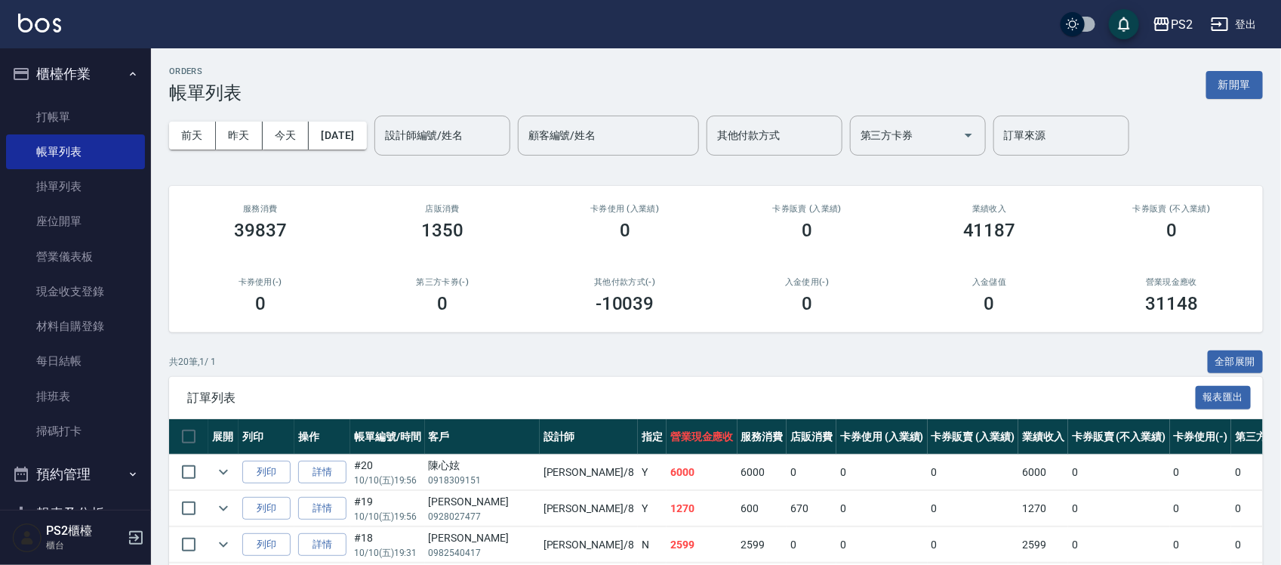
click at [496, 160] on div "前天 昨天 今天 2025/10/10 設計師編號/姓名 設計師編號/姓名 顧客編號/姓名 顧客編號/姓名 其他付款方式 其他付款方式 第三方卡券 第三方卡券…" at bounding box center [716, 135] width 1094 height 64
click at [492, 142] on input "設計師編號/姓名" at bounding box center [442, 135] width 122 height 26
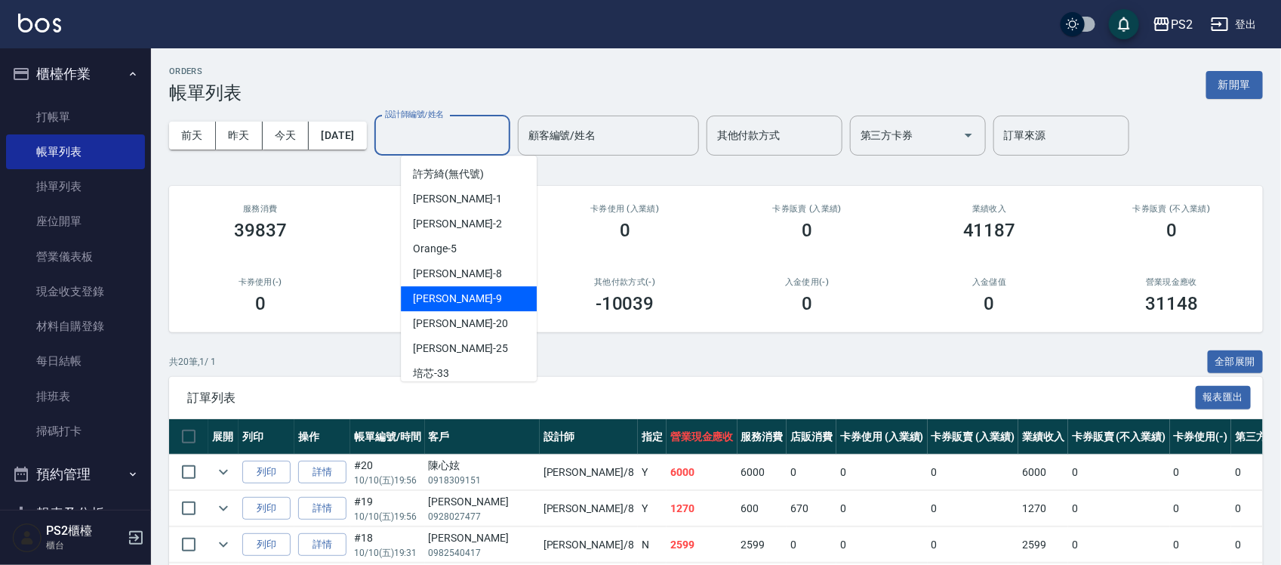
click at [432, 306] on span "Nina -9" at bounding box center [457, 299] width 89 height 16
drag, startPoint x: 495, startPoint y: 140, endPoint x: 366, endPoint y: 125, distance: 129.9
click at [366, 125] on div "前天 昨天 今天 2025/10/10 設計師編號/姓名 Nina-9 設計師編號/姓名 顧客編號/姓名 顧客編號/姓名 其他付款方式 其他付款方式 第三方卡…" at bounding box center [716, 135] width 1094 height 64
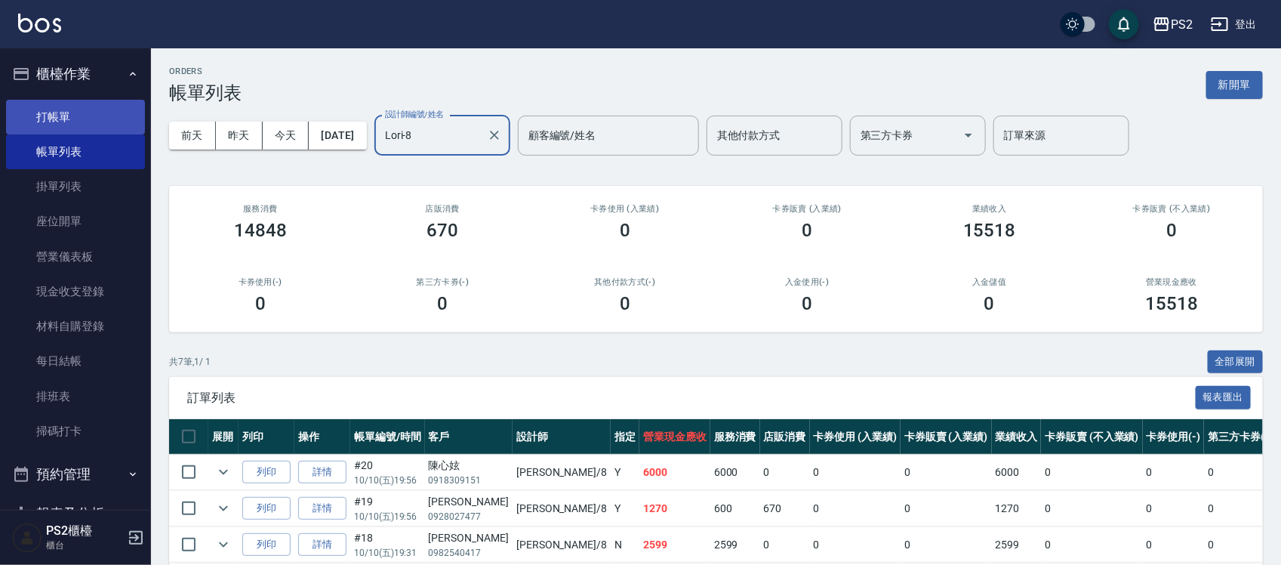
type input "Lori-8"
click at [85, 109] on link "打帳單" at bounding box center [75, 117] width 139 height 35
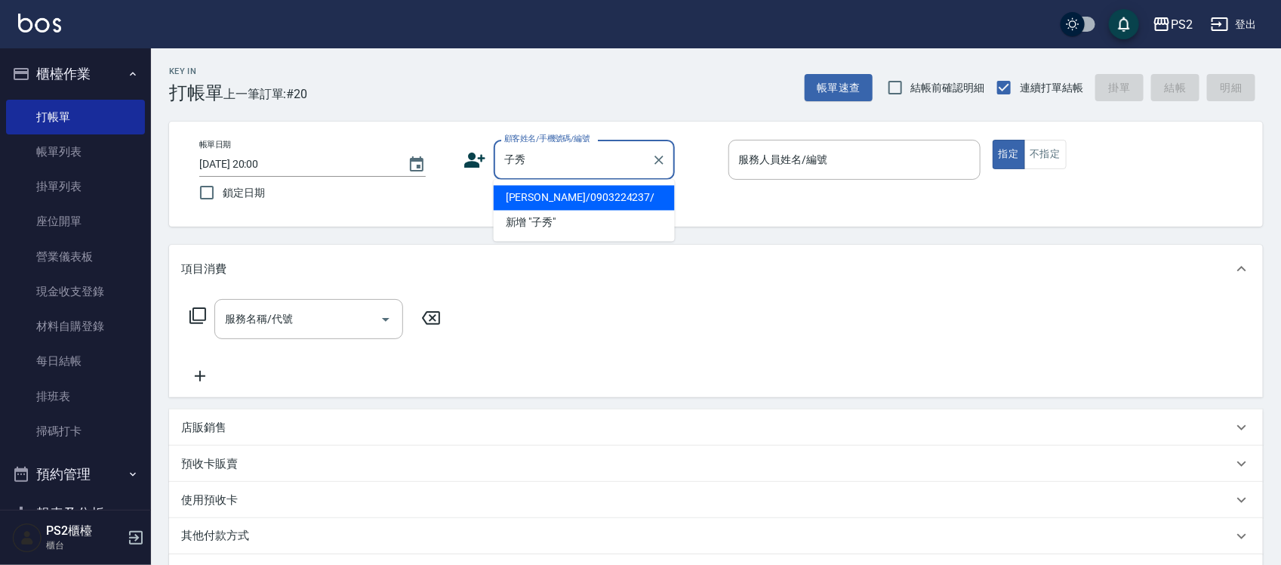
type input "子秀"
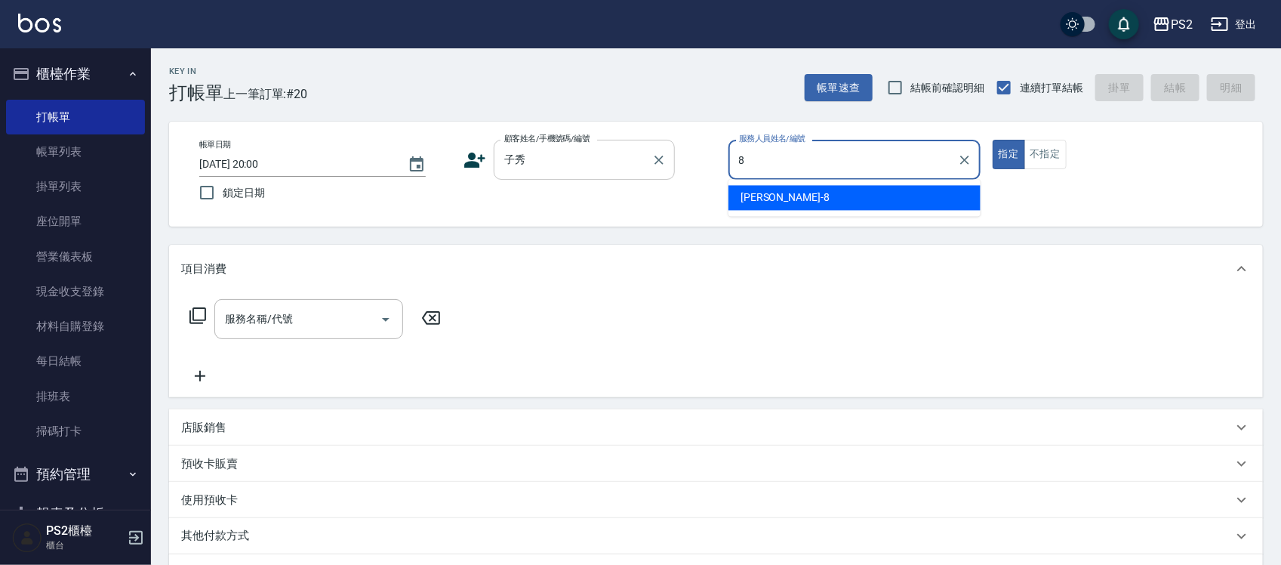
type input "8"
type button "true"
type input "Lori-8"
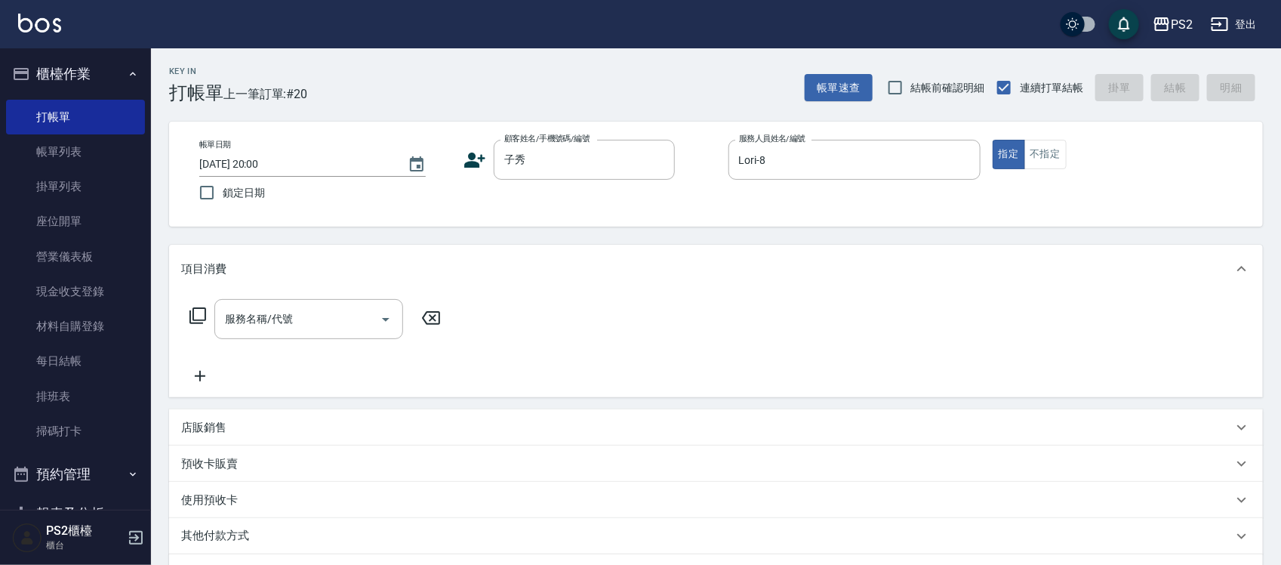
click at [228, 433] on div "店販銷售" at bounding box center [707, 428] width 1052 height 16
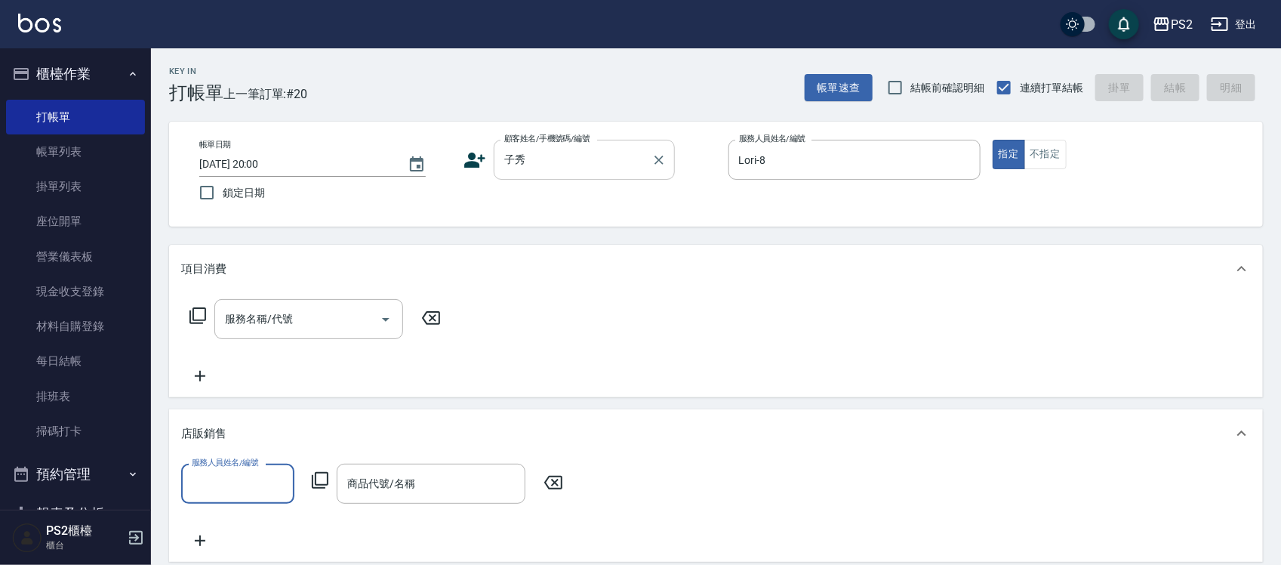
click at [565, 145] on div "子秀 顧客姓名/手機號碼/編號" at bounding box center [584, 160] width 181 height 40
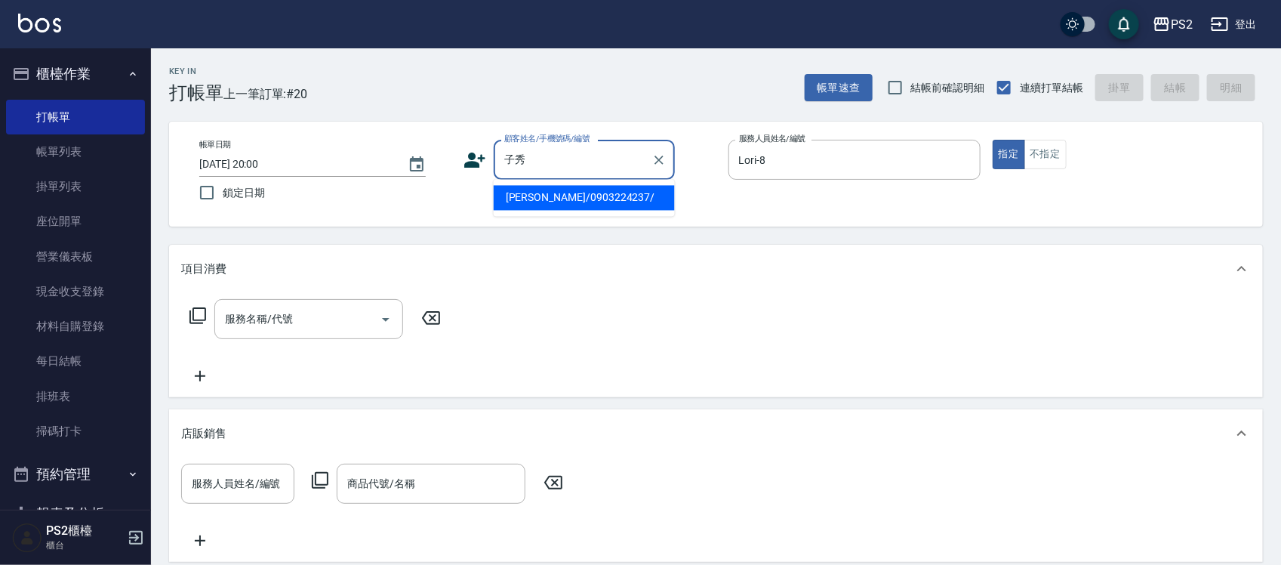
click at [565, 194] on li "蔡子秀/0903224237/" at bounding box center [584, 198] width 181 height 25
type input "蔡子秀/0903224237/"
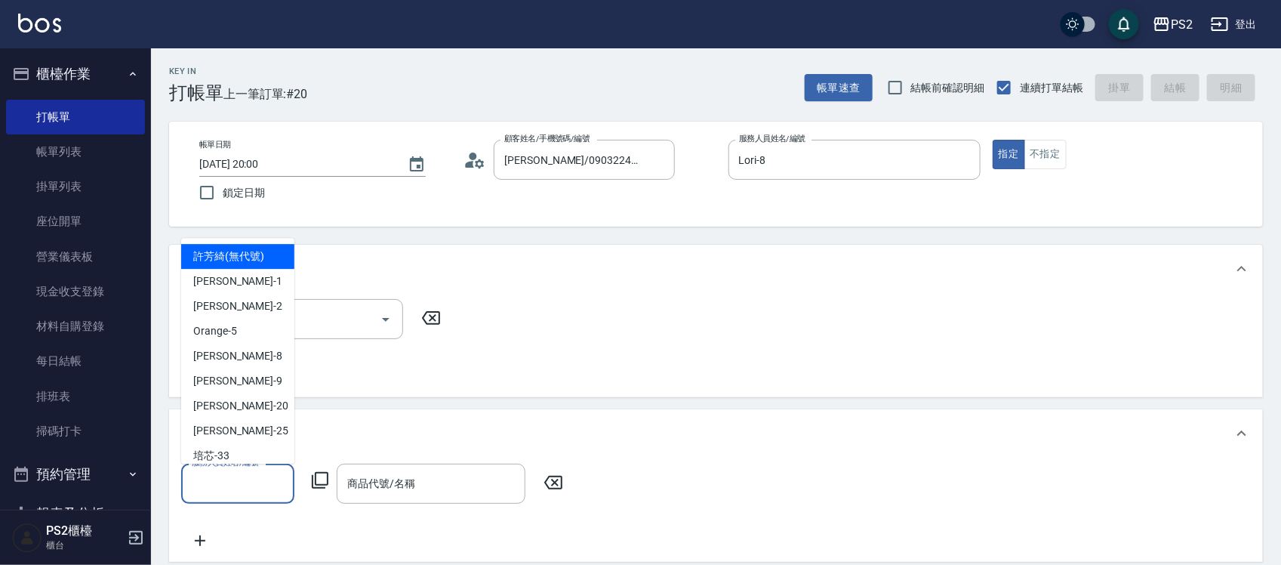
click at [258, 476] on input "服務人員姓名/編號" at bounding box center [238, 483] width 100 height 26
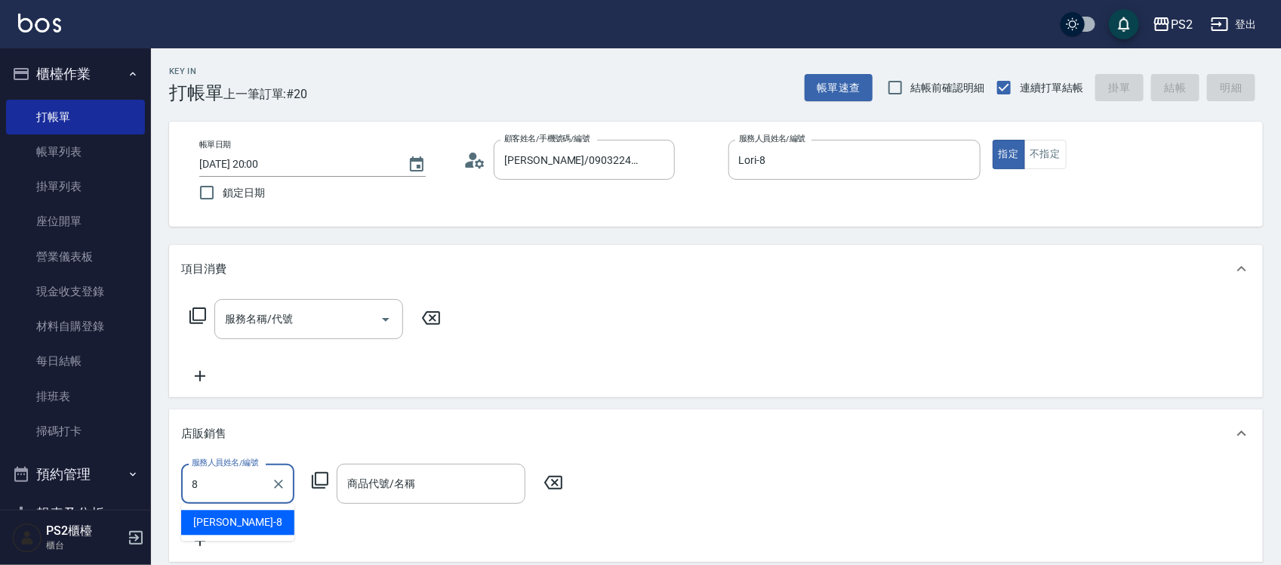
type input "Lori-8"
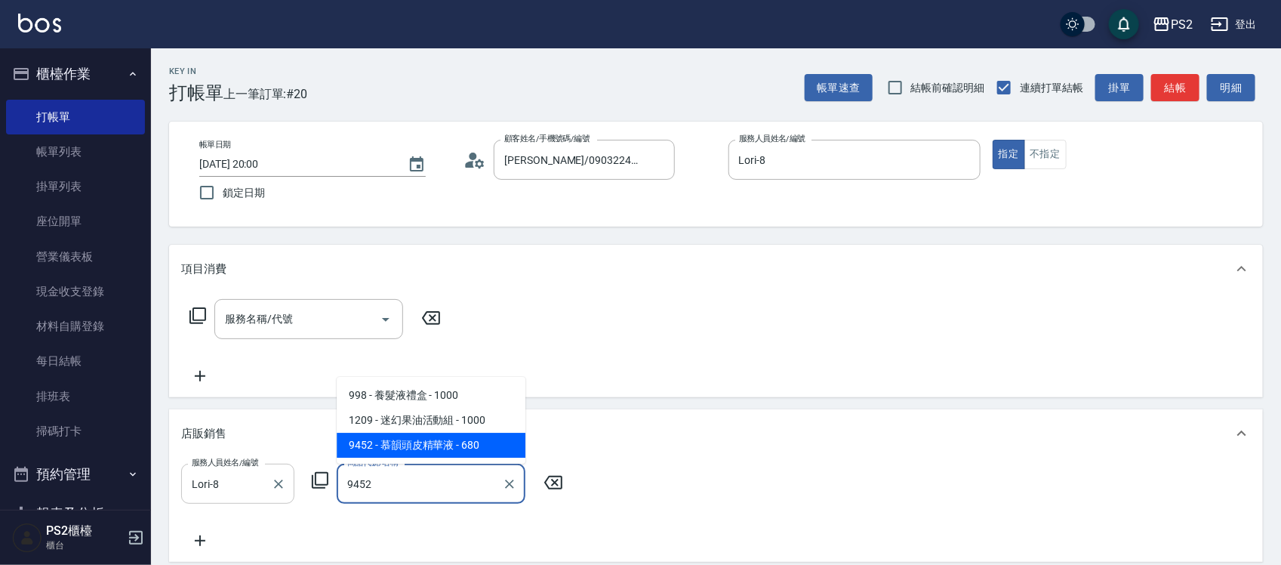
type input "慕韻頭皮精華液"
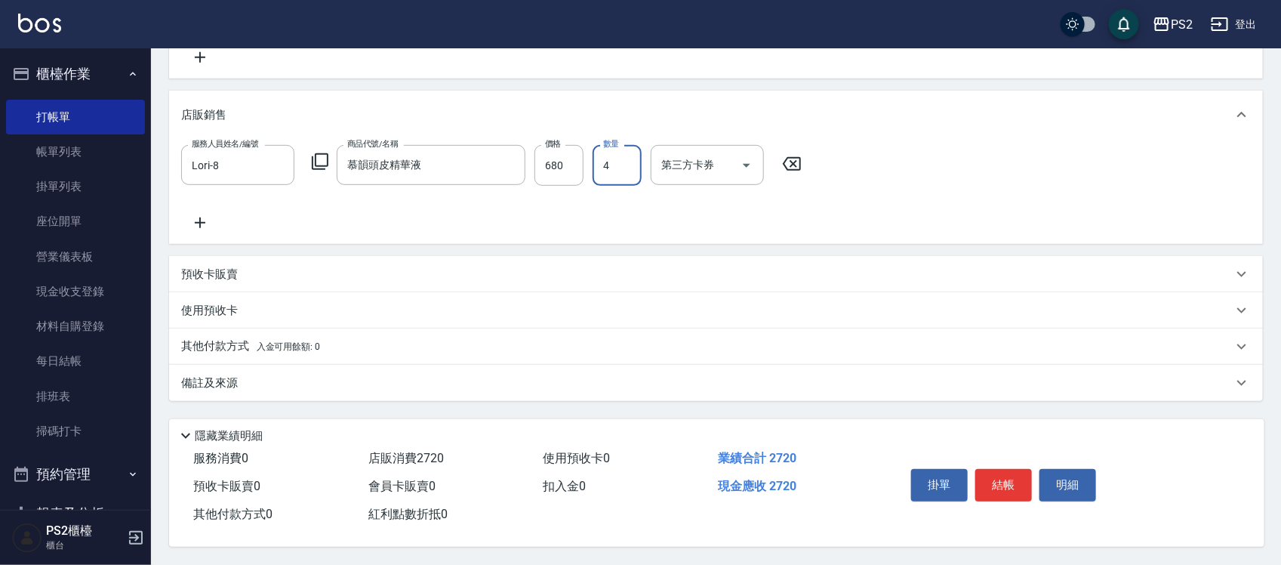
scroll to position [323, 0]
type input "4"
click at [243, 330] on div "其他付款方式 入金可用餘額: 0" at bounding box center [716, 346] width 1094 height 36
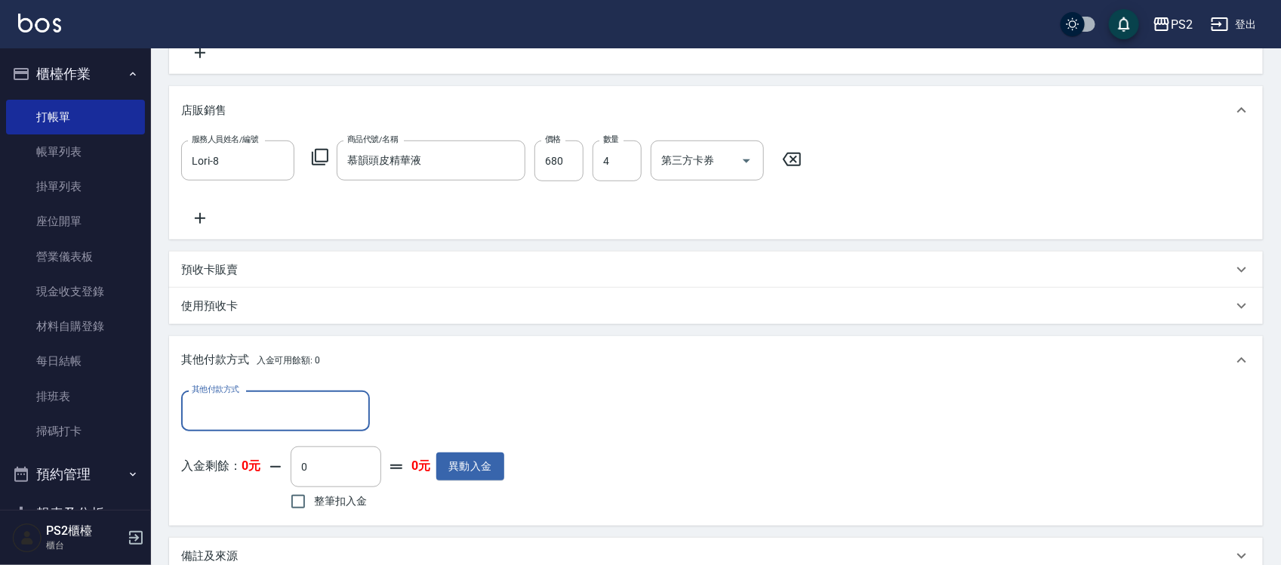
scroll to position [0, 0]
click at [226, 401] on input "其他付款方式" at bounding box center [275, 410] width 175 height 26
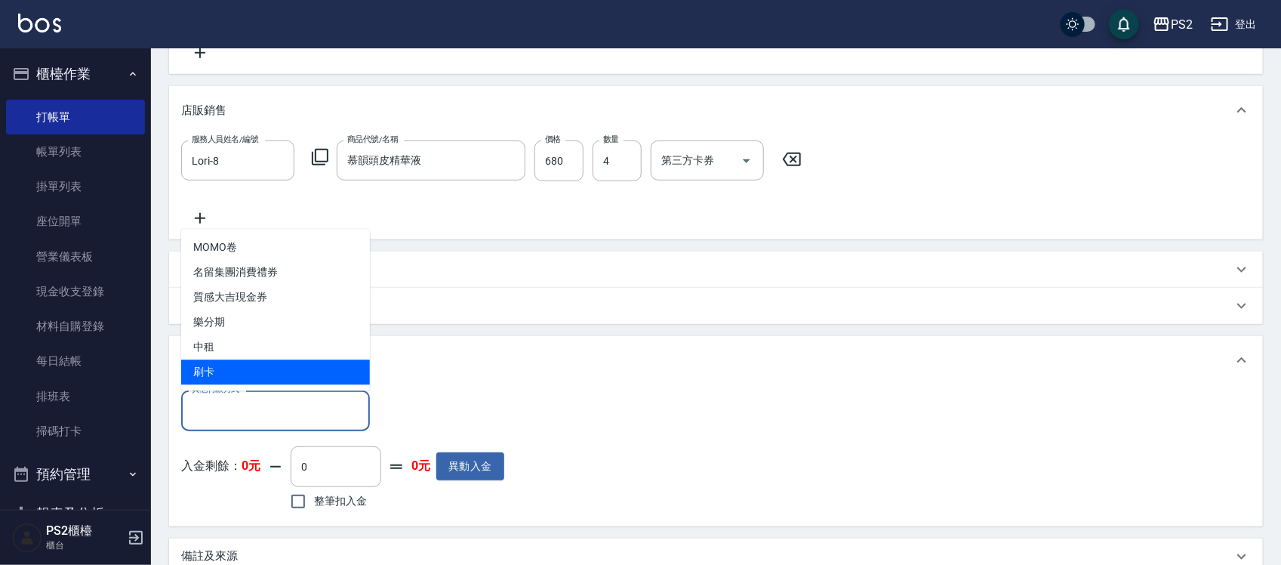
click at [259, 367] on span "刷卡" at bounding box center [275, 372] width 189 height 25
type input "刷卡"
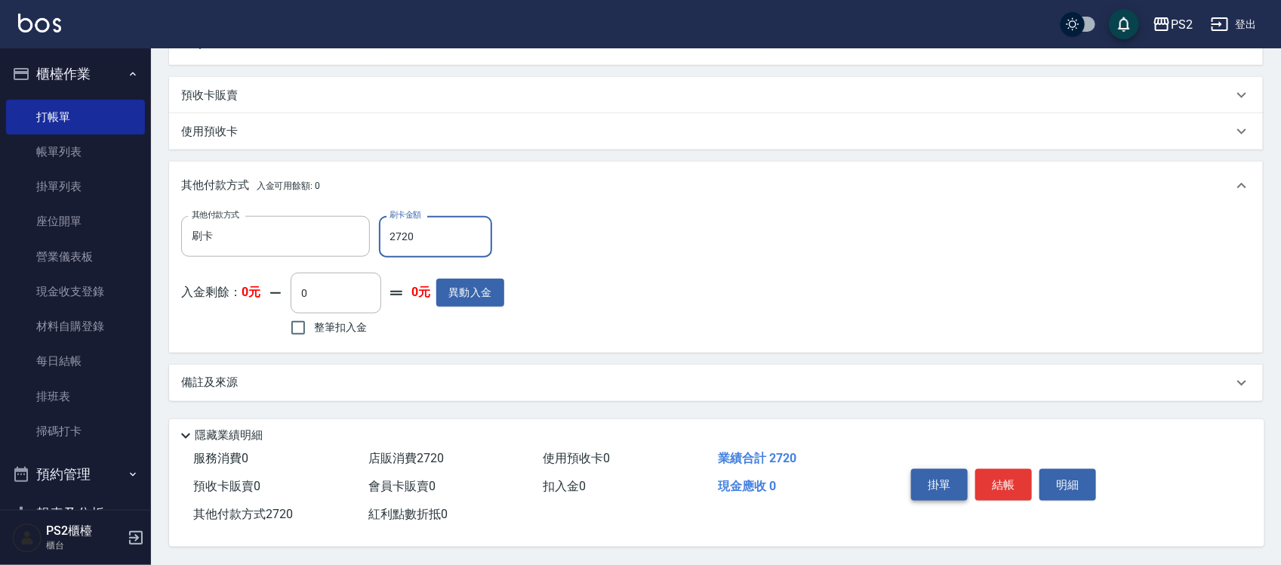
scroll to position [502, 0]
type input "2720"
click at [1021, 480] on button "結帳" at bounding box center [1003, 485] width 57 height 32
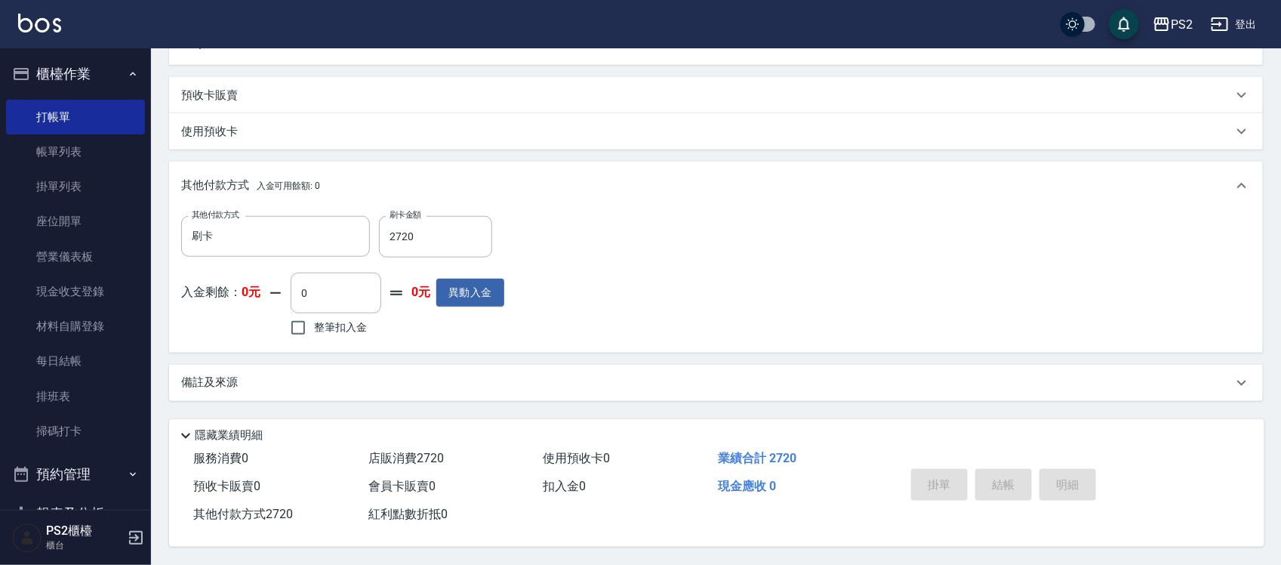
type input "2025/10/10 20:01"
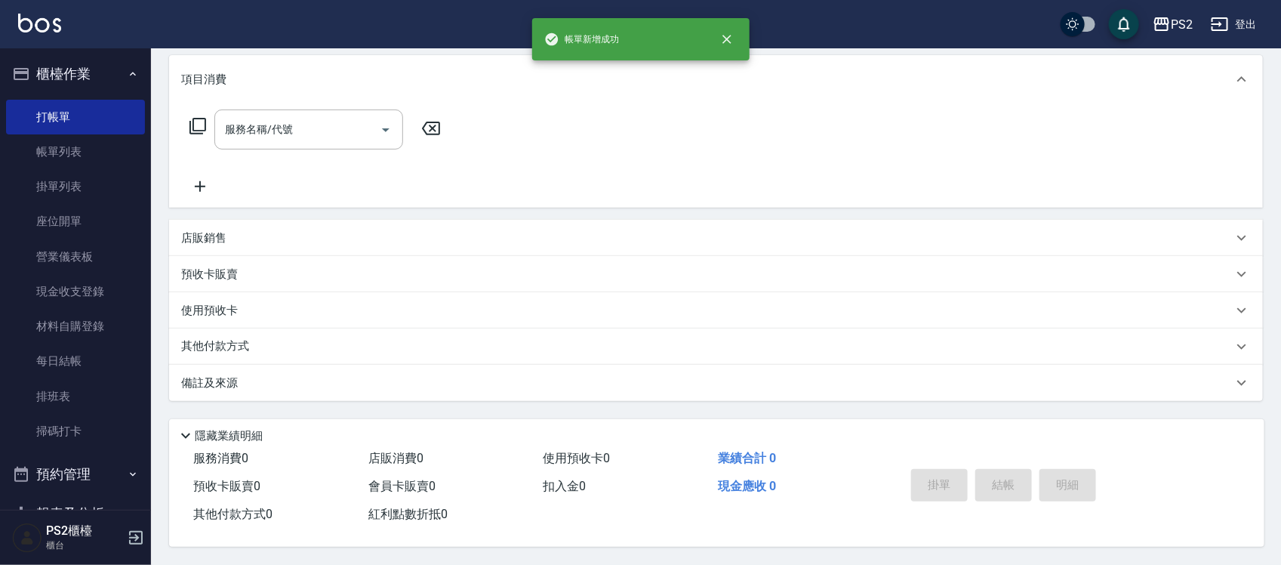
scroll to position [0, 0]
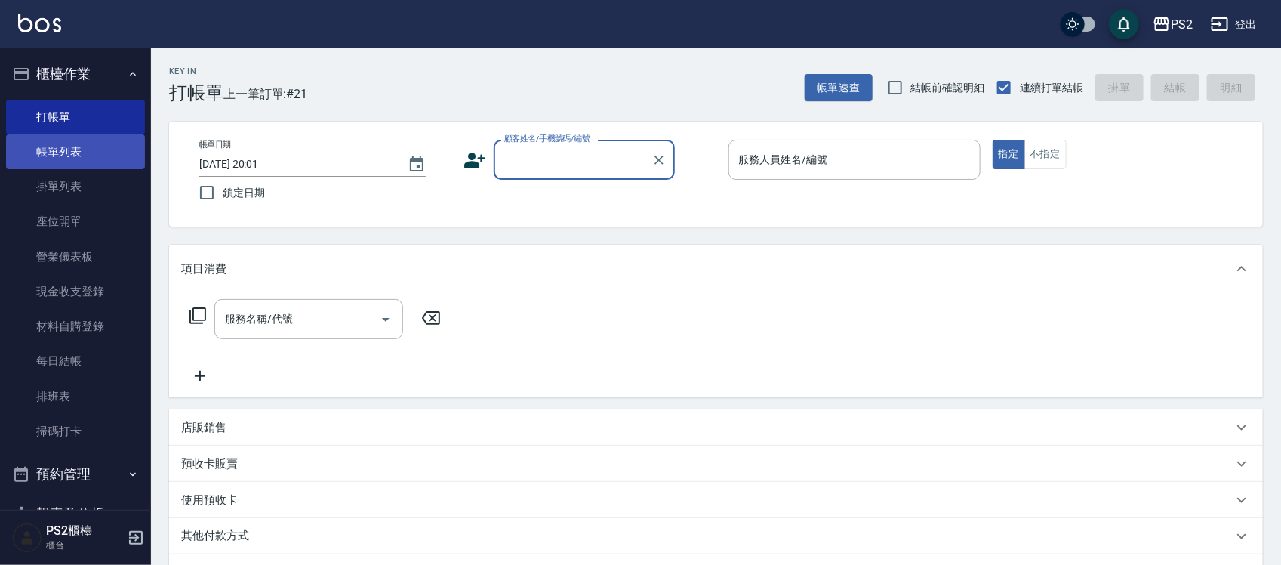
click at [76, 152] on link "帳單列表" at bounding box center [75, 151] width 139 height 35
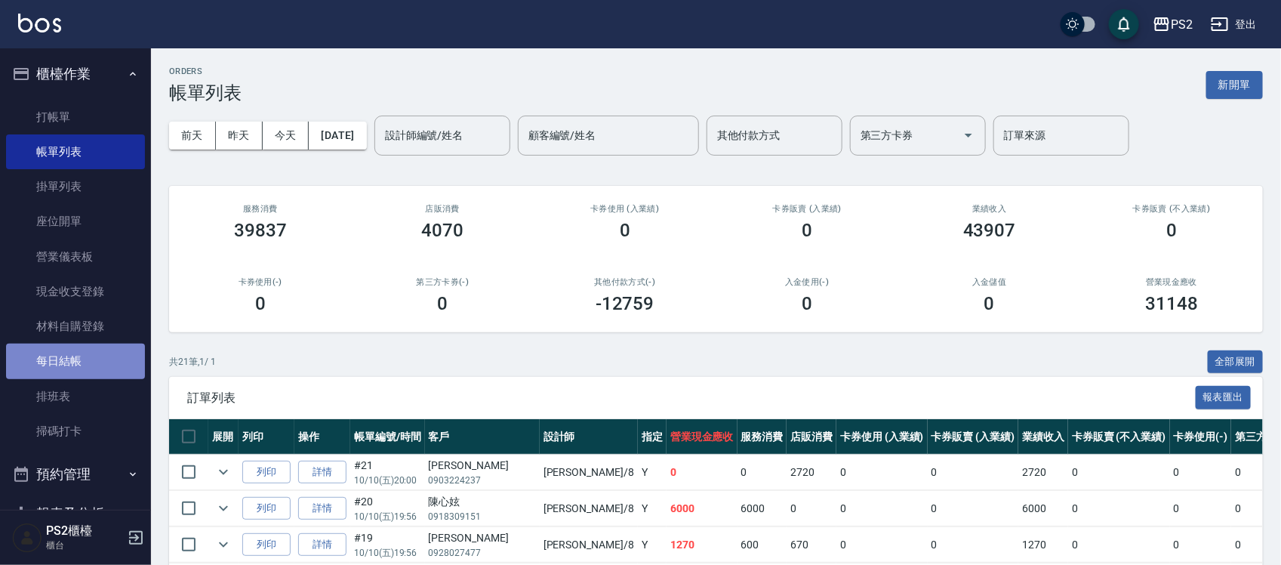
click at [87, 350] on link "每日結帳" at bounding box center [75, 360] width 139 height 35
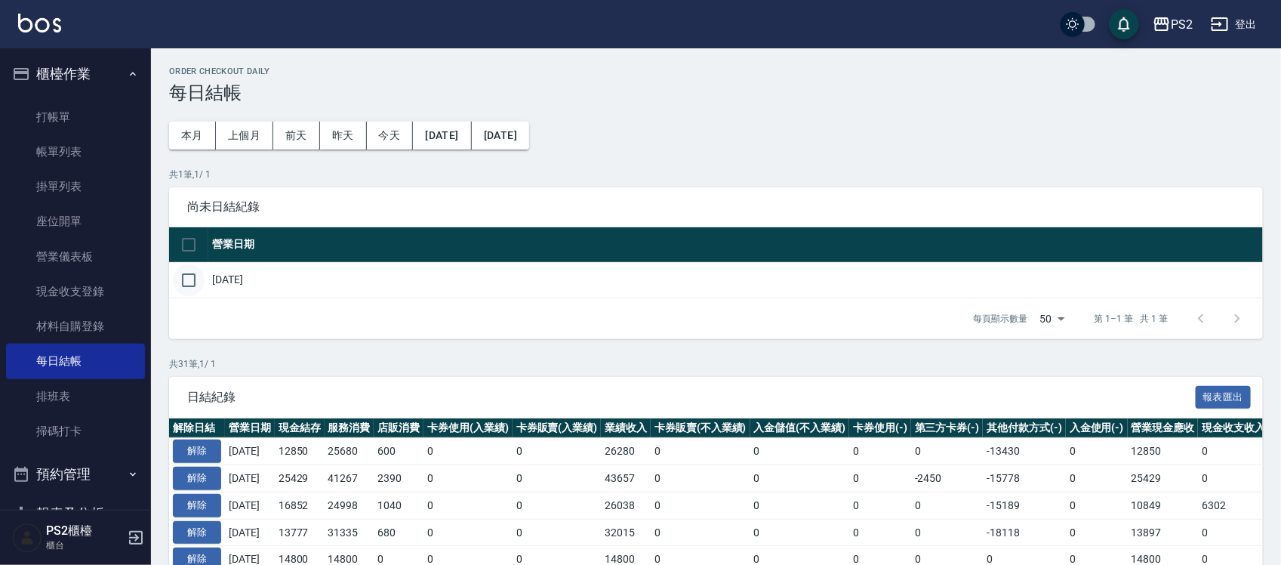
click at [189, 276] on input "checkbox" at bounding box center [189, 280] width 32 height 32
checkbox input "true"
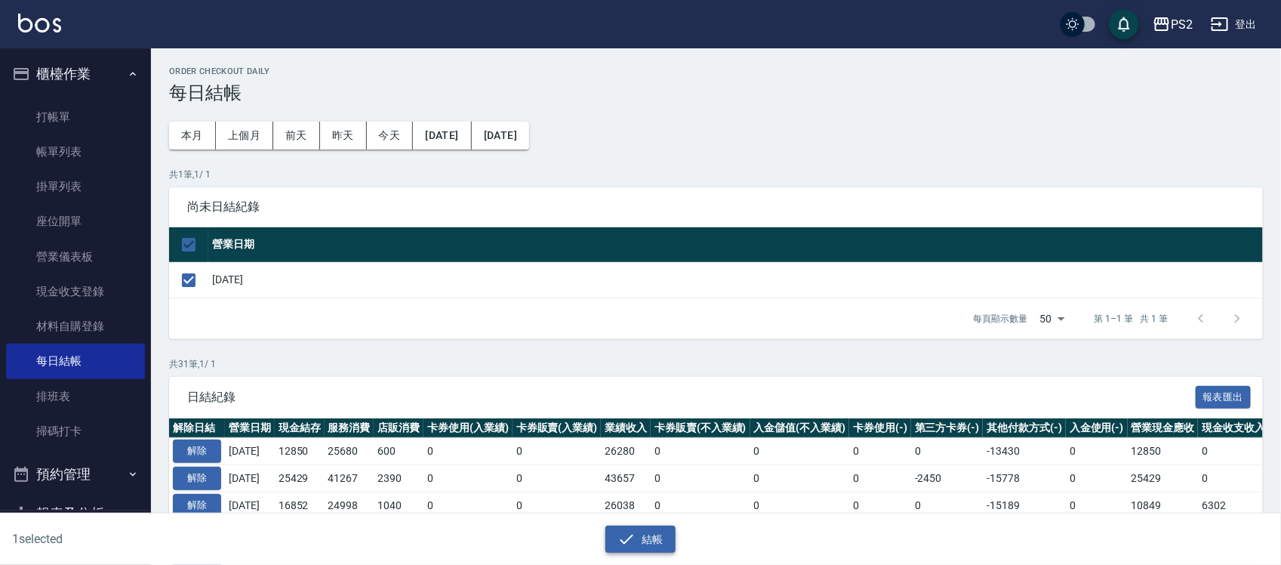
click at [619, 540] on icon "button" at bounding box center [626, 539] width 18 height 18
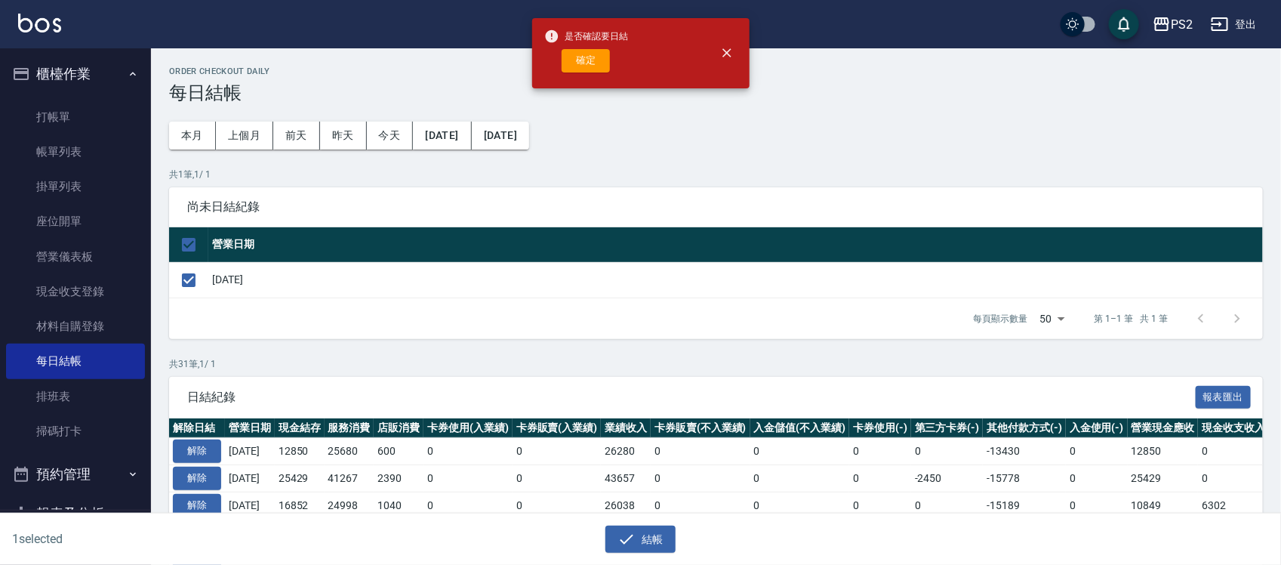
click at [579, 54] on button "確定" at bounding box center [586, 60] width 48 height 23
checkbox input "false"
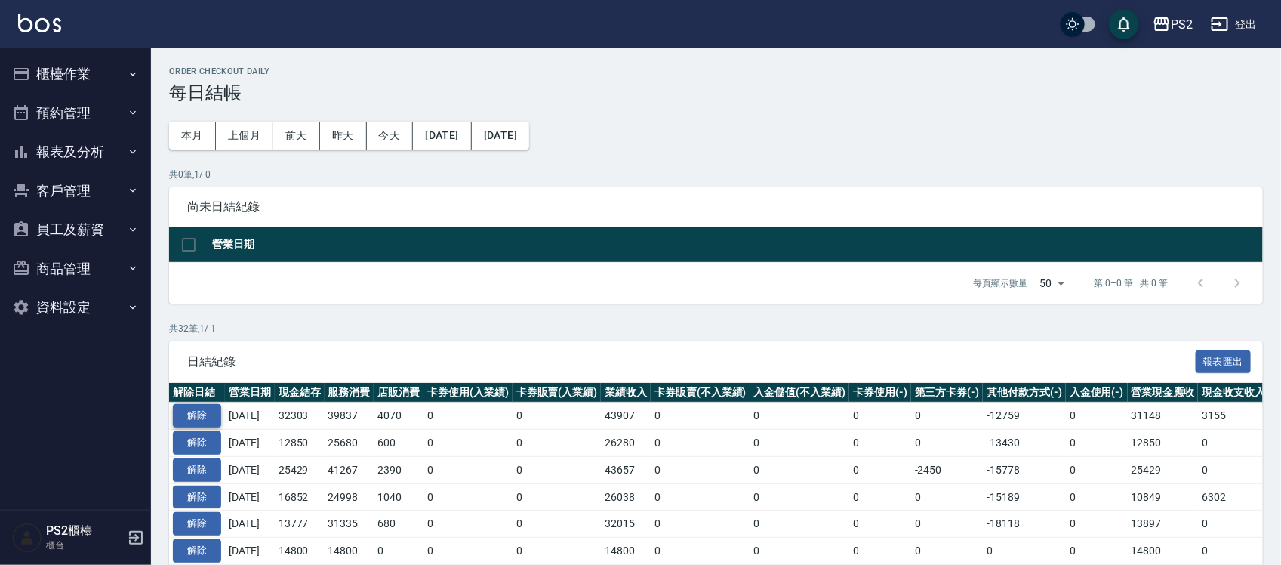
click at [185, 414] on button "解除" at bounding box center [197, 415] width 48 height 23
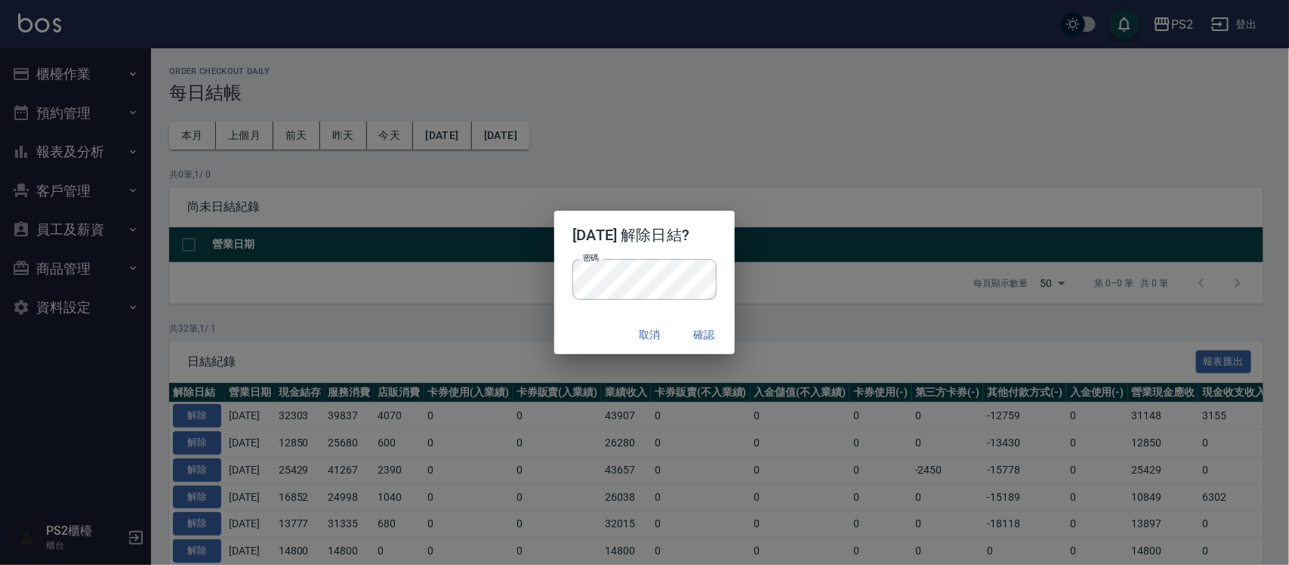
click at [605, 312] on div "密碼 密碼" at bounding box center [644, 287] width 180 height 56
click at [710, 332] on button "確認" at bounding box center [704, 335] width 48 height 28
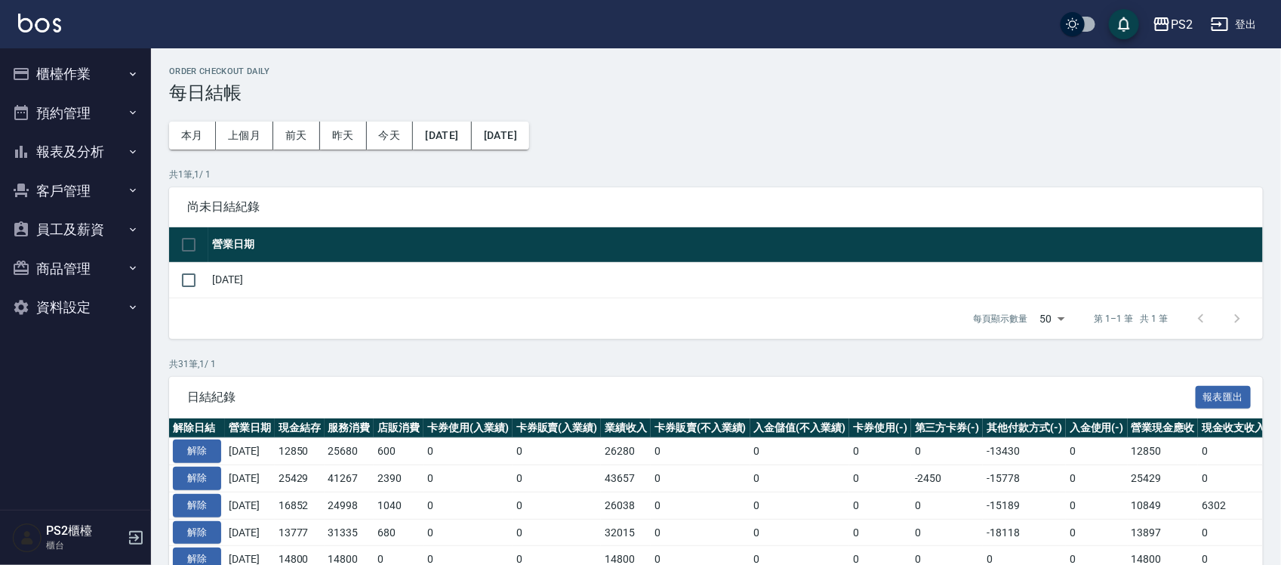
click at [77, 73] on button "櫃檯作業" at bounding box center [75, 73] width 139 height 39
click at [99, 79] on button "櫃檯作業" at bounding box center [75, 73] width 139 height 39
click at [94, 81] on button "櫃檯作業" at bounding box center [75, 73] width 139 height 39
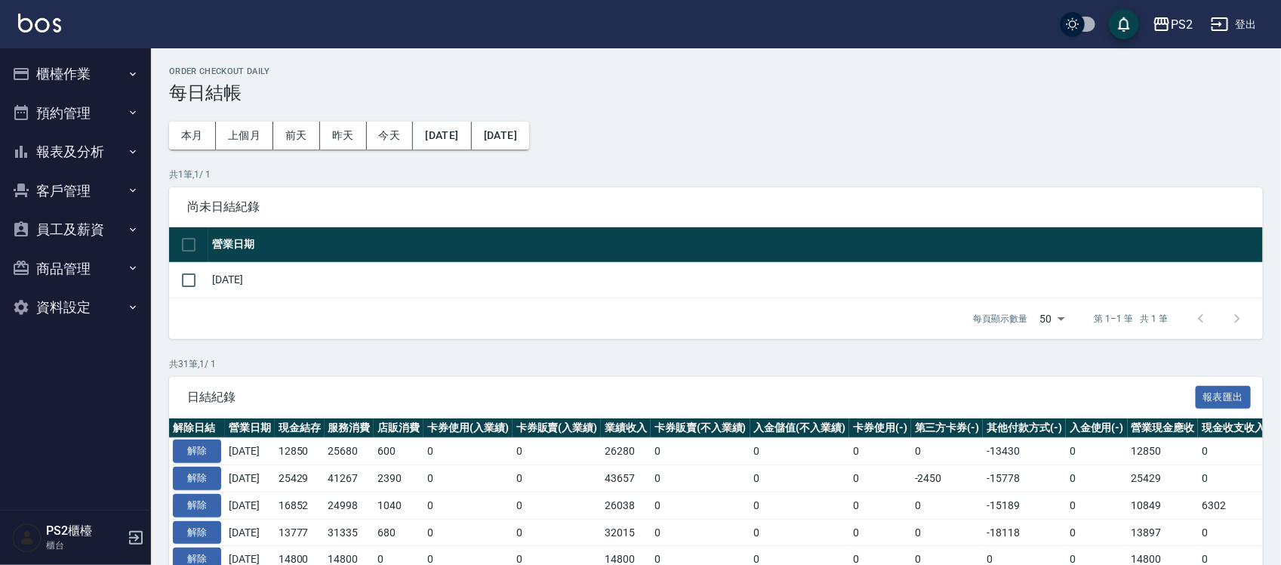
click at [94, 81] on button "櫃檯作業" at bounding box center [75, 73] width 139 height 39
click at [107, 75] on button "櫃檯作業" at bounding box center [75, 73] width 139 height 39
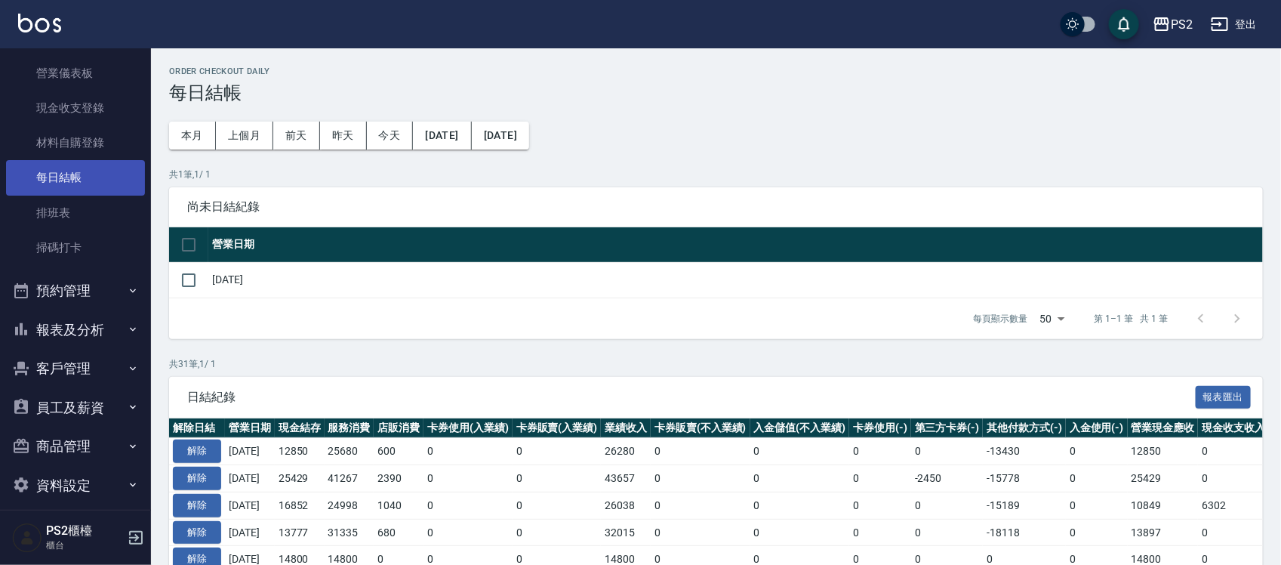
scroll to position [189, 0]
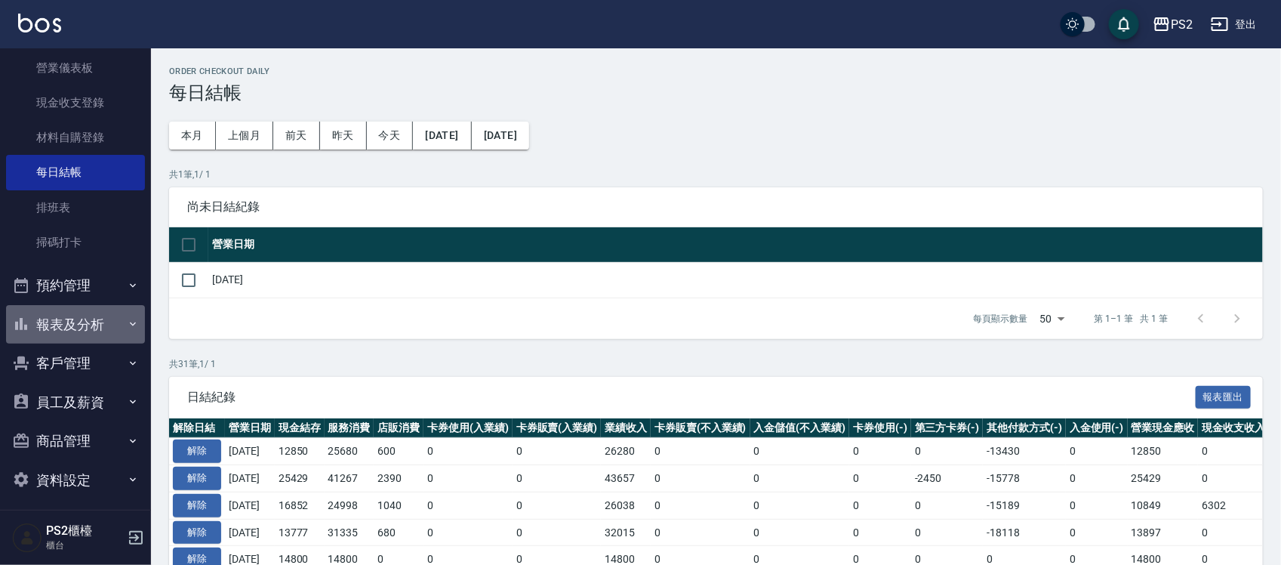
click at [107, 325] on button "報表及分析" at bounding box center [75, 324] width 139 height 39
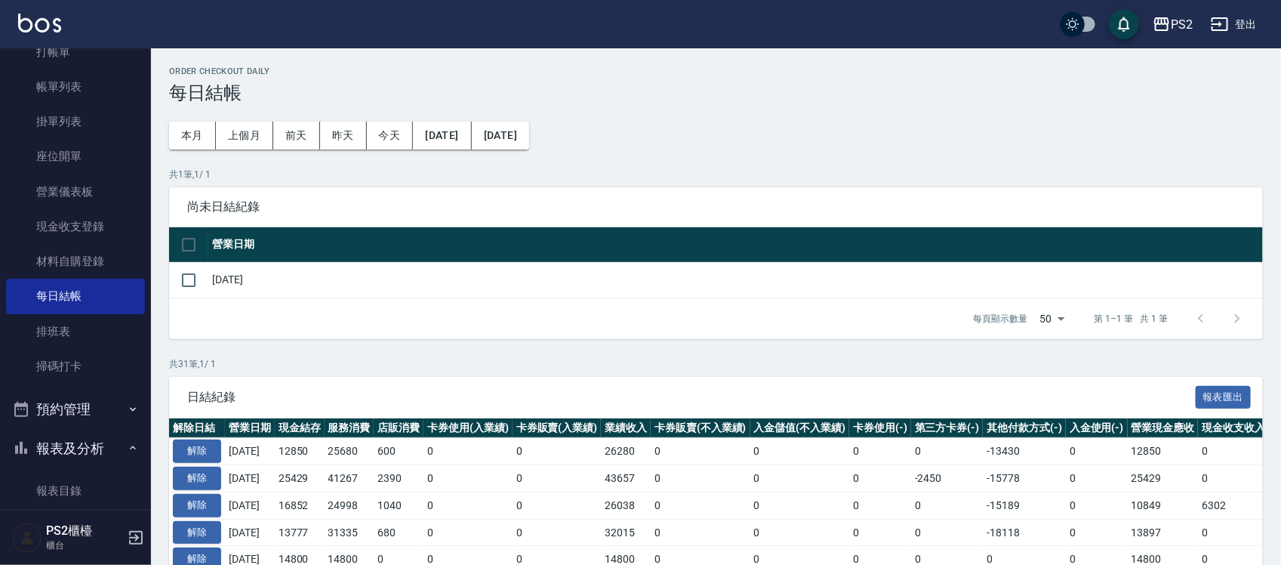
scroll to position [0, 0]
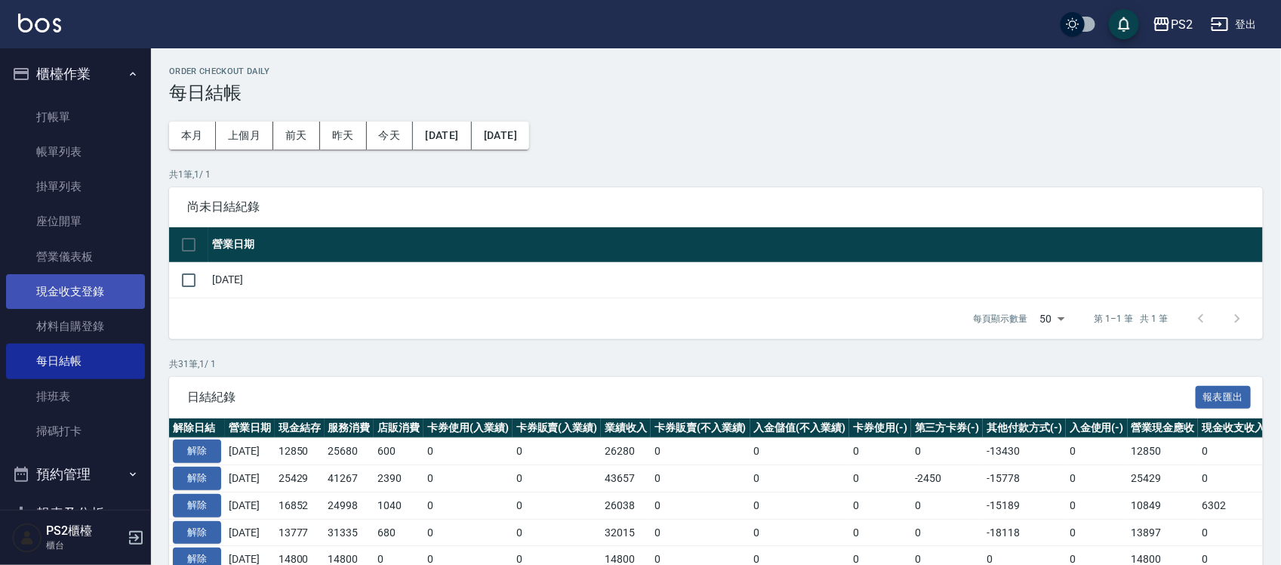
click at [94, 292] on link "現金收支登錄" at bounding box center [75, 291] width 139 height 35
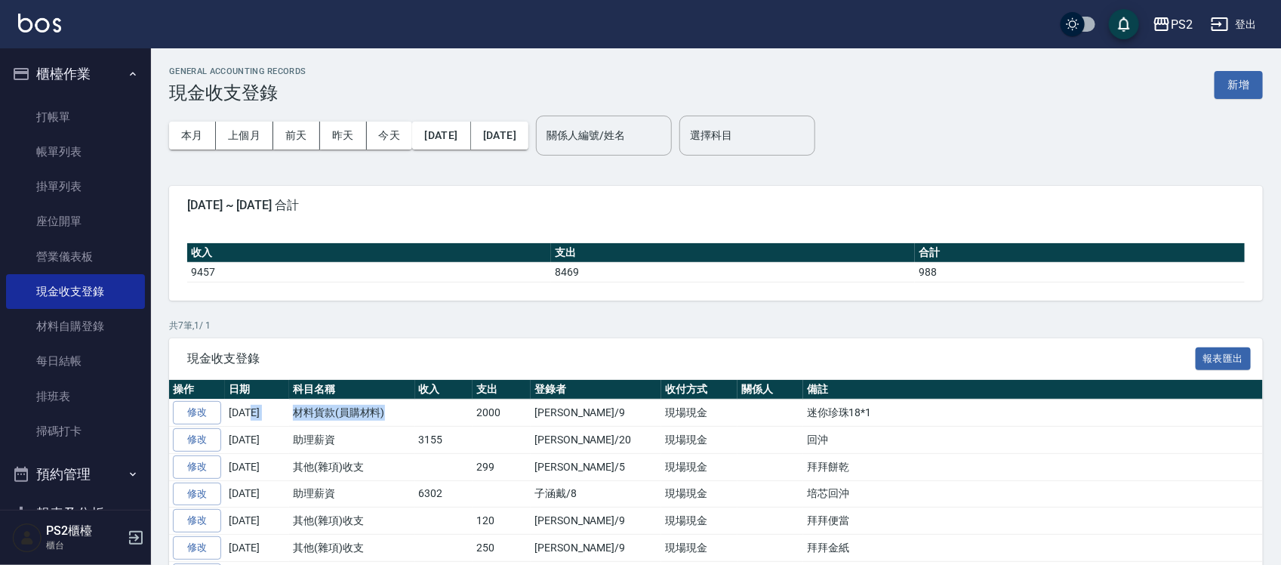
drag, startPoint x: 251, startPoint y: 412, endPoint x: 410, endPoint y: 417, distance: 158.6
click at [410, 417] on tr "修改 2025-10-10 材料貨款(員購材料) 2000 薛羽涵/9 現場現金 迷你珍珠18*1" at bounding box center [716, 412] width 1094 height 27
click at [410, 417] on td "材料貨款(員購材料)" at bounding box center [352, 412] width 126 height 27
click at [420, 417] on td at bounding box center [444, 412] width 58 height 27
drag, startPoint x: 750, startPoint y: 417, endPoint x: 236, endPoint y: 406, distance: 514.2
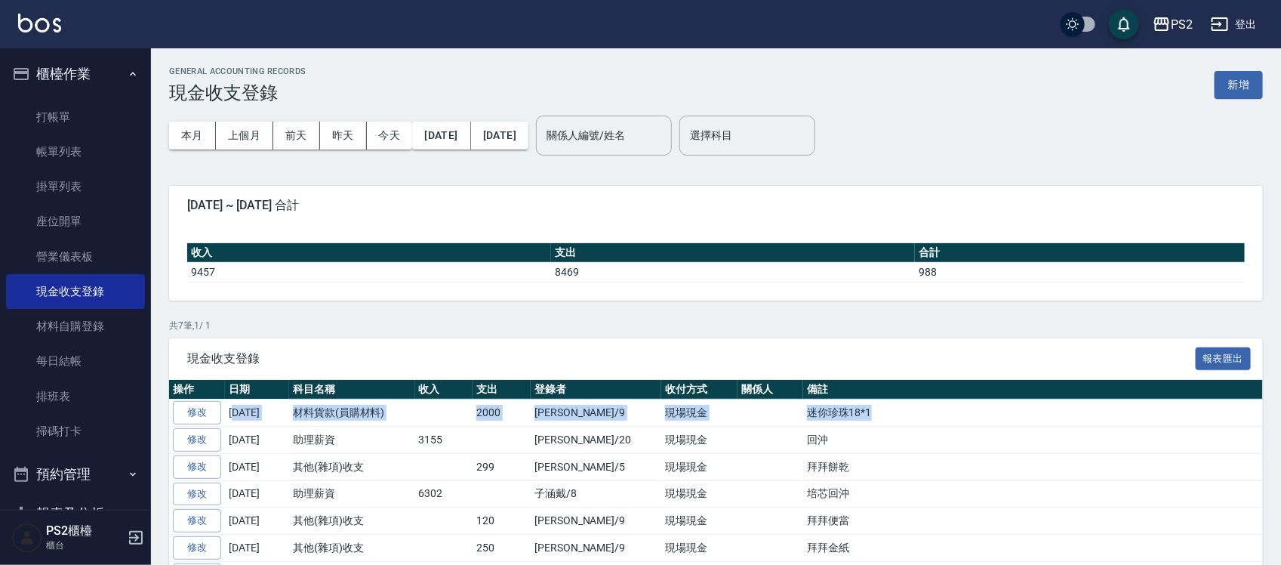
click at [236, 406] on tr "修改 2025-10-10 材料貨款(員購材料) 2000 薛羽涵/9 現場現金 迷你珍珠18*1" at bounding box center [716, 412] width 1094 height 27
click at [236, 406] on td "2025-10-10" at bounding box center [257, 412] width 64 height 27
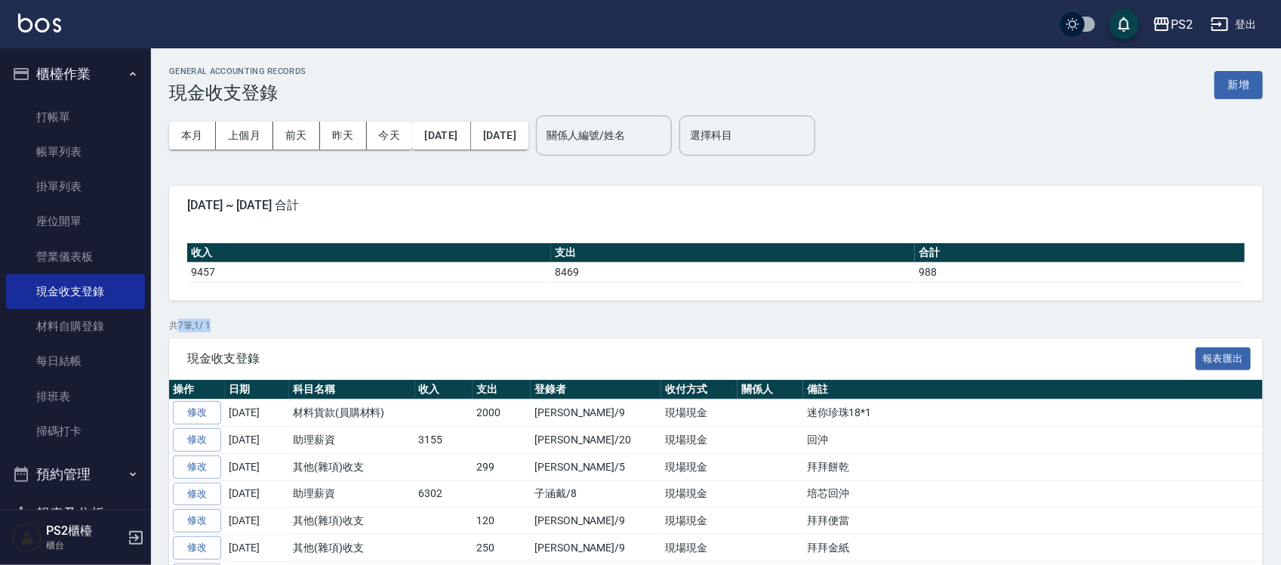
drag, startPoint x: 174, startPoint y: 317, endPoint x: 223, endPoint y: 322, distance: 49.4
click at [223, 322] on div "GENERAL ACCOUNTING RECORDS 現金收支登錄 新增 本月 上個月 前天 昨天 今天 2025/10/01 2025/10/10 關係人編…" at bounding box center [716, 347] width 1130 height 599
click at [232, 322] on p "共 7 筆, 1 / 1" at bounding box center [716, 326] width 1094 height 14
drag, startPoint x: 232, startPoint y: 322, endPoint x: 151, endPoint y: 315, distance: 81.1
click at [151, 315] on div "PS2 登出 櫃檯作業 打帳單 帳單列表 掛單列表 座位開單 營業儀表板 現金收支登錄 材料自購登錄 每日結帳 排班表 掃碼打卡 預約管理 預約管理 單日預約…" at bounding box center [640, 324] width 1281 height 648
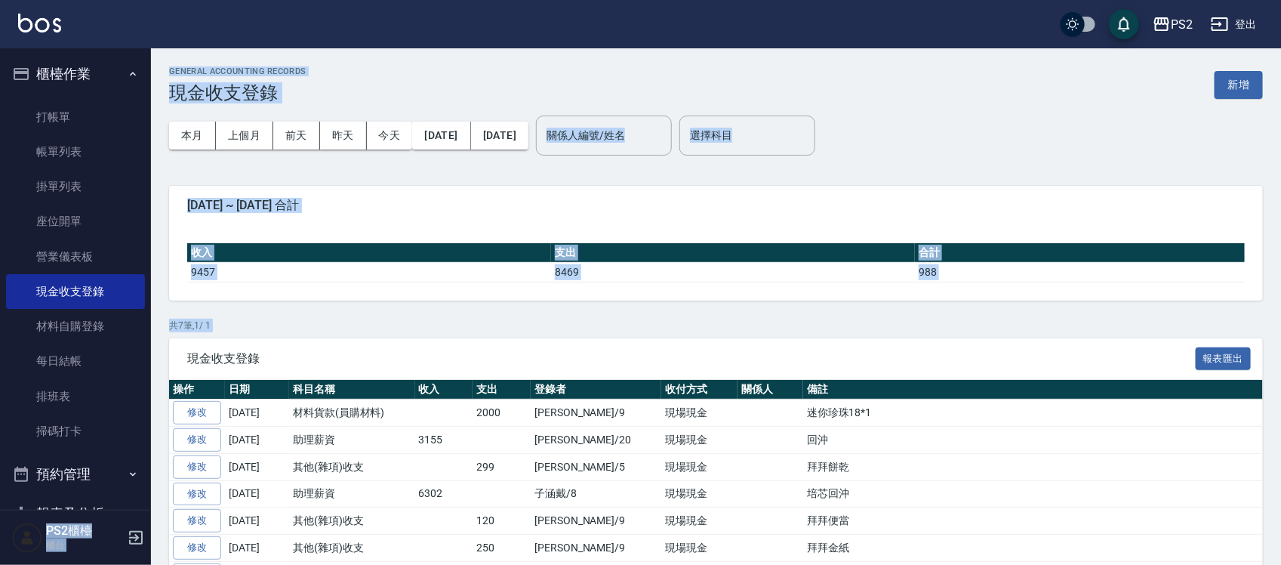
click at [151, 314] on div "櫃檯作業 打帳單 帳單列表 掛單列表 座位開單 營業儀表板 現金收支登錄 材料自購登錄 每日結帳 排班表 掃碼打卡 預約管理 預約管理 單日預約紀錄 單週預約…" at bounding box center [76, 306] width 152 height 516
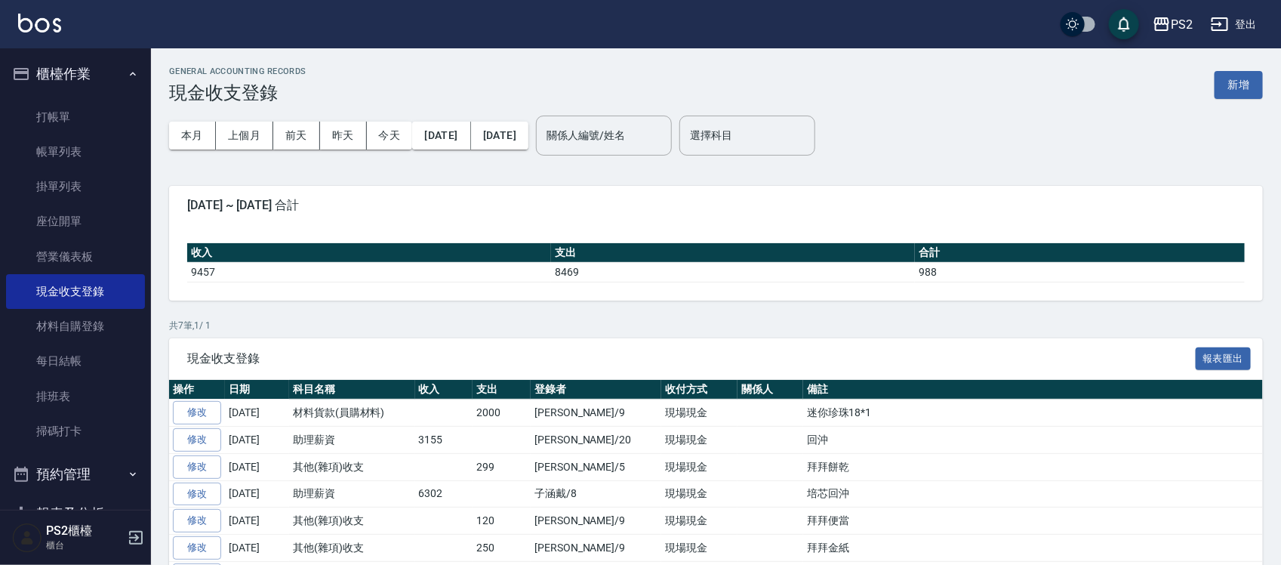
click at [231, 292] on div "收入 支出 合計 9457 8469 988" at bounding box center [716, 262] width 1094 height 75
click at [88, 356] on link "每日結帳" at bounding box center [75, 360] width 139 height 35
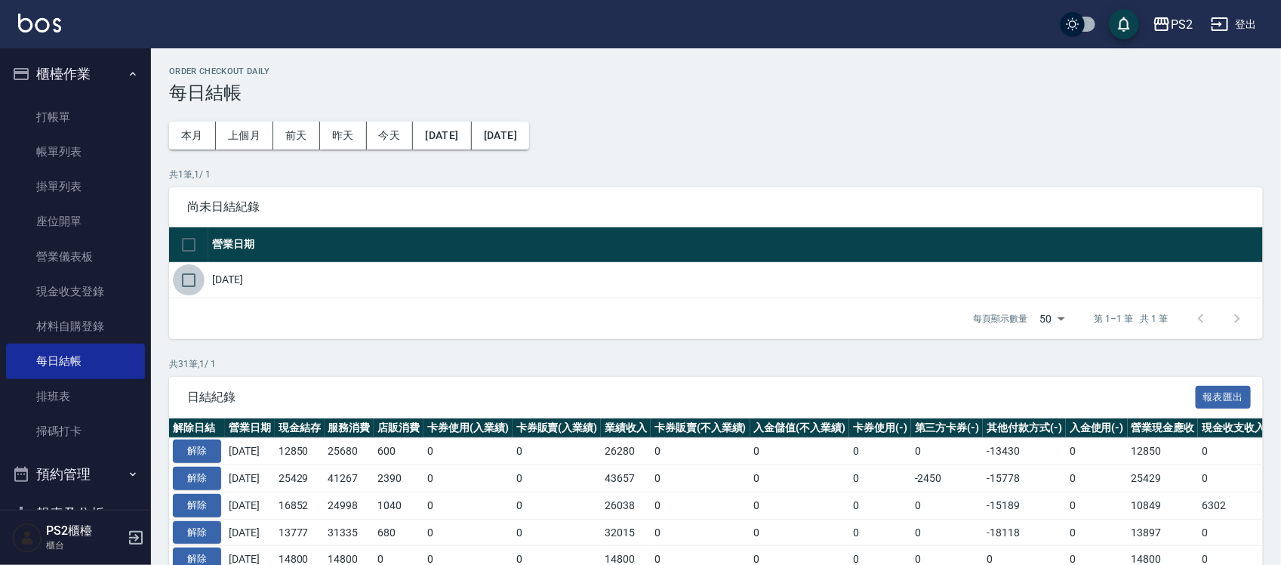
drag, startPoint x: 194, startPoint y: 280, endPoint x: 442, endPoint y: 419, distance: 284.6
click at [193, 280] on input "checkbox" at bounding box center [189, 280] width 32 height 32
checkbox input "true"
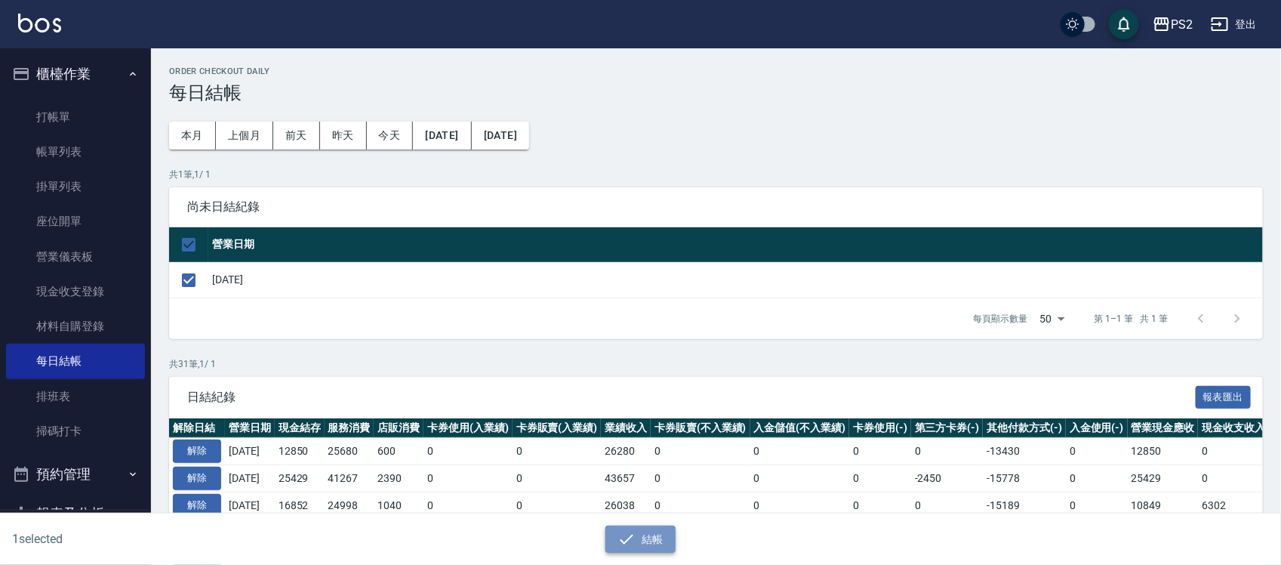
click at [634, 540] on icon "button" at bounding box center [626, 539] width 18 height 18
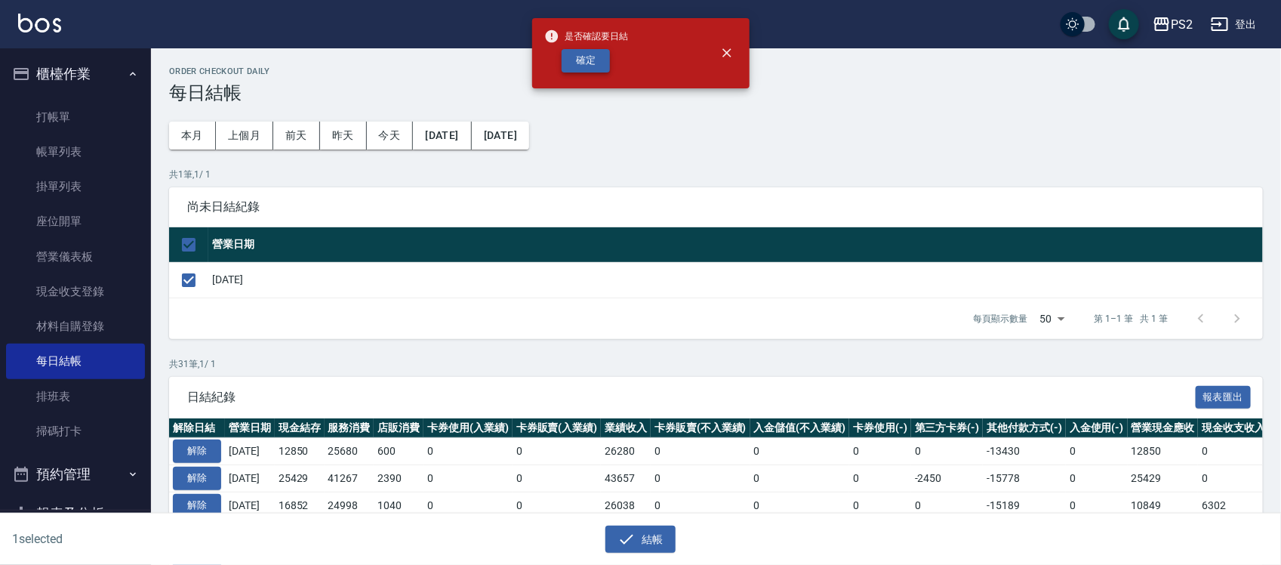
click at [593, 54] on button "確定" at bounding box center [586, 60] width 48 height 23
checkbox input "false"
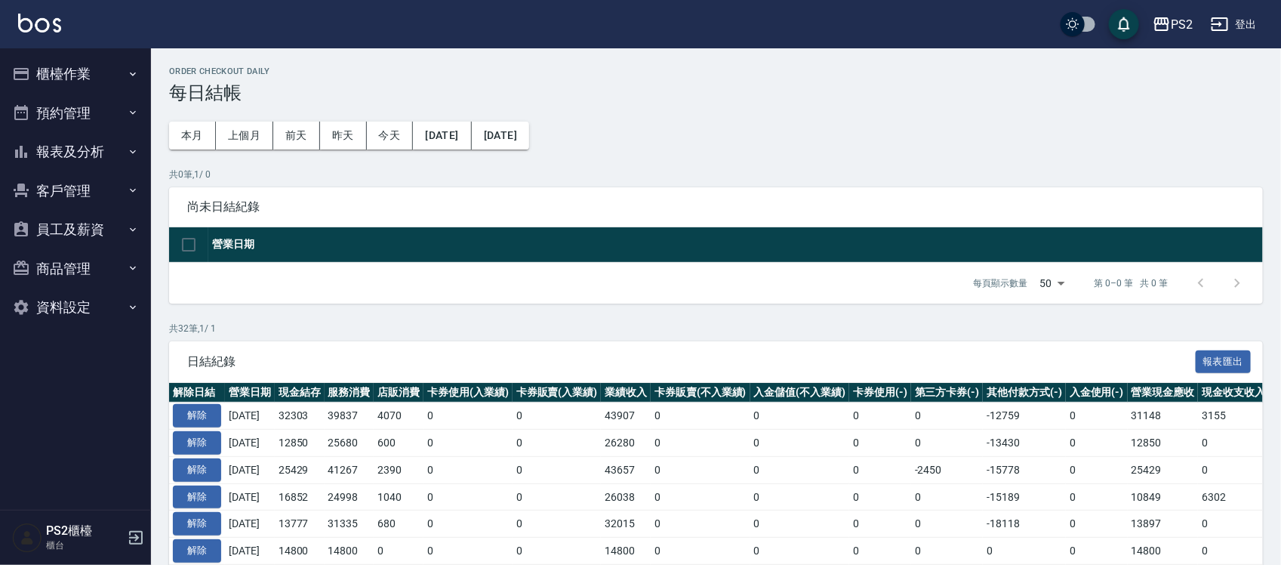
click at [220, 400] on th "解除日結" at bounding box center [197, 393] width 56 height 20
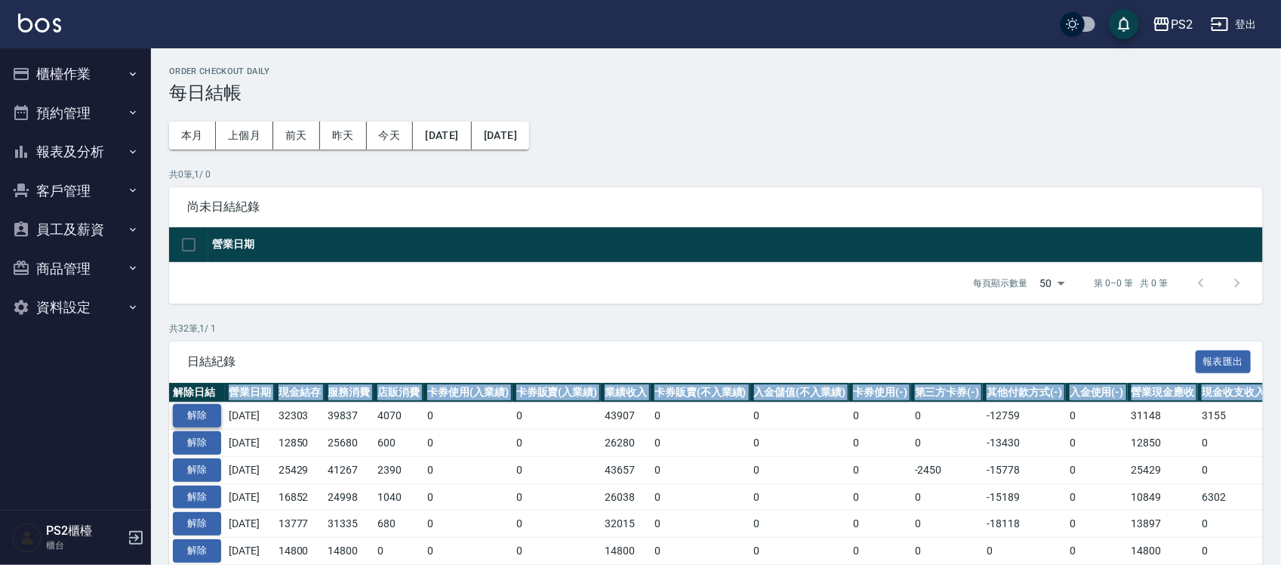
click at [211, 420] on button "解除" at bounding box center [197, 415] width 48 height 23
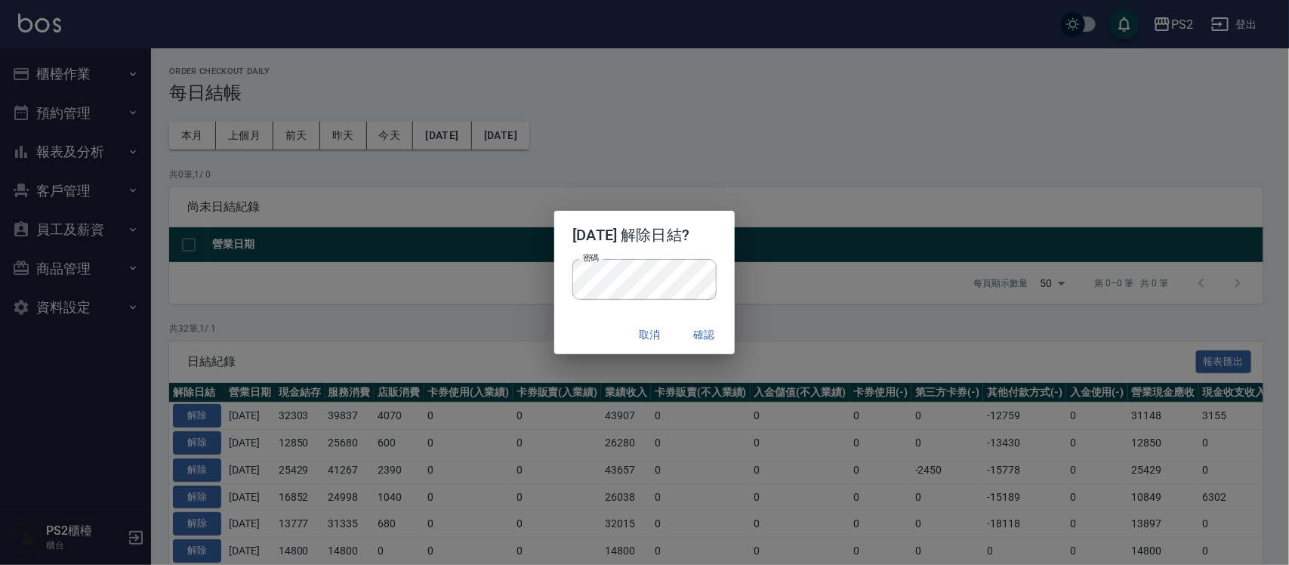
click at [605, 312] on div "密碼 密碼" at bounding box center [644, 287] width 180 height 56
click at [702, 337] on button "確認" at bounding box center [704, 335] width 48 height 28
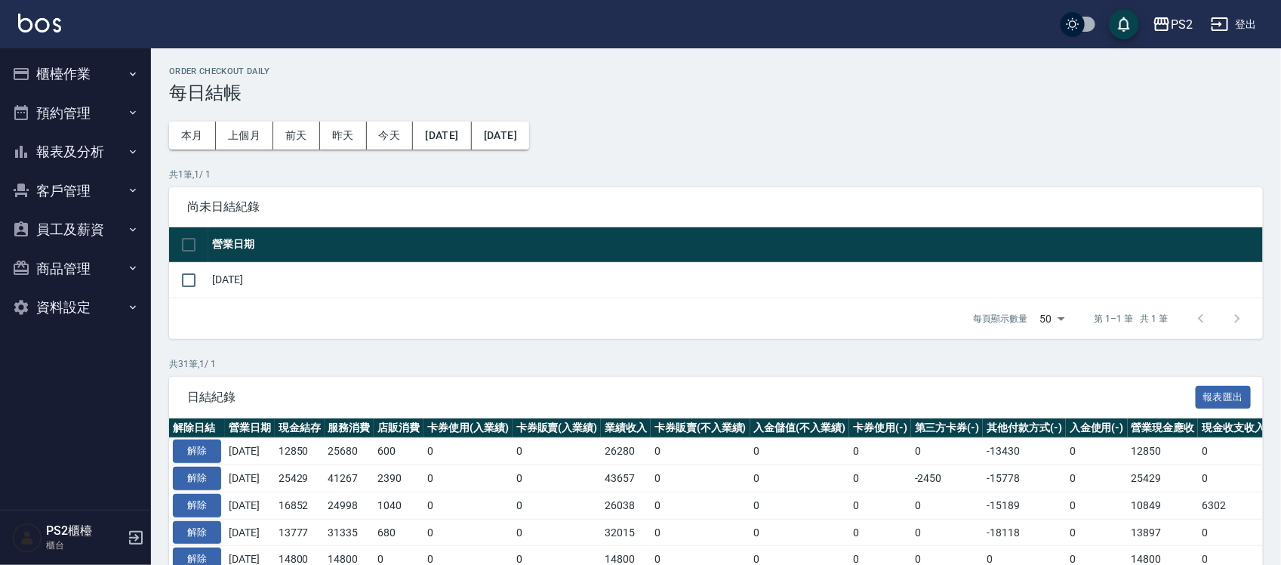
click at [103, 66] on button "櫃檯作業" at bounding box center [75, 73] width 139 height 39
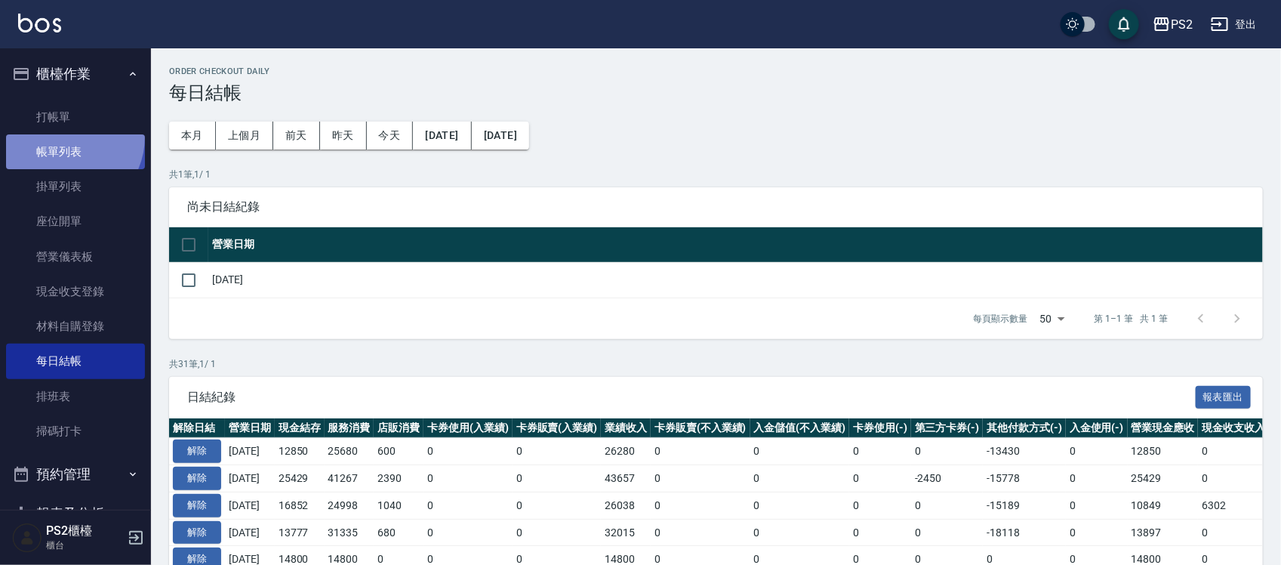
click at [62, 137] on link "帳單列表" at bounding box center [75, 151] width 139 height 35
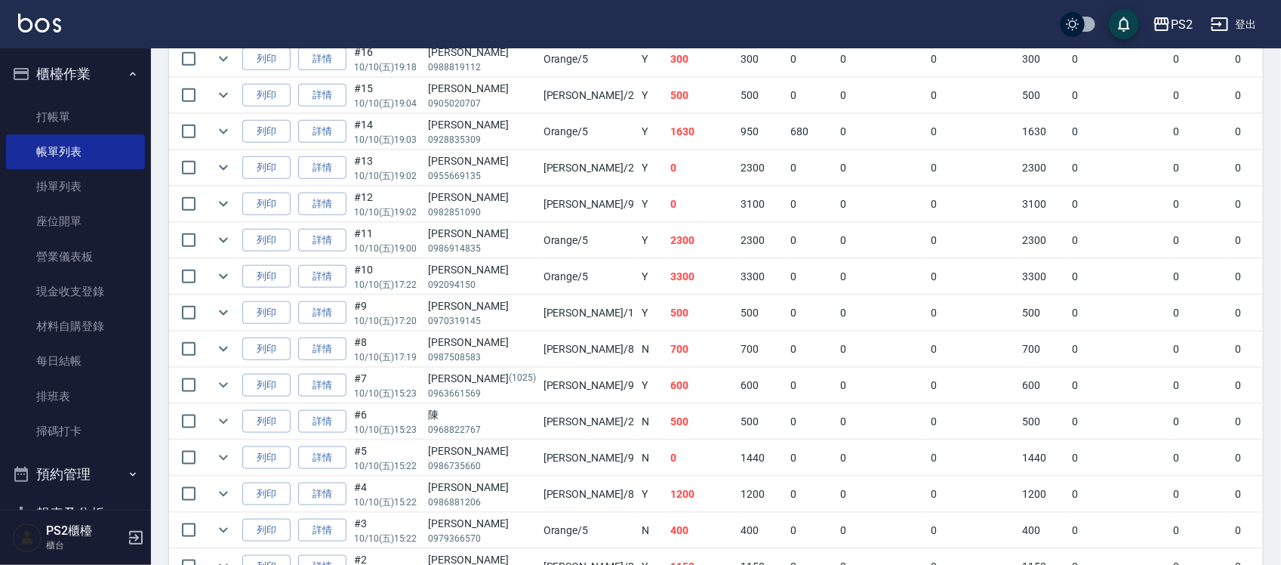
scroll to position [730, 0]
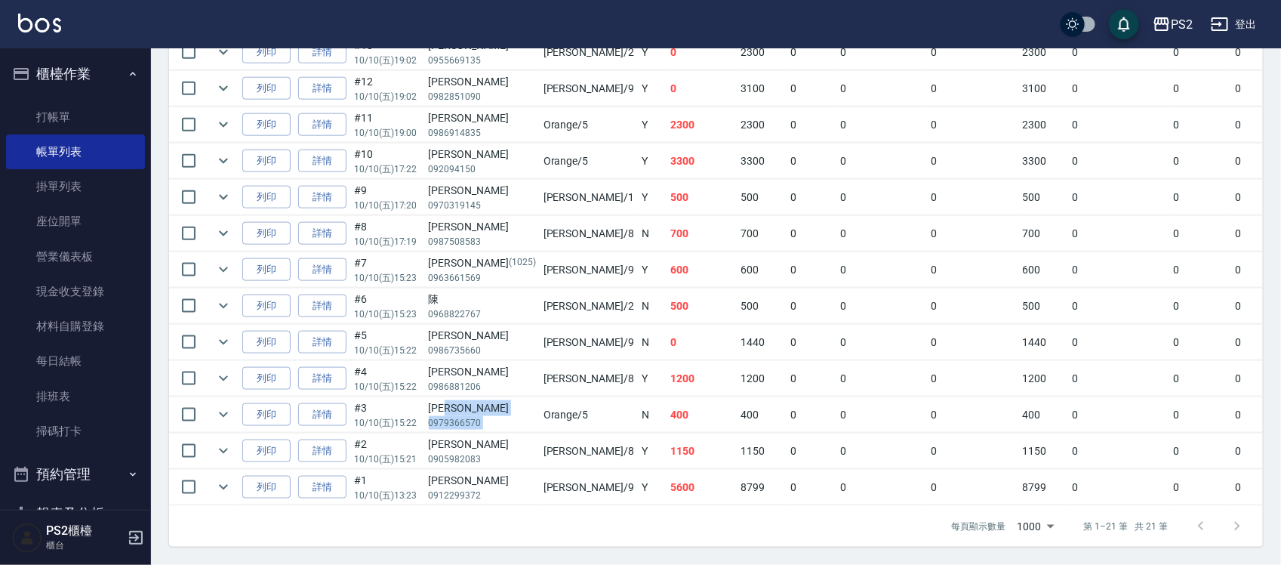
click at [621, 397] on tr "列印 詳情 #3 10/10 (五) 15:22 趙恩涵 0979366570 Orange /5 N 400 400 0 0 0 400 0 0 0 0 0" at bounding box center [847, 414] width 1357 height 35
click at [685, 396] on td at bounding box center [477, 396] width 617 height 1
click at [787, 368] on td "0" at bounding box center [812, 378] width 50 height 35
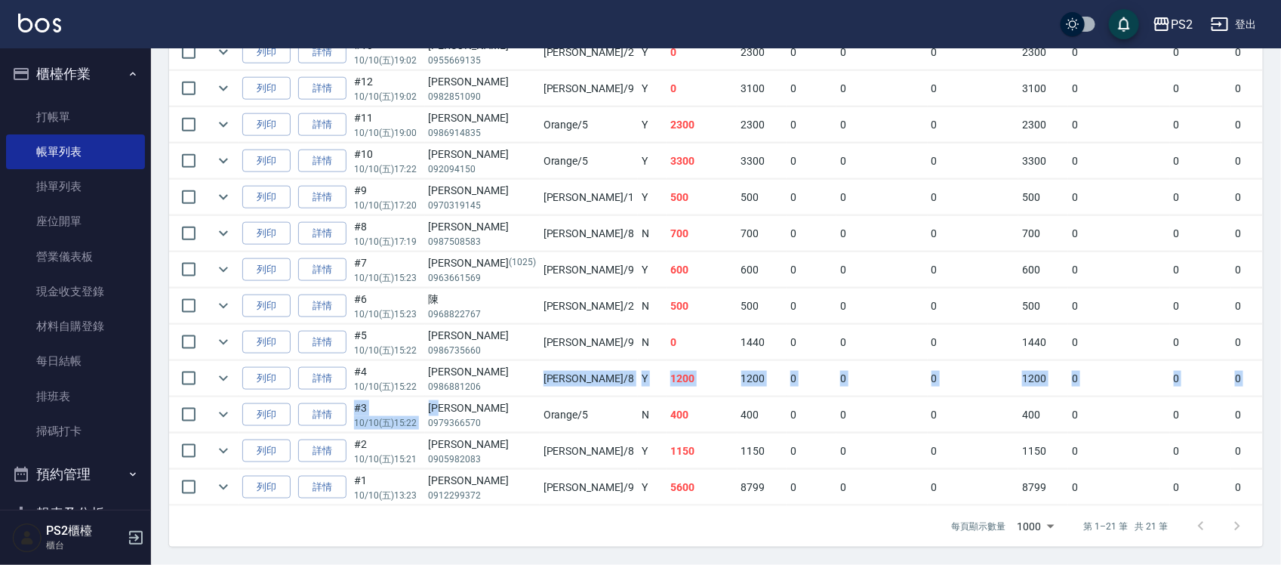
click at [444, 381] on tbody "列印 詳情 #21 10/10 (五) 20:00 蔡子秀 0903224237 Lori /8 Y 0 0 2720 0 0 2720 0 0 0 -272…" at bounding box center [847, 125] width 1357 height 761
click at [444, 397] on td "趙恩涵 0979366570" at bounding box center [482, 414] width 115 height 35
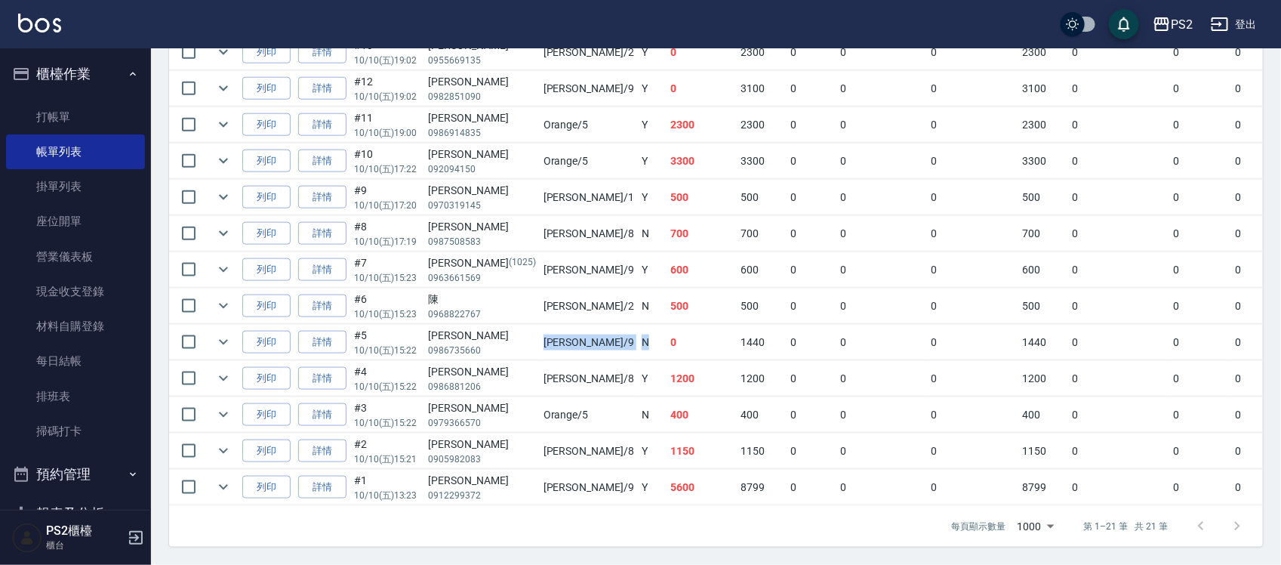
drag, startPoint x: 484, startPoint y: 330, endPoint x: 568, endPoint y: 329, distance: 84.5
click at [568, 329] on tr "列印 詳情 #5 10/10 (五) 15:22 王晴 0986735660 Nina /9 N 0 1440 0 0 0 1440 0 0 0 -1440 …" at bounding box center [847, 342] width 1357 height 35
click at [638, 329] on td "N" at bounding box center [652, 342] width 29 height 35
click at [638, 288] on td "N" at bounding box center [652, 305] width 29 height 35
drag, startPoint x: 642, startPoint y: 291, endPoint x: 654, endPoint y: 293, distance: 12.3
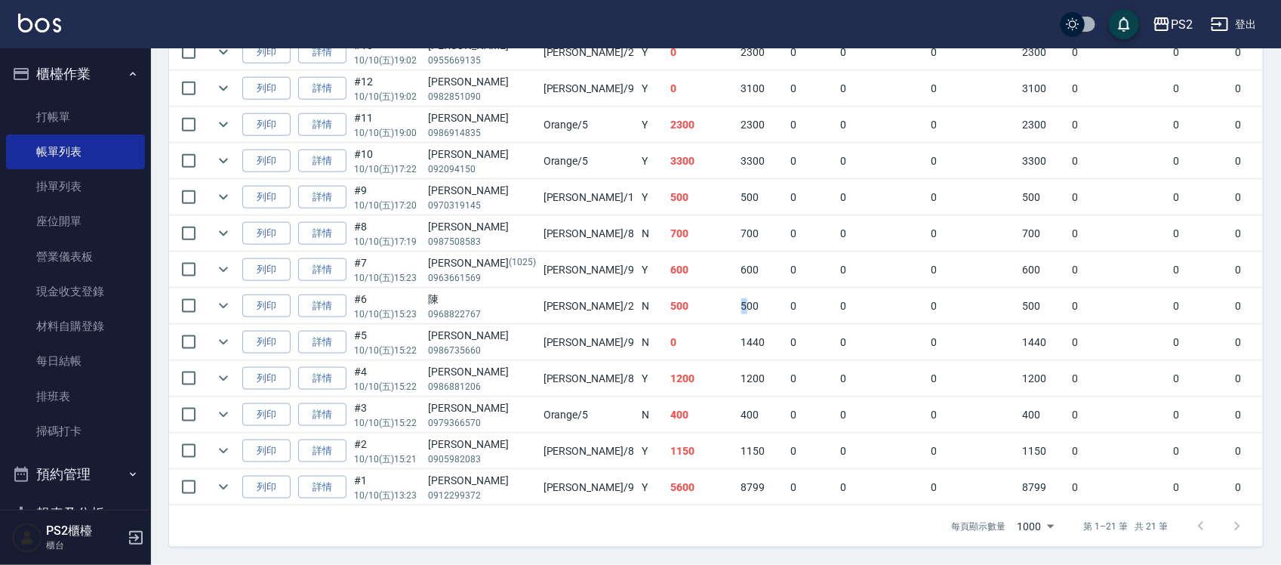
click at [654, 293] on tr "列印 詳情 #6 10/10 (五) 15:23 陳 0968822767 Jason /2 N 500 500 0 0 0 500 0 0 0 0 0" at bounding box center [847, 305] width 1357 height 35
drag, startPoint x: 655, startPoint y: 247, endPoint x: 516, endPoint y: 253, distance: 139.8
click at [516, 253] on tr "列印 詳情 #7 10/10 (五) 15:23 王家晙 (1025) 0963661569 Nina /9 Y 600 600 0 0 0 600 0 0 …" at bounding box center [847, 269] width 1357 height 35
click at [540, 253] on td "Nina /9" at bounding box center [589, 269] width 98 height 35
drag, startPoint x: 466, startPoint y: 226, endPoint x: 613, endPoint y: 220, distance: 147.4
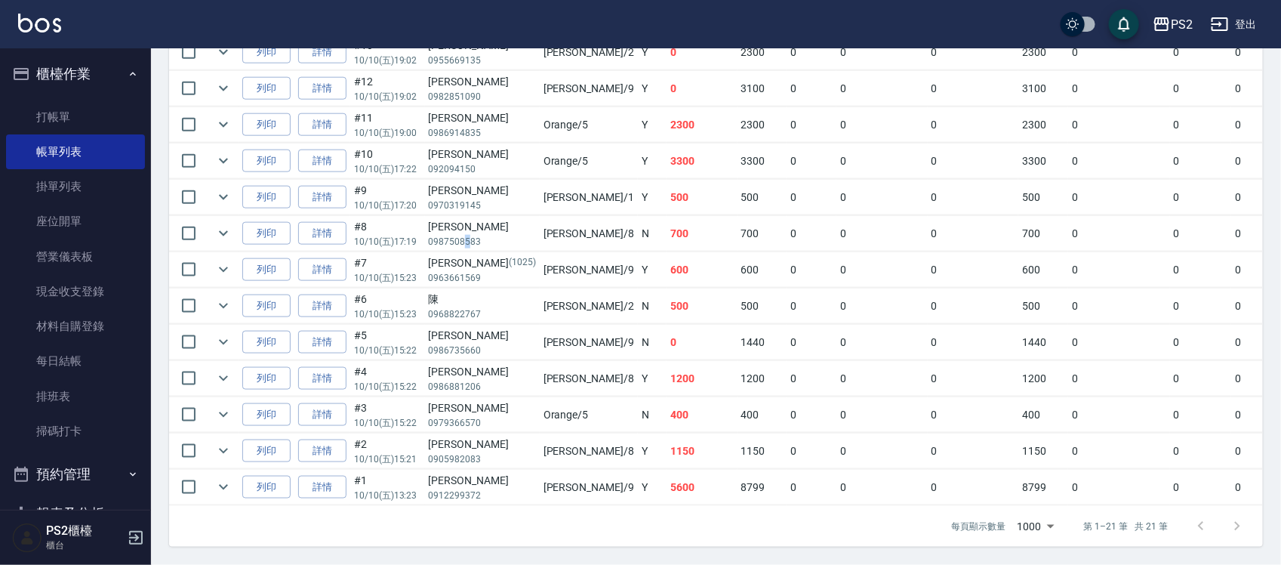
click at [521, 221] on tr "列印 詳情 #8 10/10 (五) 17:19 李國正 0987508583 Lori /8 N 700 700 0 0 0 700 0 0 0 0 0" at bounding box center [847, 233] width 1357 height 35
click at [738, 220] on td "700" at bounding box center [763, 233] width 50 height 35
drag, startPoint x: 664, startPoint y: 168, endPoint x: 553, endPoint y: 179, distance: 112.3
click at [553, 180] on tr "列印 詳情 #9 10/10 (五) 17:20 周素程 0970319145 Polly /1 Y 500 500 0 0 0 500 0 0 0 0 0" at bounding box center [847, 197] width 1357 height 35
drag, startPoint x: 617, startPoint y: 144, endPoint x: 546, endPoint y: 143, distance: 71.0
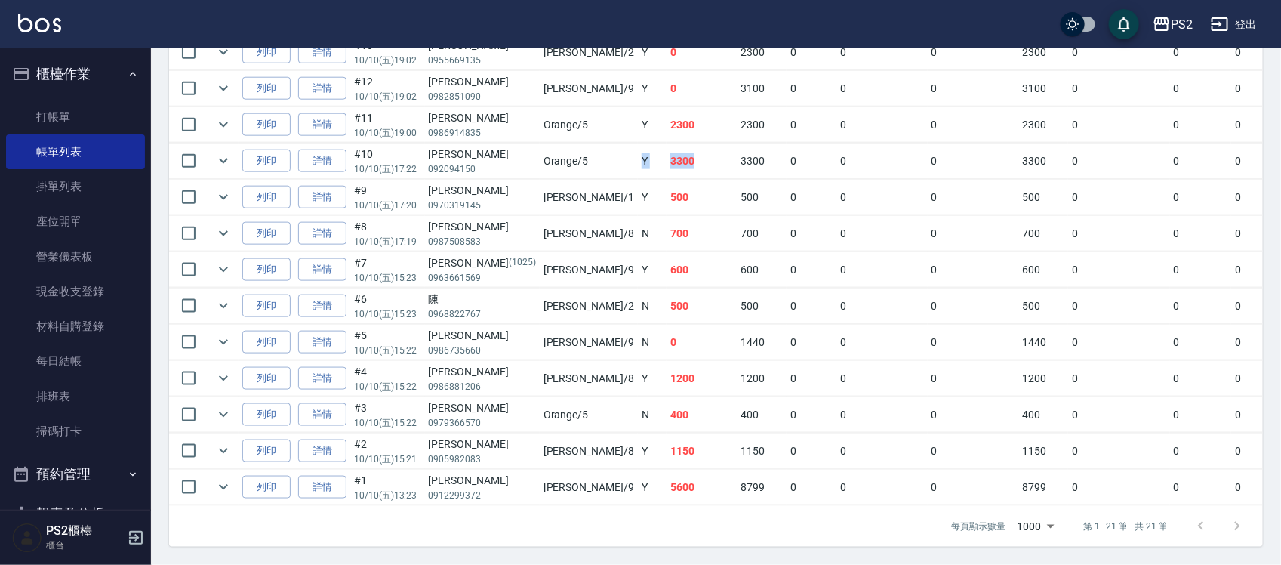
click at [546, 143] on tr "列印 詳情 #10 10/10 (五) 17:22 莊雅竹 092094150 Orange /5 Y 3300 3300 0 0 0 3300 0 0 0 …" at bounding box center [847, 160] width 1357 height 35
click at [638, 143] on td "Y" at bounding box center [652, 160] width 29 height 35
drag, startPoint x: 546, startPoint y: 143, endPoint x: 661, endPoint y: 133, distance: 115.2
click at [655, 143] on tr "列印 詳情 #10 10/10 (五) 17:22 莊雅竹 092094150 Orange /5 Y 3300 3300 0 0 0 3300 0 0 0 …" at bounding box center [847, 160] width 1357 height 35
click at [738, 143] on td "3300" at bounding box center [763, 160] width 50 height 35
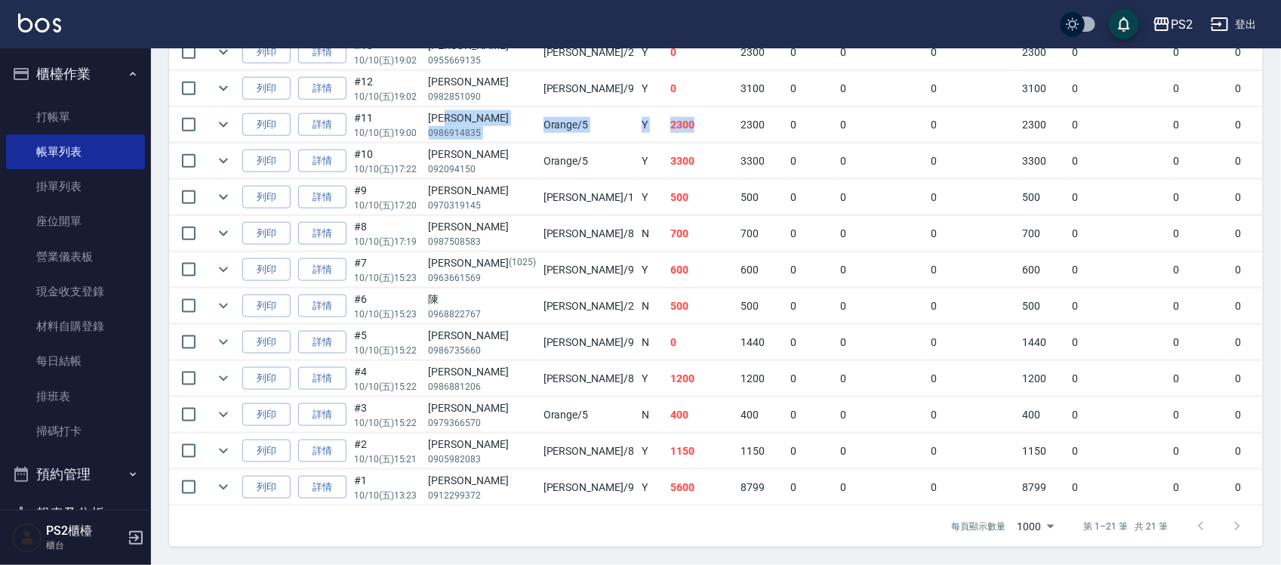
drag, startPoint x: 638, startPoint y: 103, endPoint x: 488, endPoint y: 102, distance: 149.5
click at [488, 107] on tr "列印 詳情 #11 10/10 (五) 19:00 蕭文凱 0986914835 Orange /5 Y 2300 2300 0 0 0 2300 0 0 0…" at bounding box center [847, 124] width 1357 height 35
click at [488, 107] on td "蕭文凱 0986914835" at bounding box center [482, 124] width 115 height 35
drag, startPoint x: 563, startPoint y: 82, endPoint x: 680, endPoint y: 81, distance: 117.0
click at [631, 82] on tr "列印 詳情 #12 10/10 (五) 19:02 陳毅 0982851090 Nina /9 Y 0 3100 0 0 0 3100 0 0 0 -3100…" at bounding box center [847, 88] width 1357 height 35
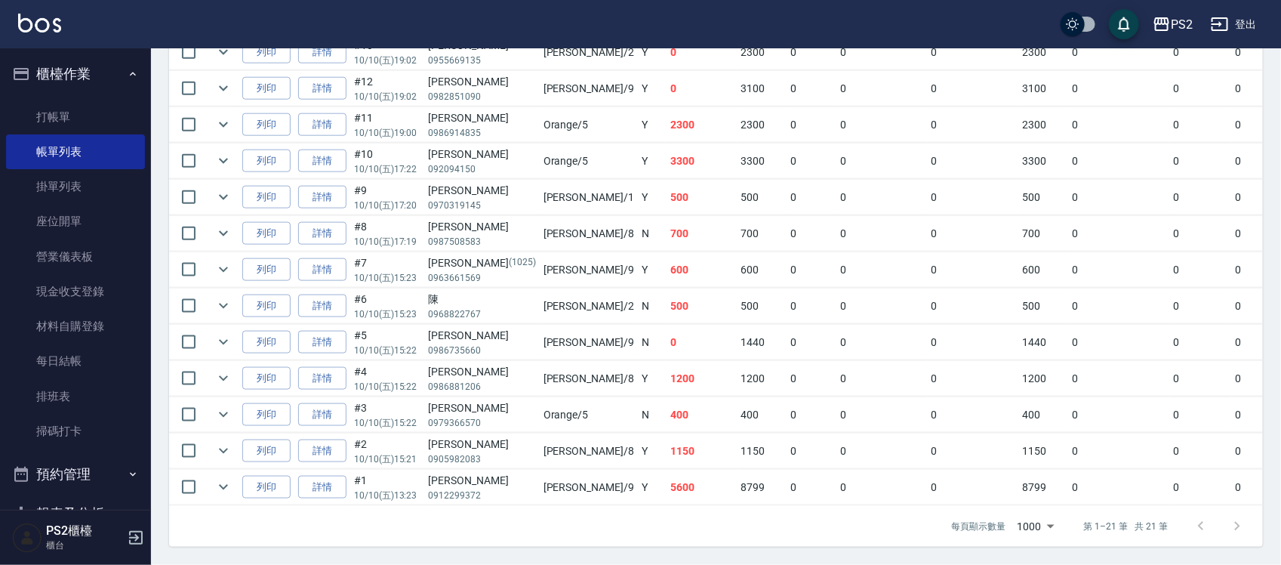
click at [738, 81] on td "3100" at bounding box center [763, 88] width 50 height 35
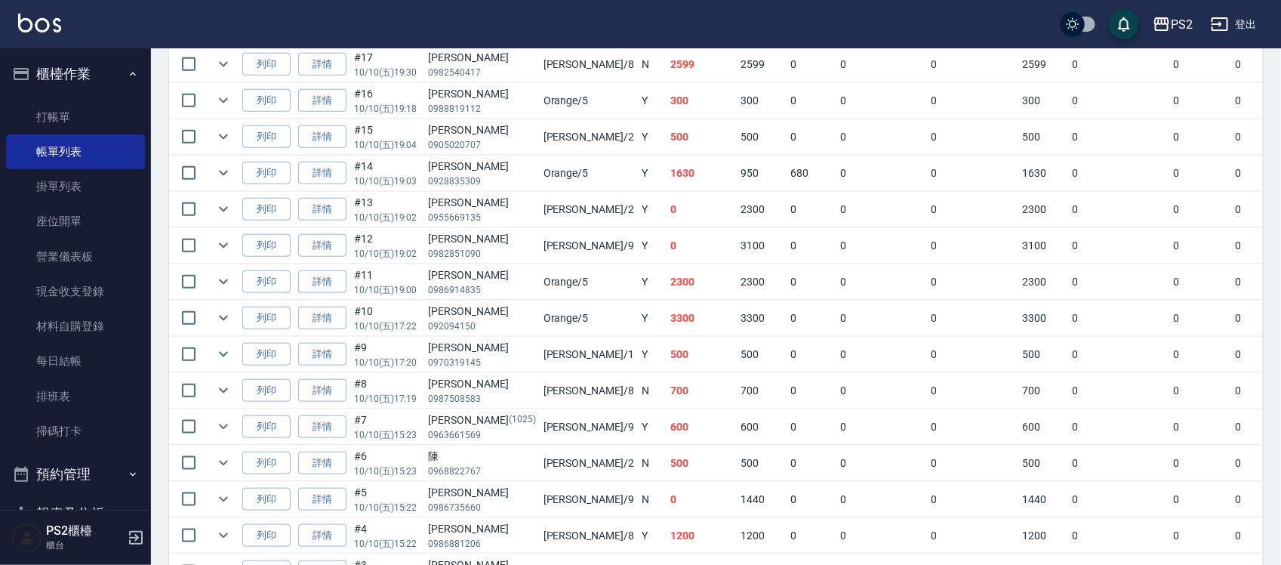
scroll to position [541, 0]
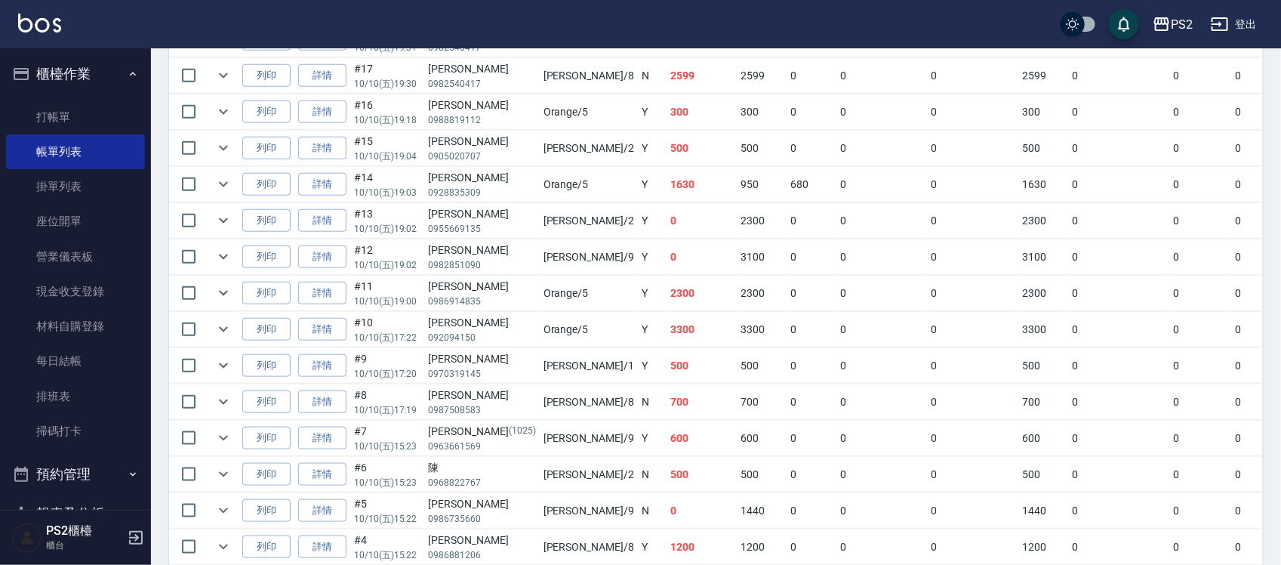
drag, startPoint x: 695, startPoint y: 186, endPoint x: 600, endPoint y: 196, distance: 95.7
click at [787, 186] on td "680" at bounding box center [812, 184] width 50 height 35
click at [600, 196] on tr "列印 詳情 #14 10/10 (五) 19:03 朱禹翔 0928835309 Orange /5 Y 1630 950 680 0 0 1630 0 0 …" at bounding box center [847, 184] width 1357 height 35
click at [540, 196] on td "Orange /5" at bounding box center [589, 184] width 98 height 35
drag, startPoint x: 504, startPoint y: 194, endPoint x: 510, endPoint y: 180, distance: 15.6
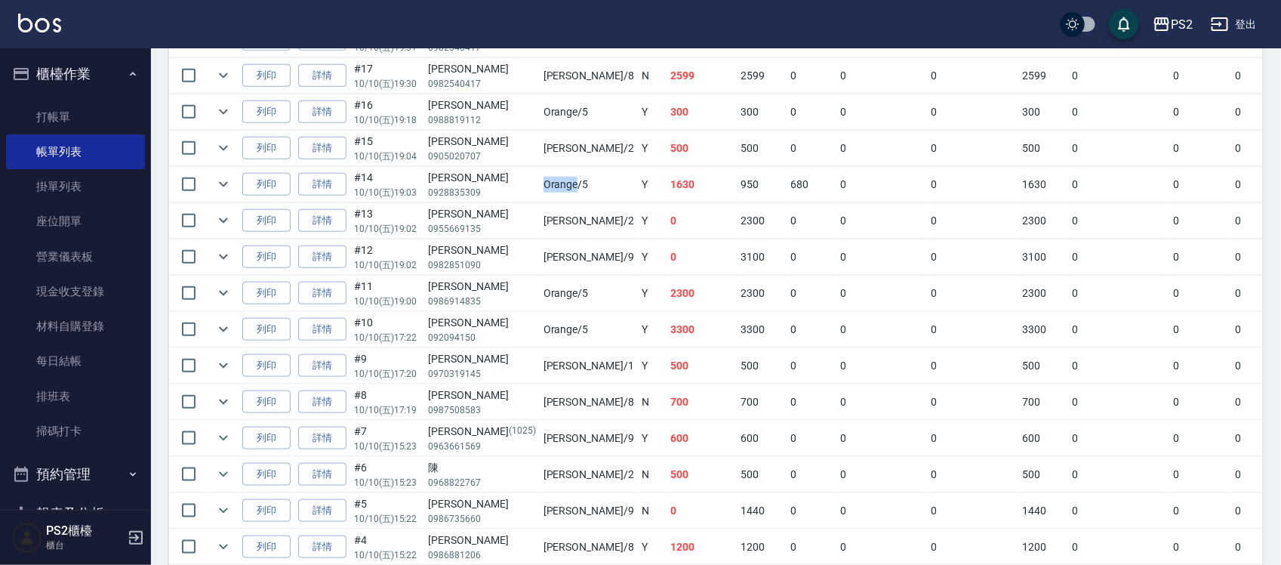
click at [540, 180] on td "Orange /5" at bounding box center [589, 184] width 98 height 35
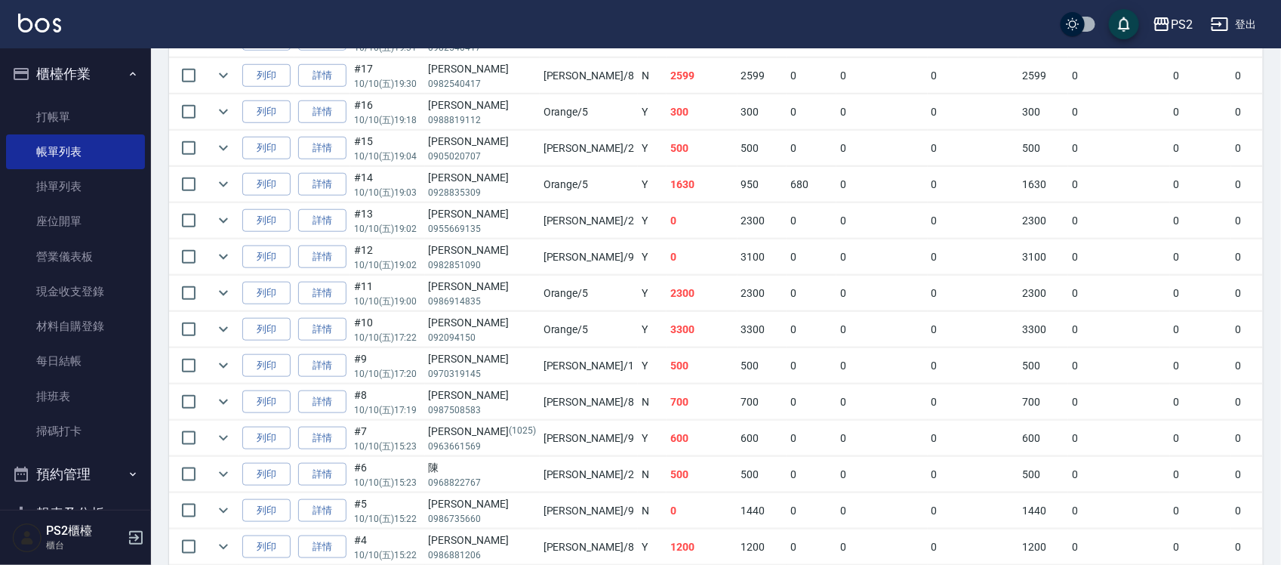
drag, startPoint x: 497, startPoint y: 146, endPoint x: 575, endPoint y: 151, distance: 78.7
click at [540, 151] on td "Jason /2" at bounding box center [589, 148] width 98 height 35
click at [787, 151] on td "0" at bounding box center [812, 148] width 50 height 35
click at [227, 72] on icon "expand row" at bounding box center [223, 75] width 18 height 18
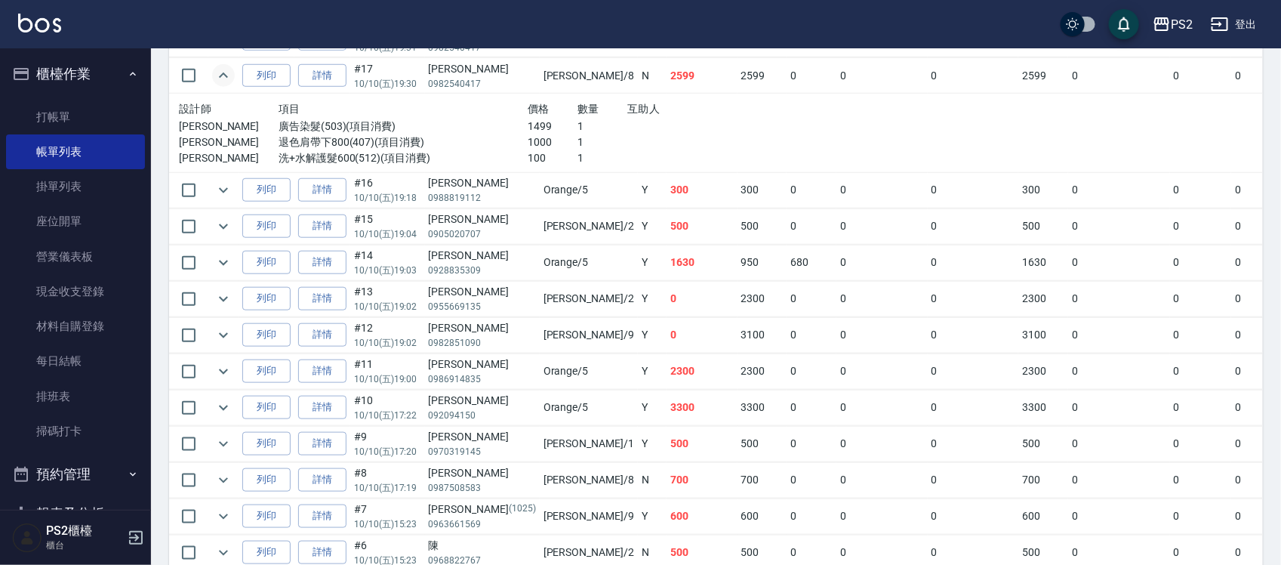
scroll to position [447, 0]
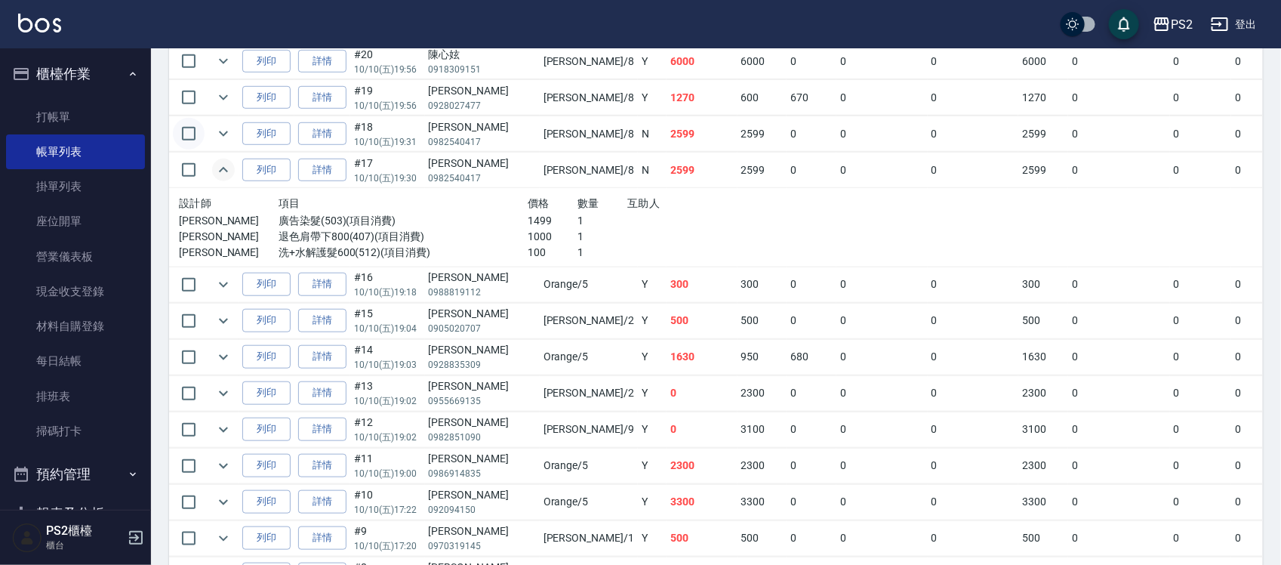
click at [179, 127] on input "checkbox" at bounding box center [189, 134] width 32 height 32
checkbox input "true"
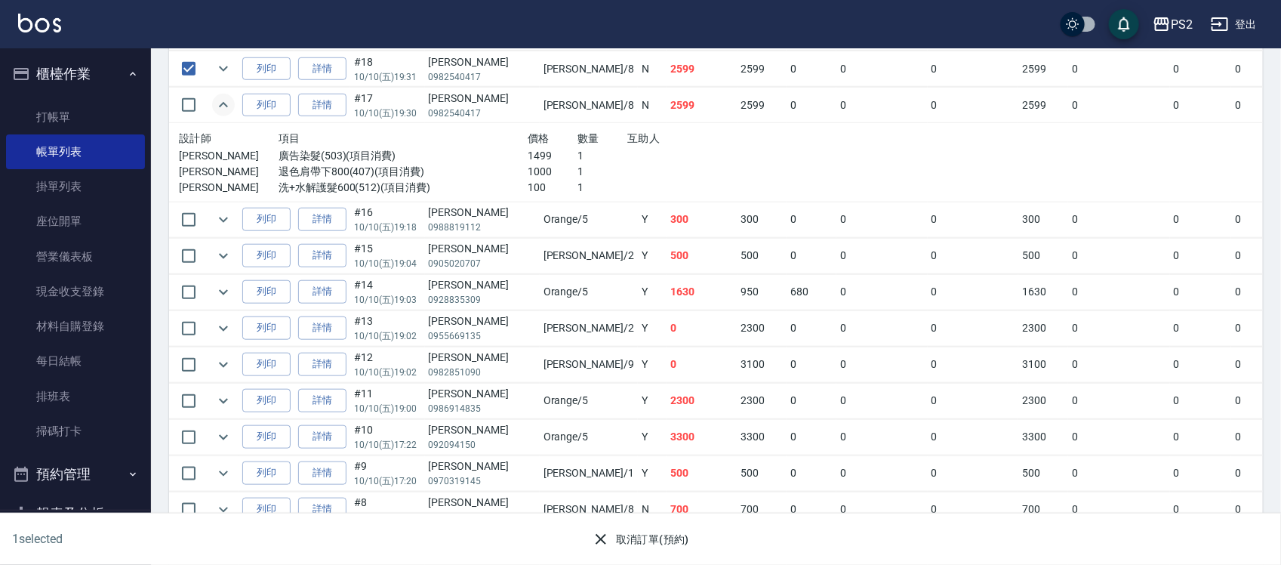
scroll to position [541, 0]
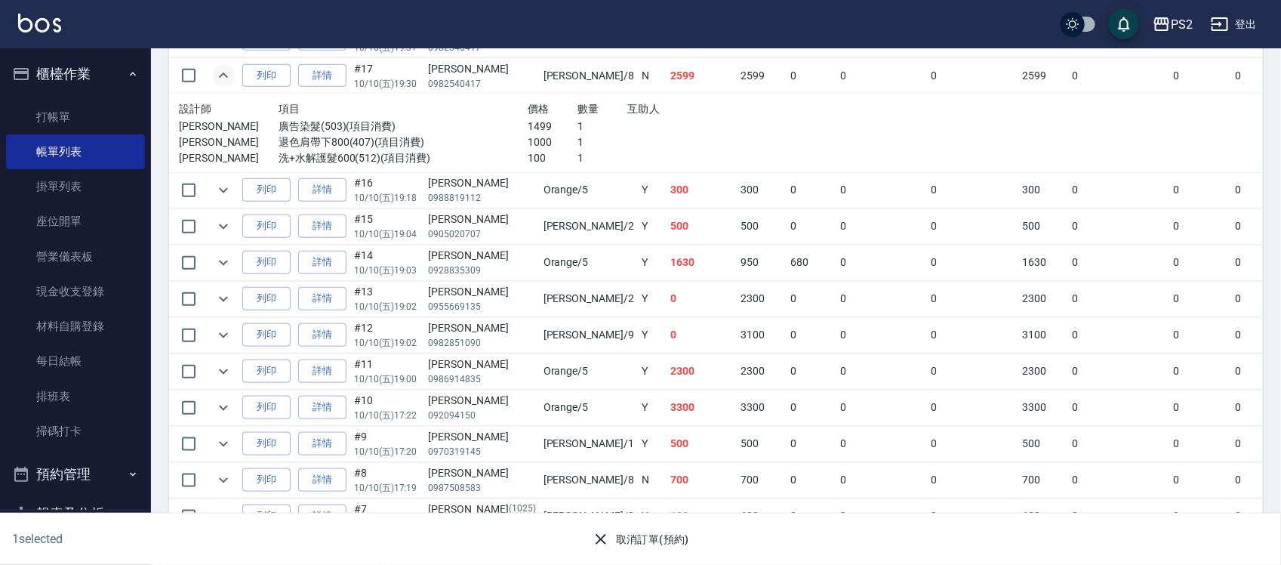
click at [648, 537] on button "取消訂單(預約)" at bounding box center [640, 539] width 109 height 28
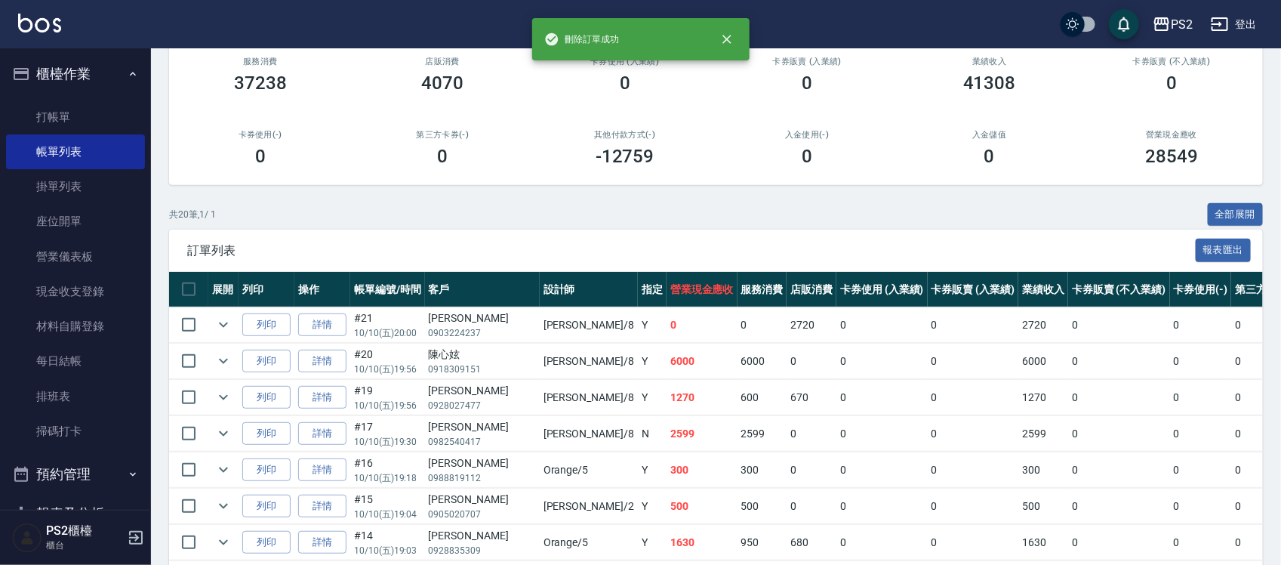
scroll to position [377, 0]
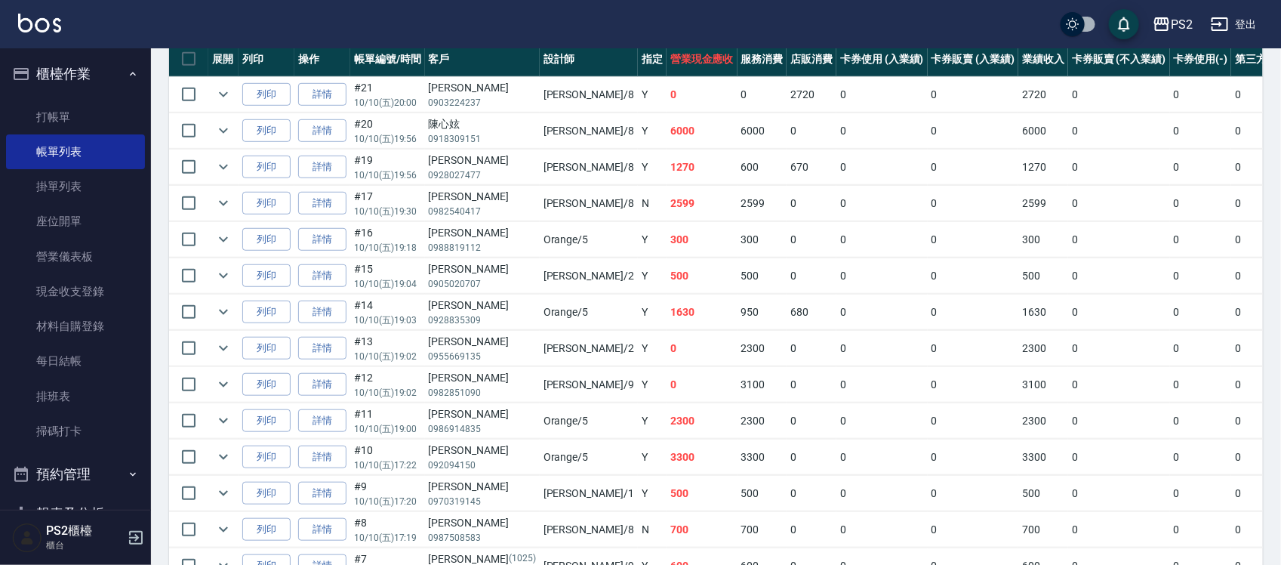
drag, startPoint x: 420, startPoint y: 195, endPoint x: 445, endPoint y: 193, distance: 25.7
click at [419, 195] on td "#17 10/10 (五) 19:30" at bounding box center [387, 203] width 75 height 35
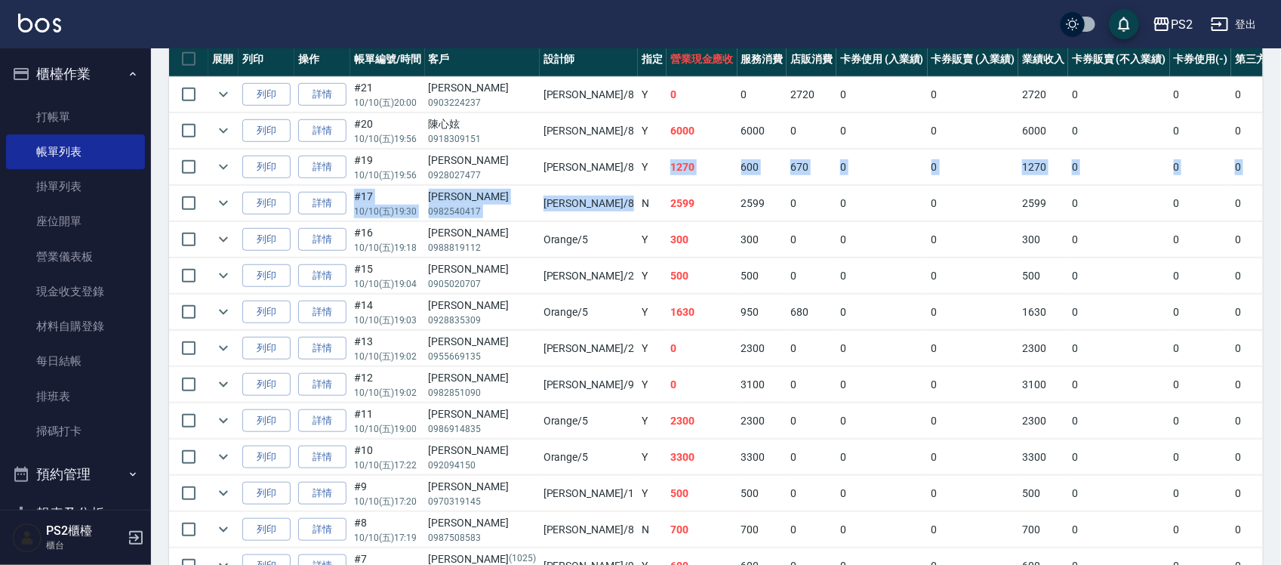
click at [565, 183] on tbody "列印 詳情 #21 10/10 (五) 20:00 蔡子秀 0903224237 Lori /8 Y 0 0 2720 0 0 2720 0 0 0 -272…" at bounding box center [847, 439] width 1357 height 725
click at [638, 177] on td "Y" at bounding box center [652, 166] width 29 height 35
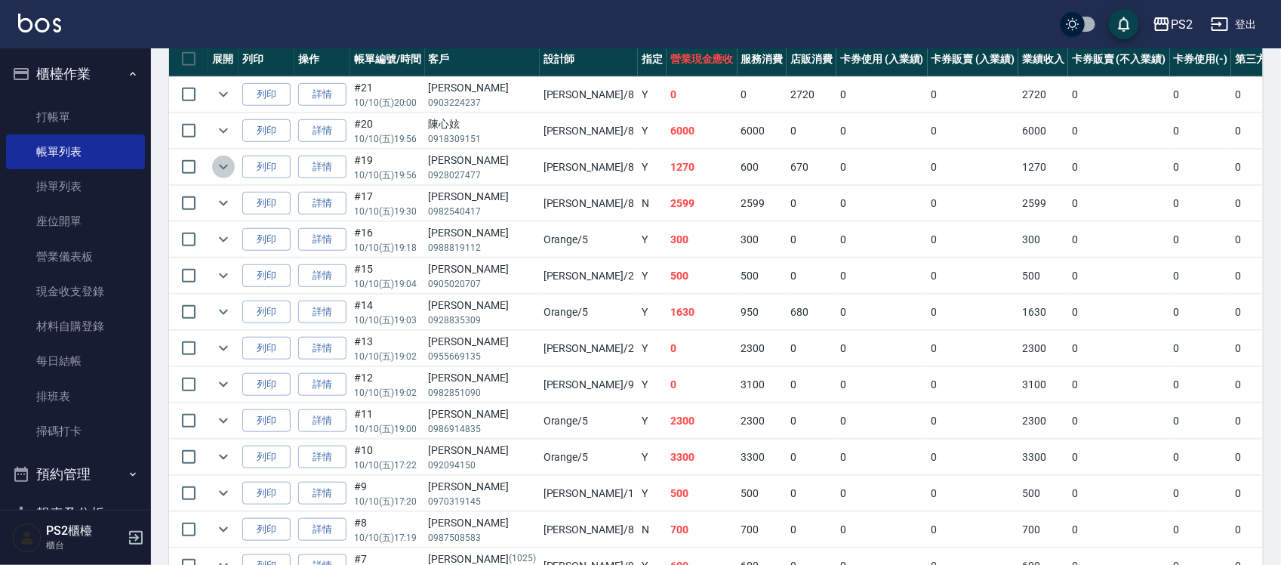
click at [221, 172] on icon "expand row" at bounding box center [223, 167] width 18 height 18
click at [221, 168] on icon "expand row" at bounding box center [223, 167] width 9 height 5
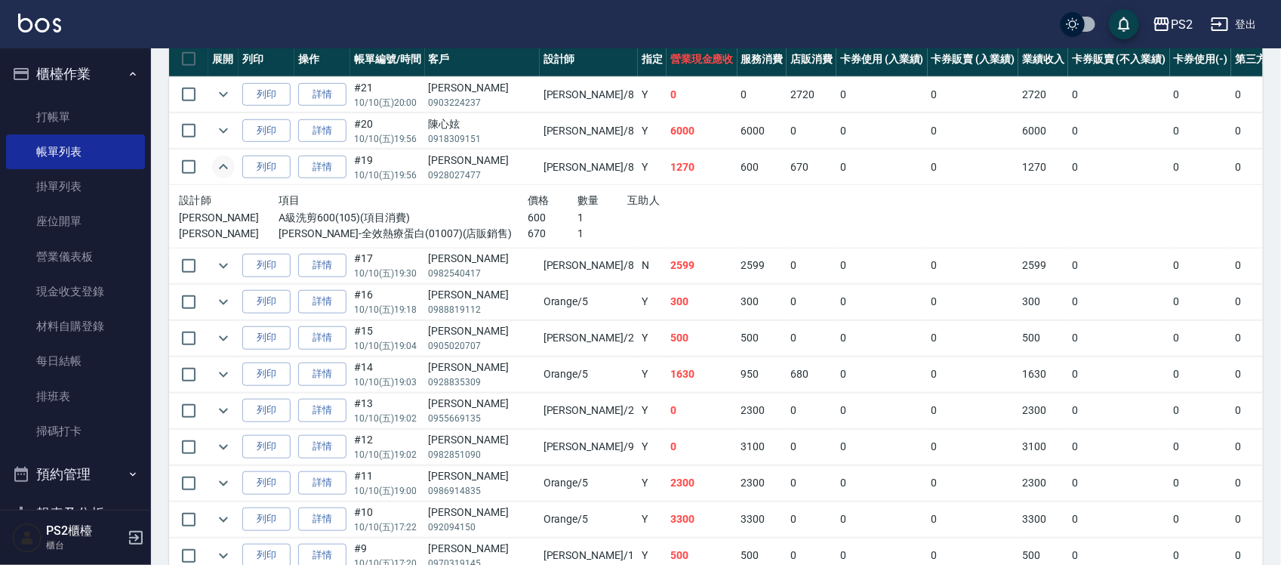
click at [221, 168] on icon "expand row" at bounding box center [223, 166] width 9 height 5
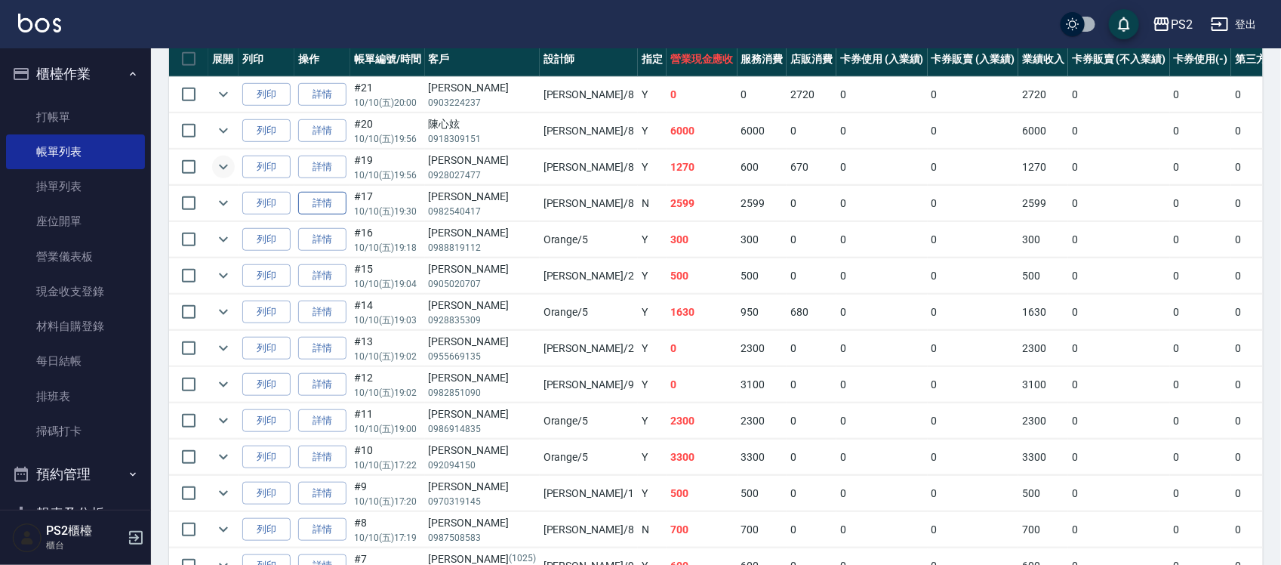
click at [321, 199] on link "詳情" at bounding box center [322, 203] width 48 height 23
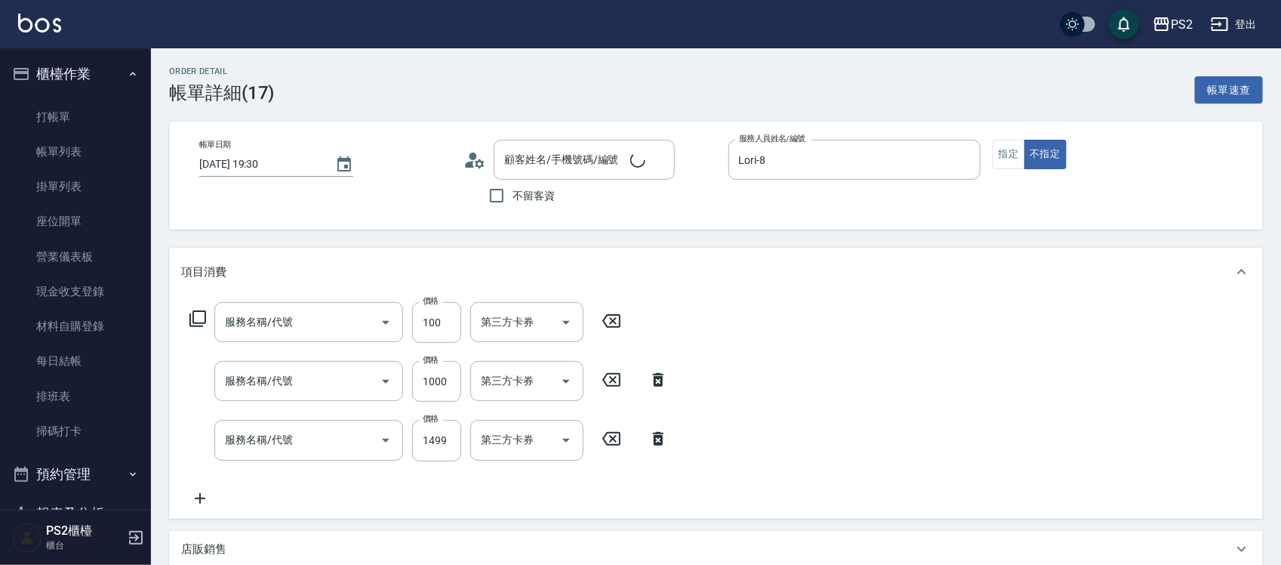
type input "2025/10/10 19:30"
type input "Lori-8"
type input "洗+水解護髮600(512)"
type input "退色肩帶下800(407)"
type input "廣告染髮(503)"
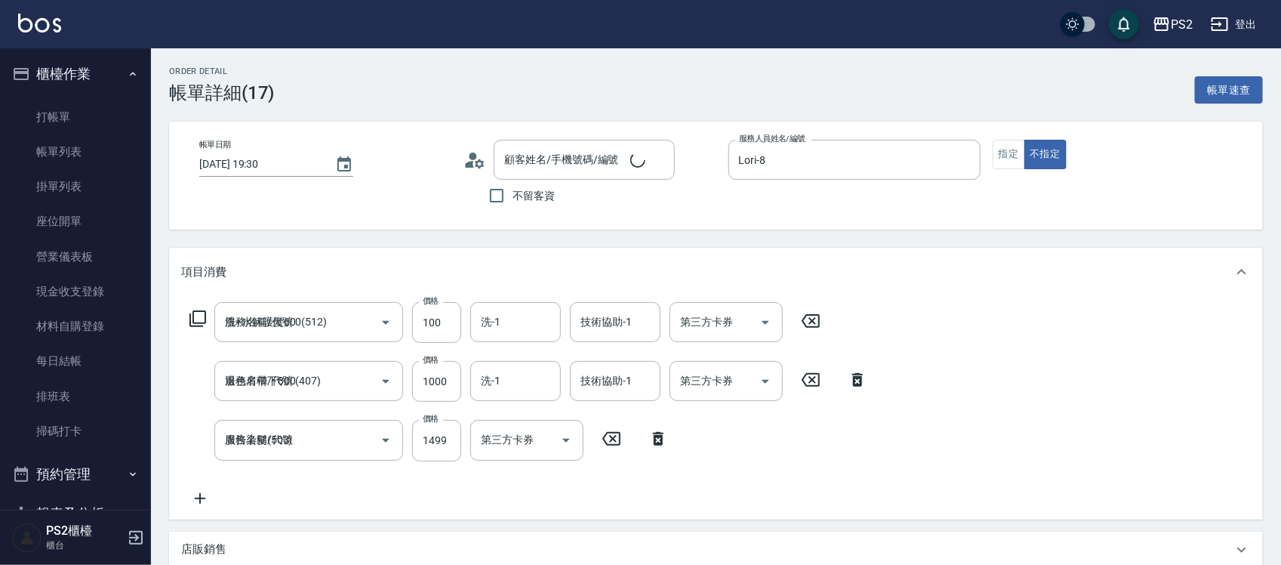
type input "李佩紋/0982540417/"
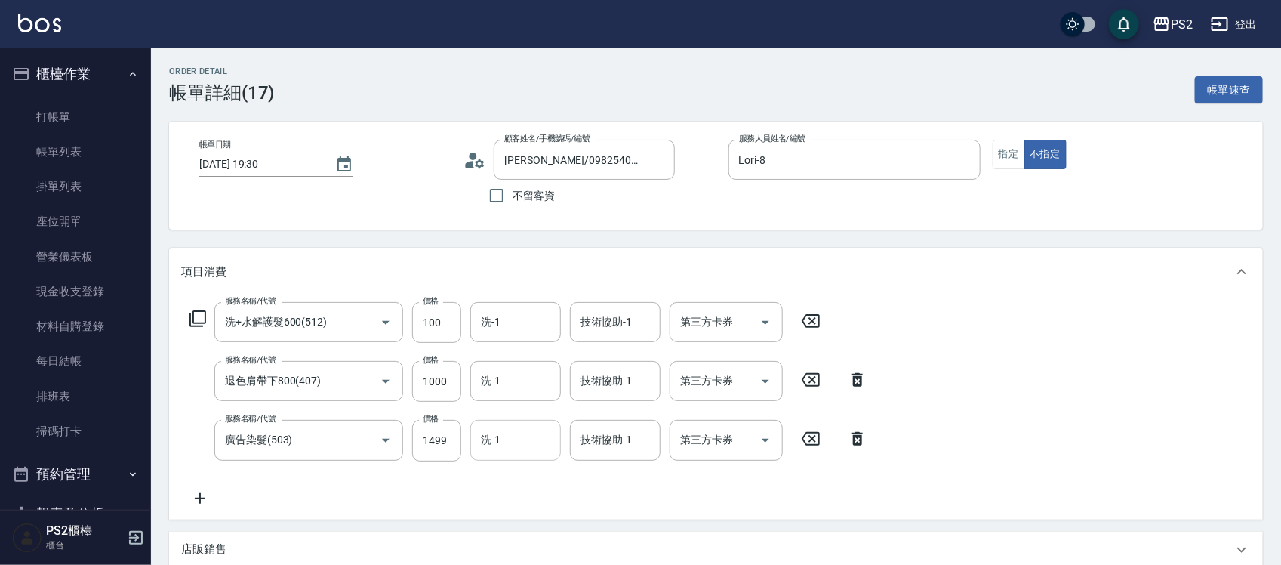
click at [540, 454] on div "洗-1" at bounding box center [515, 440] width 91 height 40
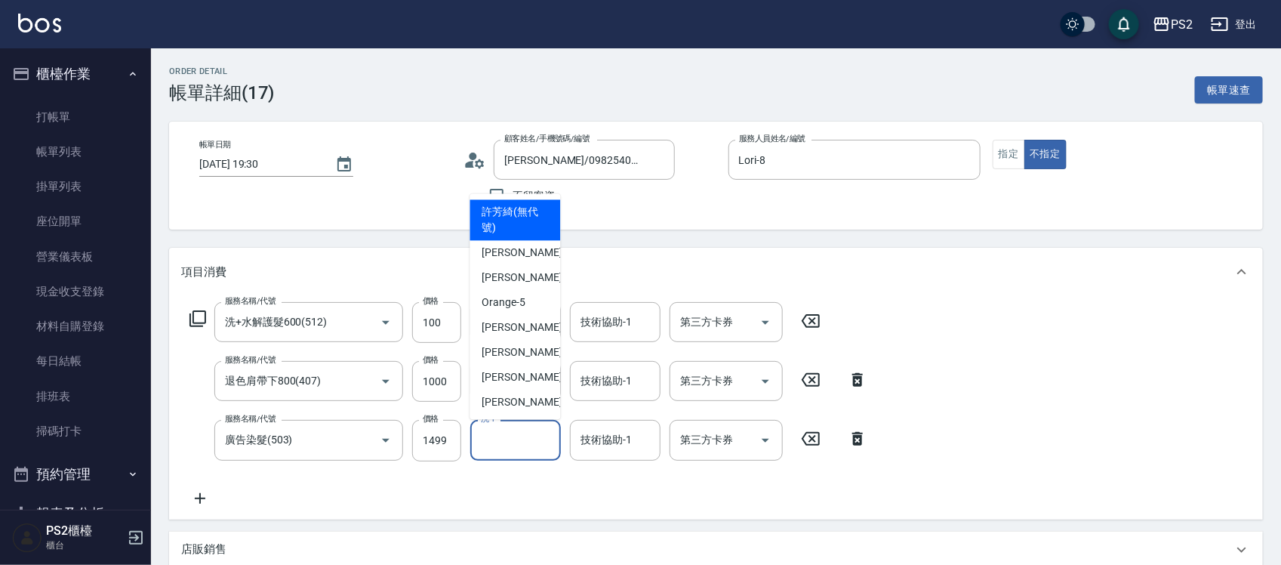
click at [568, 443] on form "洗-1 洗-1" at bounding box center [520, 440] width 100 height 40
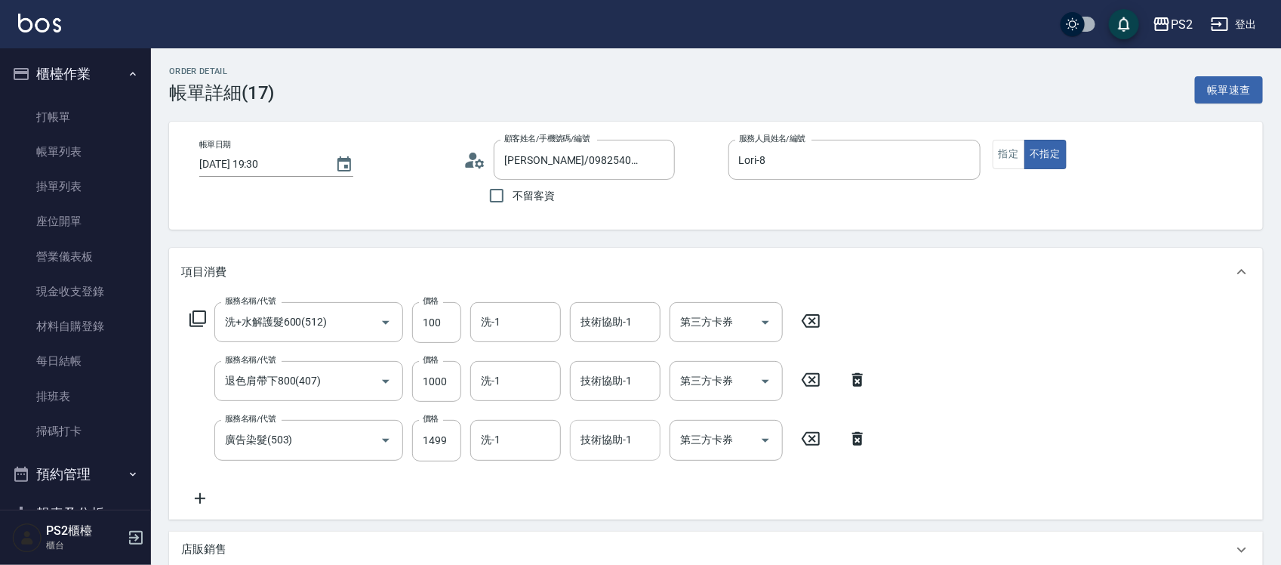
click at [589, 438] on input "技術協助-1" at bounding box center [615, 440] width 77 height 26
type input "培芯-33"
click at [589, 386] on input "技術協助-1" at bounding box center [615, 381] width 77 height 26
type input "培芯-33"
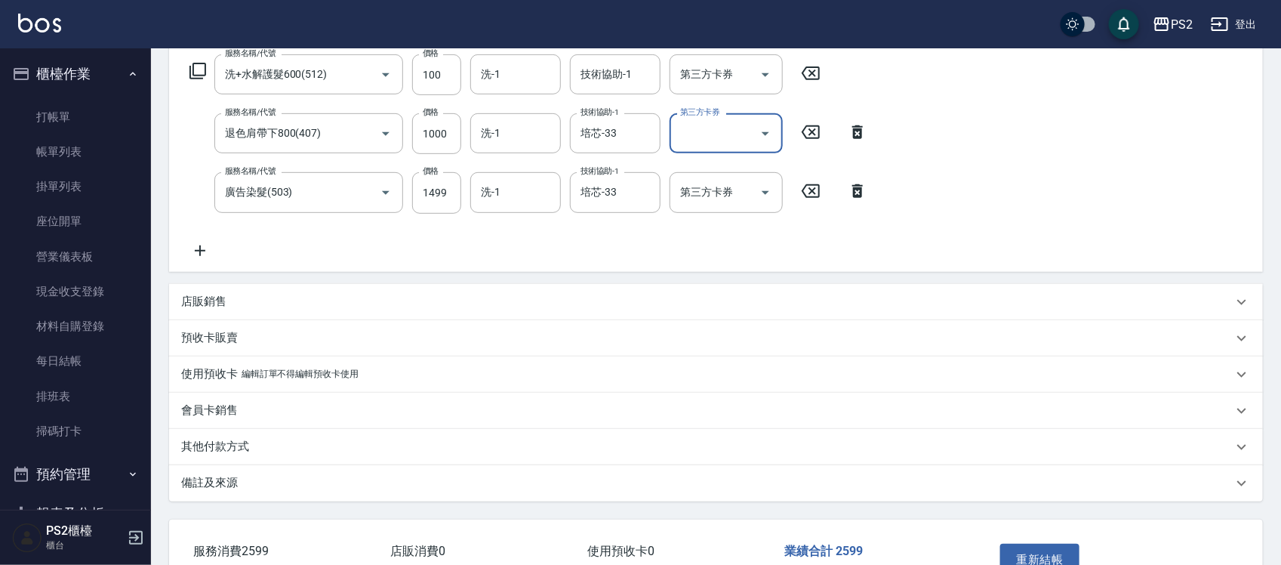
scroll to position [345, 0]
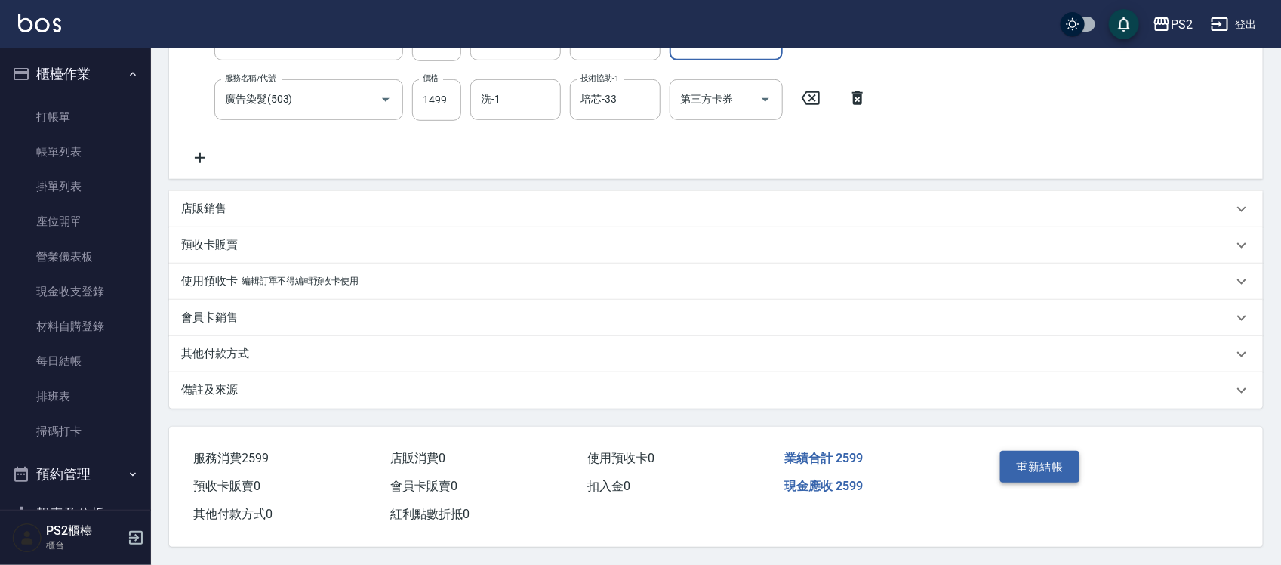
click at [1043, 461] on button "重新結帳" at bounding box center [1040, 467] width 80 height 32
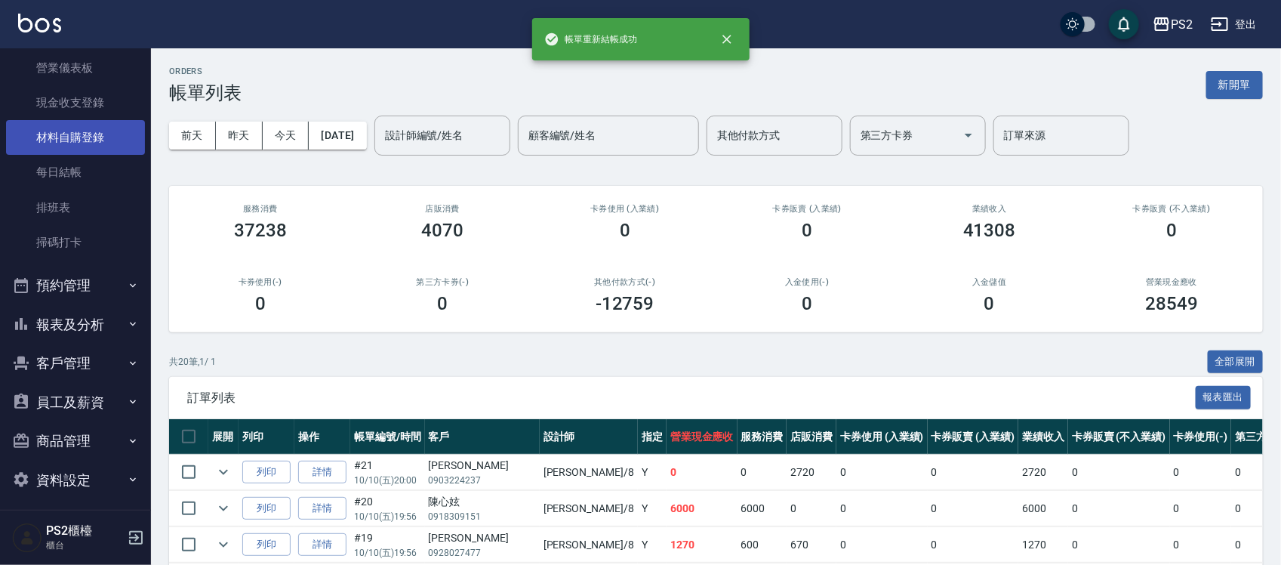
scroll to position [196, 0]
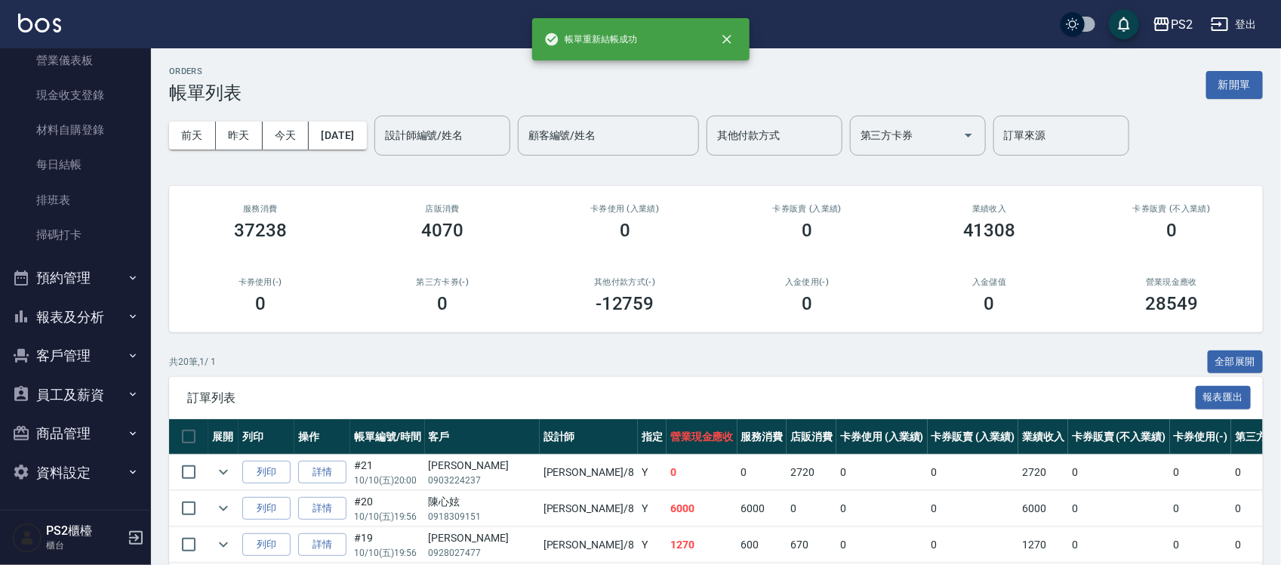
drag, startPoint x: 76, startPoint y: 310, endPoint x: 75, endPoint y: 318, distance: 7.6
click at [76, 310] on button "報表及分析" at bounding box center [75, 316] width 139 height 39
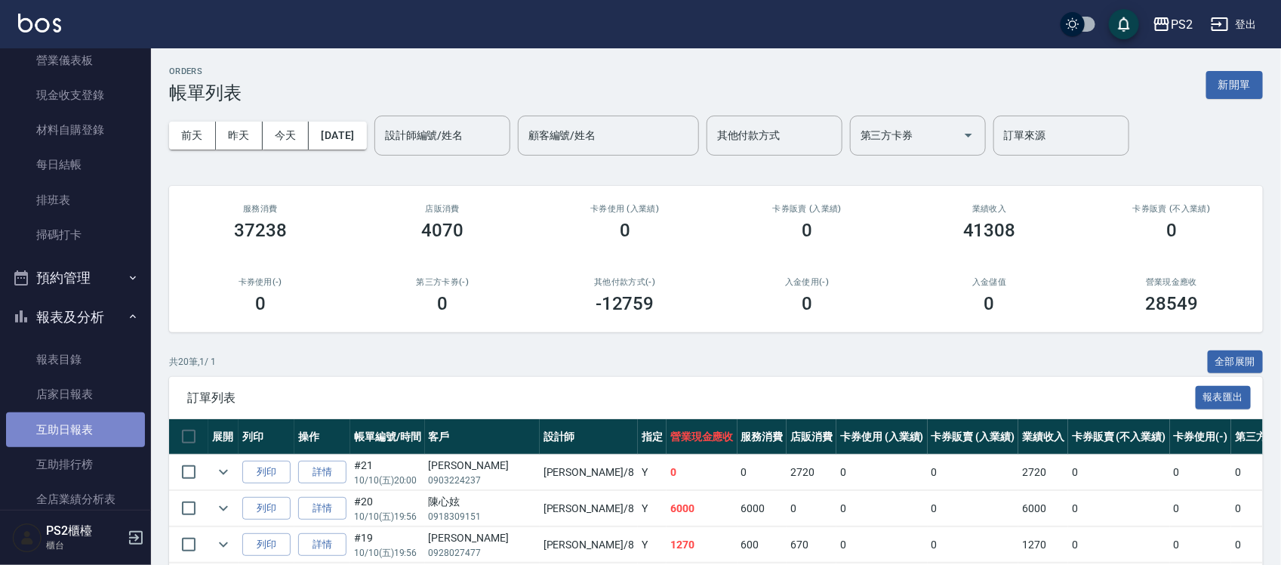
click at [85, 427] on link "互助日報表" at bounding box center [75, 429] width 139 height 35
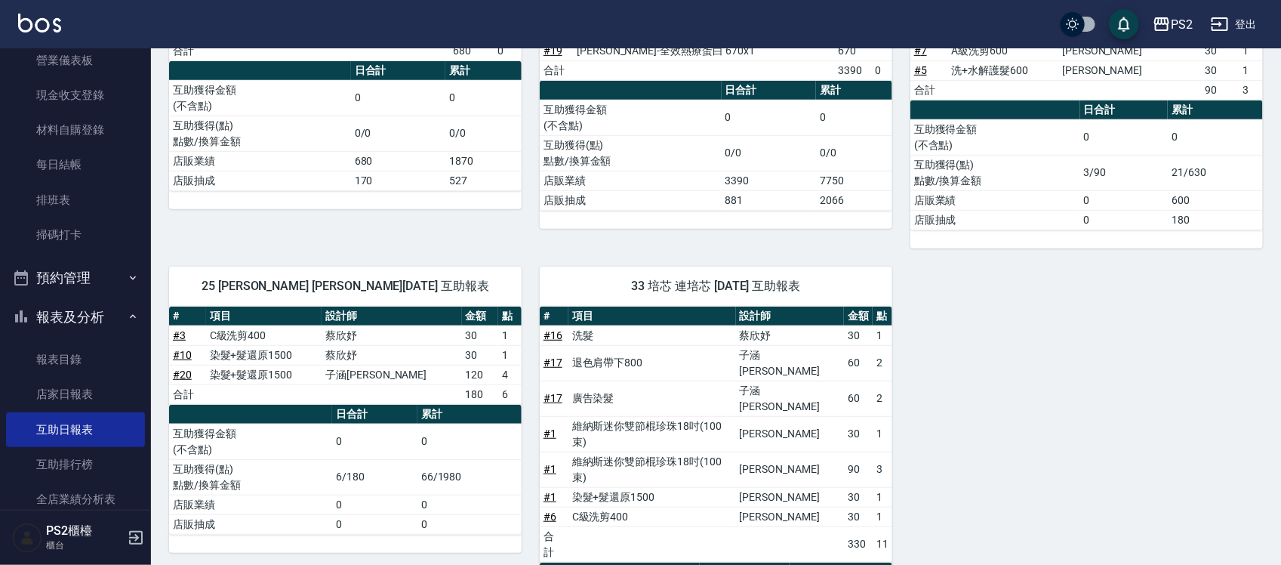
scroll to position [283, 0]
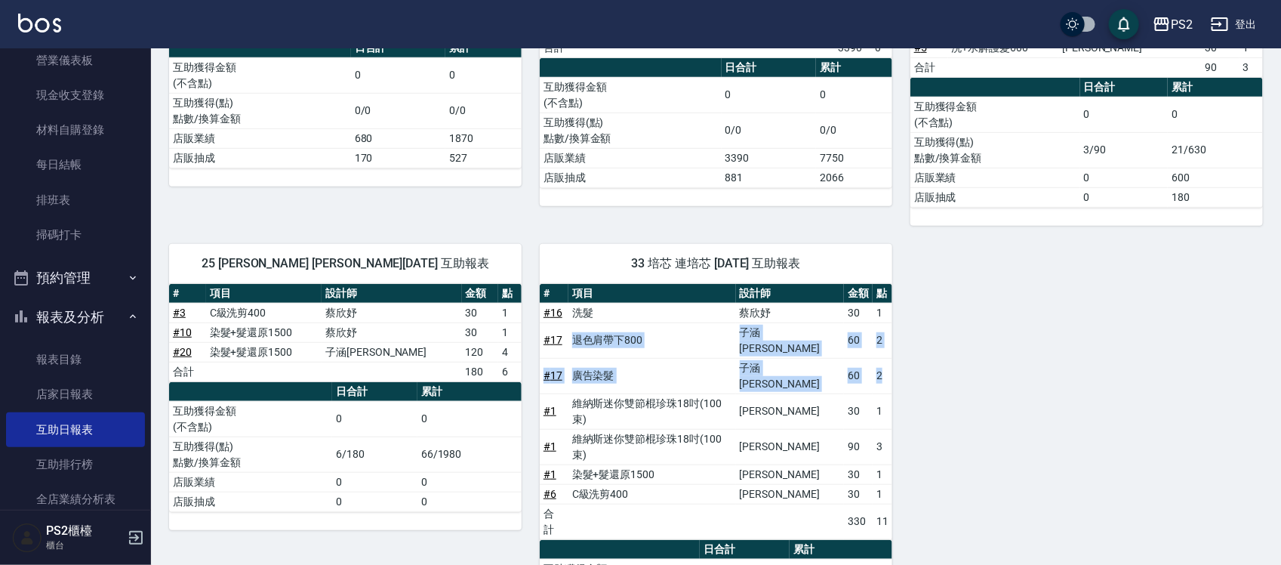
drag, startPoint x: 676, startPoint y: 336, endPoint x: 889, endPoint y: 353, distance: 214.3
click at [889, 353] on tbody "# 16 洗髮 蔡欣妤 30 1 # 17 退色肩帶下800 子涵戴 60 2 # 17 廣告染髮 子涵戴 60 2 # 1 維納斯迷你雙節棍珍珠18吋(10…" at bounding box center [716, 421] width 353 height 236
click at [555, 337] on link "# 17" at bounding box center [553, 340] width 19 height 12
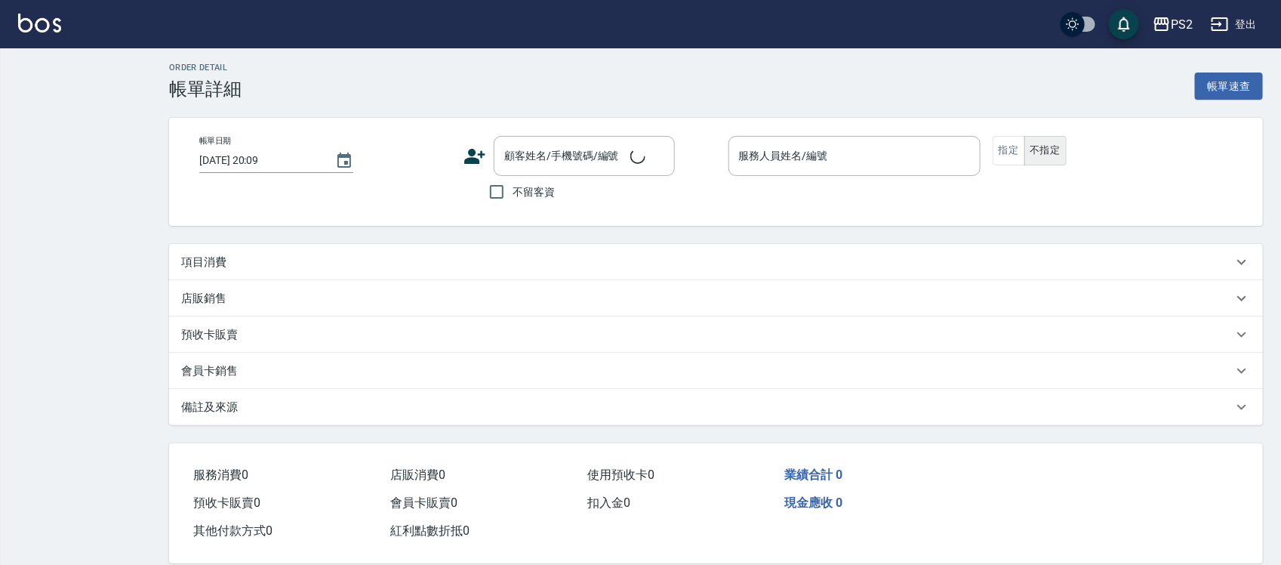
scroll to position [25, 0]
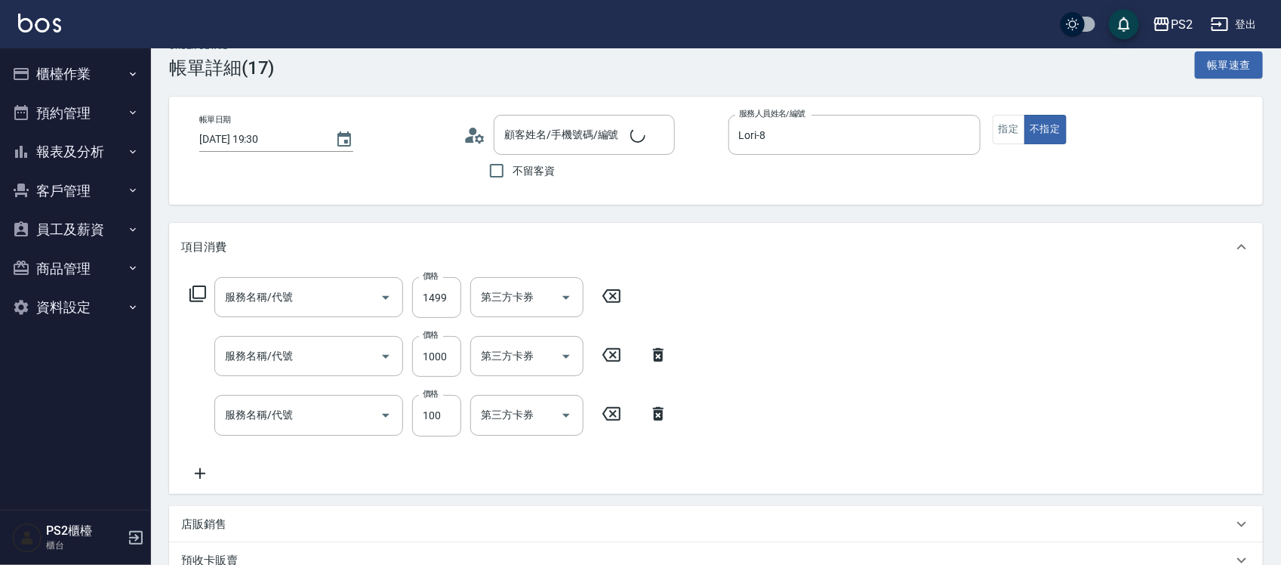
type input "[DATE] 19:30"
type input "Lori-8"
type input "[PERSON_NAME]/0982540417/"
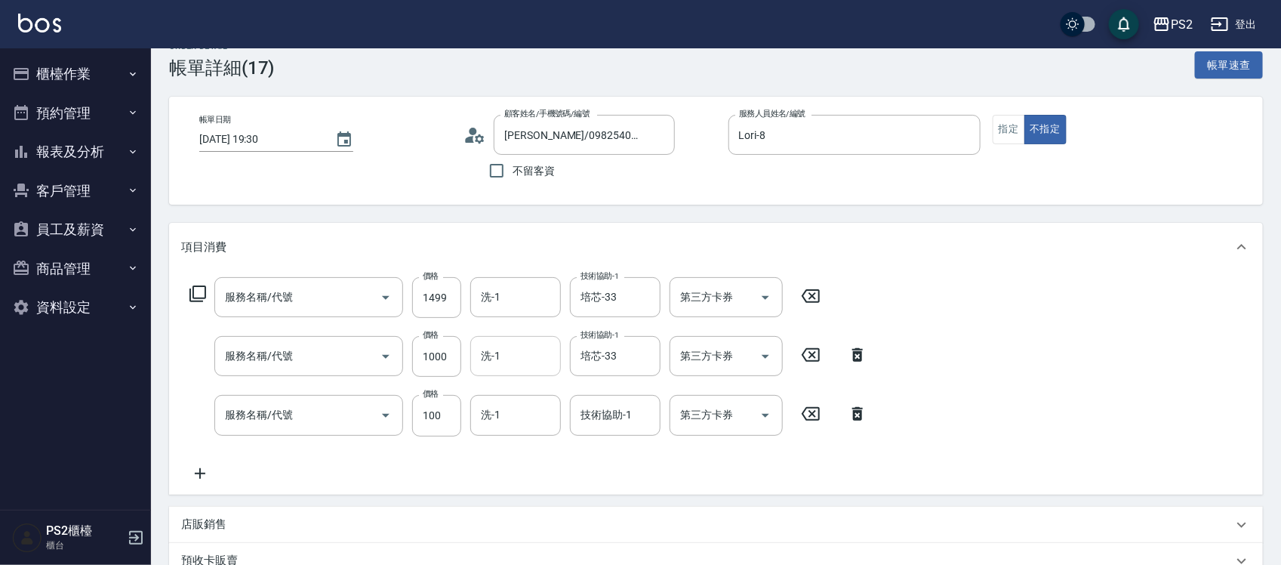
type input "廣告染髮(503)"
type input "退色肩帶下800(407)"
type input "洗+水解護髮600(512)"
click at [519, 351] on input "洗-1" at bounding box center [515, 356] width 77 height 26
type input "培芯-33"
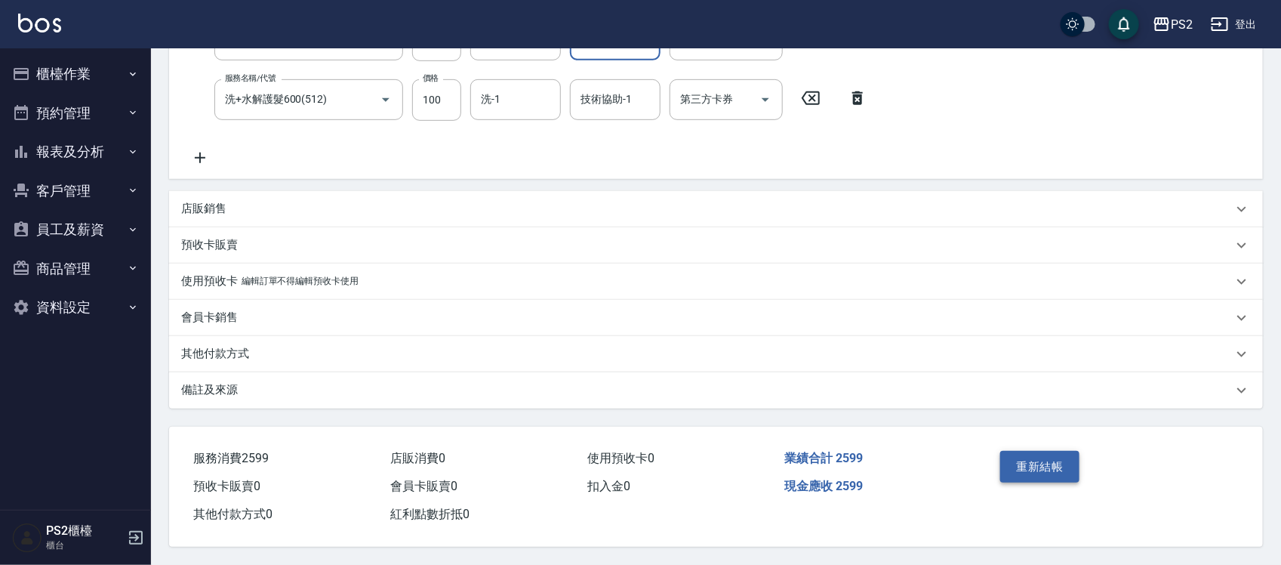
scroll to position [345, 0]
click at [1027, 464] on button "重新結帳" at bounding box center [1040, 467] width 80 height 32
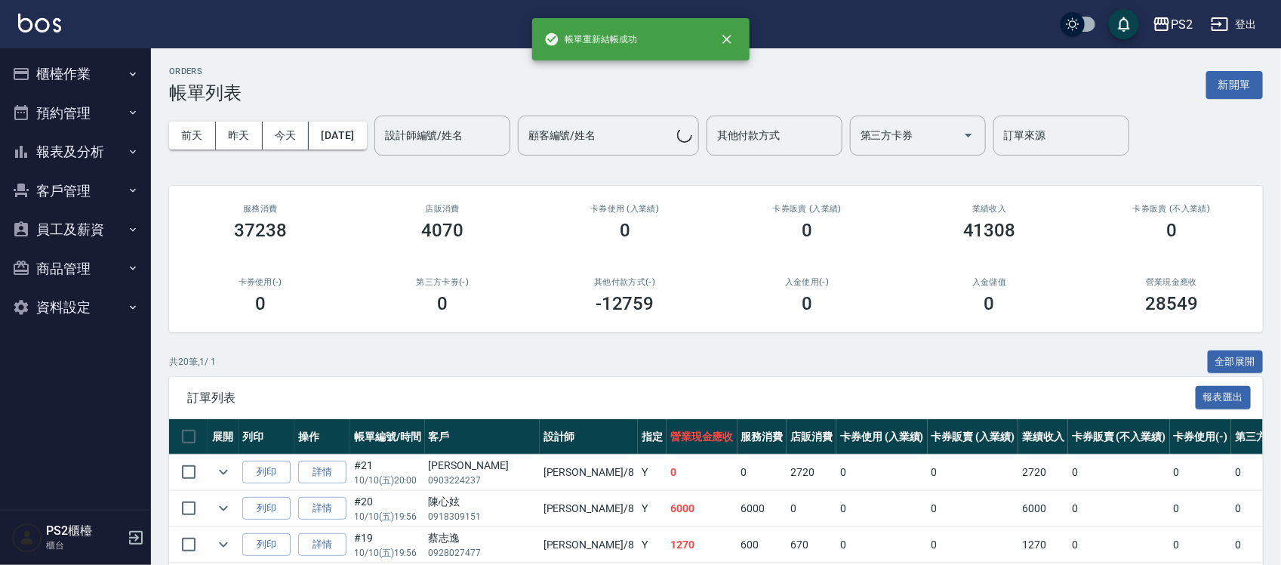
click at [89, 82] on button "櫃檯作業" at bounding box center [75, 73] width 139 height 39
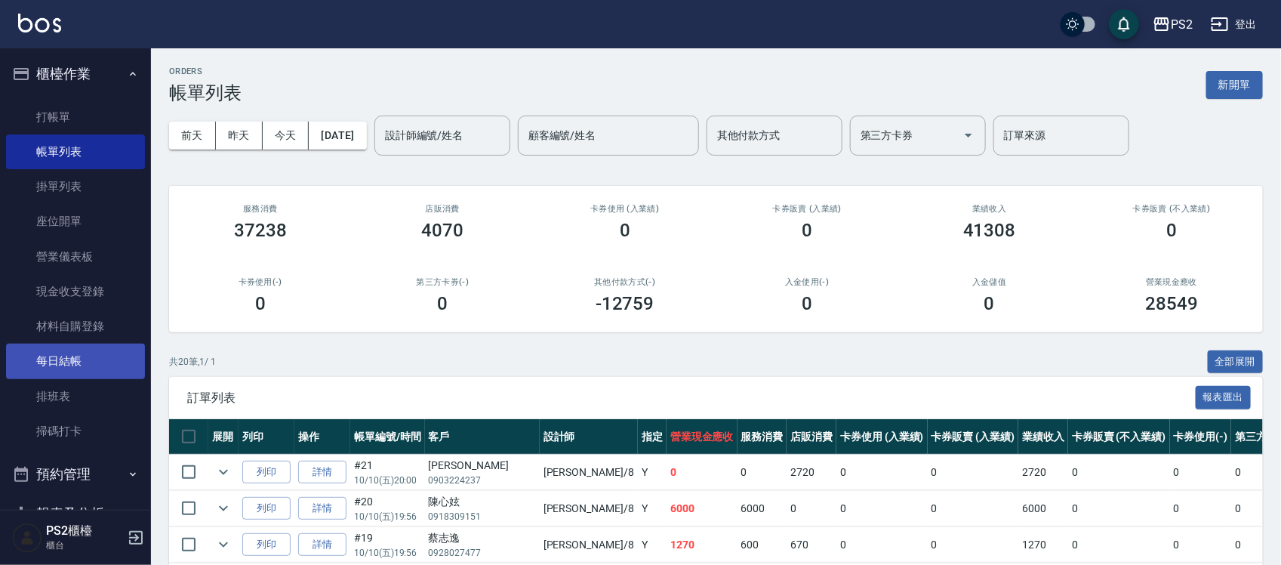
click at [75, 366] on link "每日結帳" at bounding box center [75, 360] width 139 height 35
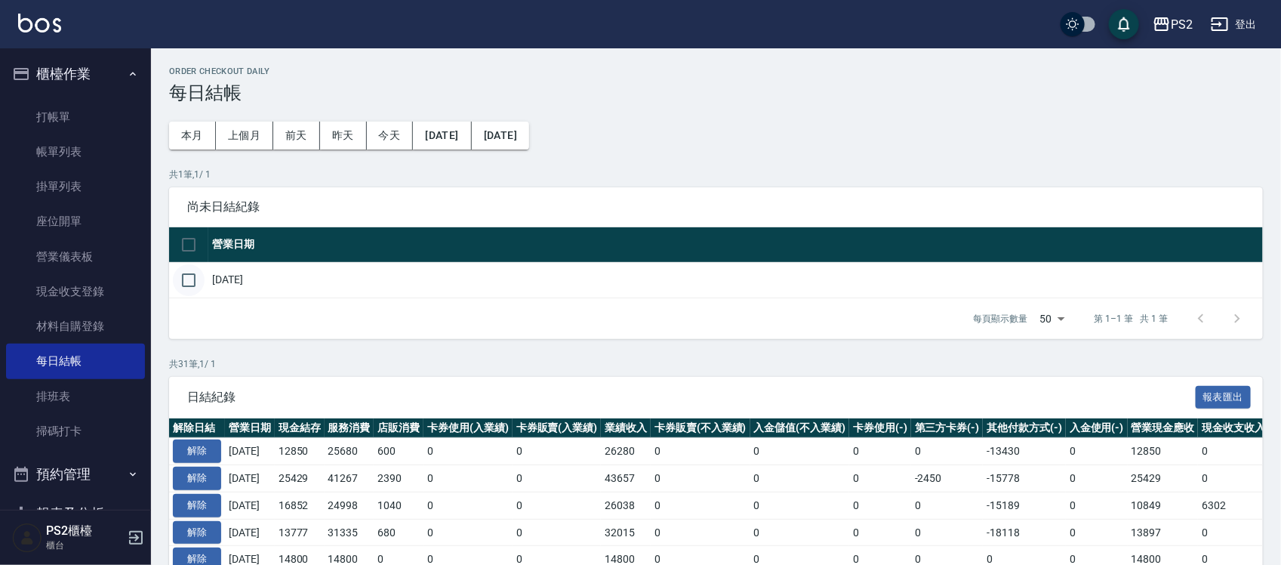
click at [202, 297] on td at bounding box center [188, 279] width 39 height 35
click at [201, 285] on input "checkbox" at bounding box center [189, 280] width 32 height 32
checkbox input "true"
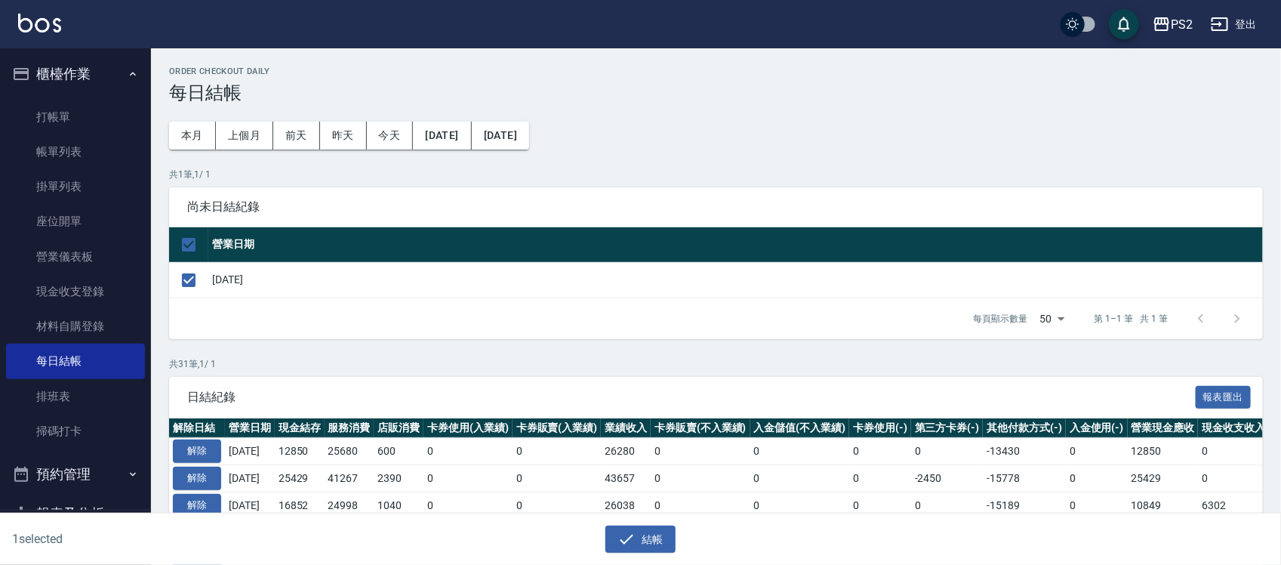
click at [628, 523] on div "結帳" at bounding box center [634, 533] width 635 height 40
click at [630, 534] on icon "button" at bounding box center [626, 539] width 18 height 18
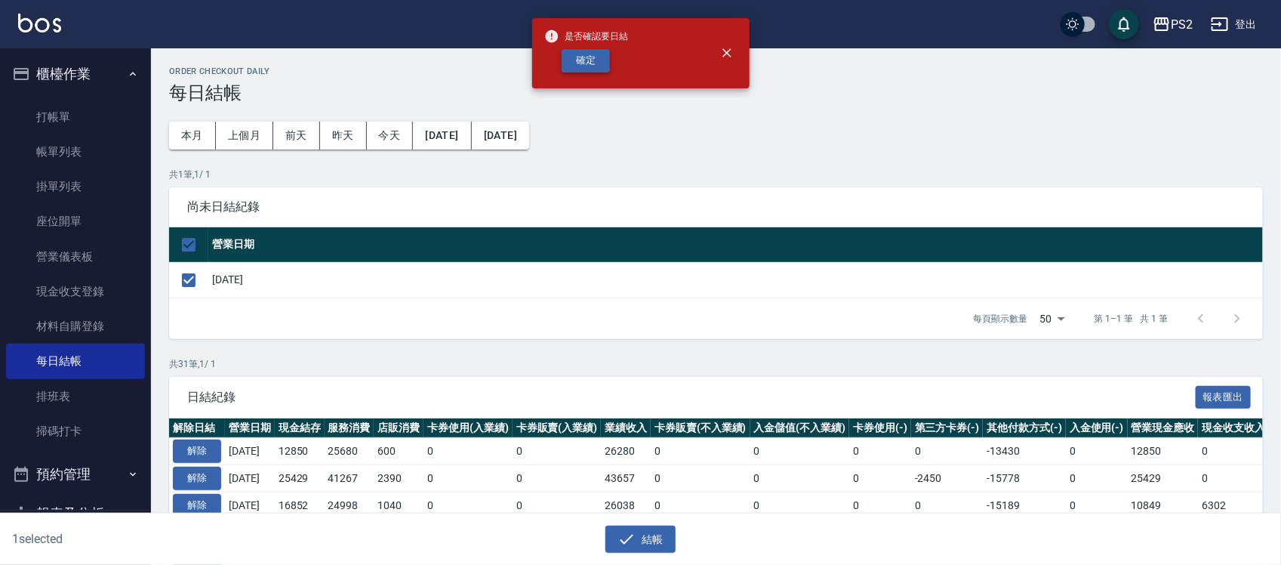
click at [575, 61] on button "確定" at bounding box center [586, 60] width 48 height 23
checkbox input "false"
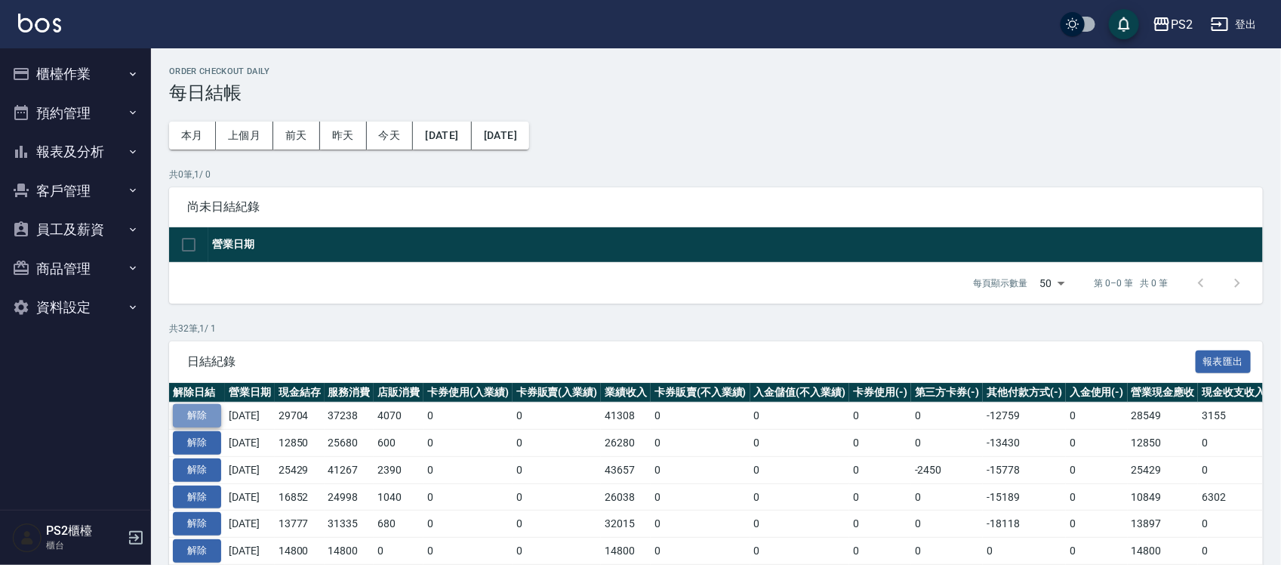
click at [186, 417] on button "解除" at bounding box center [197, 415] width 48 height 23
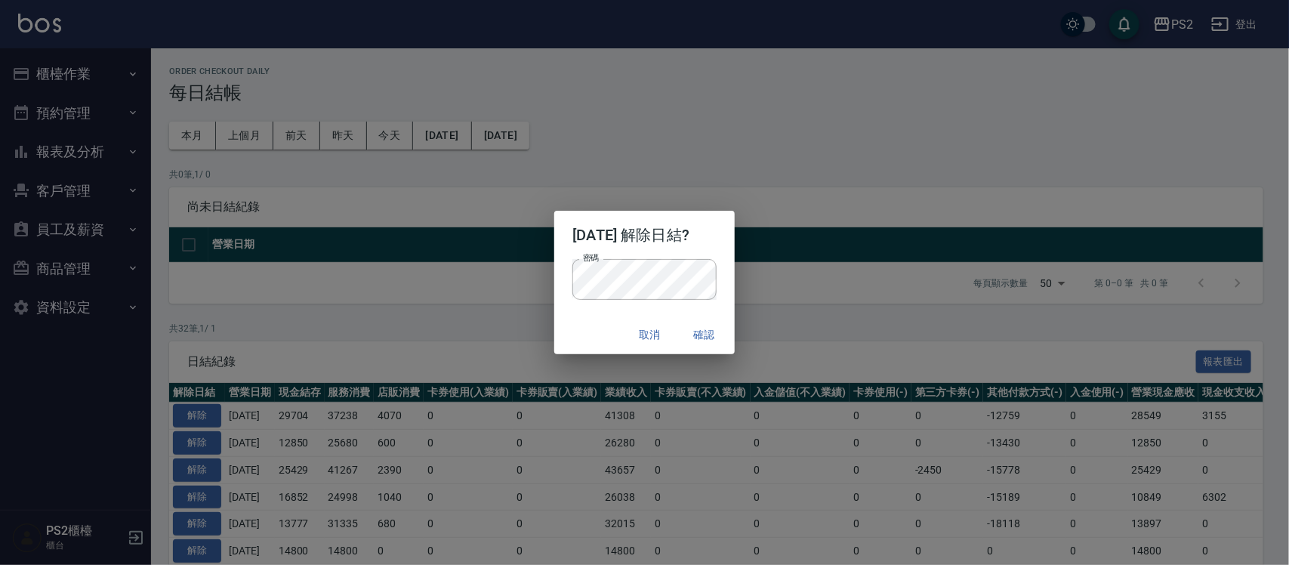
click at [590, 336] on div "取消 確認" at bounding box center [644, 335] width 180 height 40
click at [714, 322] on button "確認" at bounding box center [704, 335] width 48 height 28
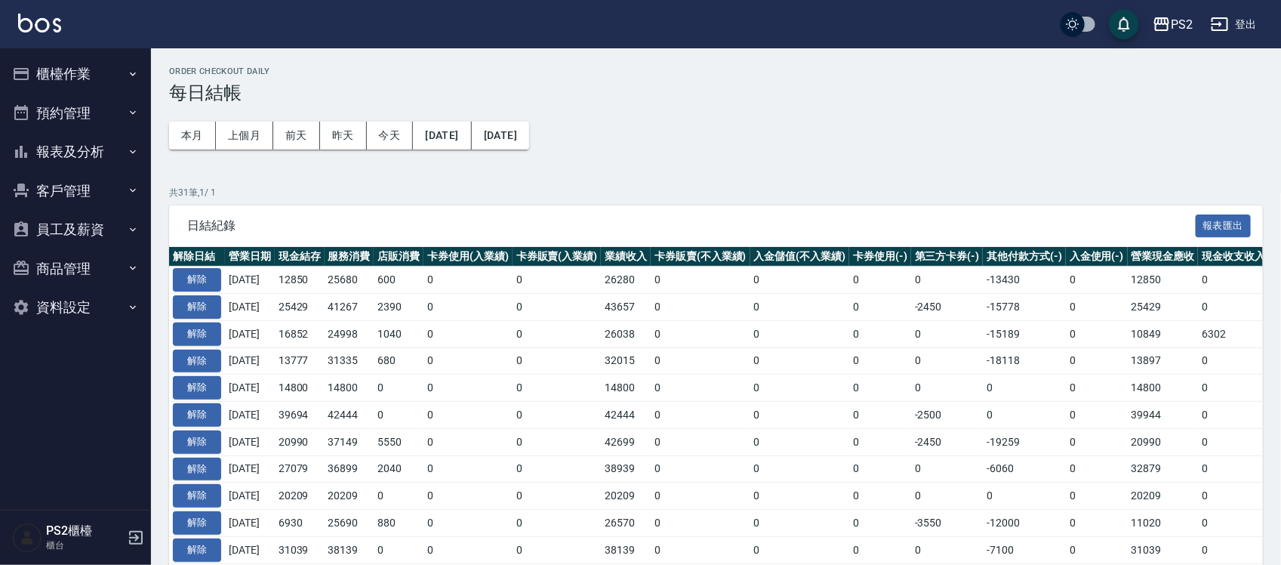
click at [66, 75] on button "櫃檯作業" at bounding box center [75, 73] width 139 height 39
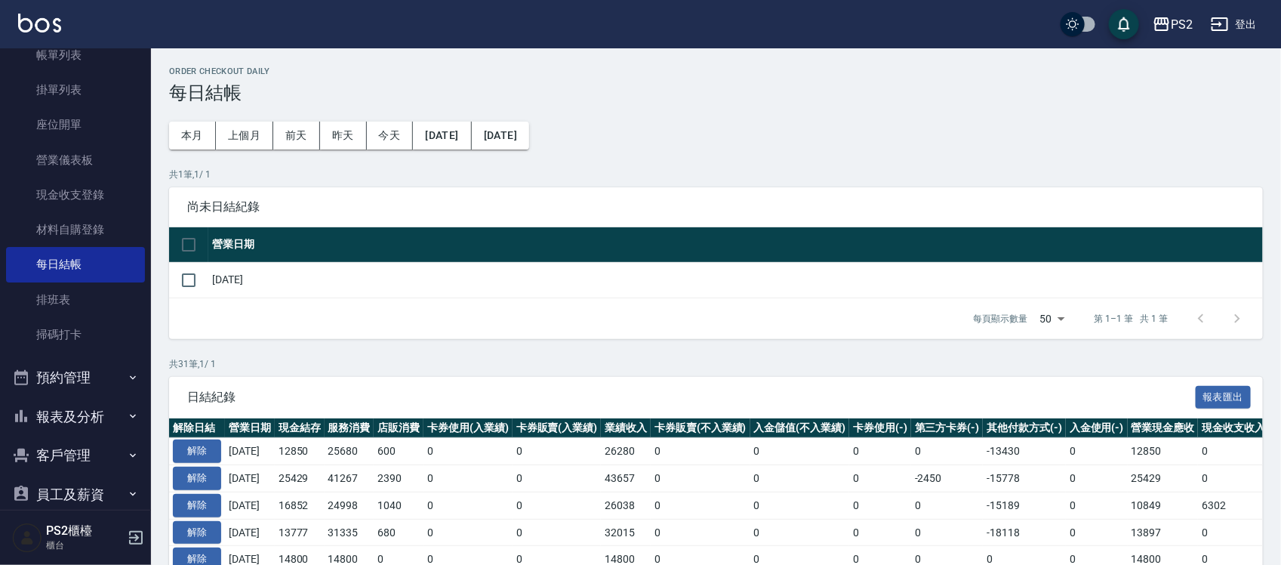
scroll to position [189, 0]
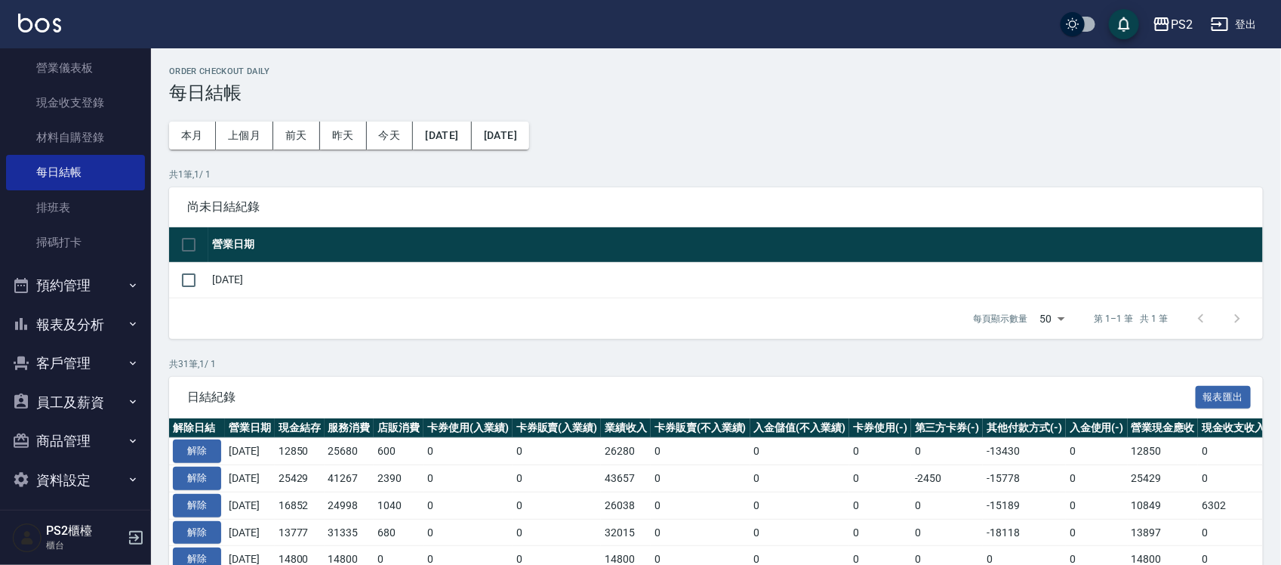
click at [77, 321] on button "報表及分析" at bounding box center [75, 324] width 139 height 39
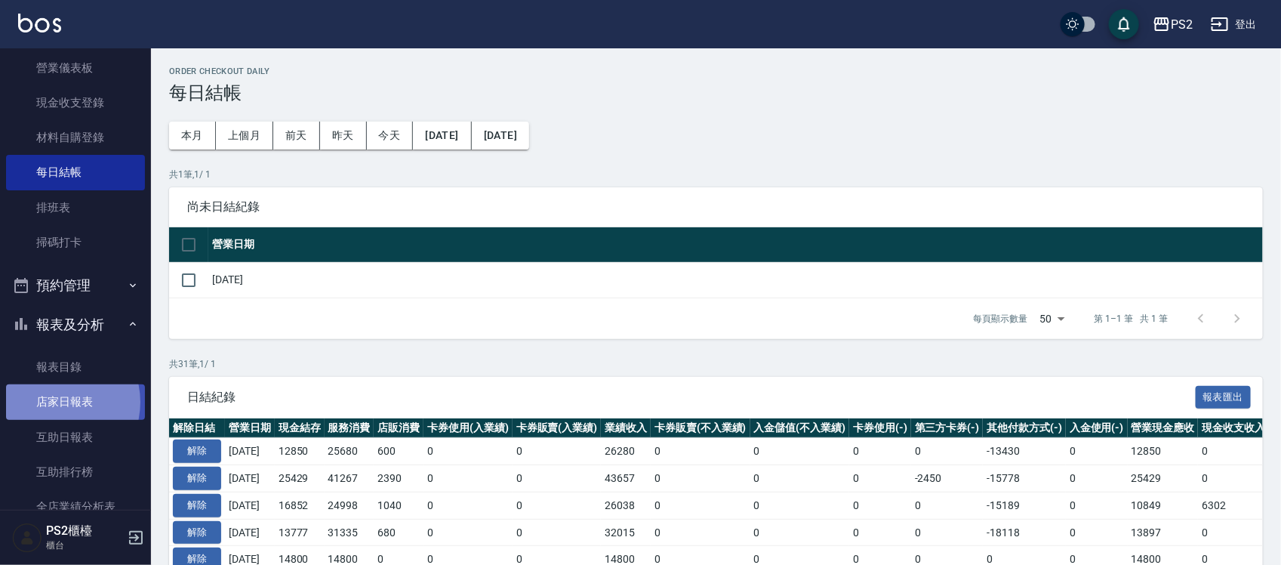
click at [54, 402] on link "店家日報表" at bounding box center [75, 401] width 139 height 35
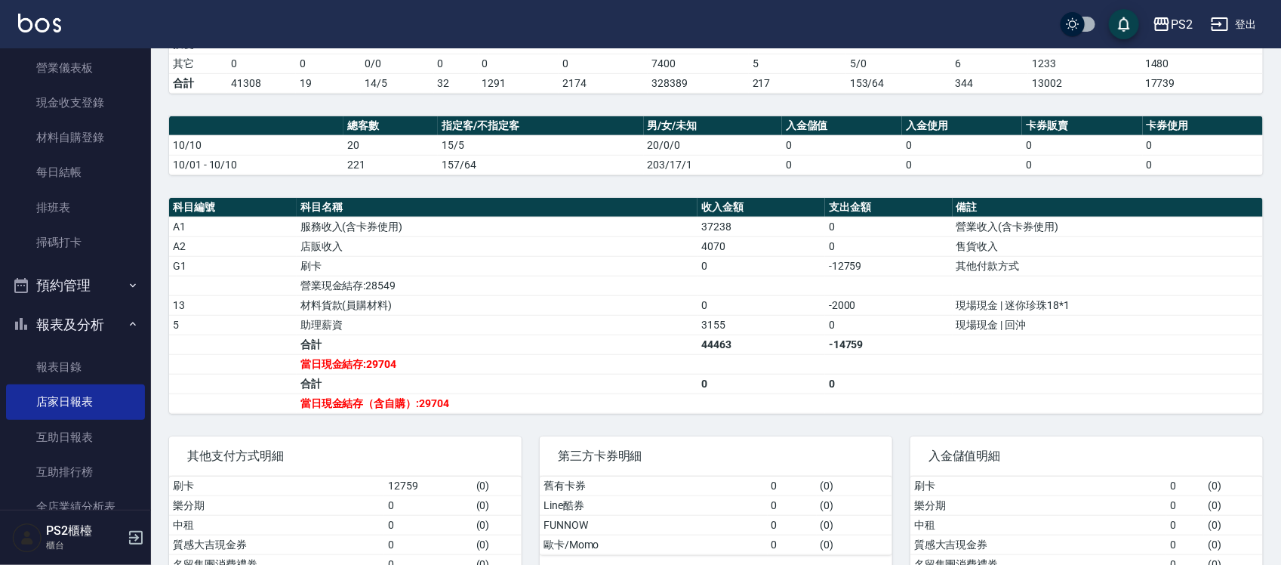
scroll to position [377, 0]
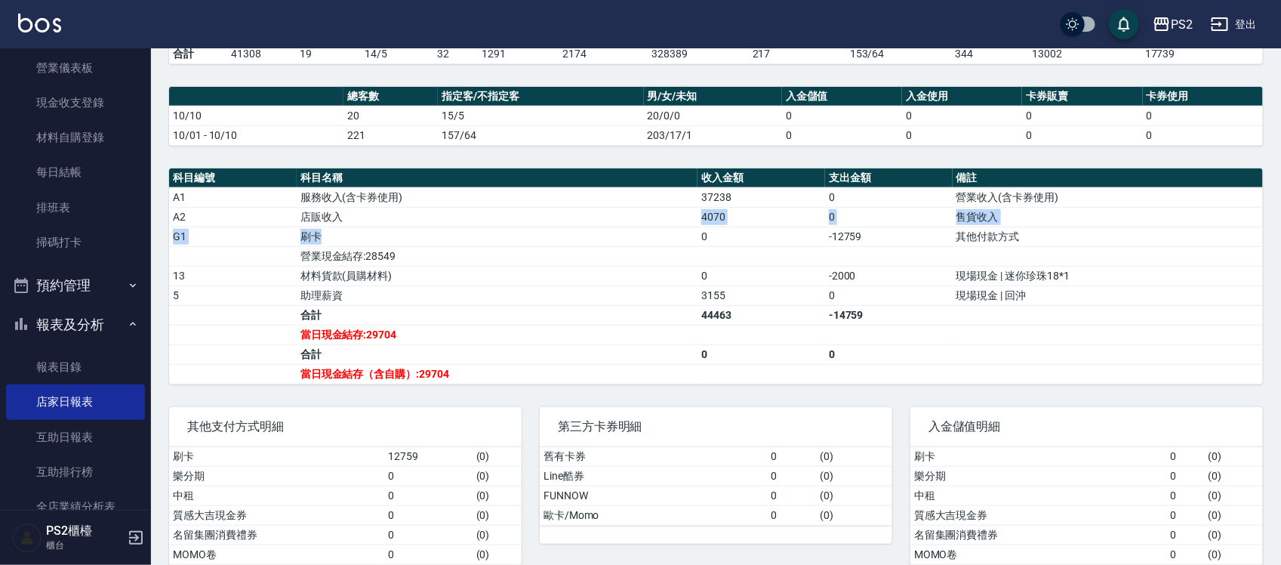
drag, startPoint x: 472, startPoint y: 219, endPoint x: 666, endPoint y: 236, distance: 194.8
click at [654, 235] on tbody "A1 服務收入(含卡券使用) 37238 0 營業收入(含卡券使用) A2 店販收入 4070 0 售貨收入 G1 刷卡 0 -12759 其他付款方式 營業…" at bounding box center [716, 285] width 1094 height 196
click at [668, 236] on td "刷卡" at bounding box center [497, 236] width 401 height 20
click at [670, 238] on td "刷卡" at bounding box center [497, 236] width 401 height 20
drag, startPoint x: 365, startPoint y: 208, endPoint x: 479, endPoint y: 208, distance: 114.7
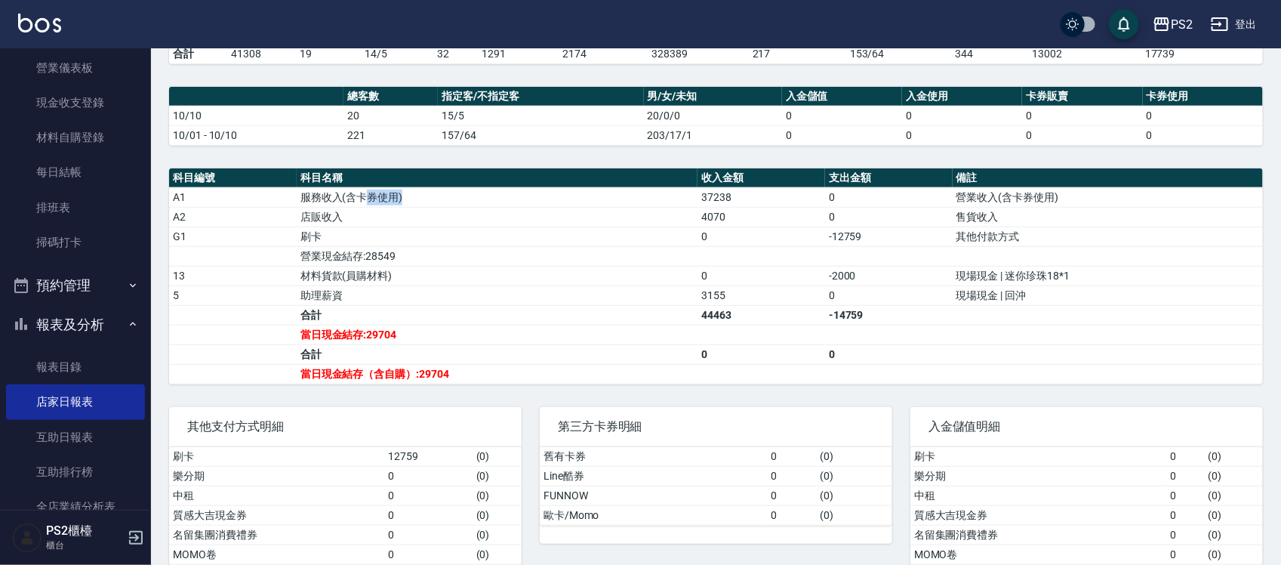
click at [459, 207] on td "服務收入(含卡券使用)" at bounding box center [497, 197] width 401 height 20
click at [850, 232] on td "-12759" at bounding box center [889, 236] width 128 height 20
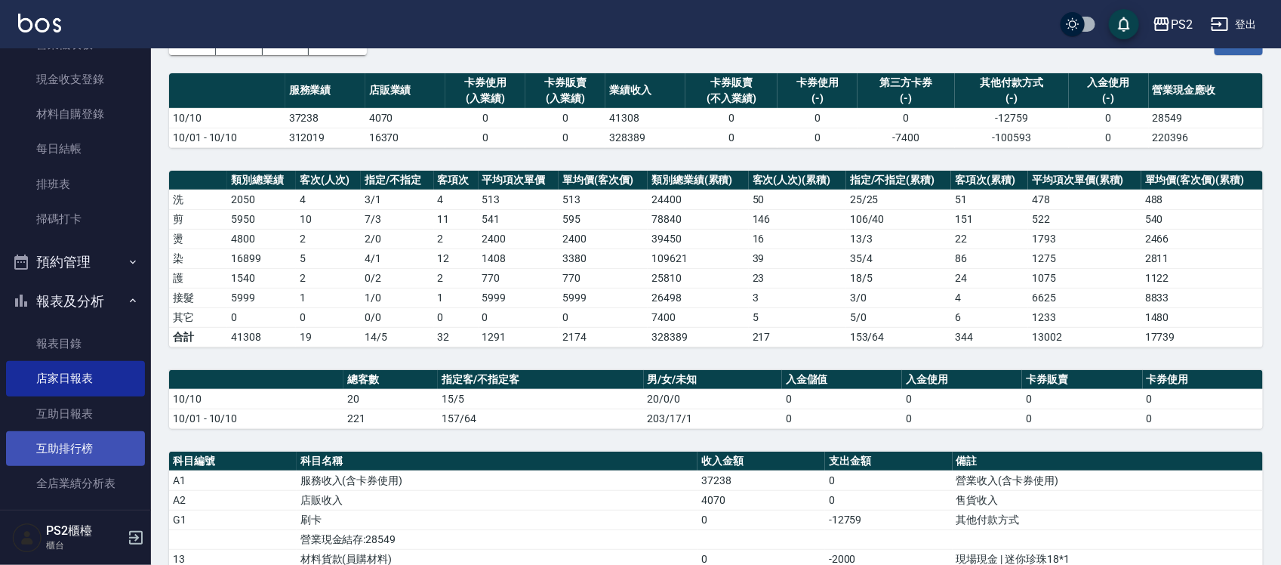
scroll to position [283, 0]
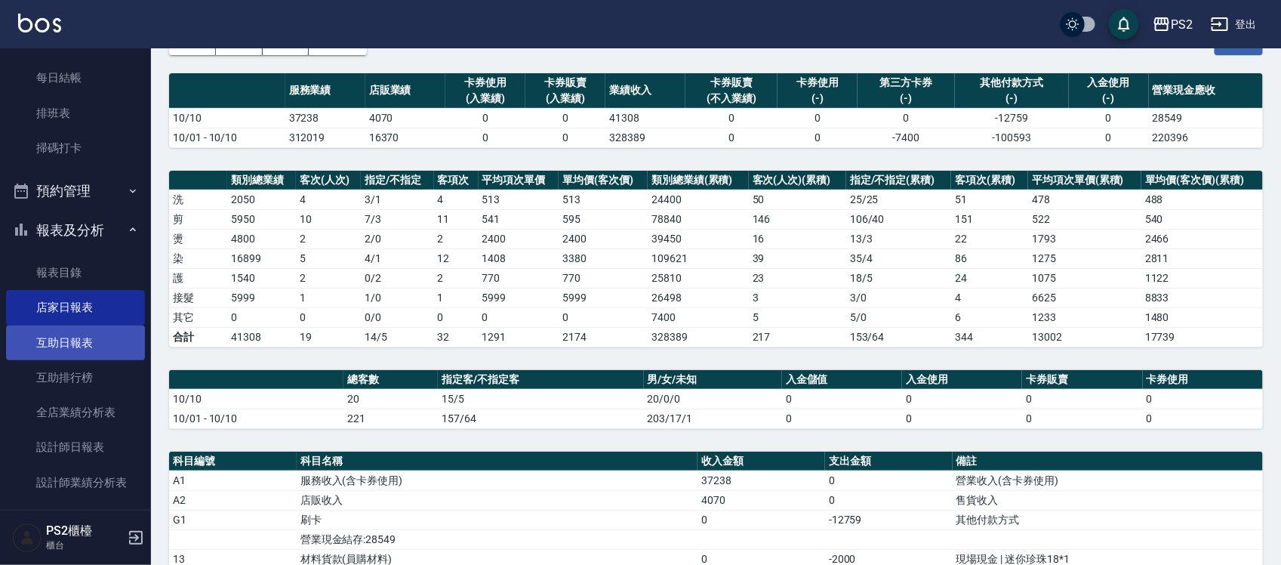
click at [85, 332] on link "互助日報表" at bounding box center [75, 342] width 139 height 35
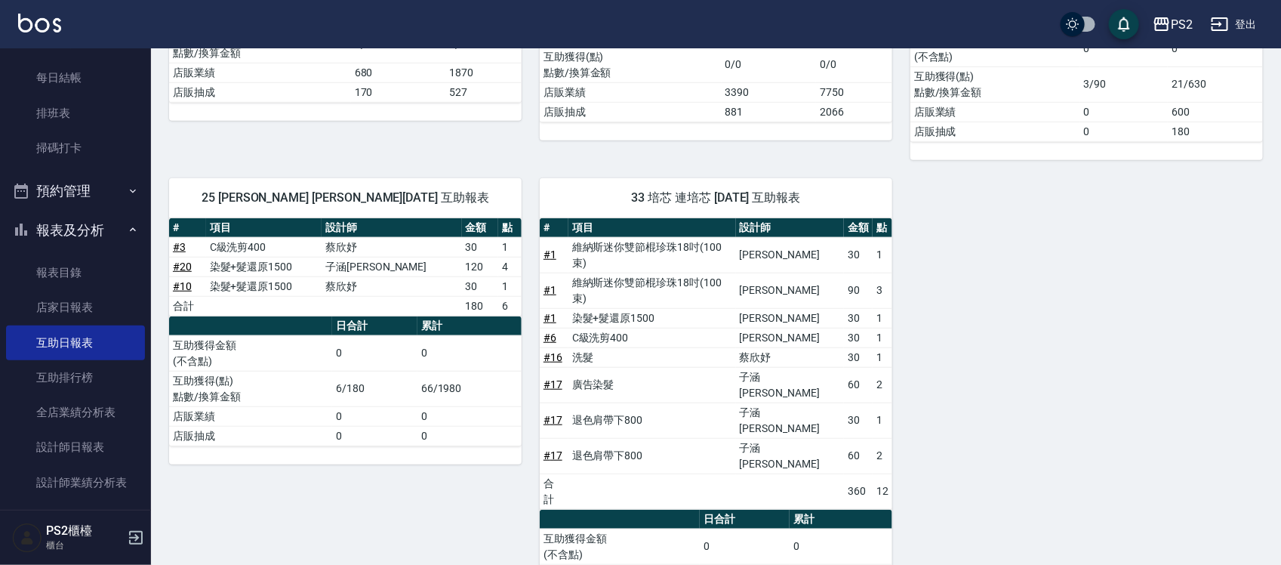
scroll to position [368, 0]
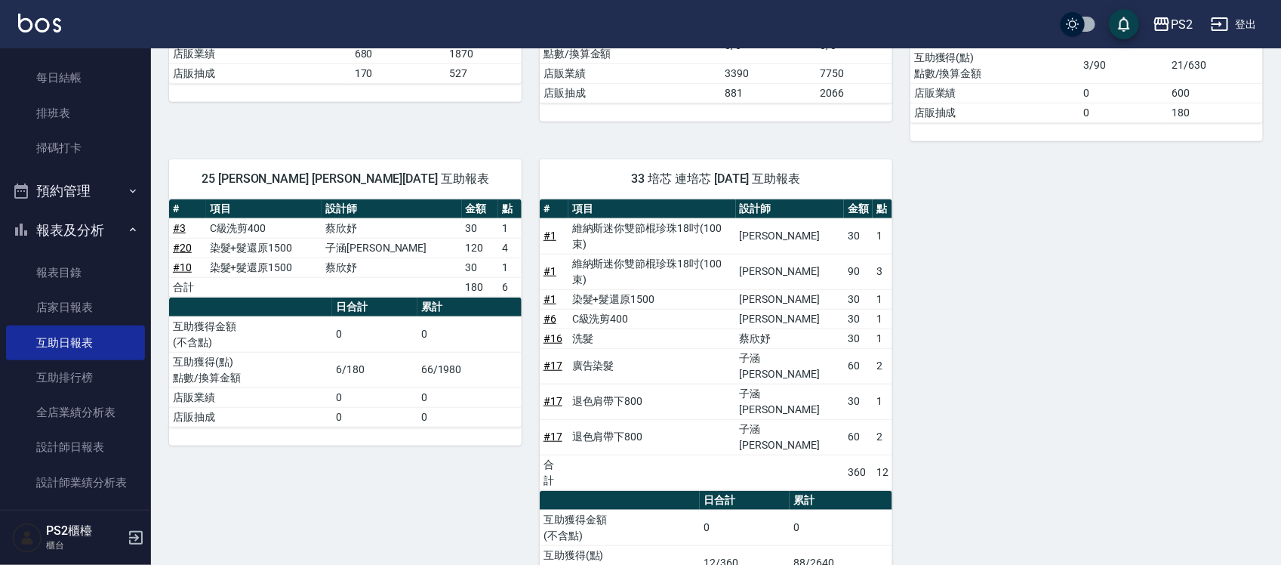
click at [182, 248] on link "# 20" at bounding box center [182, 248] width 19 height 12
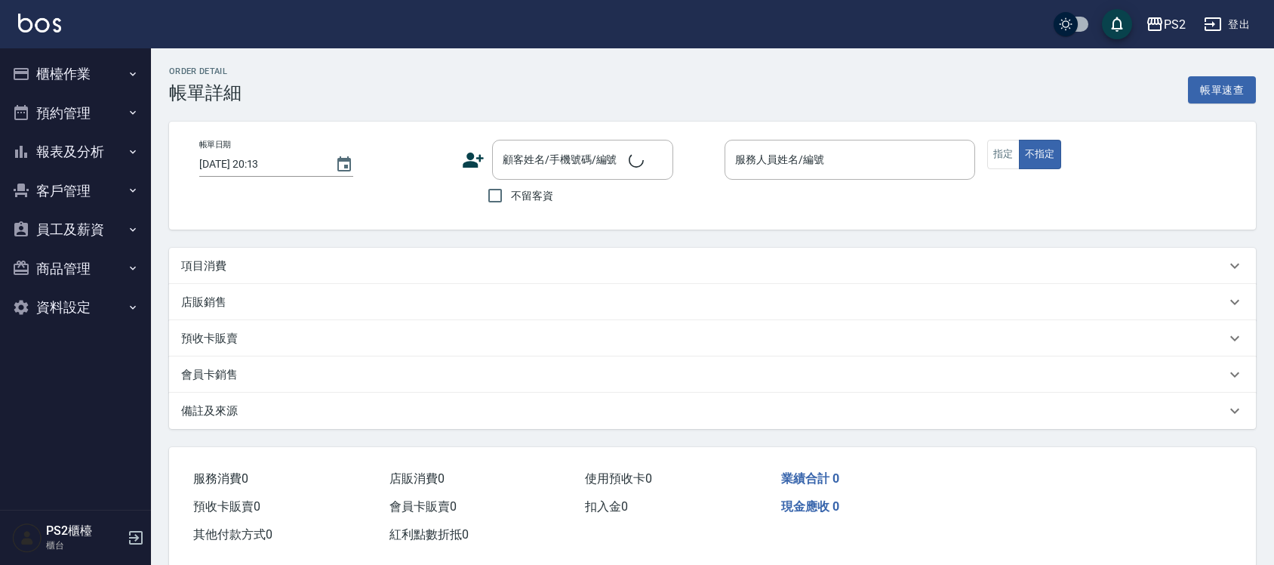
type input "[DATE] 19:56"
type input "Lori-8"
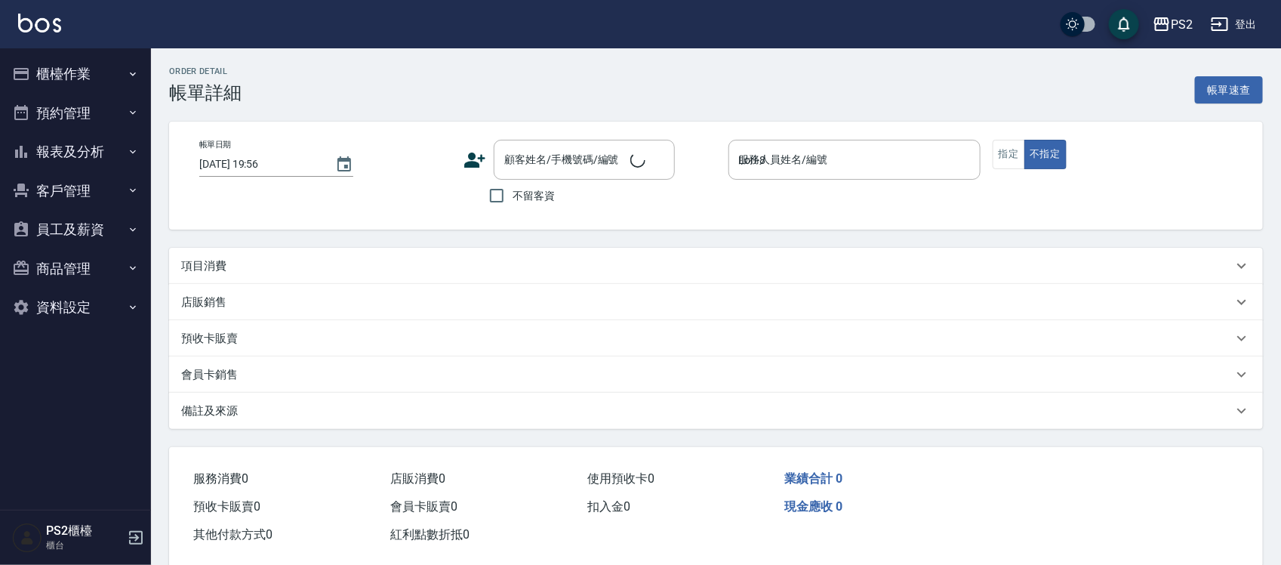
type input "陳心妶/0918309151/"
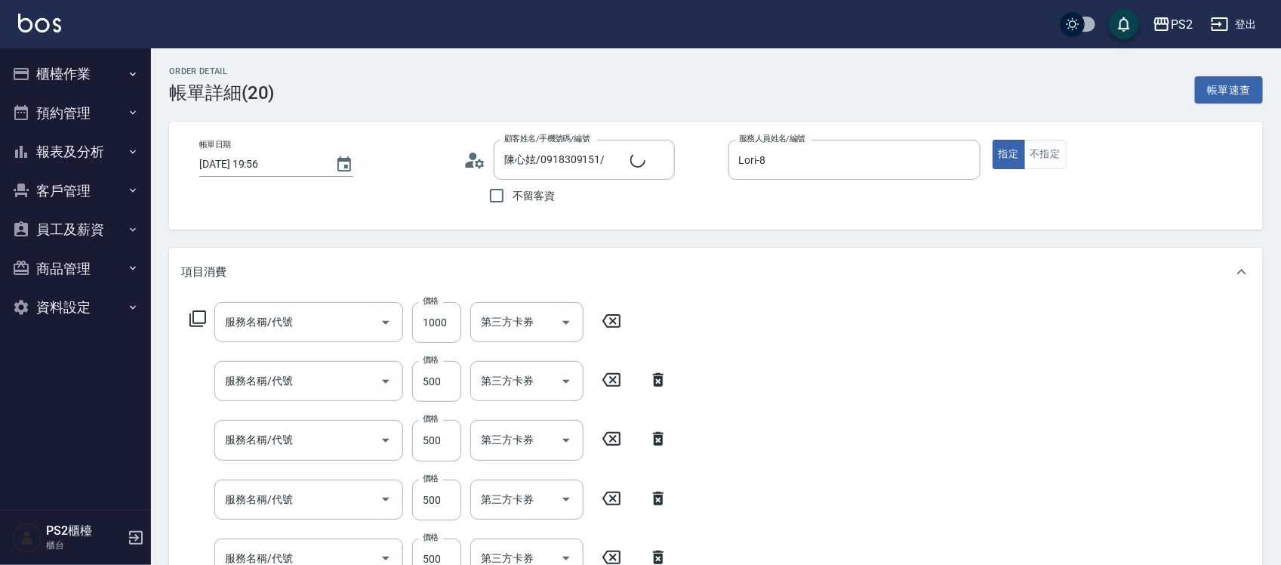
type input "髮長肩帶下800(409)"
type input "退色肩帶上500(406)"
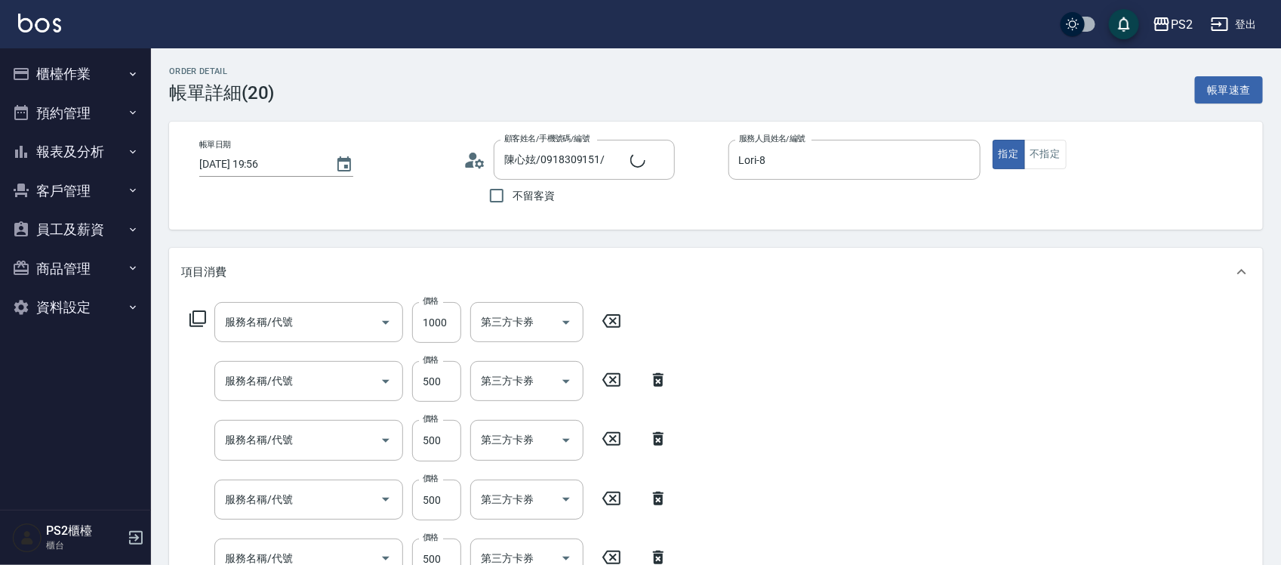
type input "染髮+髮還原1500(402)"
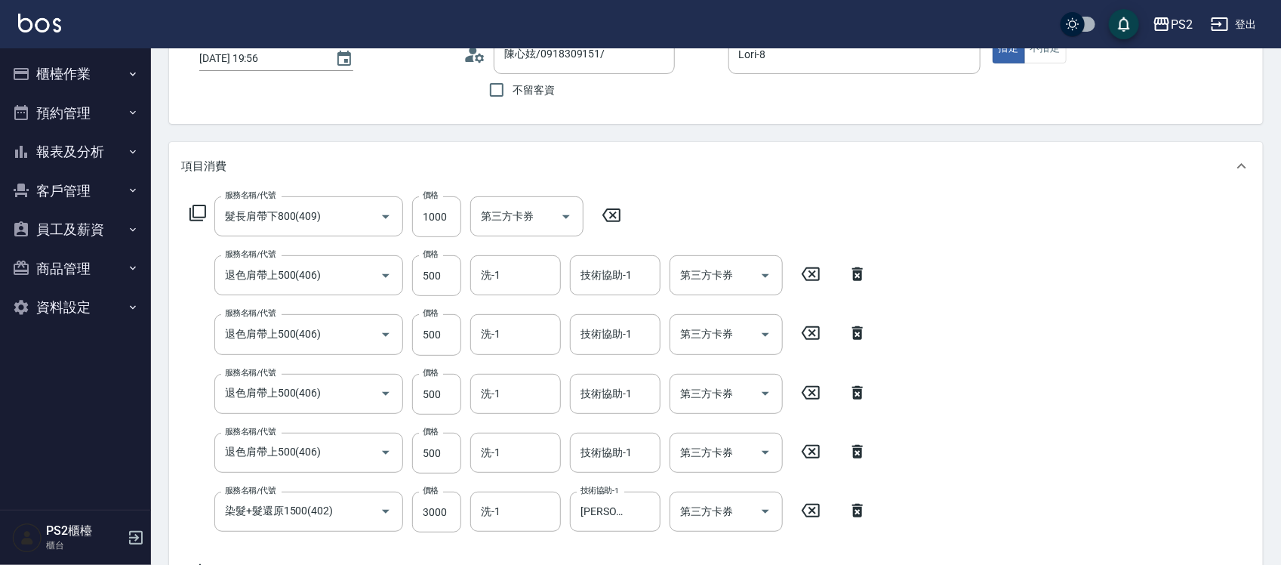
scroll to position [189, 0]
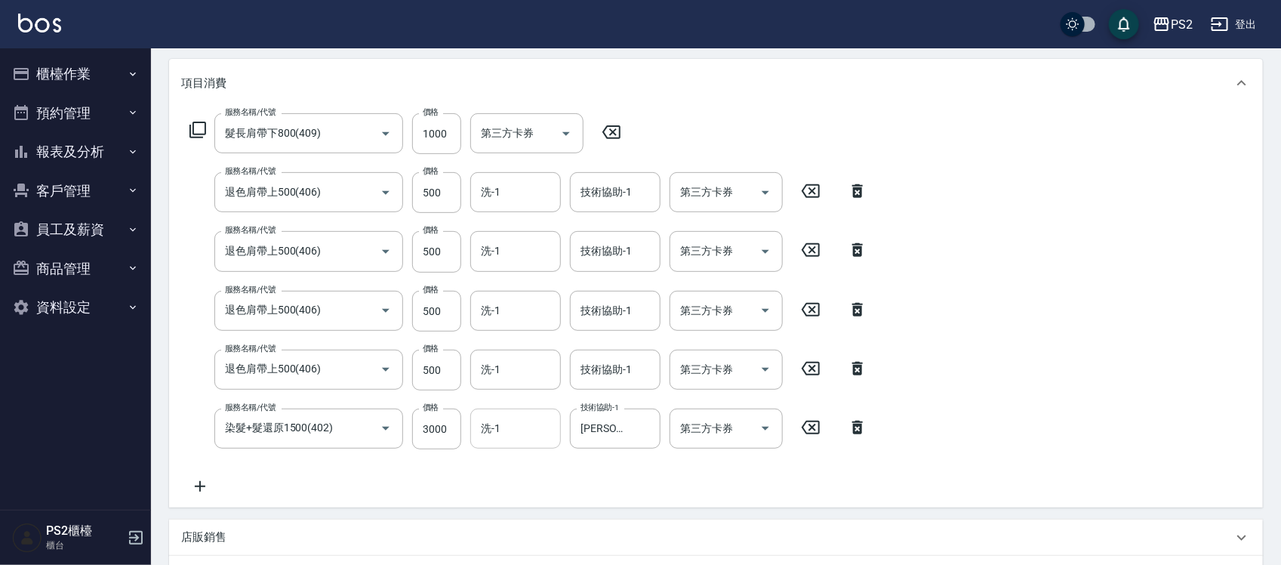
click at [531, 429] on input "洗-1" at bounding box center [515, 428] width 77 height 26
type input "[PERSON_NAME]-25"
click at [515, 365] on input "洗-1" at bounding box center [515, 369] width 77 height 26
type input "[PERSON_NAME]-25"
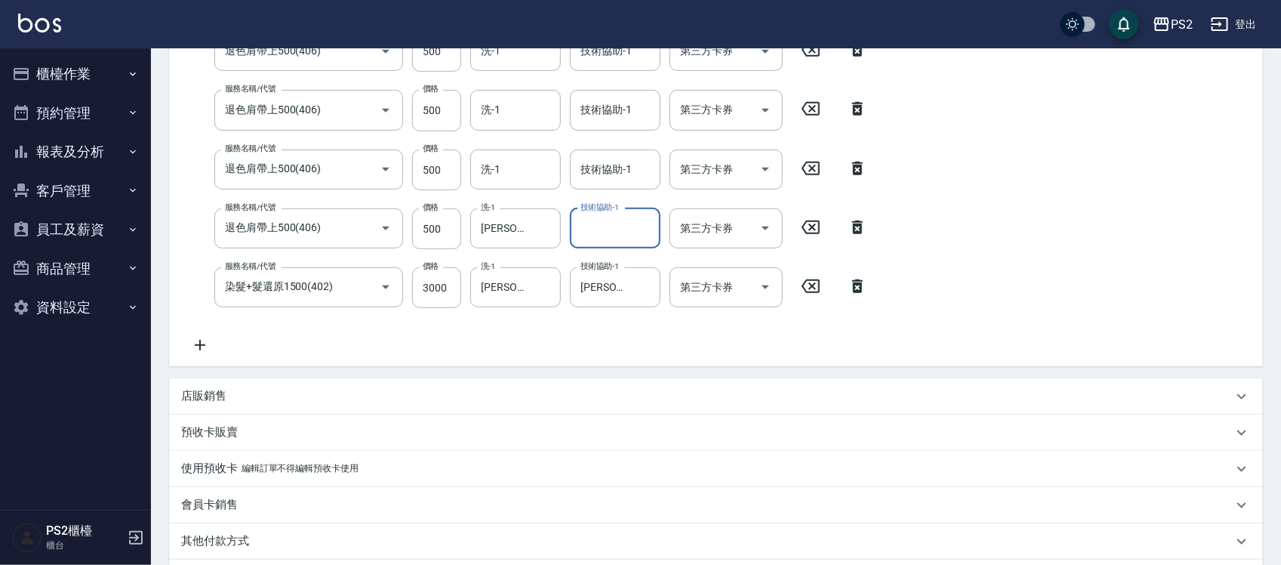
scroll to position [522, 0]
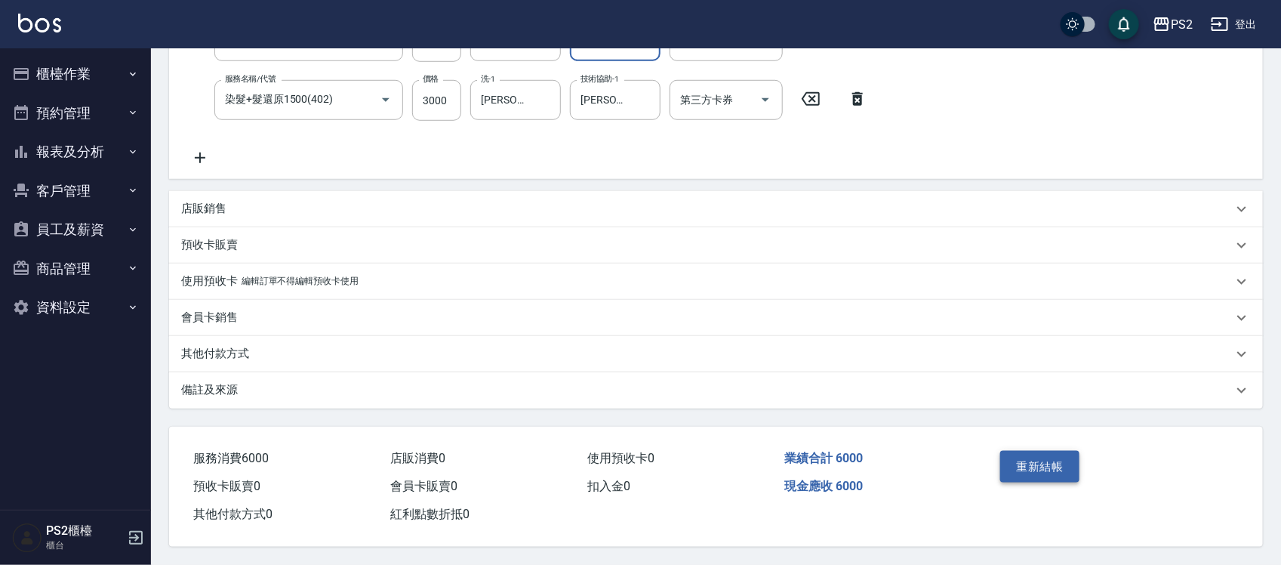
click at [1048, 469] on button "重新結帳" at bounding box center [1040, 467] width 80 height 32
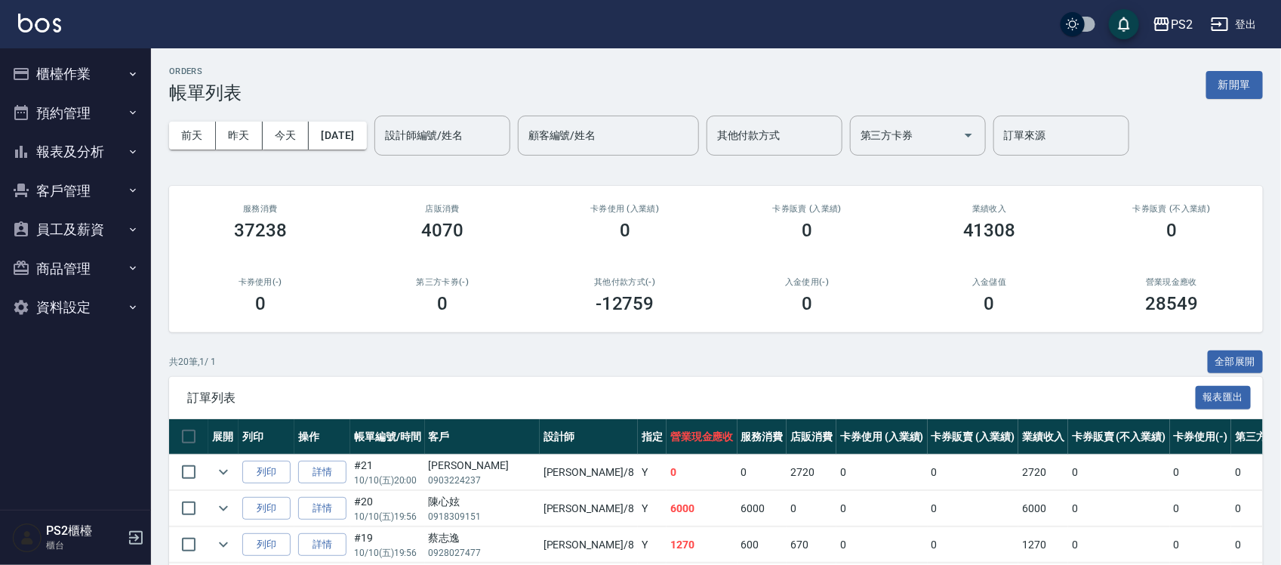
click at [85, 72] on button "櫃檯作業" at bounding box center [75, 73] width 139 height 39
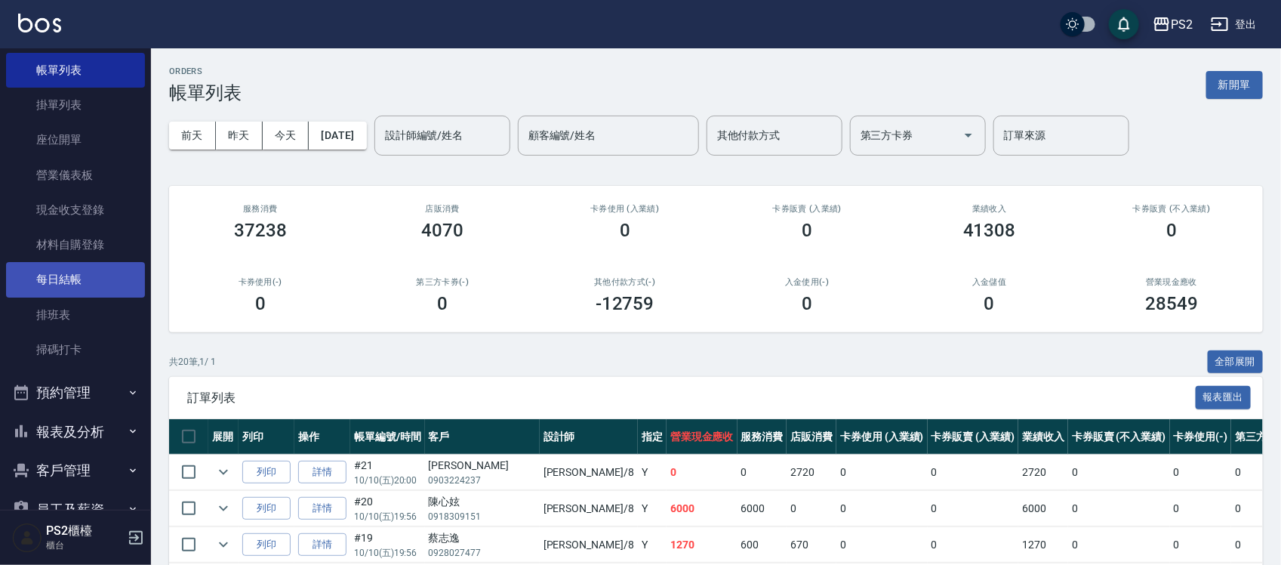
scroll to position [189, 0]
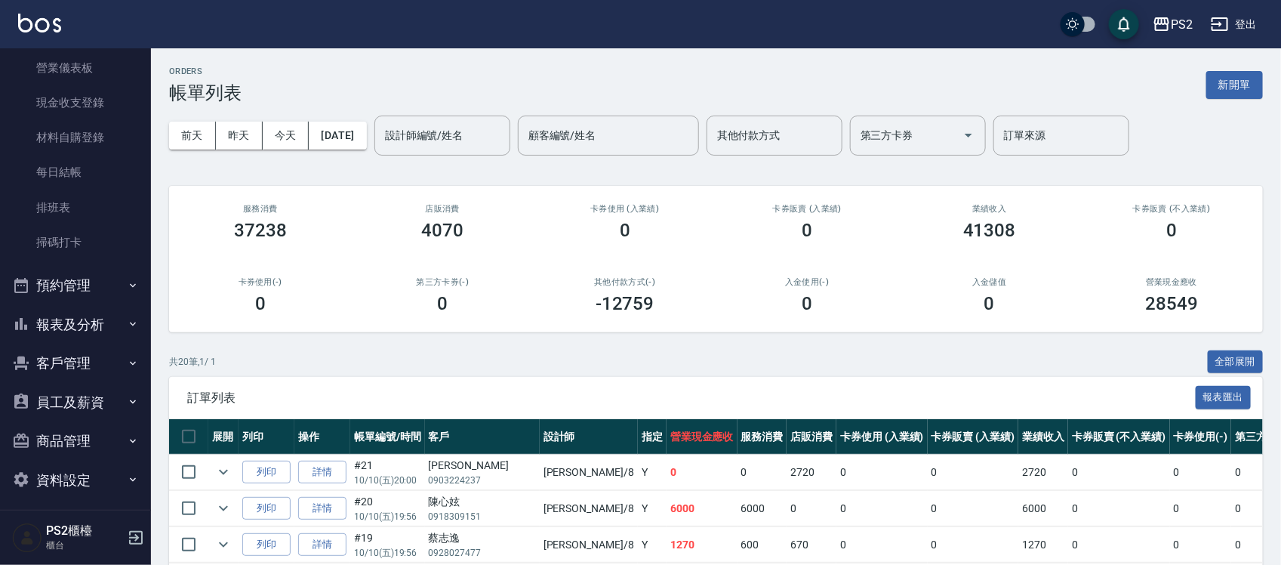
click at [98, 322] on button "報表及分析" at bounding box center [75, 324] width 139 height 39
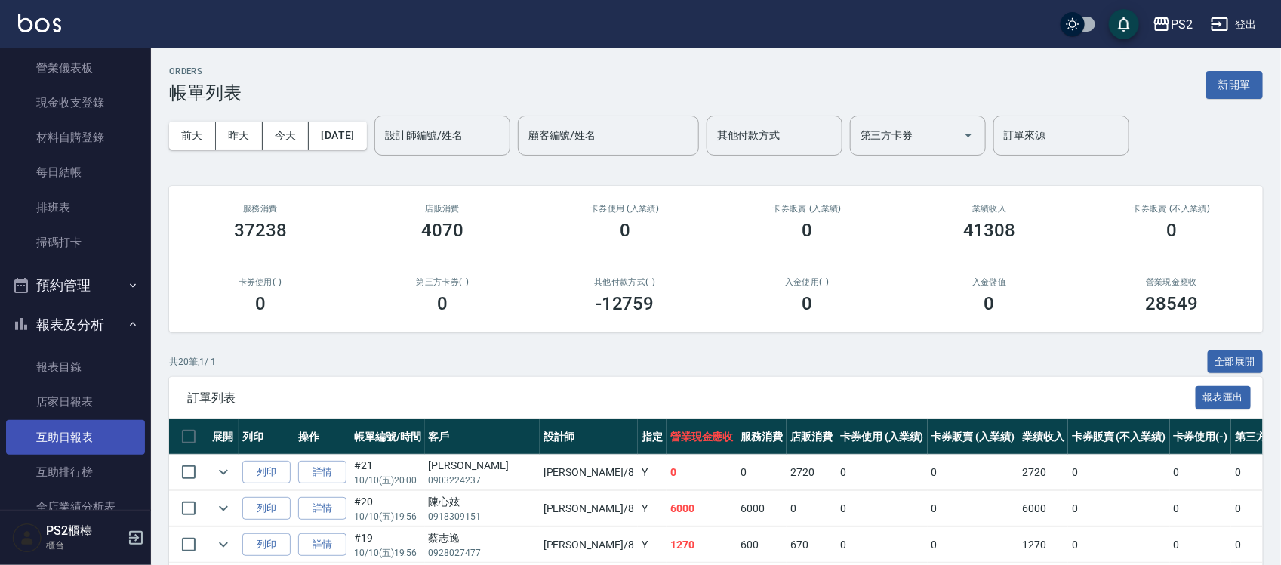
click at [57, 444] on link "互助日報表" at bounding box center [75, 437] width 139 height 35
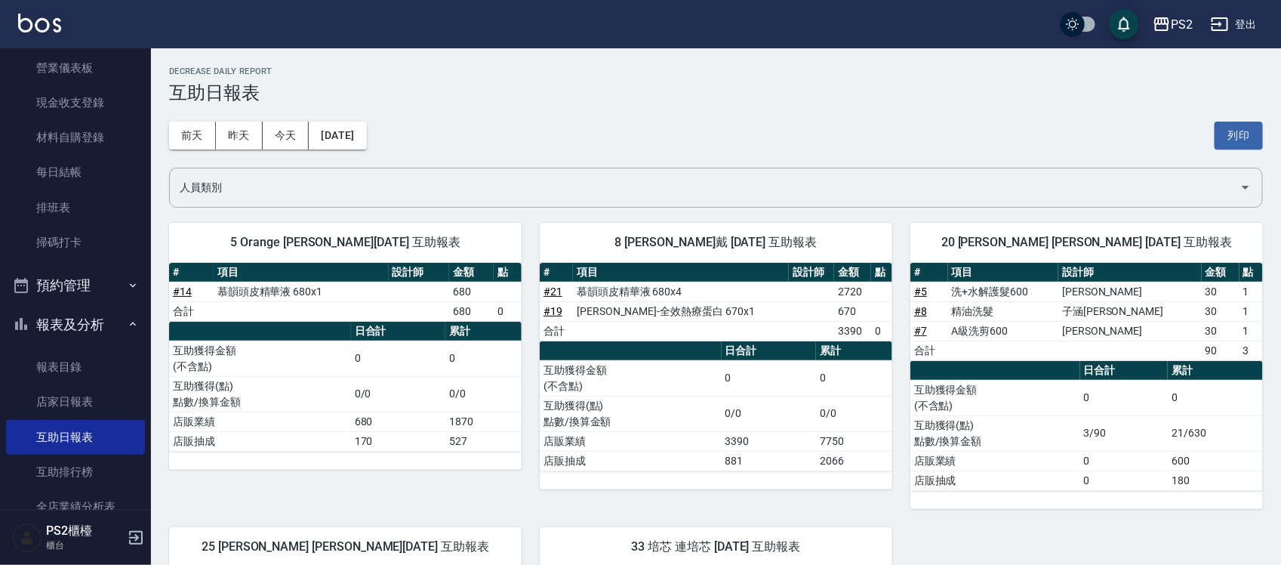
scroll to position [368, 0]
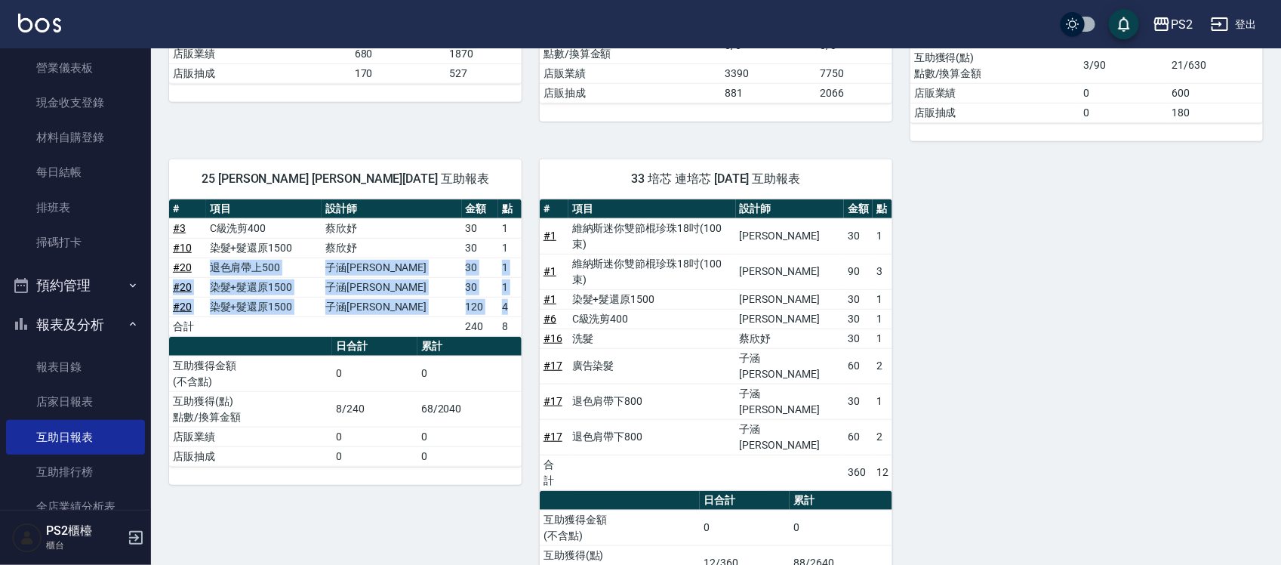
drag, startPoint x: 225, startPoint y: 264, endPoint x: 510, endPoint y: 300, distance: 286.8
click at [510, 300] on tbody "# 3 C級洗剪400 [PERSON_NAME]30 1 # 10 染髮+髮還原1500 [PERSON_NAME]30 1 # 20 退色肩帶上500 子…" at bounding box center [345, 277] width 353 height 118
click at [510, 300] on td "4" at bounding box center [509, 307] width 23 height 20
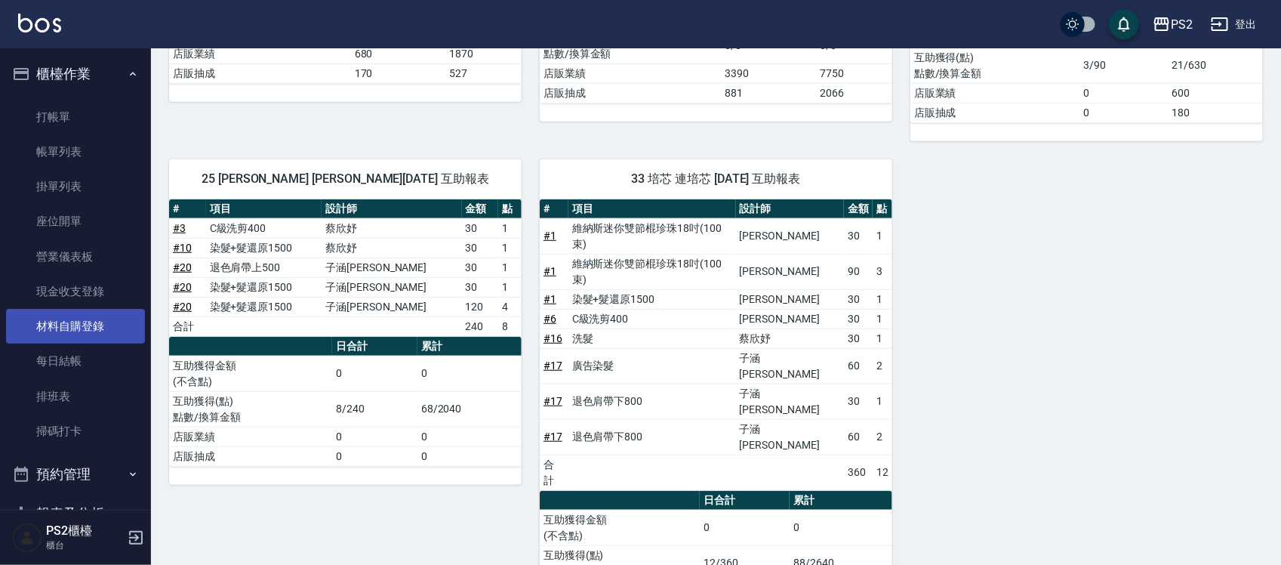
scroll to position [189, 0]
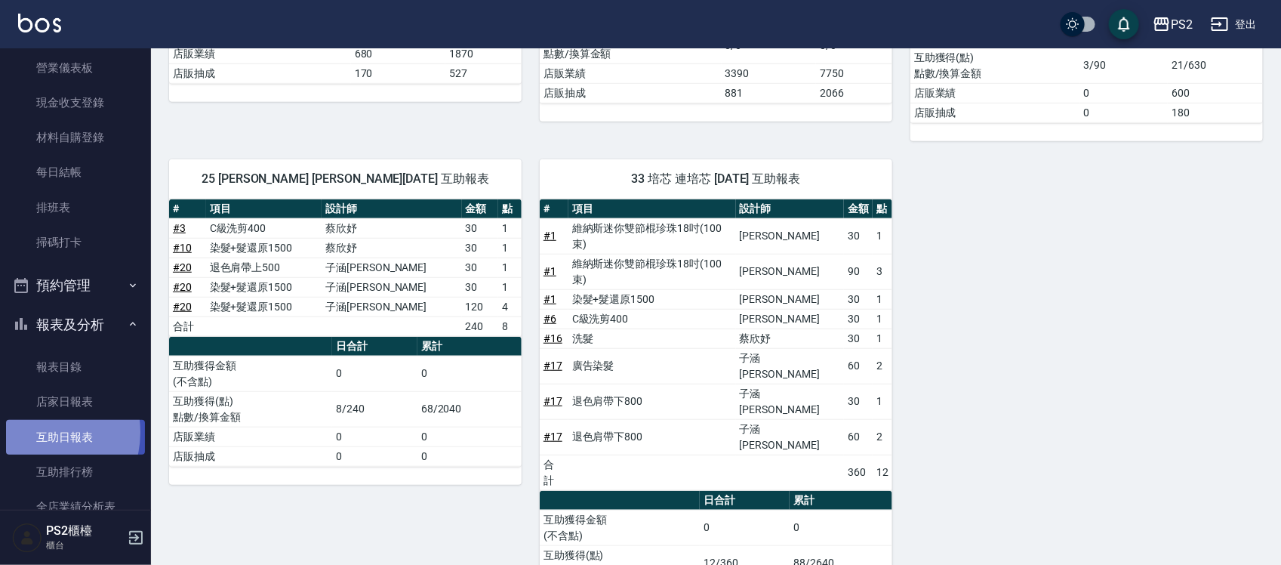
click at [38, 432] on link "互助日報表" at bounding box center [75, 437] width 139 height 35
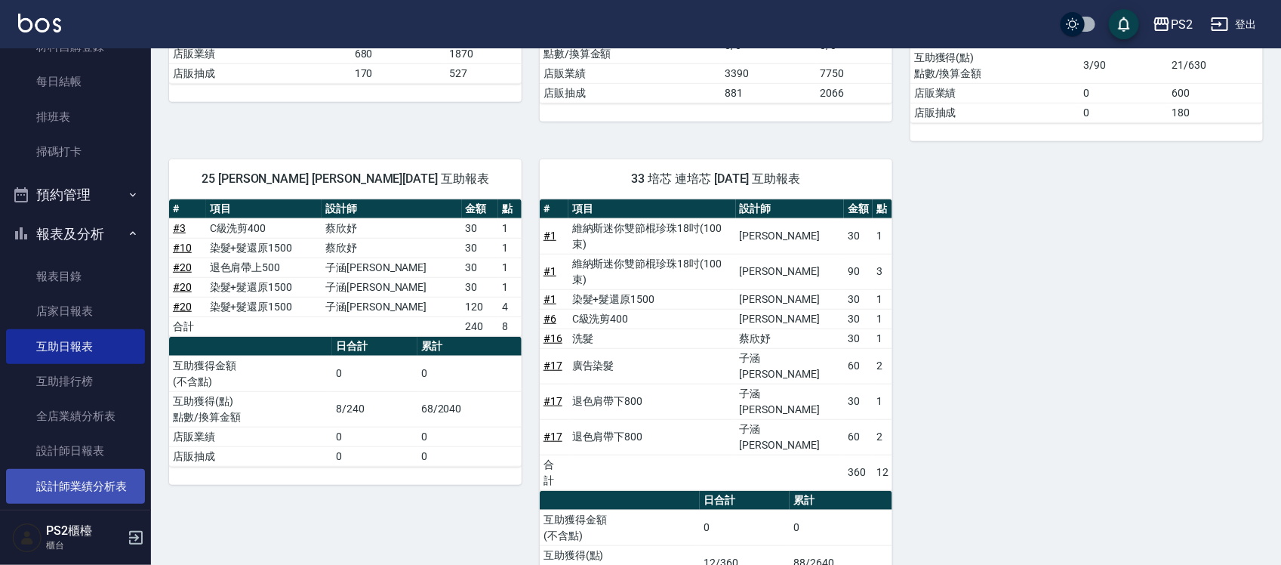
scroll to position [377, 0]
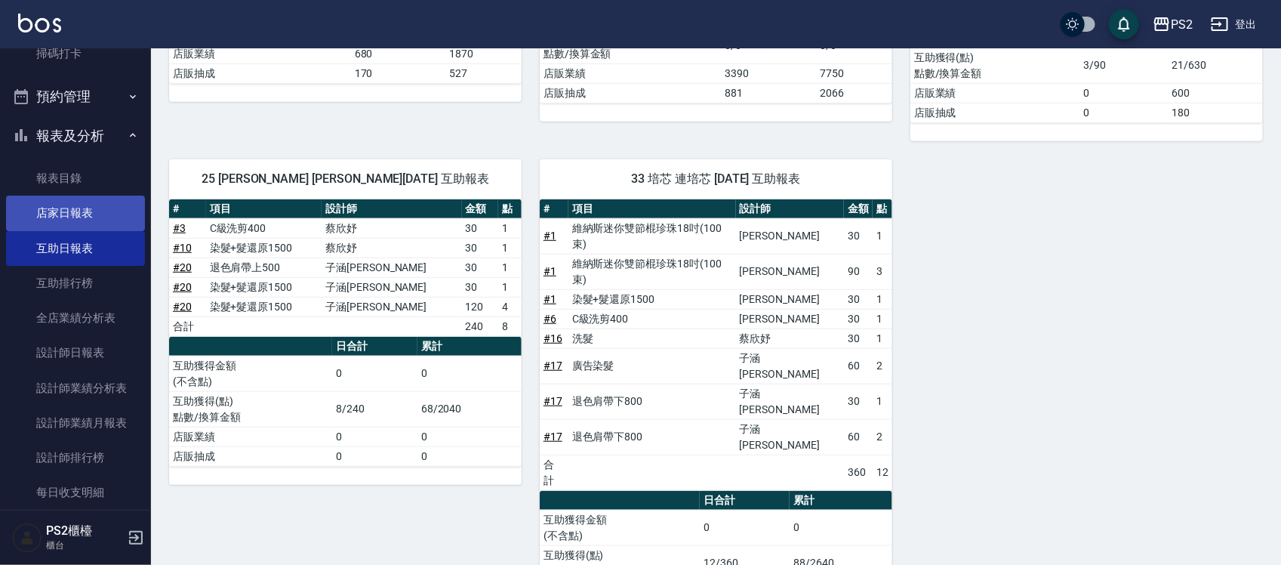
click at [95, 205] on link "店家日報表" at bounding box center [75, 213] width 139 height 35
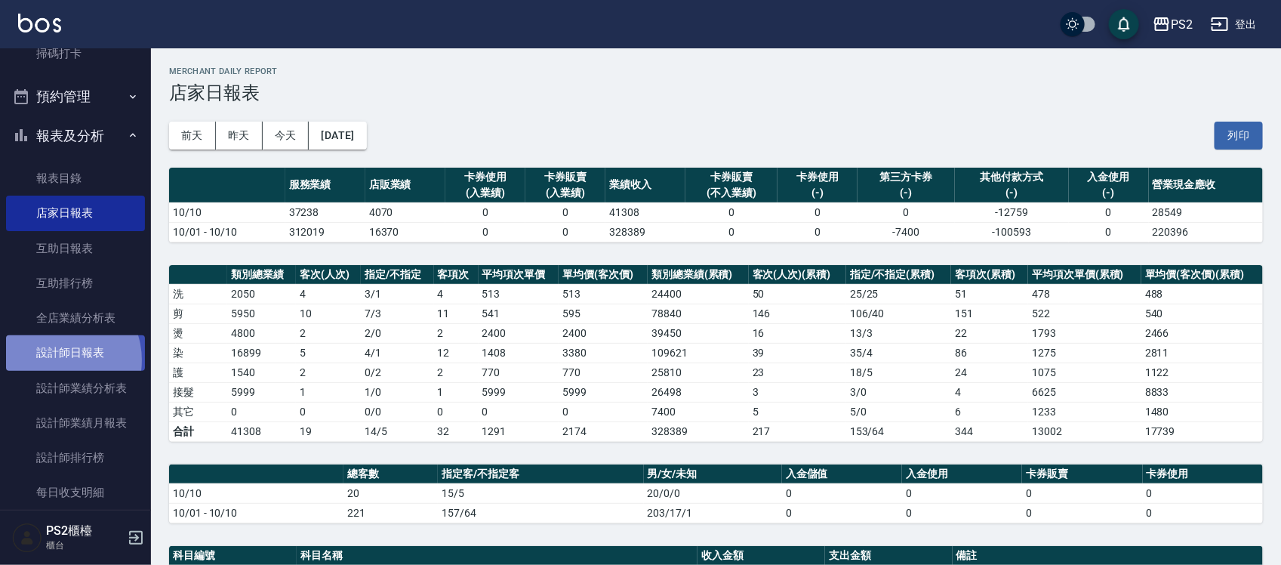
click at [57, 360] on link "設計師日報表" at bounding box center [75, 352] width 139 height 35
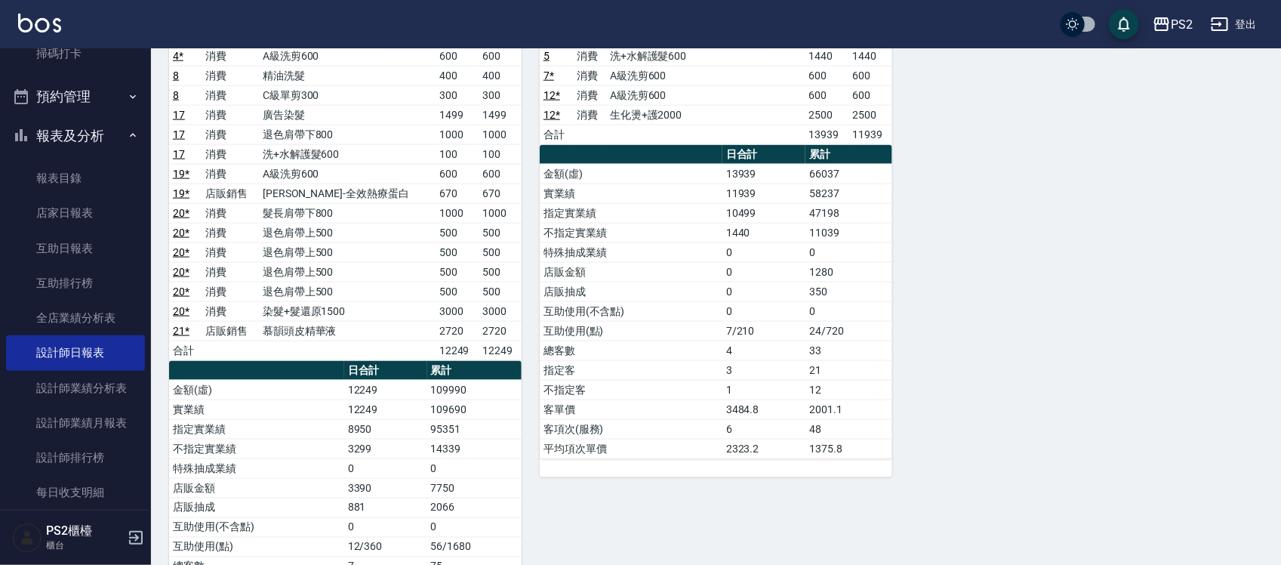
scroll to position [753, 0]
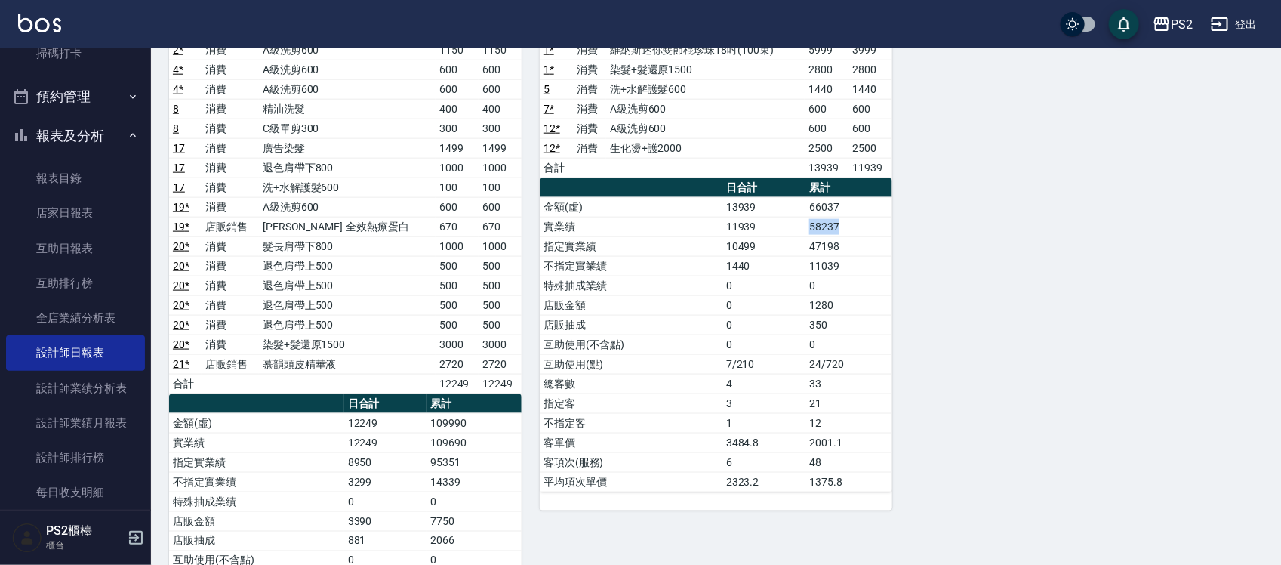
drag, startPoint x: 759, startPoint y: 230, endPoint x: 866, endPoint y: 229, distance: 107.2
click at [866, 229] on tr "實業績 11939 58237" at bounding box center [716, 227] width 353 height 20
click at [889, 231] on td "58237" at bounding box center [848, 227] width 87 height 20
click at [895, 291] on div "1 [PERSON_NAME][DATE] 日報表 單號 類別 項目 金額 業績 9 * 消費 精油洗髮 400 400 9 * 消費 剪瀏海 100 100…" at bounding box center [707, 61] width 1112 height 1330
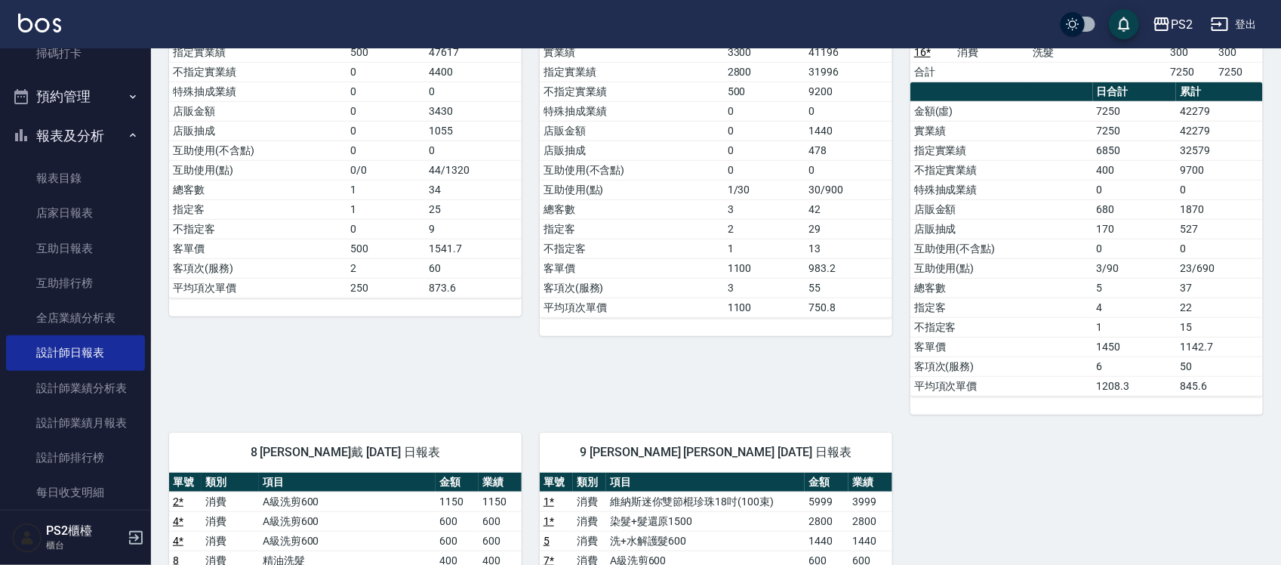
scroll to position [282, 0]
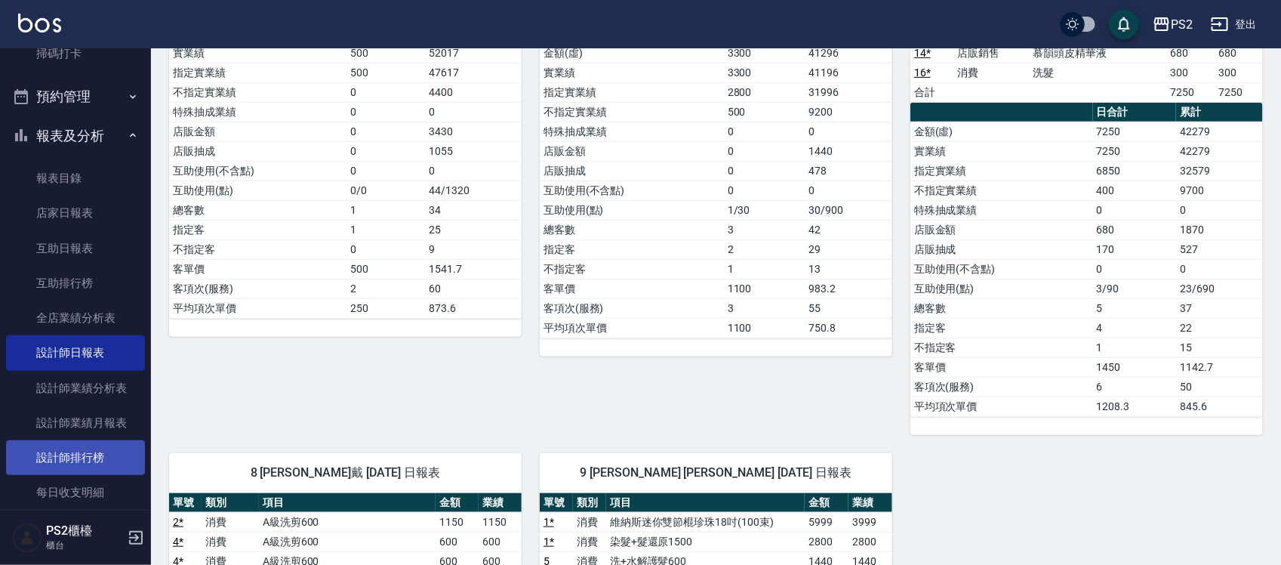
click at [77, 457] on link "設計師排行榜" at bounding box center [75, 457] width 139 height 35
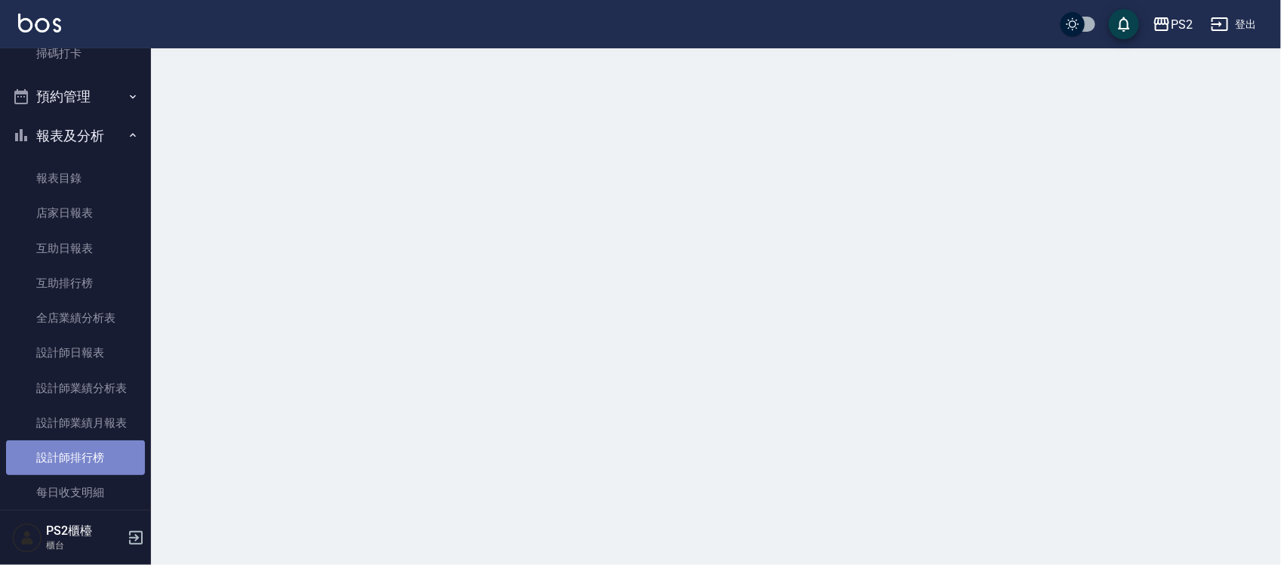
click at [77, 457] on link "設計師排行榜" at bounding box center [75, 457] width 139 height 35
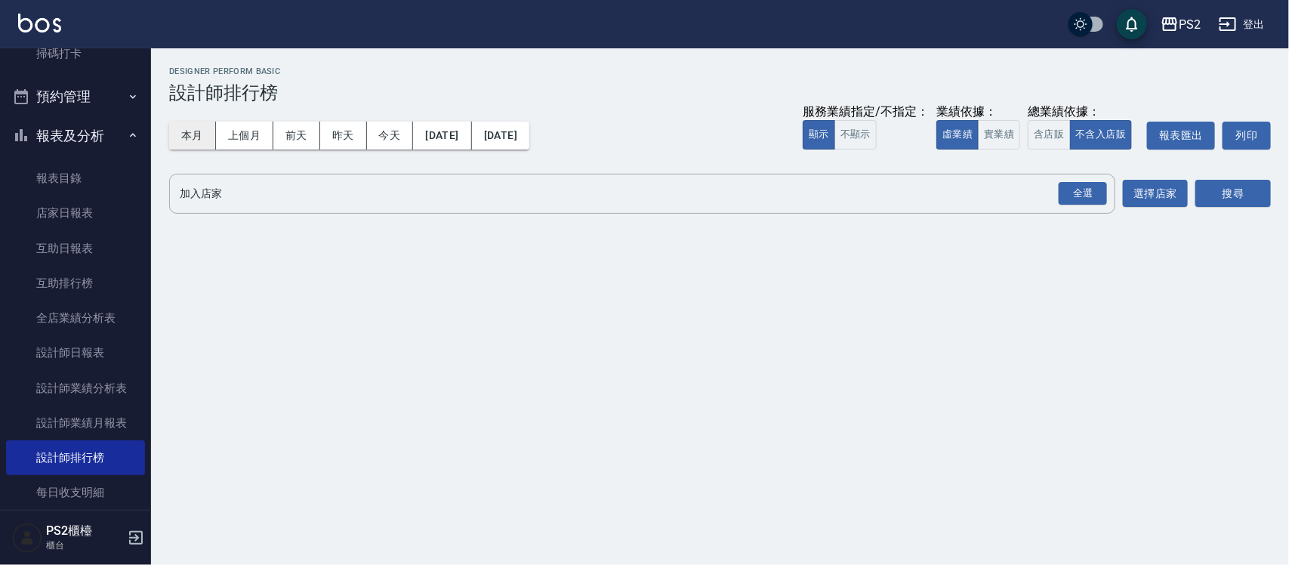
click at [186, 128] on button "本月" at bounding box center [192, 136] width 47 height 28
click at [1000, 132] on button "實業績" at bounding box center [999, 134] width 42 height 29
click at [1070, 187] on div "全選" at bounding box center [1082, 193] width 48 height 23
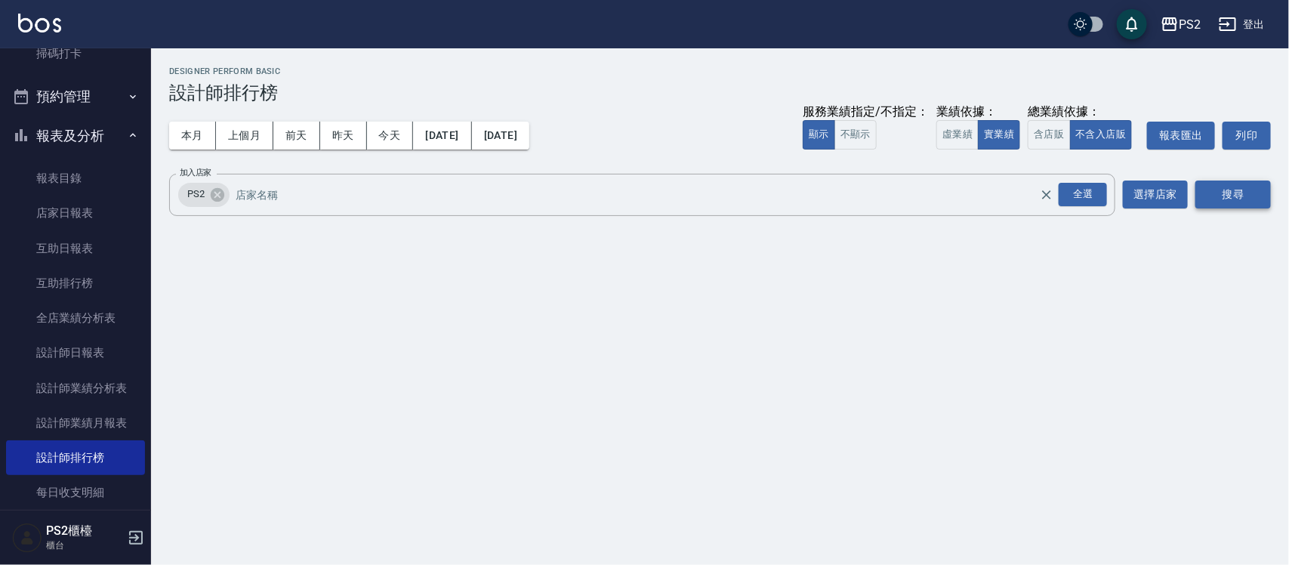
click at [1220, 189] on button "搜尋" at bounding box center [1232, 194] width 75 height 28
